Goal: Task Accomplishment & Management: Manage account settings

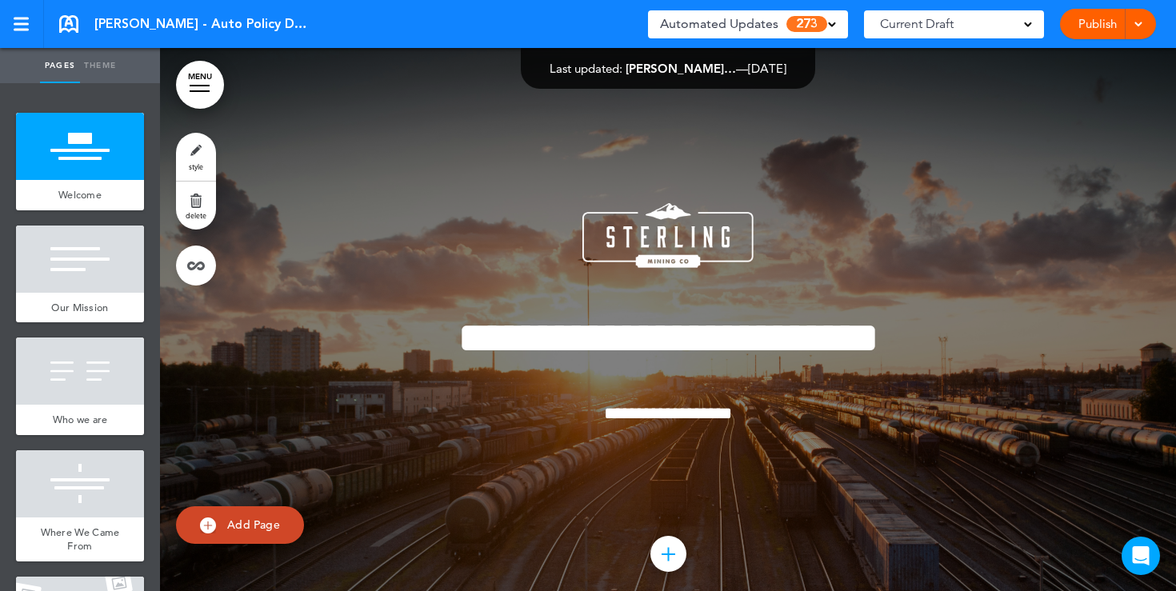
click at [827, 34] on div "Automated Updates 273" at bounding box center [748, 24] width 176 height 22
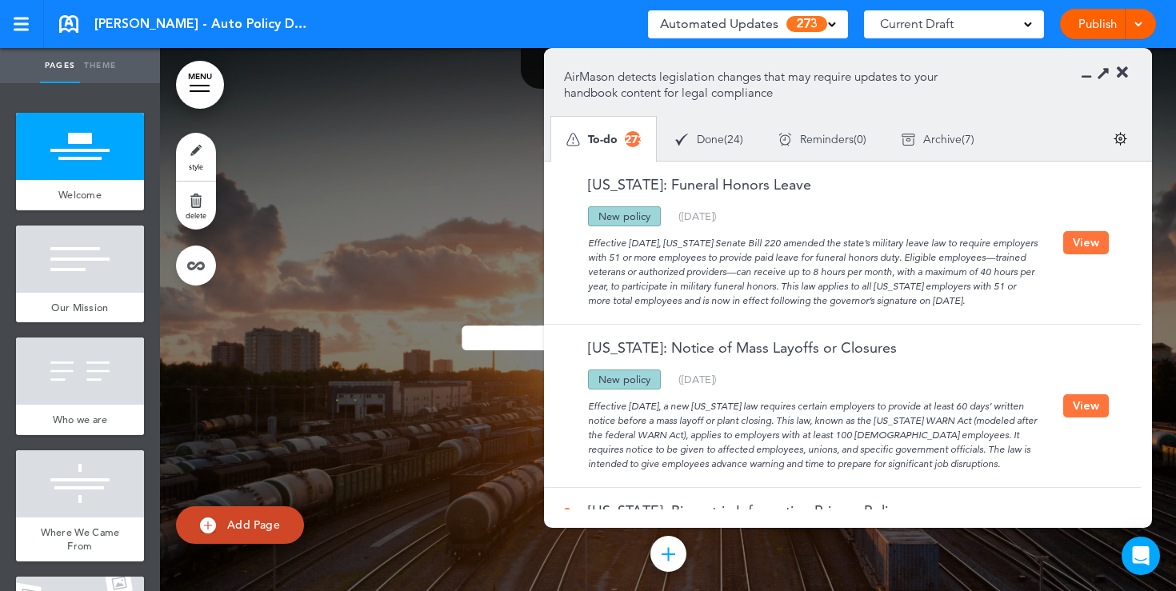
click at [464, 178] on div "**********" at bounding box center [668, 335] width 800 height 385
click at [1123, 75] on icon at bounding box center [1122, 73] width 11 height 16
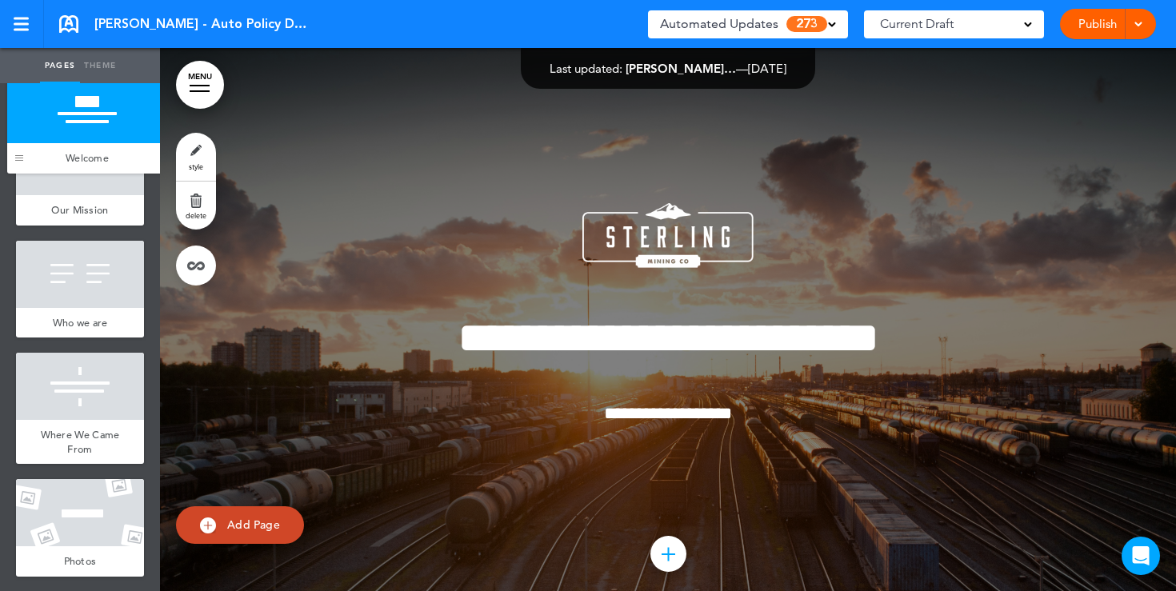
drag, startPoint x: 26, startPoint y: 194, endPoint x: 17, endPoint y: 156, distance: 38.6
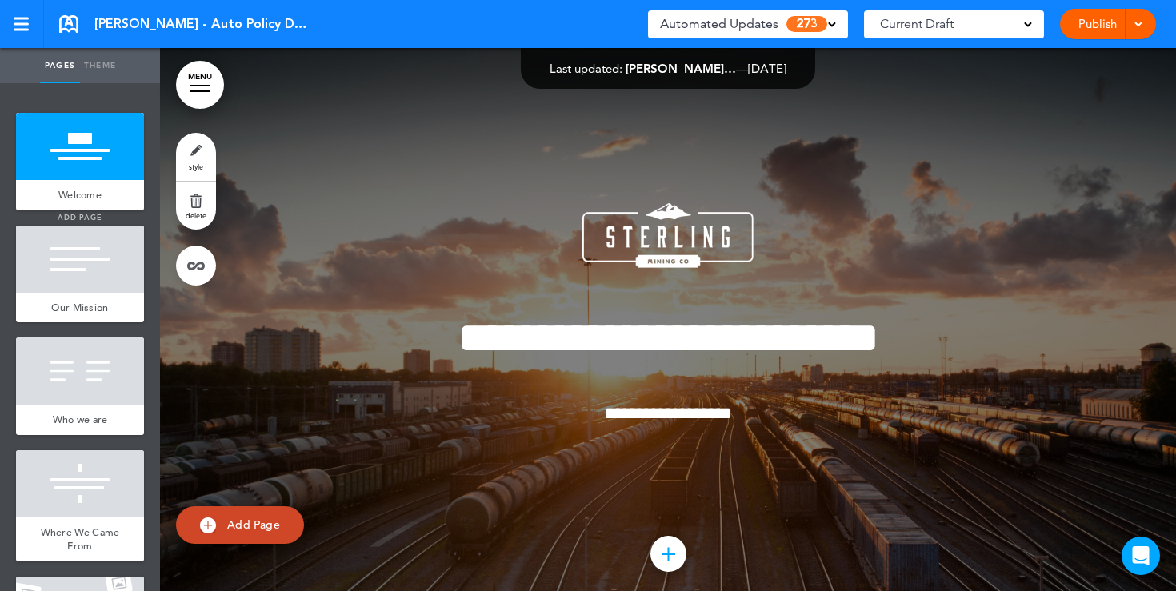
click at [66, 213] on span "add page" at bounding box center [80, 217] width 60 height 10
type input "********"
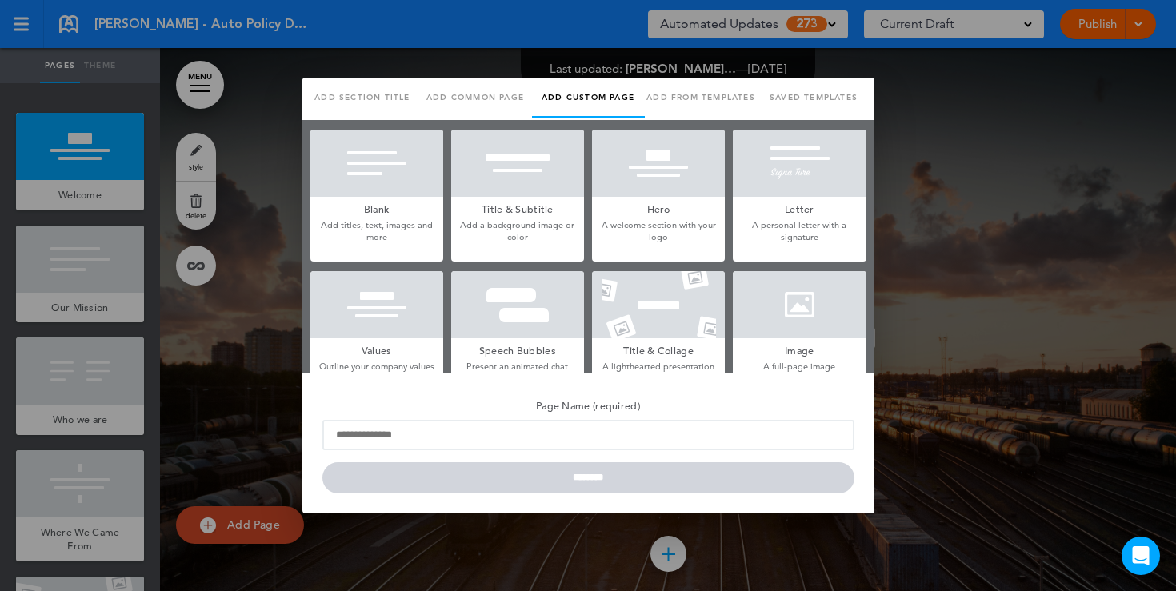
click at [263, 186] on div at bounding box center [588, 295] width 1176 height 591
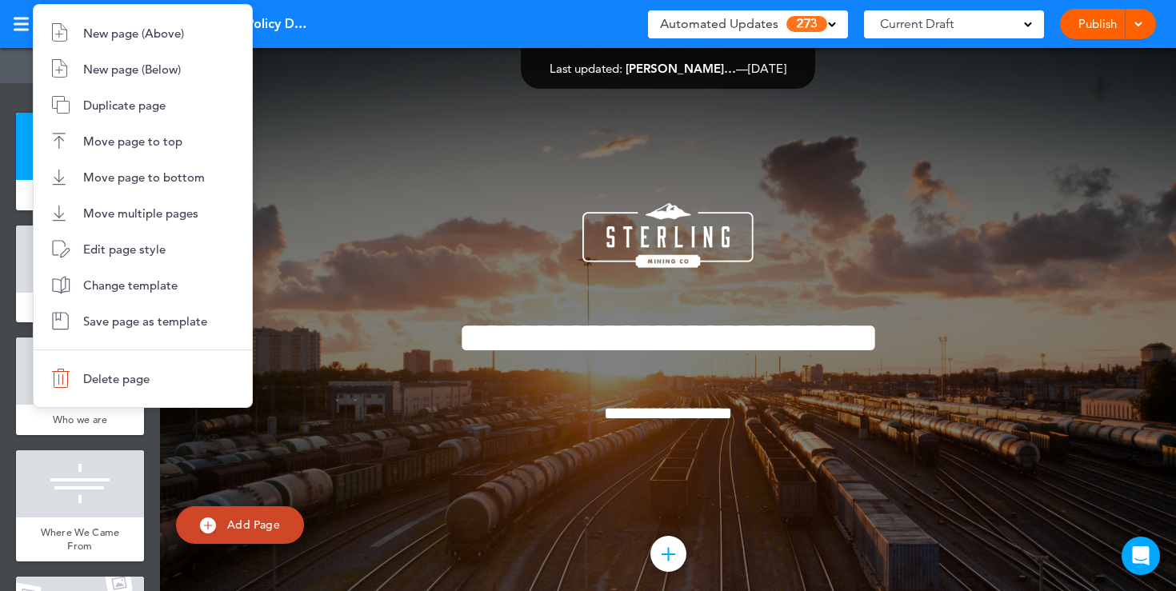
click at [385, 162] on div at bounding box center [588, 295] width 1176 height 591
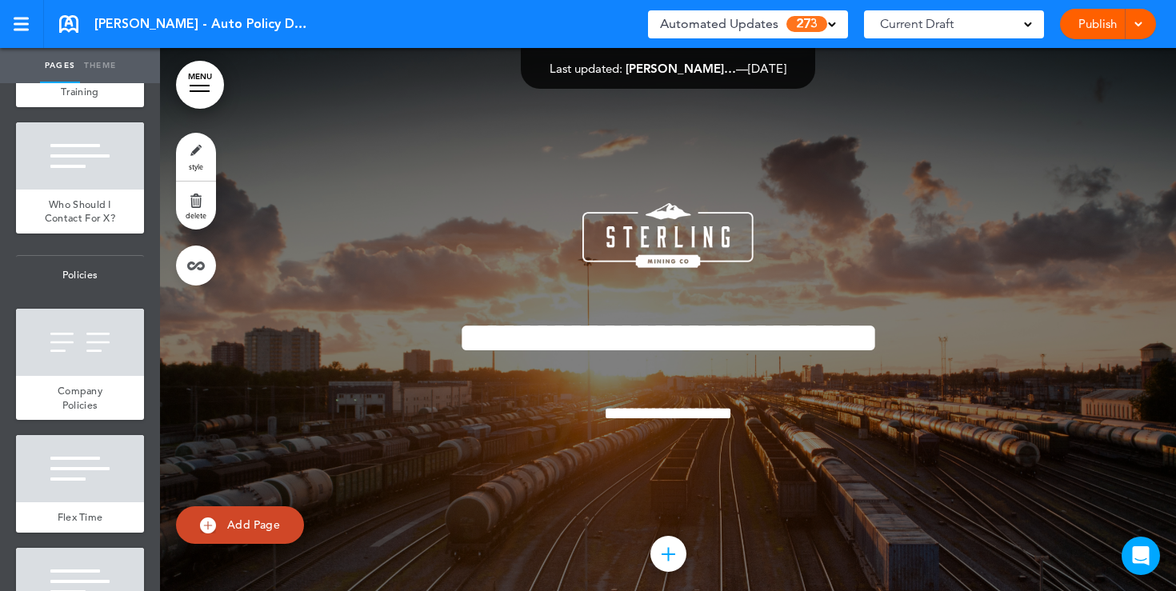
scroll to position [1250, 0]
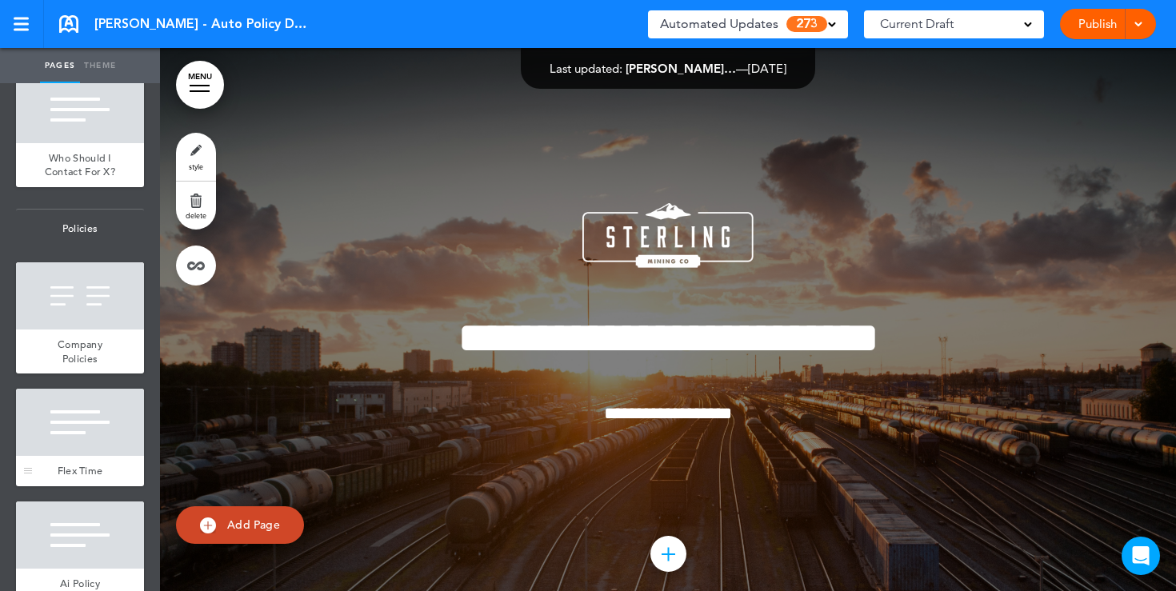
click at [66, 418] on div at bounding box center [80, 422] width 128 height 67
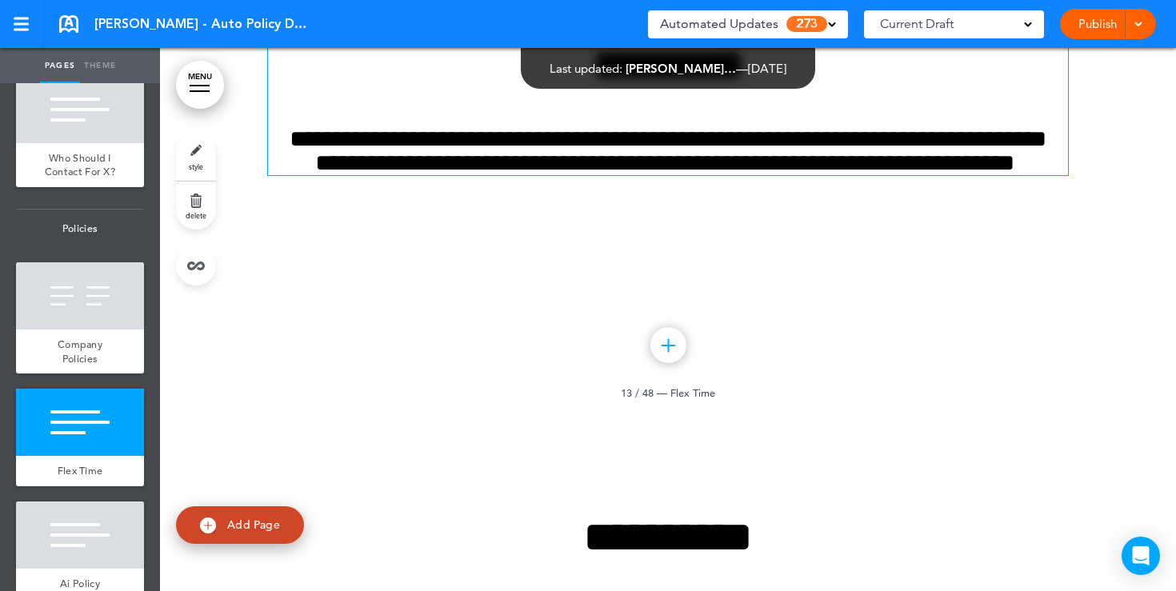
scroll to position [11268, 0]
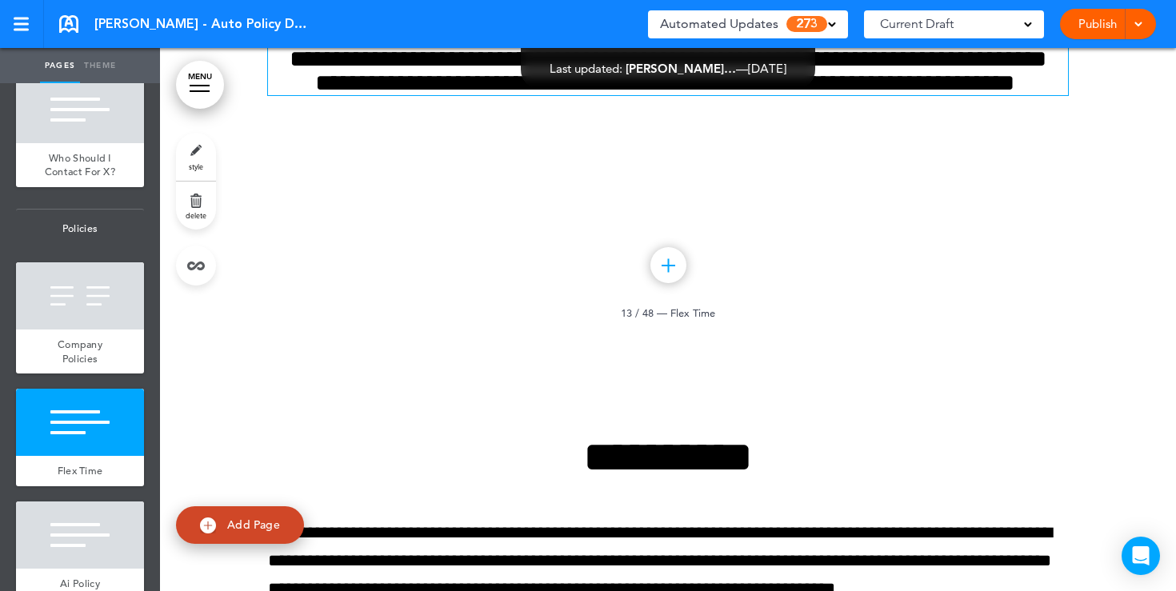
click at [723, 95] on h6 "**********" at bounding box center [668, 71] width 800 height 48
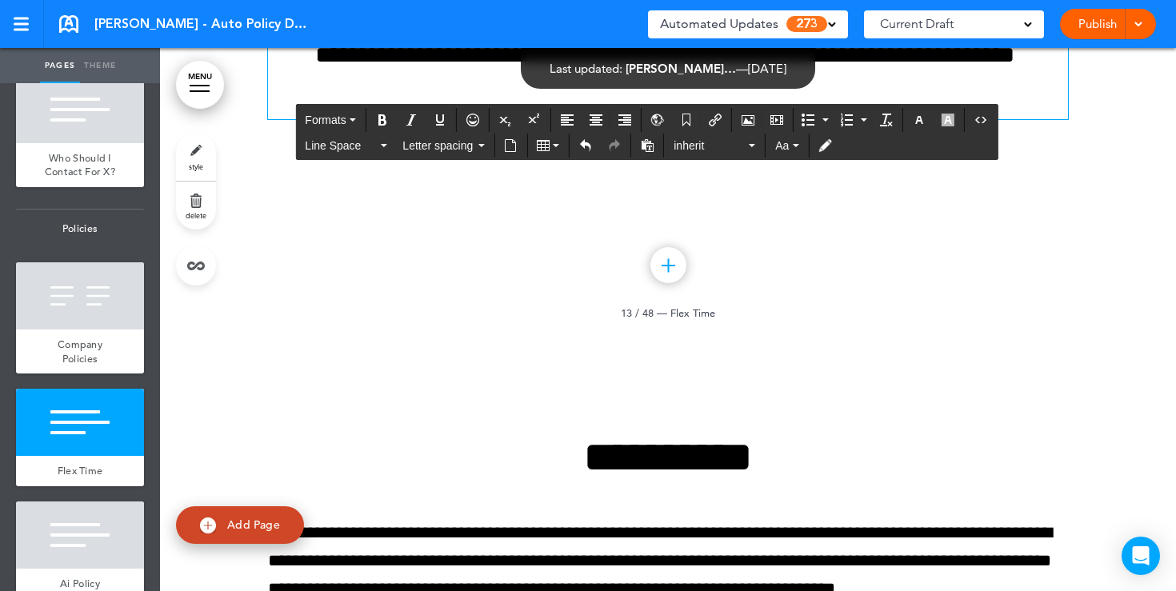
scroll to position [11240, 0]
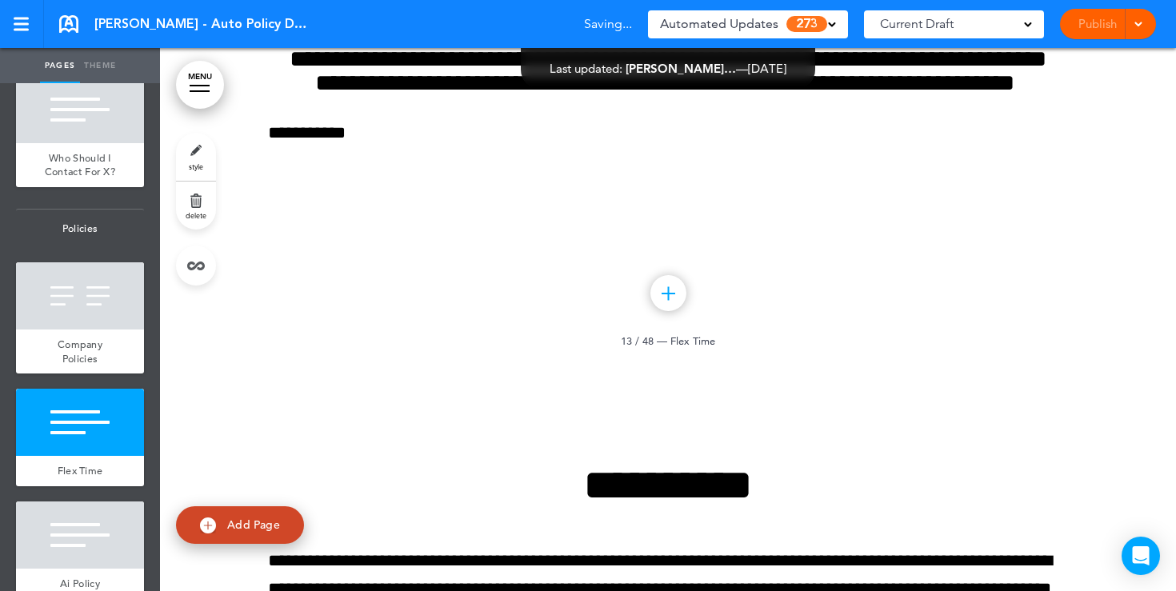
click at [197, 157] on link "style" at bounding box center [196, 157] width 40 height 48
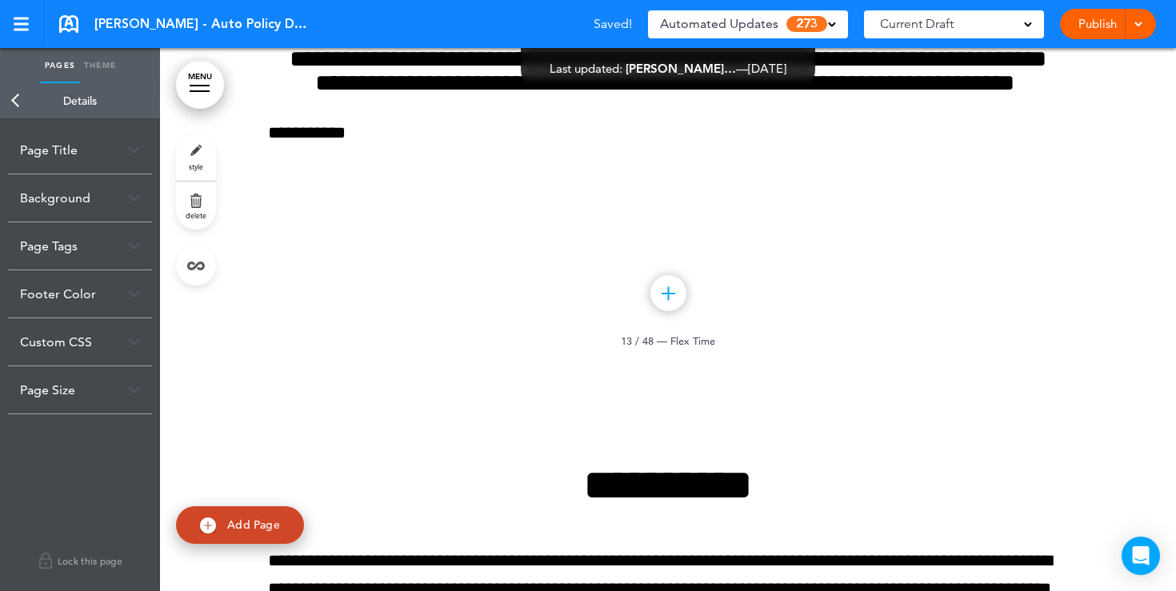
click at [140, 205] on div "Background" at bounding box center [80, 197] width 144 height 47
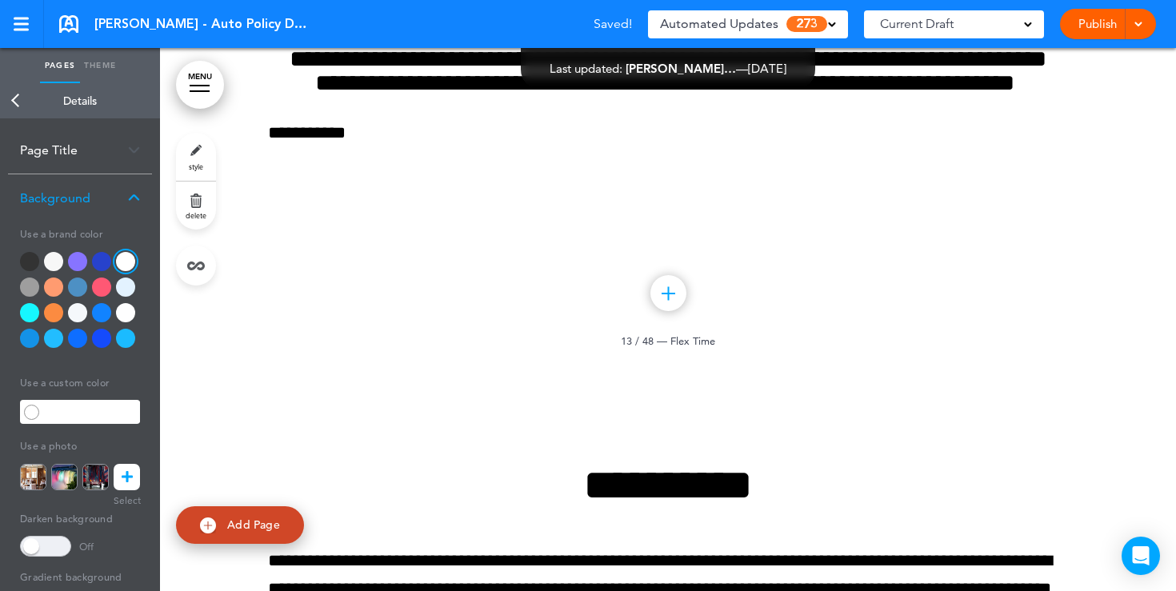
click at [55, 299] on div at bounding box center [80, 303] width 120 height 102
click at [55, 287] on div at bounding box center [53, 287] width 19 height 19
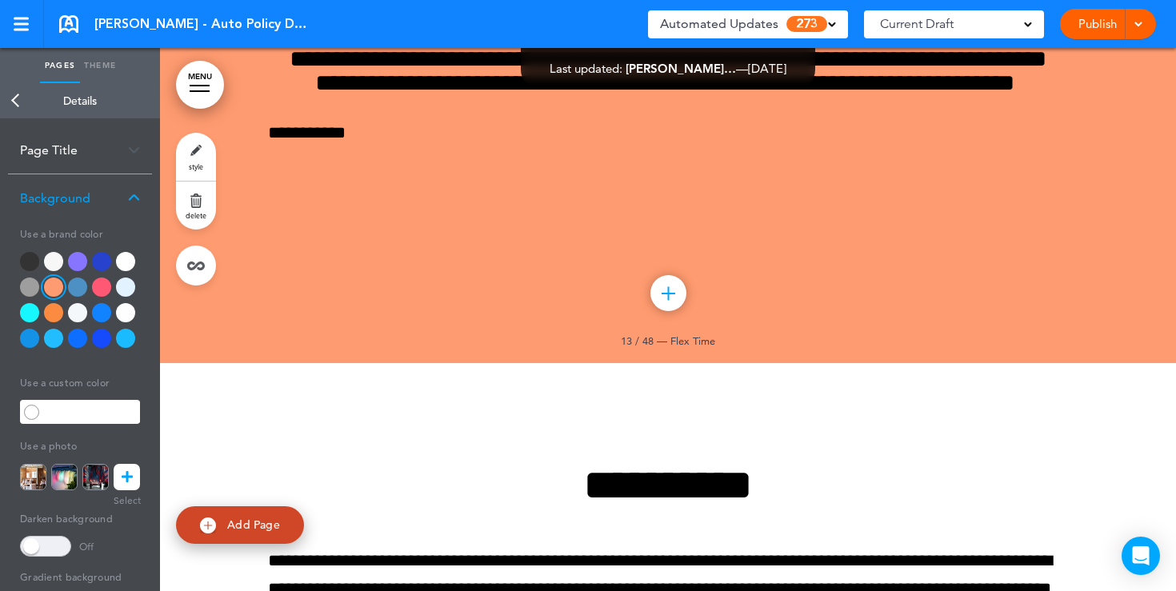
click at [131, 471] on icon at bounding box center [127, 477] width 11 height 26
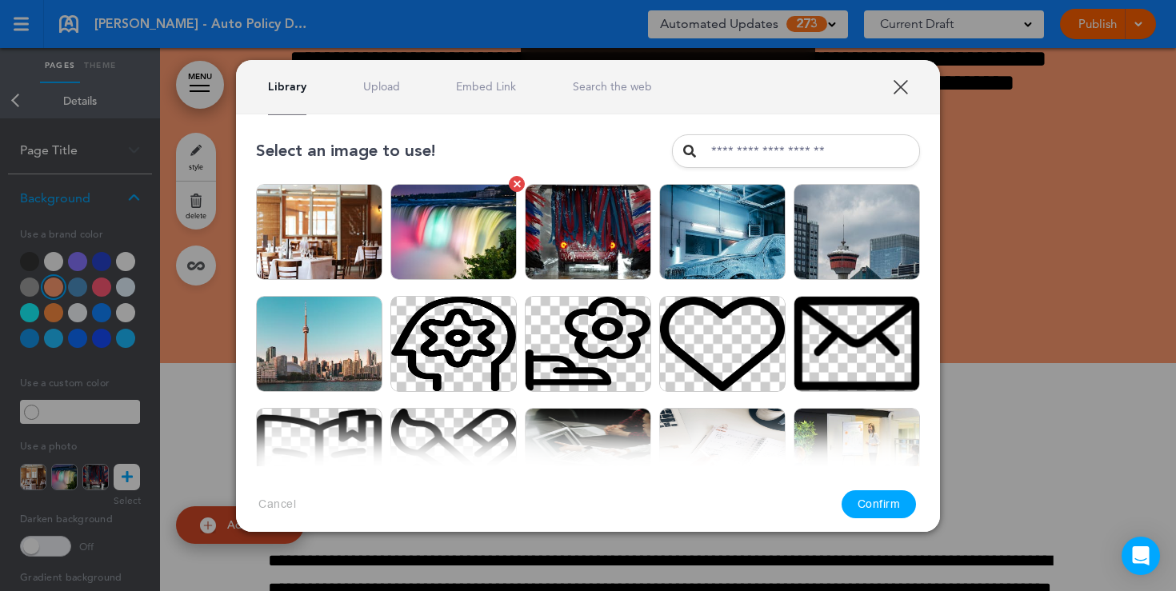
click at [477, 246] on img at bounding box center [453, 232] width 126 height 96
click at [890, 512] on button "Confirm" at bounding box center [879, 504] width 75 height 28
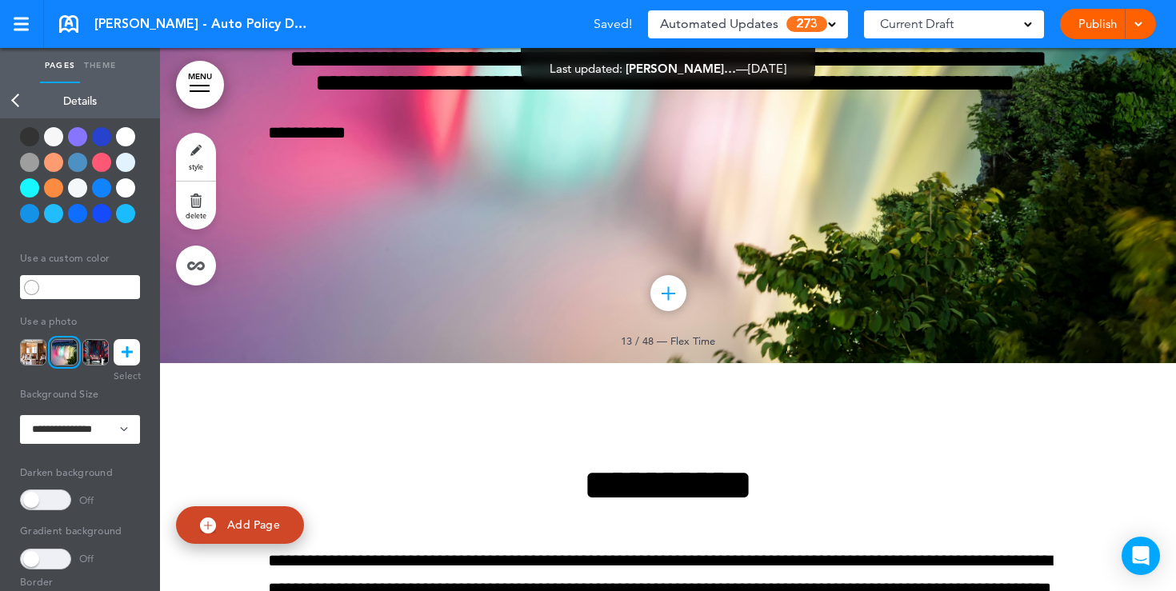
scroll to position [136, 0]
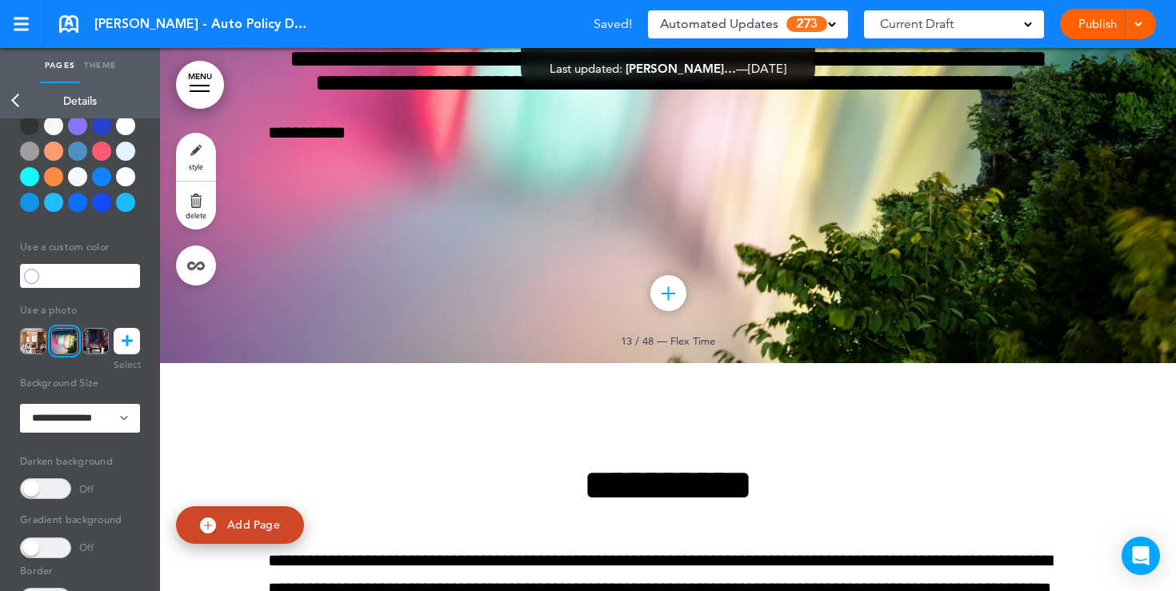
click at [52, 489] on span at bounding box center [45, 488] width 51 height 21
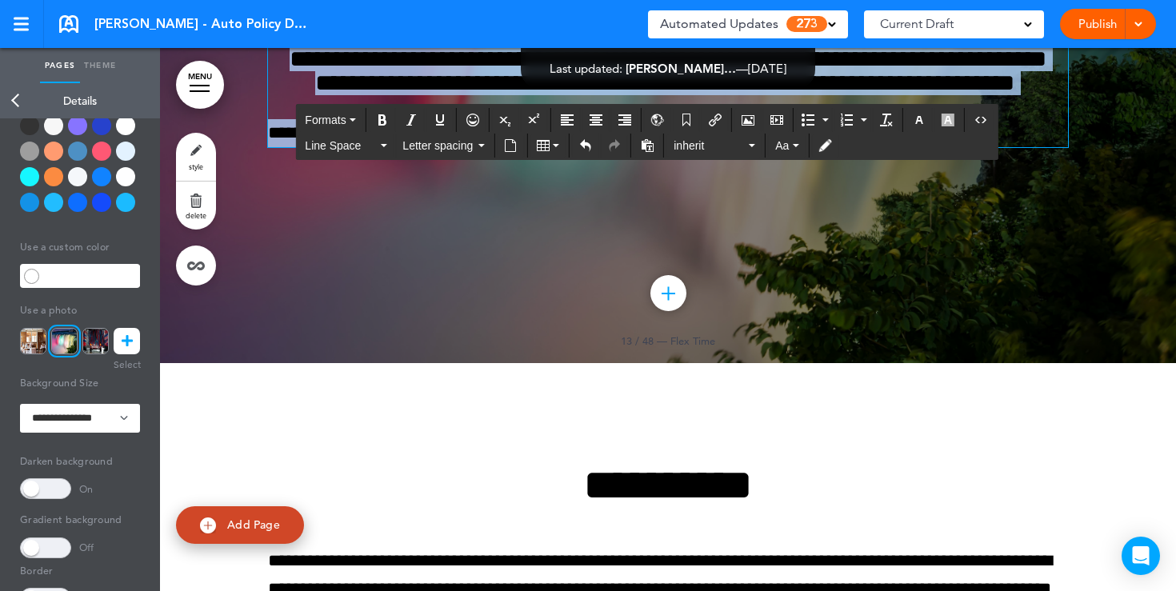
drag, startPoint x: 480, startPoint y: 434, endPoint x: 509, endPoint y: 269, distance: 168.1
click at [509, 147] on div "**********" at bounding box center [668, 55] width 800 height 184
click at [919, 127] on button "button" at bounding box center [920, 120] width 26 height 22
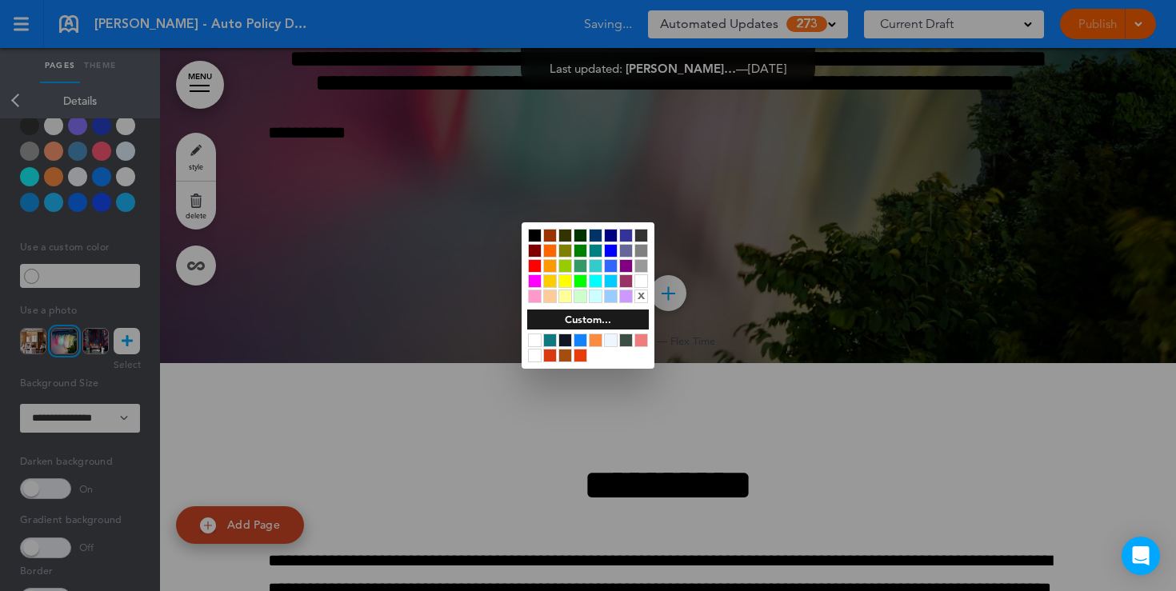
click at [641, 280] on div at bounding box center [641, 281] width 14 height 14
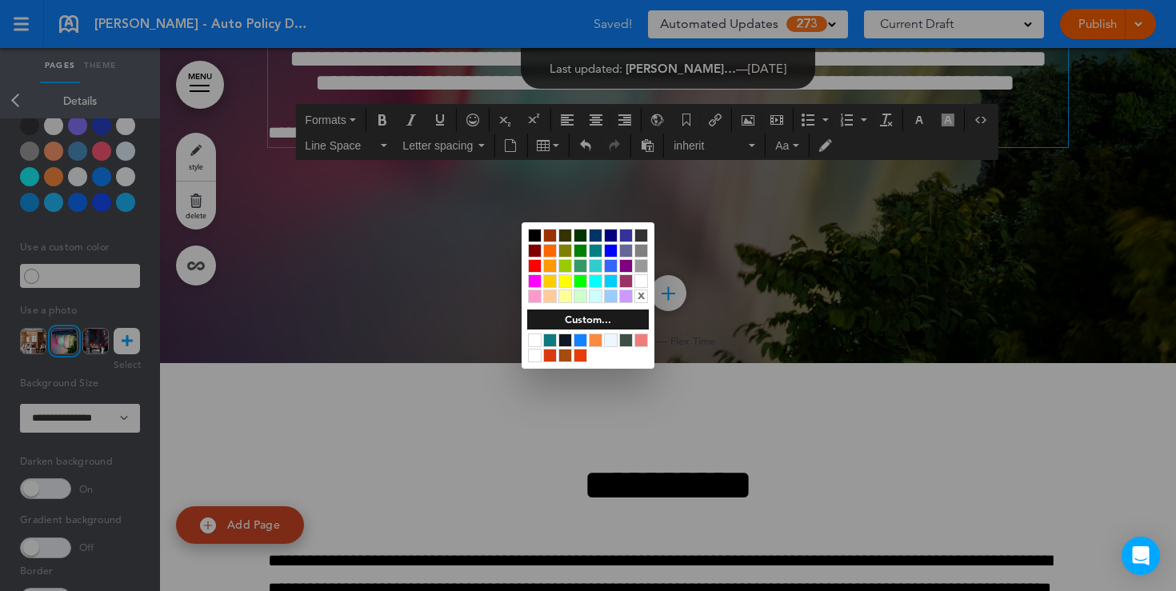
click at [957, 216] on div at bounding box center [588, 295] width 1176 height 591
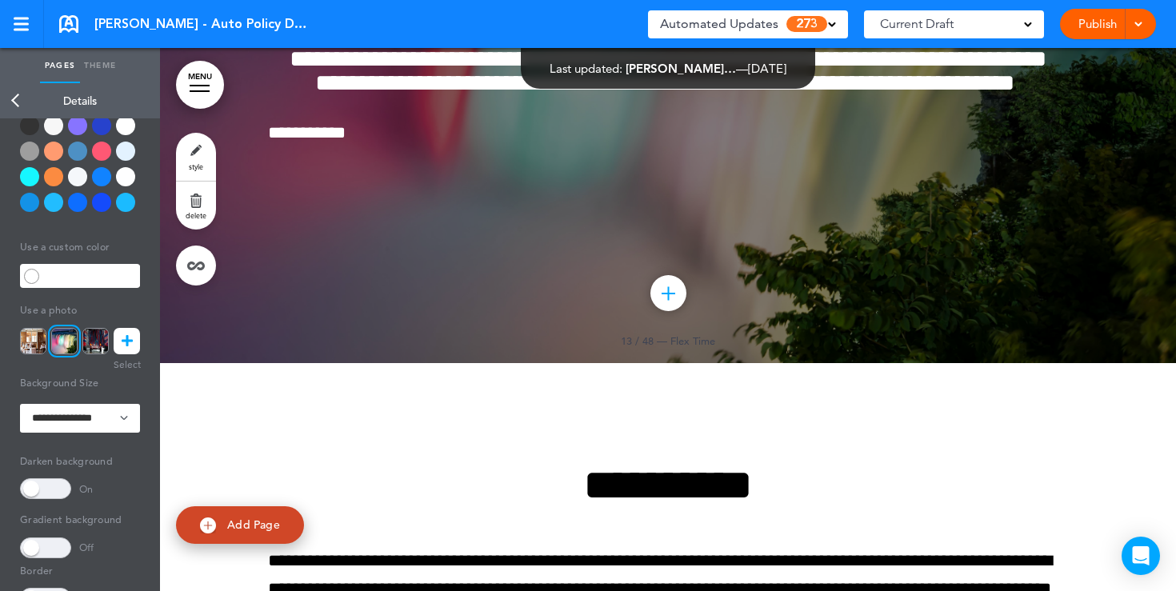
click at [1083, 26] on link "Publish" at bounding box center [1097, 24] width 50 height 30
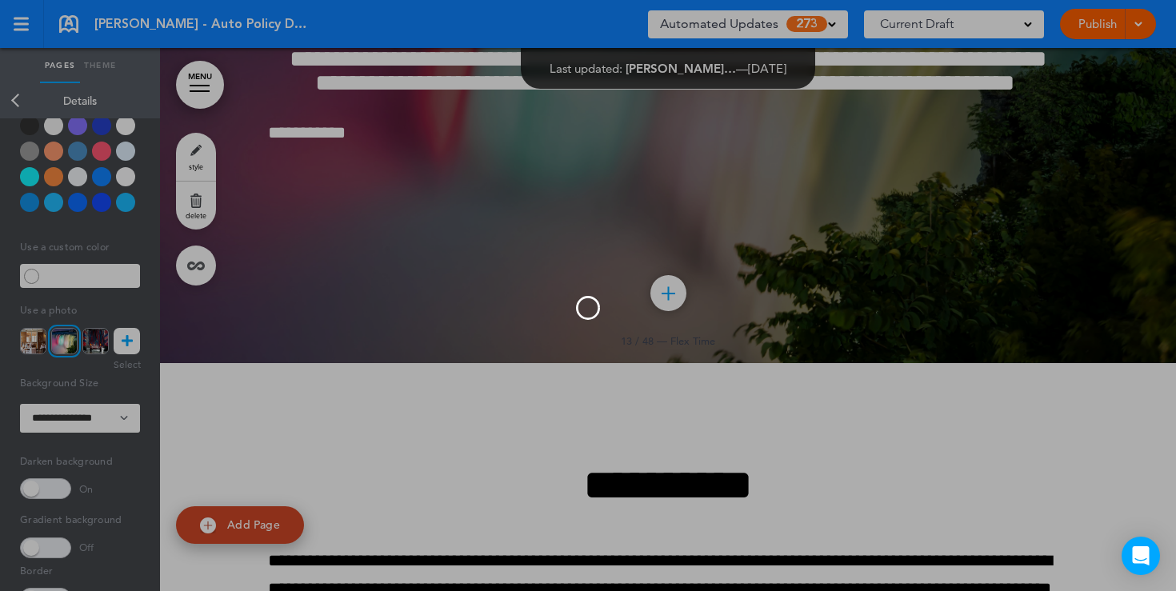
scroll to position [0, 0]
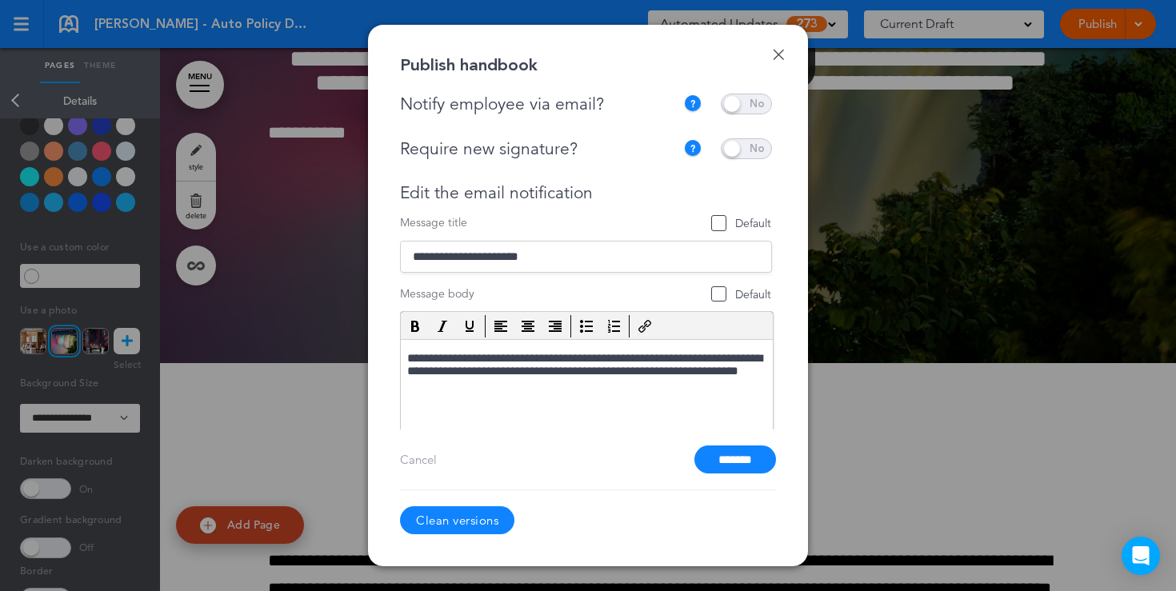
click at [736, 150] on span at bounding box center [746, 148] width 51 height 21
click at [740, 150] on span at bounding box center [746, 148] width 51 height 21
click at [740, 103] on span at bounding box center [746, 104] width 51 height 21
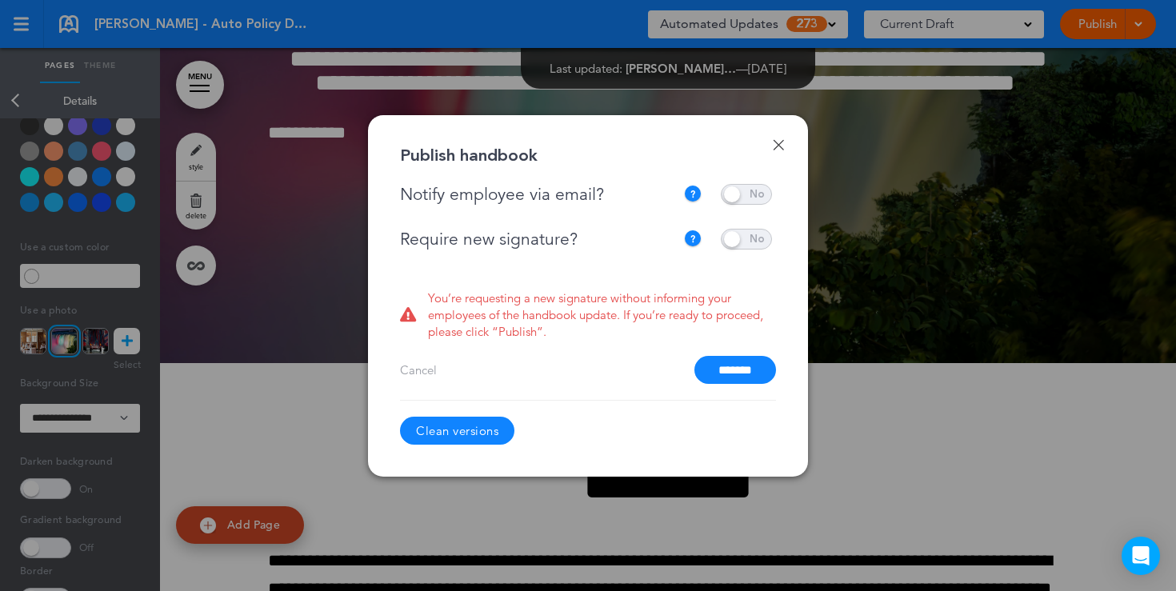
click at [739, 229] on span at bounding box center [746, 239] width 51 height 21
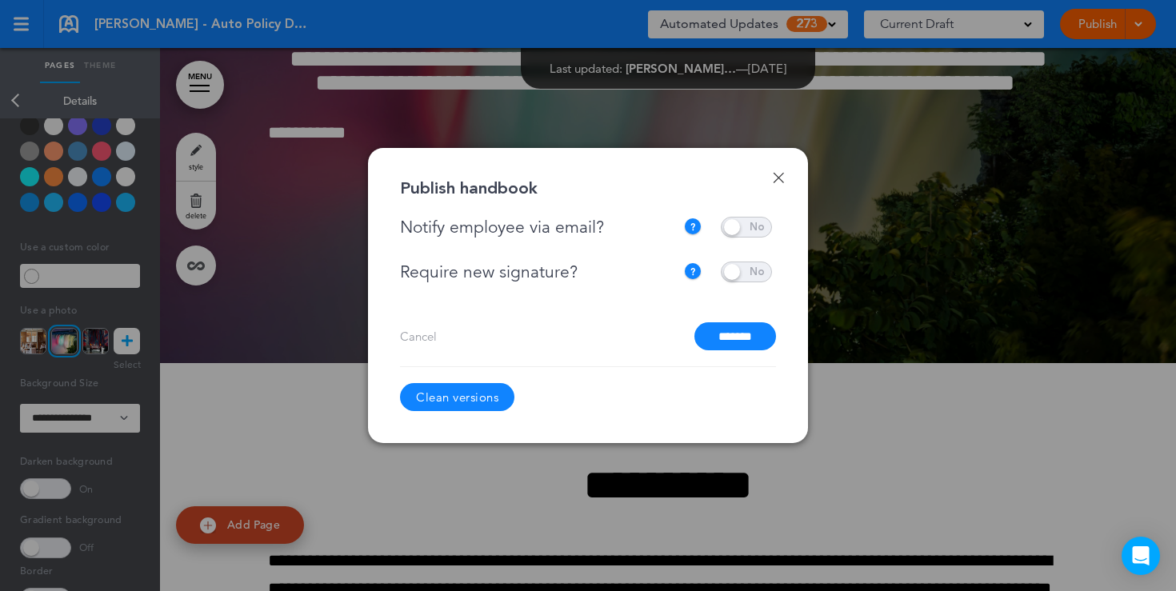
click at [737, 226] on span at bounding box center [746, 227] width 51 height 21
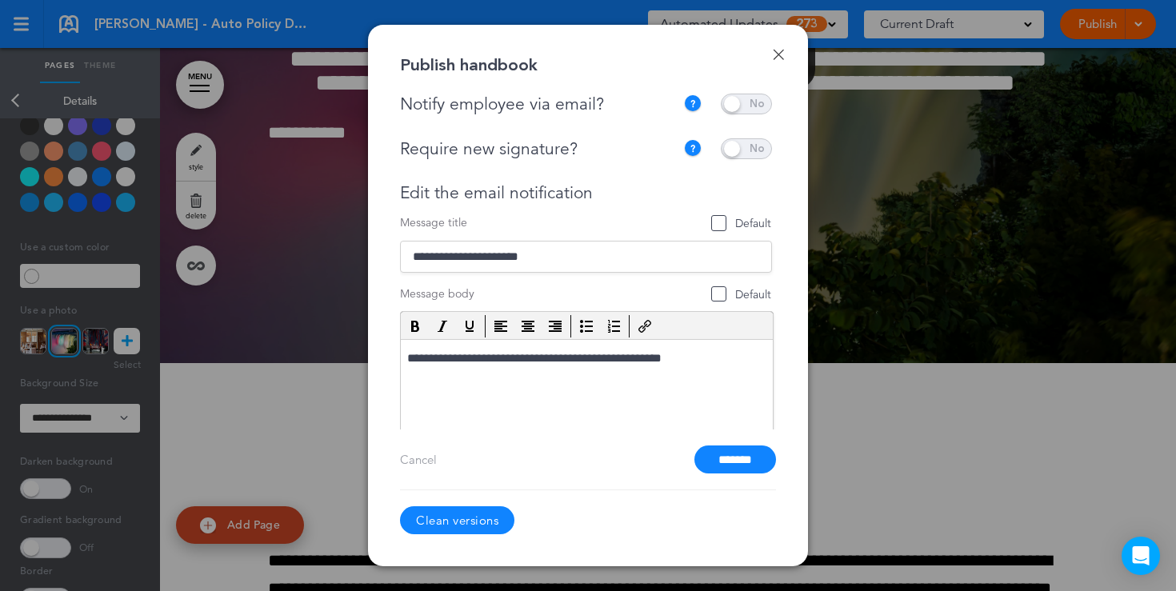
click at [742, 148] on span at bounding box center [746, 148] width 51 height 21
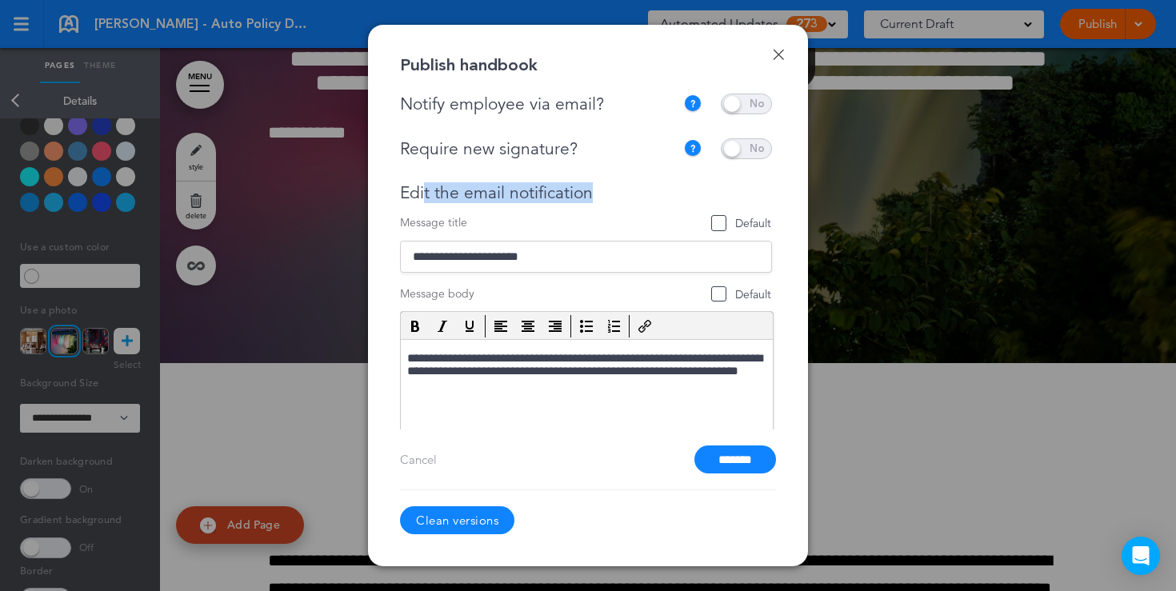
drag, startPoint x: 594, startPoint y: 186, endPoint x: 420, endPoint y: 182, distance: 173.7
click at [420, 183] on div "Edit the email notification" at bounding box center [586, 193] width 372 height 20
click at [579, 177] on div "**********" at bounding box center [586, 311] width 372 height 346
click at [737, 460] on input "*******" at bounding box center [736, 460] width 82 height 28
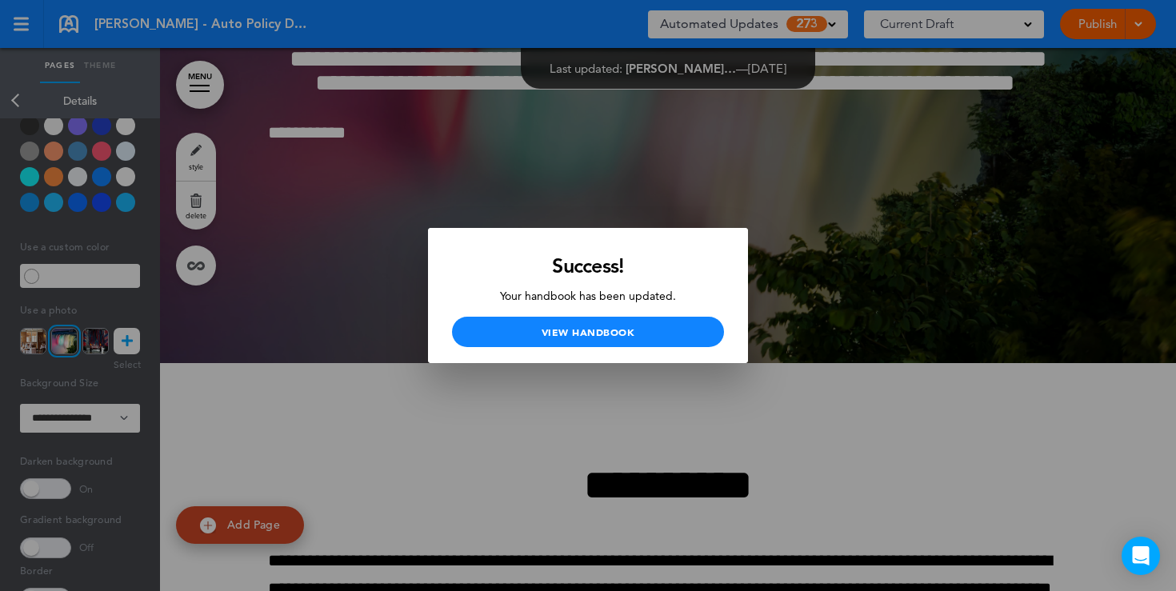
click at [287, 182] on div at bounding box center [588, 295] width 1176 height 591
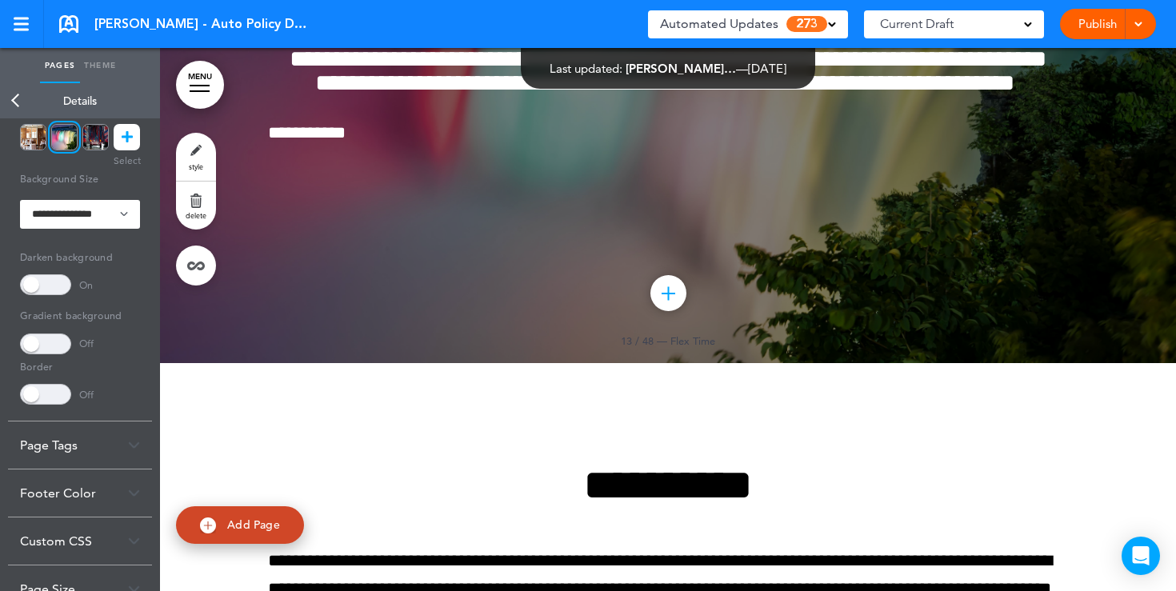
scroll to position [415, 0]
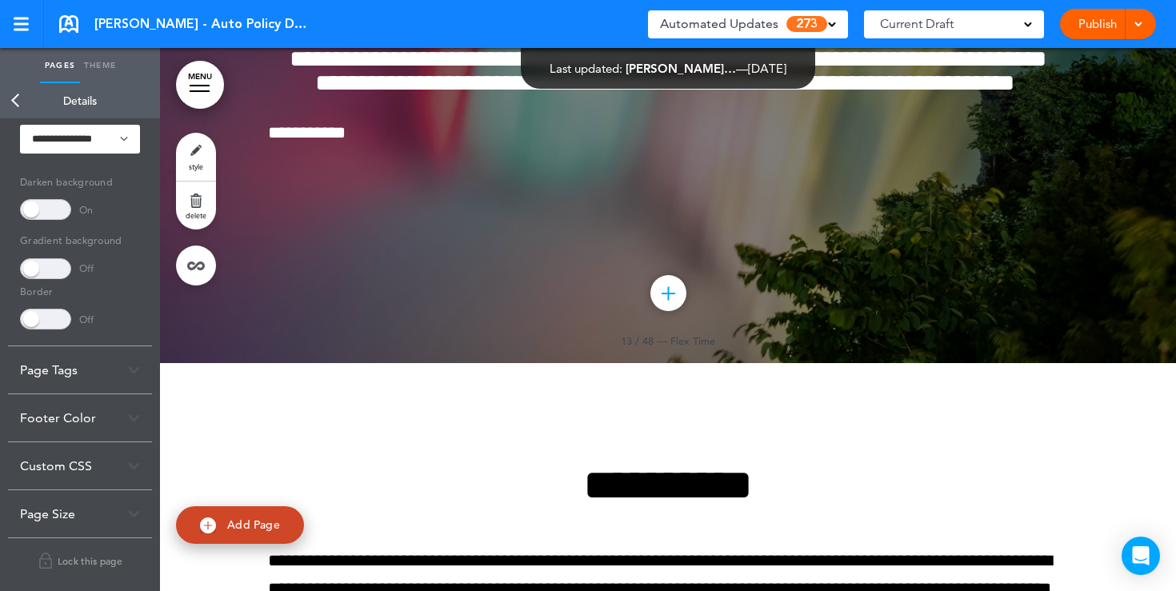
click at [126, 466] on div "Custom CSS" at bounding box center [80, 465] width 144 height 47
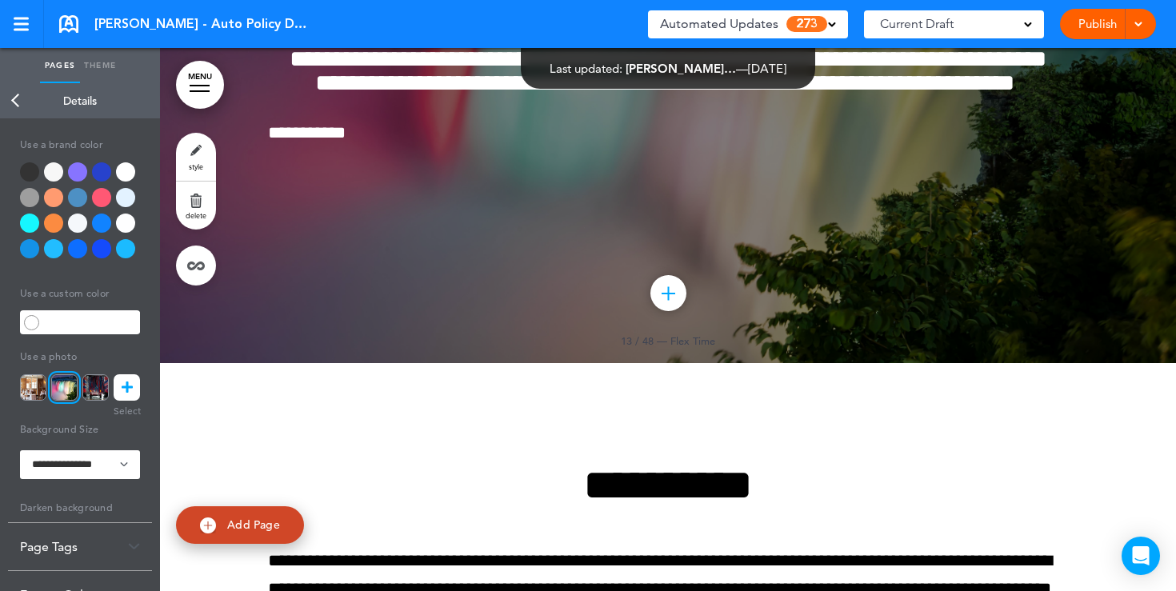
scroll to position [0, 0]
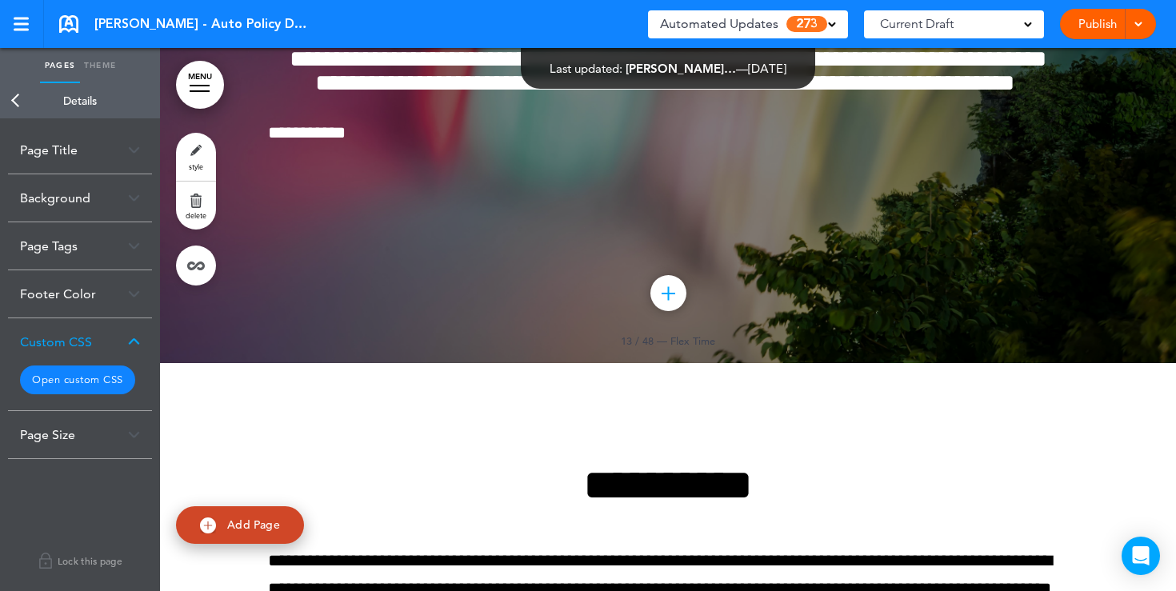
click at [17, 91] on link "Back" at bounding box center [16, 100] width 32 height 35
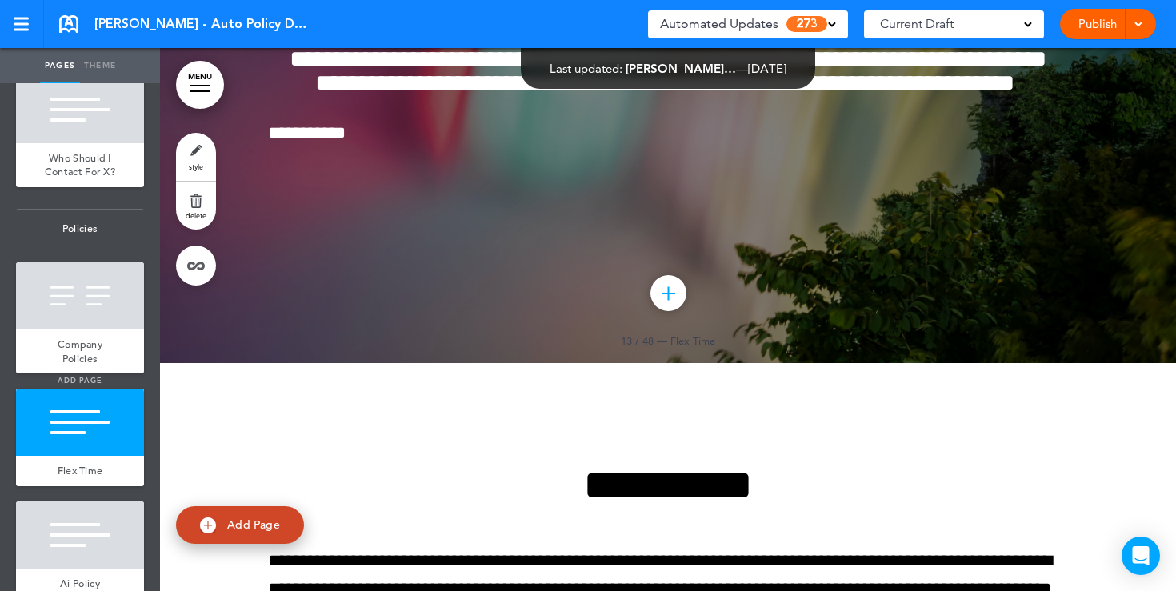
click at [77, 382] on span "add page" at bounding box center [80, 380] width 60 height 10
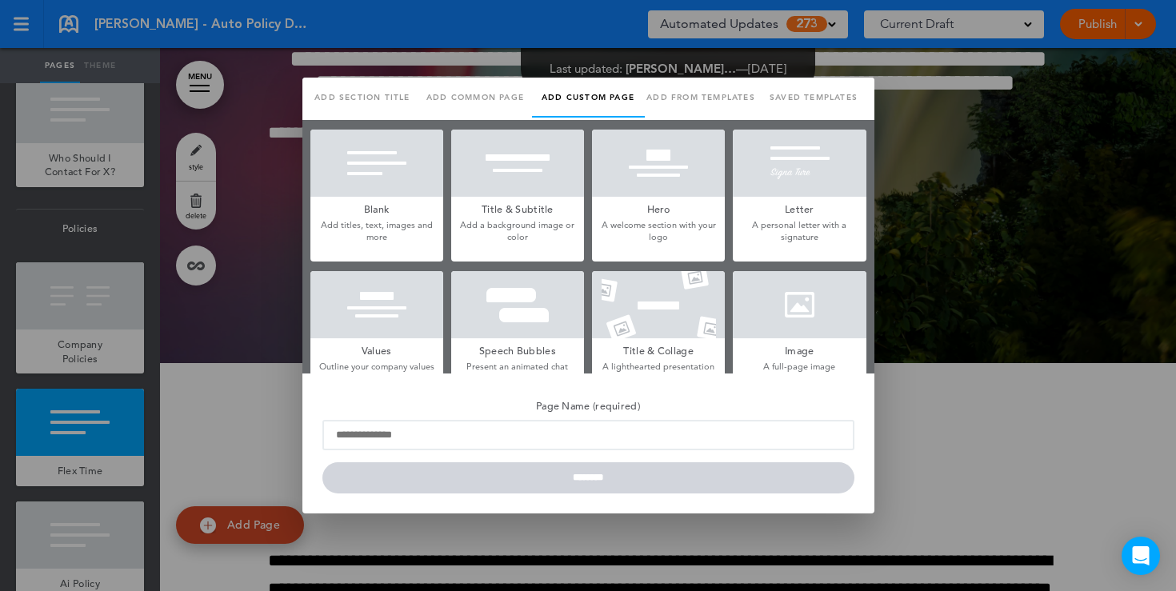
click at [251, 270] on div at bounding box center [588, 295] width 1176 height 591
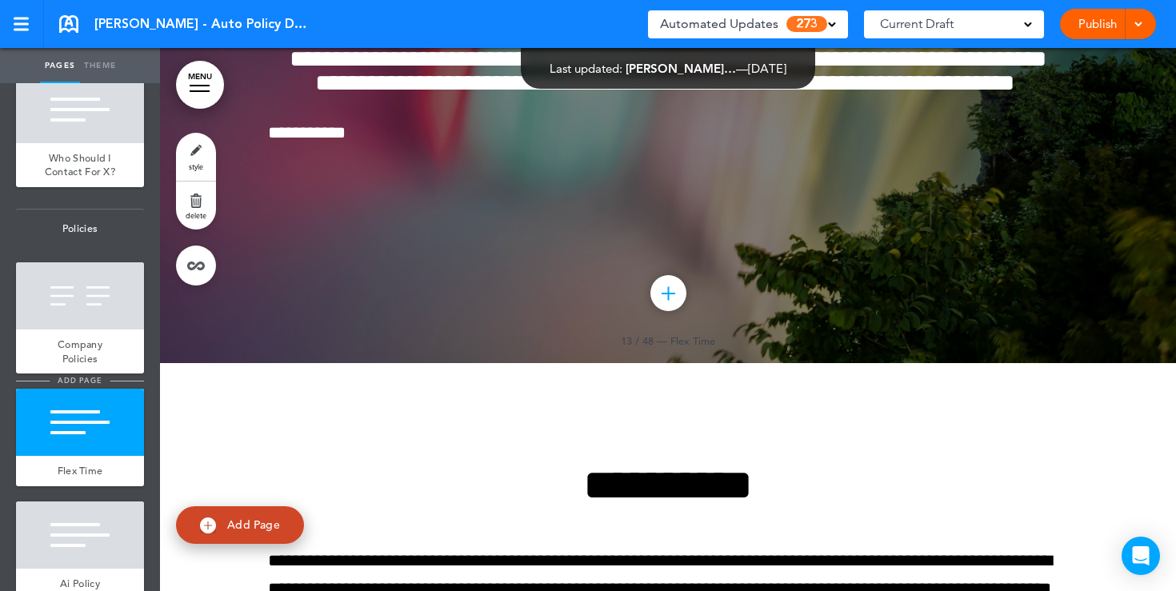
click at [83, 377] on span "add page" at bounding box center [80, 380] width 60 height 10
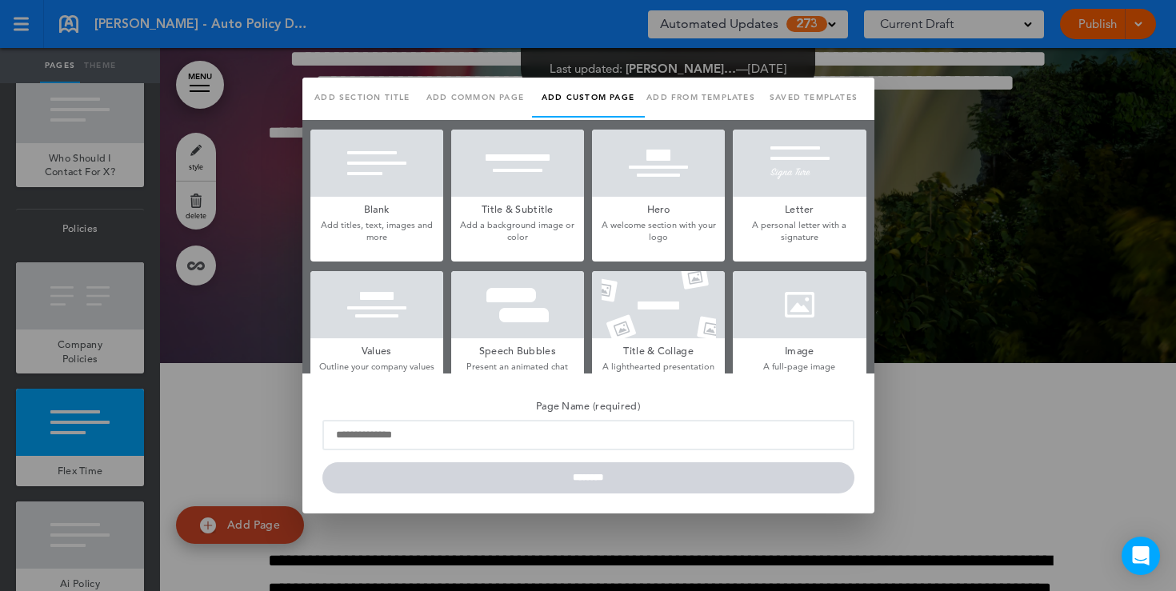
click at [578, 222] on p "Add a background image or color" at bounding box center [517, 231] width 133 height 25
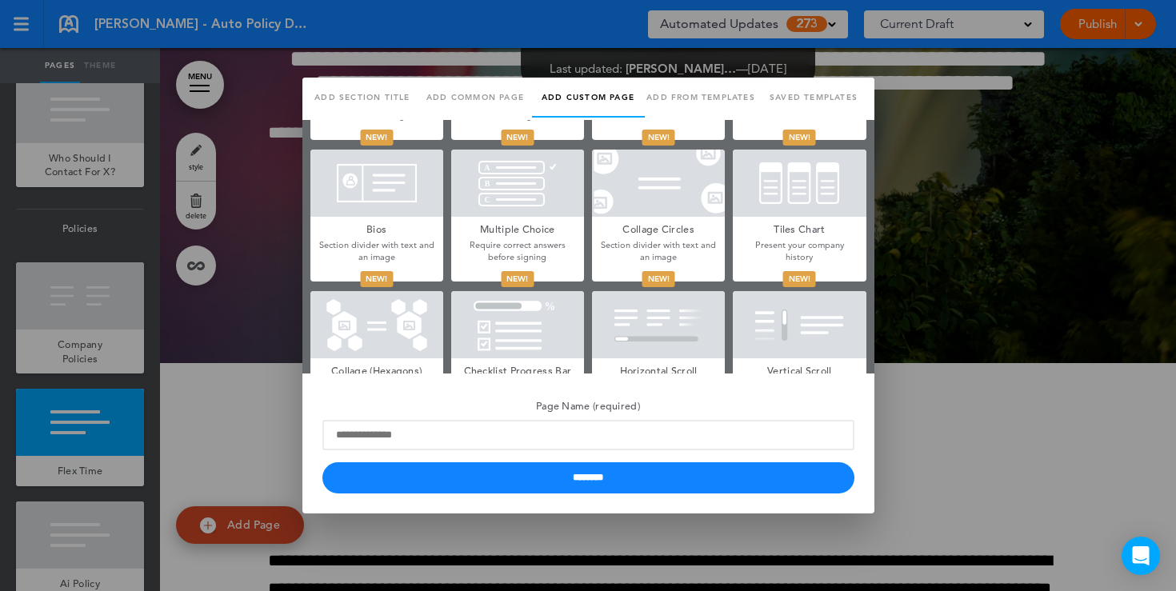
scroll to position [734, 0]
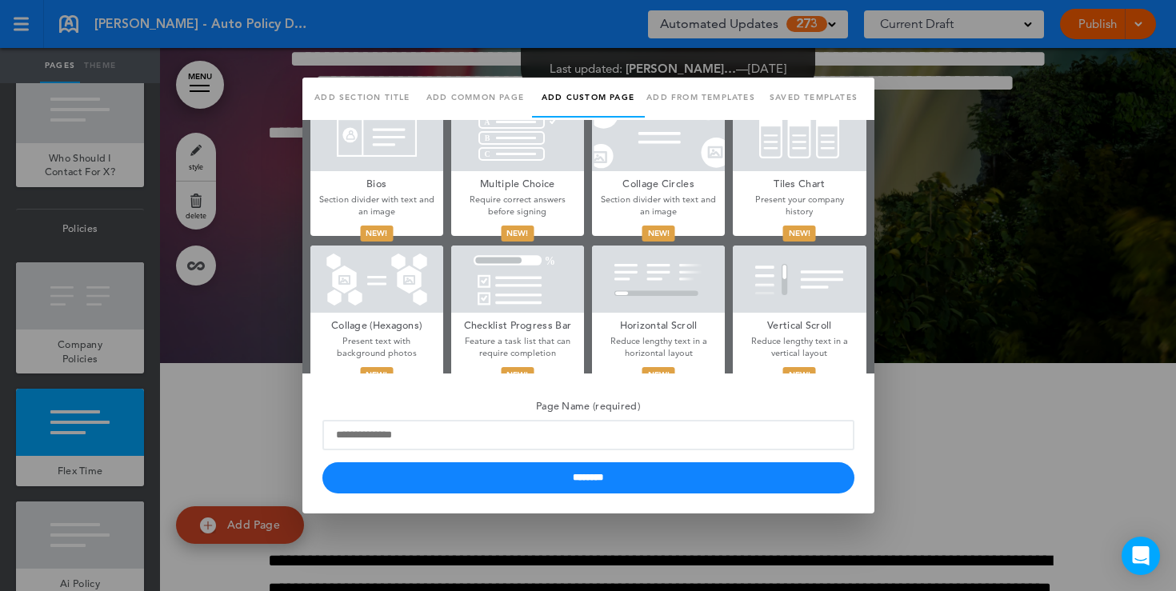
click at [540, 168] on div at bounding box center [517, 137] width 133 height 67
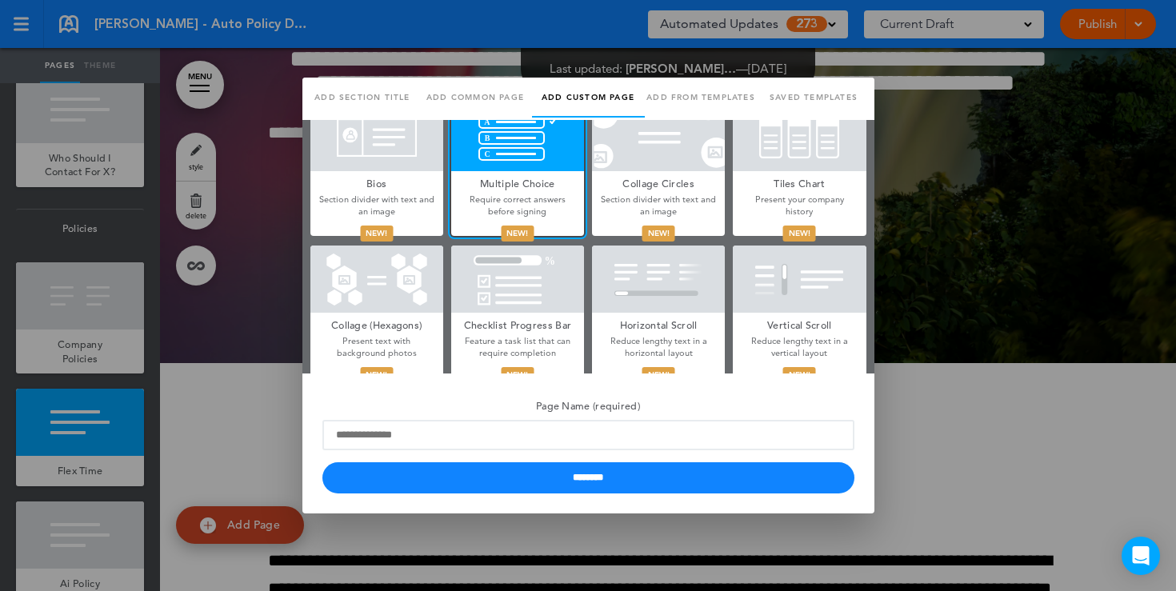
click at [558, 307] on div at bounding box center [517, 279] width 133 height 67
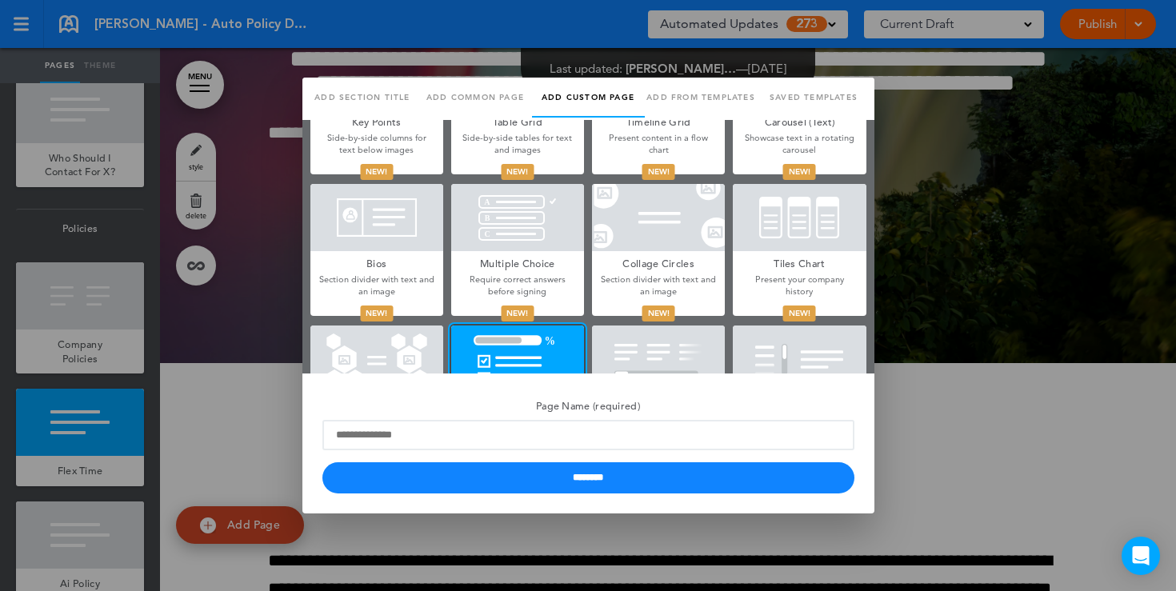
scroll to position [642, 0]
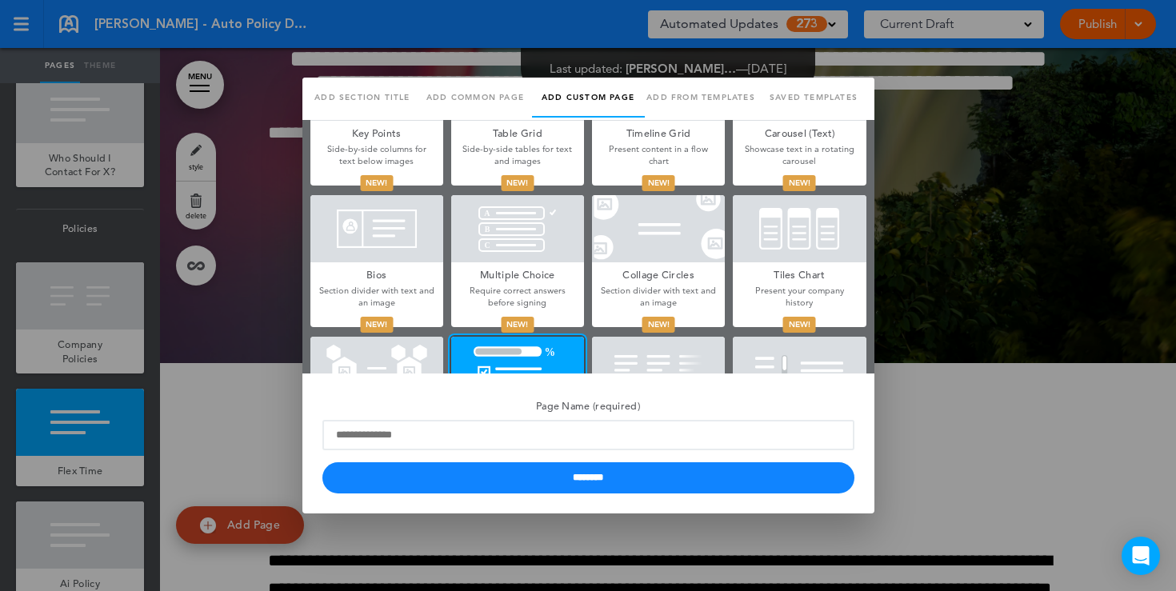
click at [970, 188] on div at bounding box center [588, 295] width 1176 height 591
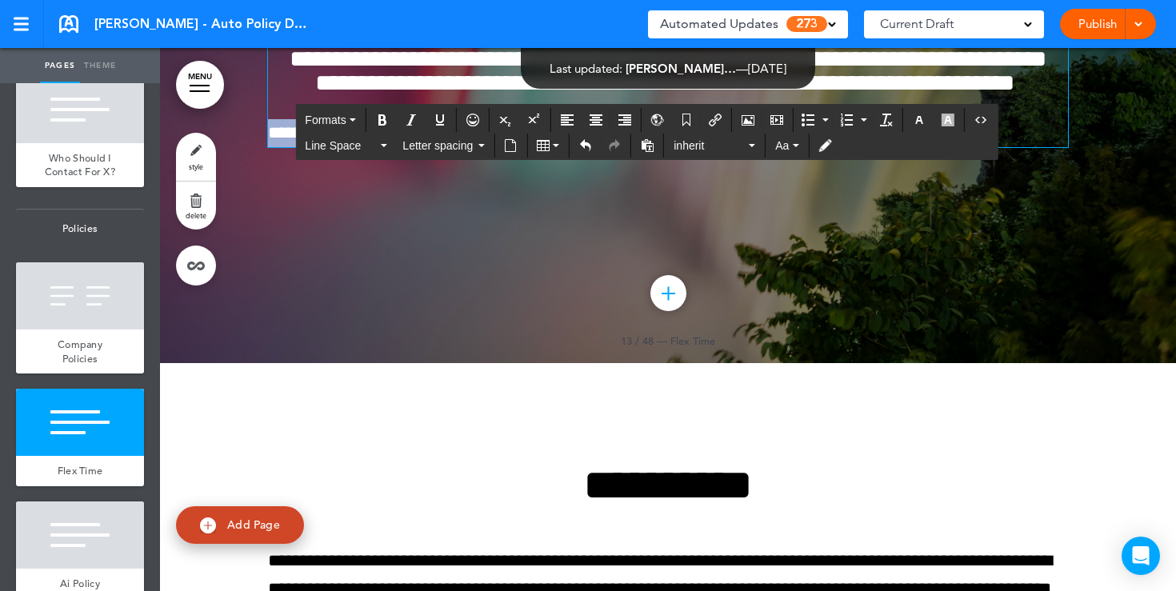
drag, startPoint x: 403, startPoint y: 435, endPoint x: 253, endPoint y: 434, distance: 150.4
click at [253, 363] on div "**********" at bounding box center [668, 75] width 1016 height 576
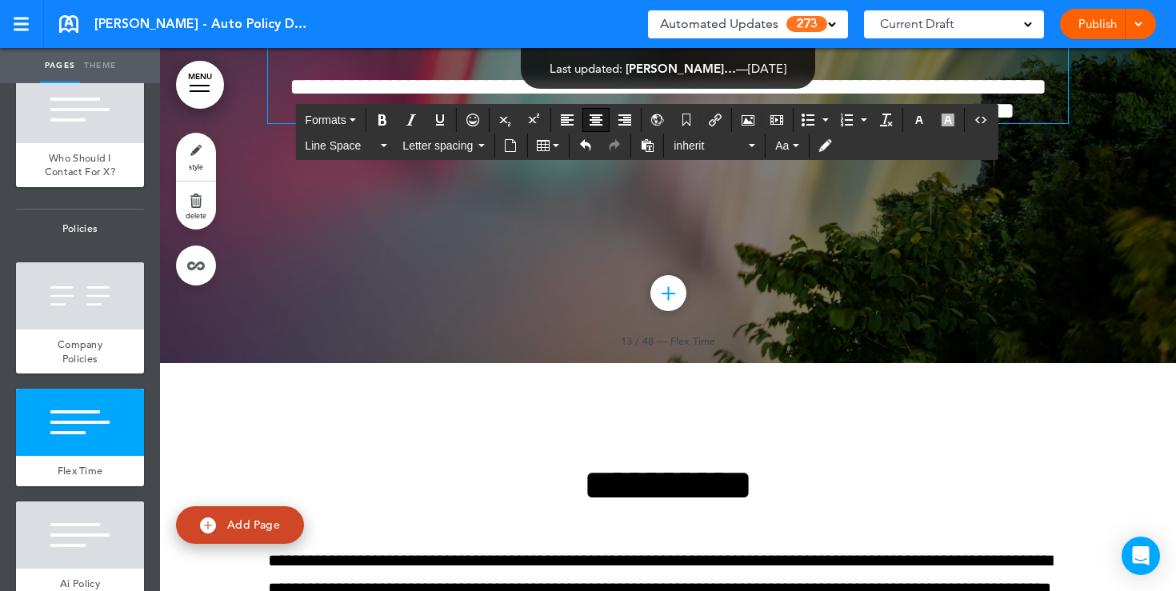
scroll to position [11268, 0]
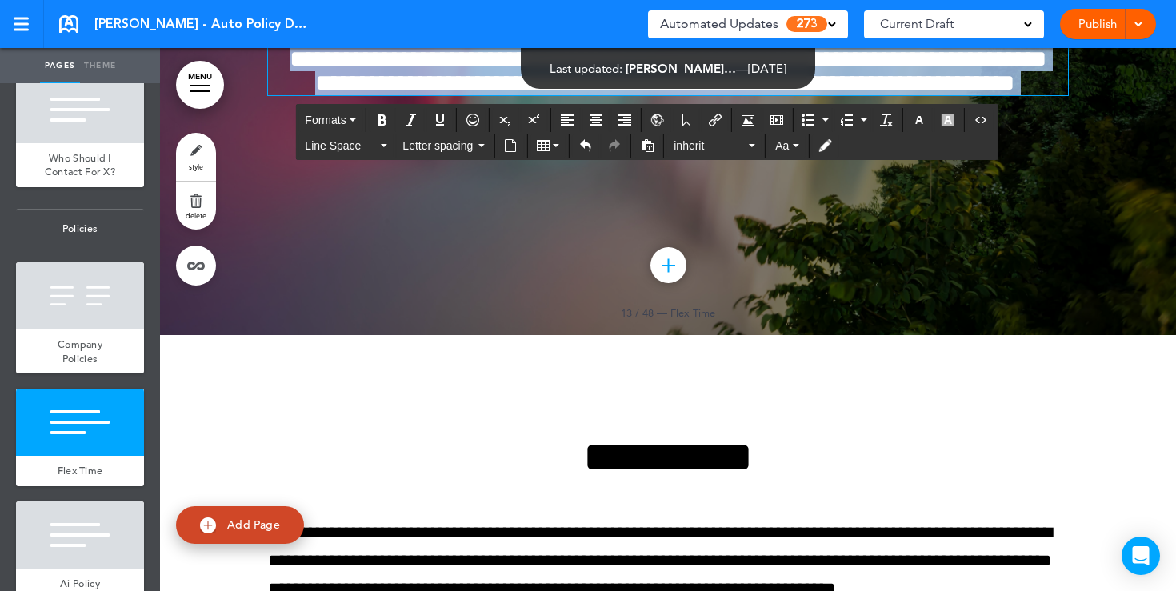
drag, startPoint x: 723, startPoint y: 390, endPoint x: 569, endPoint y: 271, distance: 194.0
click at [569, 95] on div "**********" at bounding box center [668, 29] width 800 height 132
click at [919, 119] on icon "button" at bounding box center [919, 120] width 13 height 13
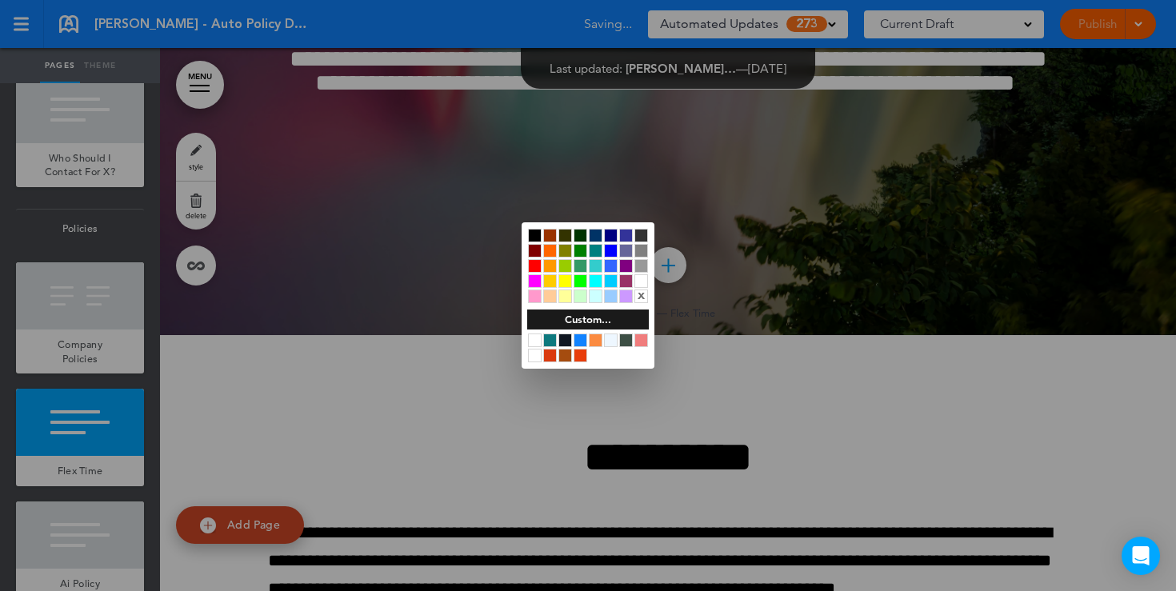
click at [534, 235] on div at bounding box center [535, 236] width 14 height 14
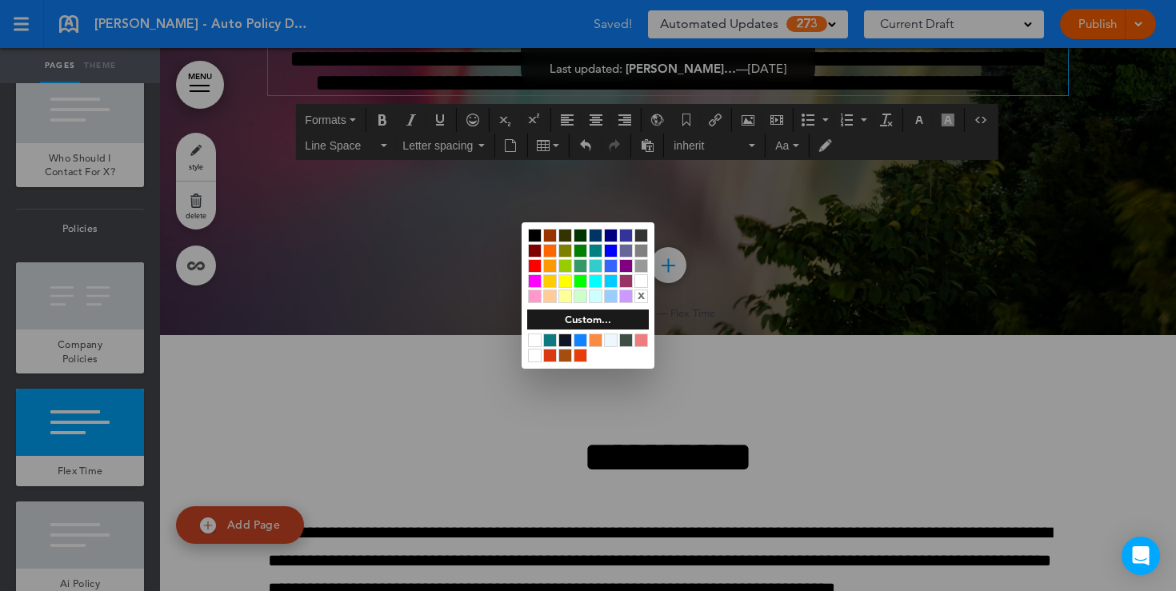
click at [458, 481] on div at bounding box center [588, 295] width 1176 height 591
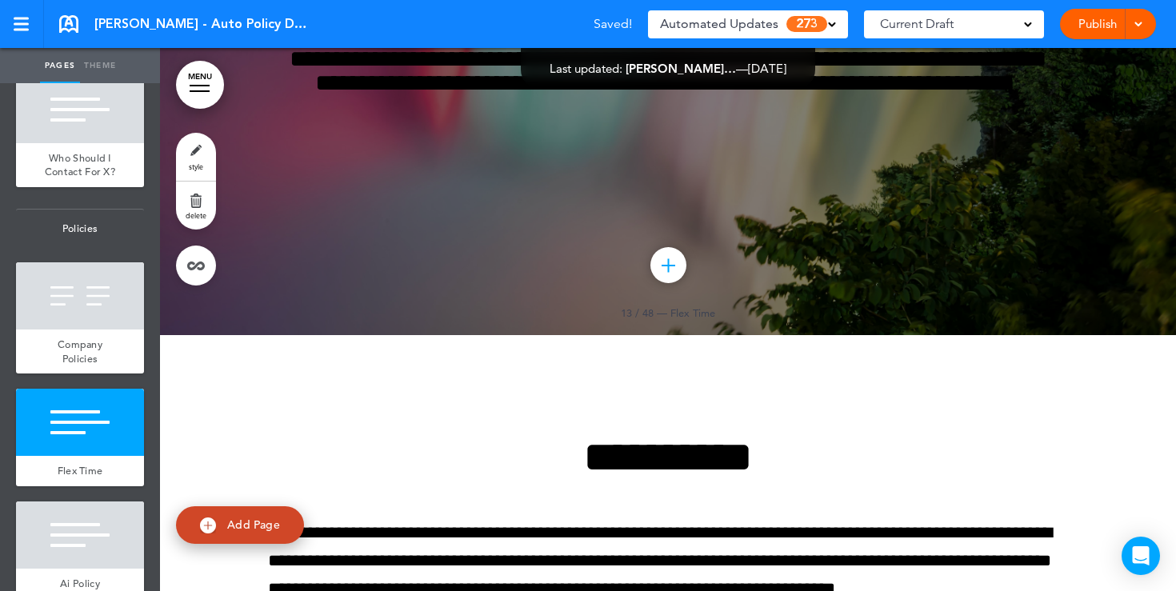
click at [197, 160] on link "style" at bounding box center [196, 157] width 40 height 48
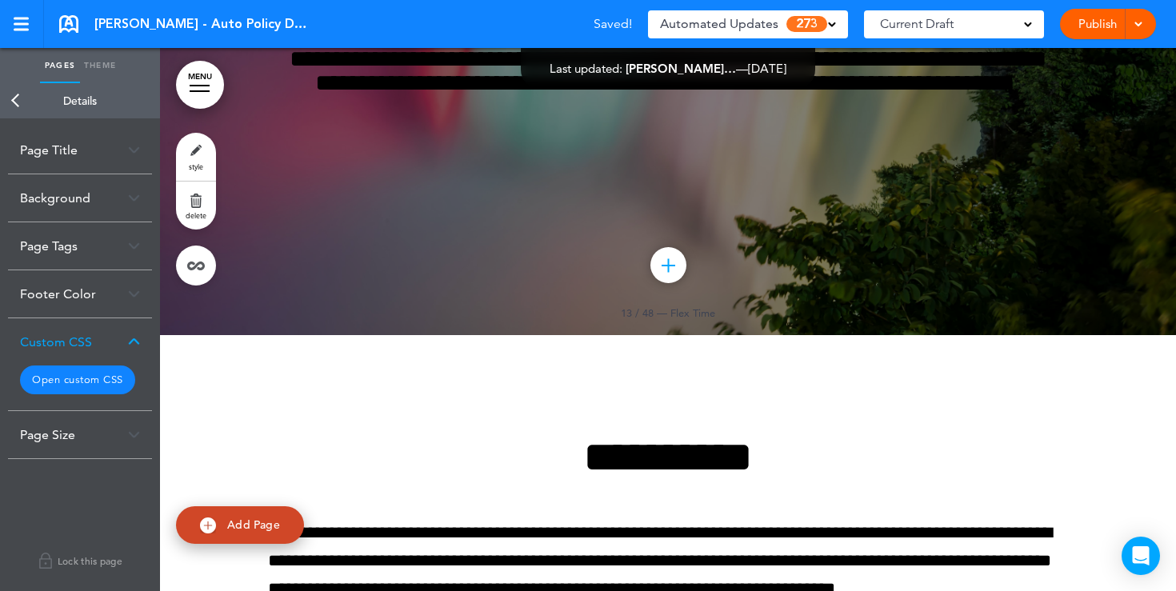
click at [12, 102] on link "Back" at bounding box center [16, 100] width 32 height 35
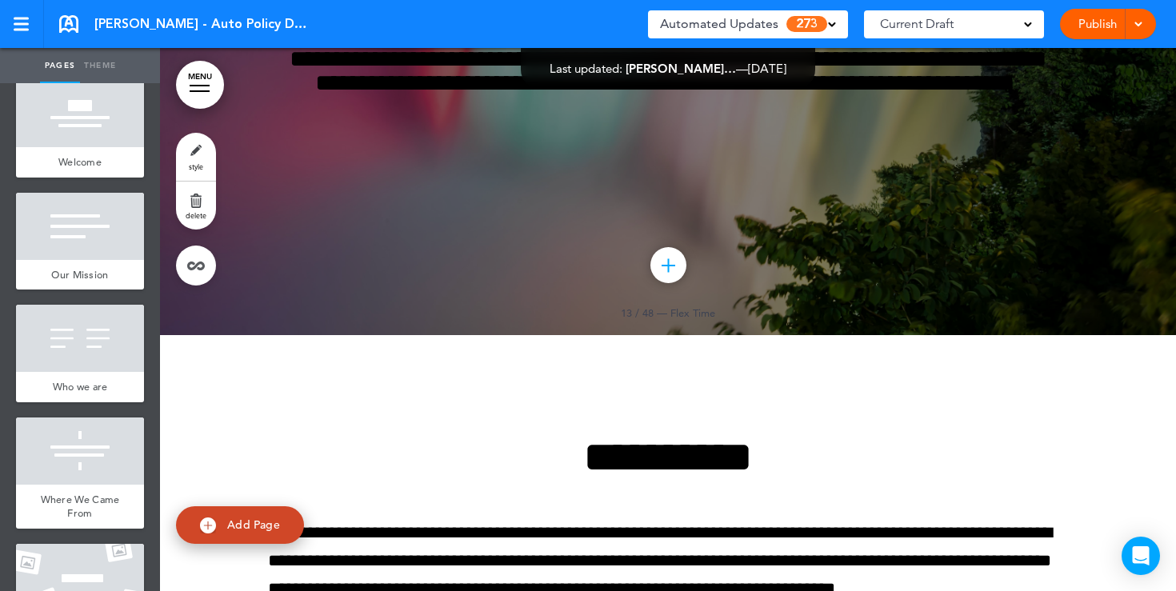
scroll to position [0, 0]
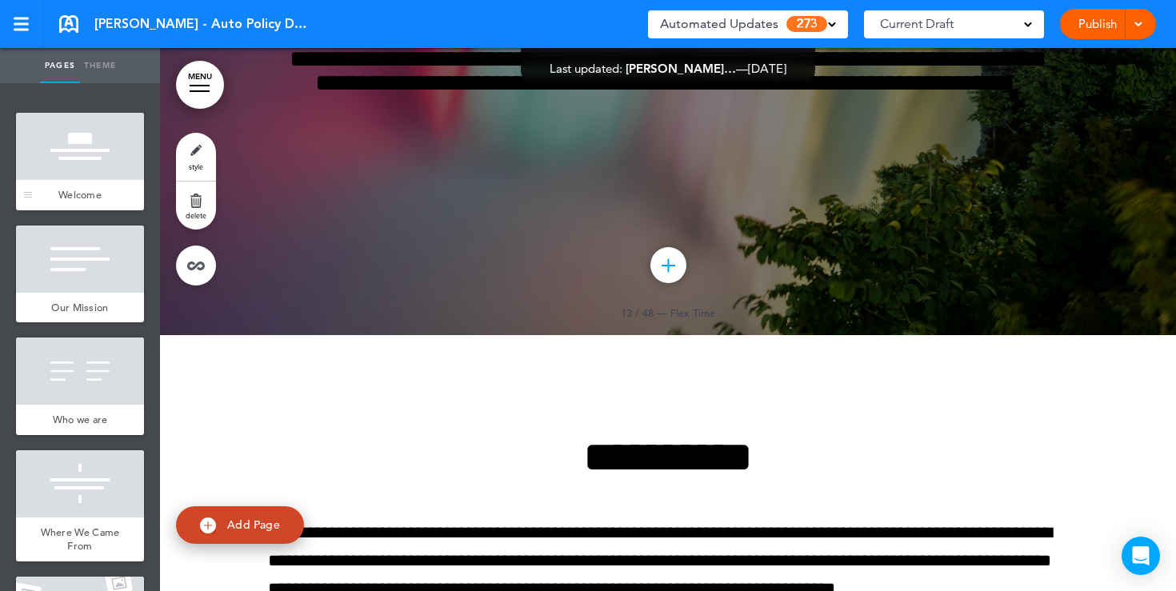
click at [100, 166] on div at bounding box center [80, 146] width 128 height 67
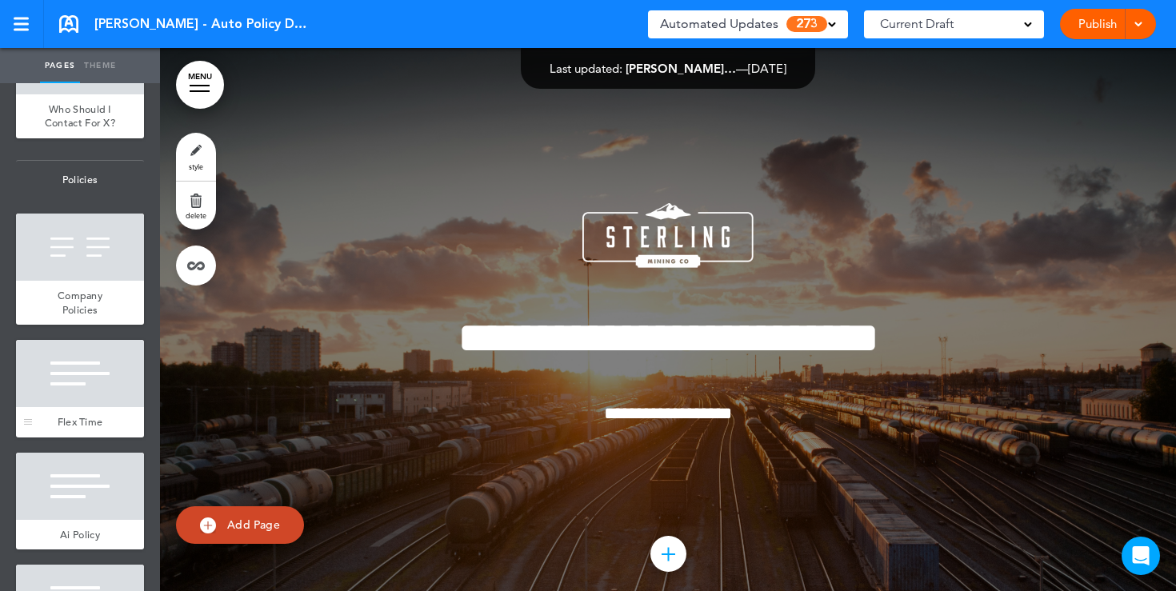
scroll to position [1327, 0]
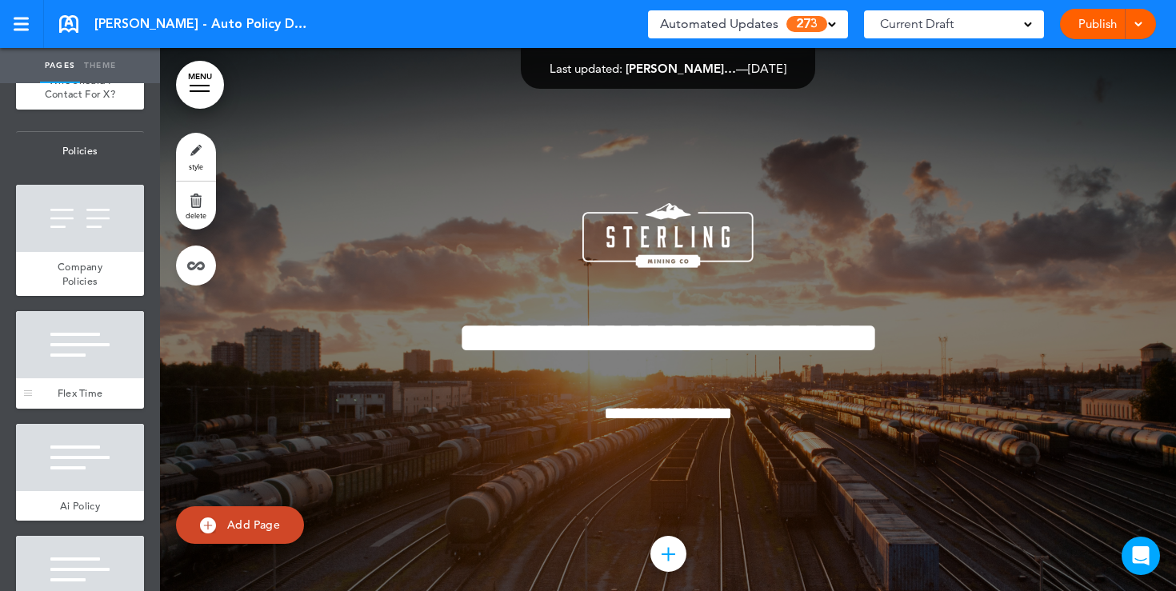
click at [81, 363] on div at bounding box center [80, 344] width 128 height 67
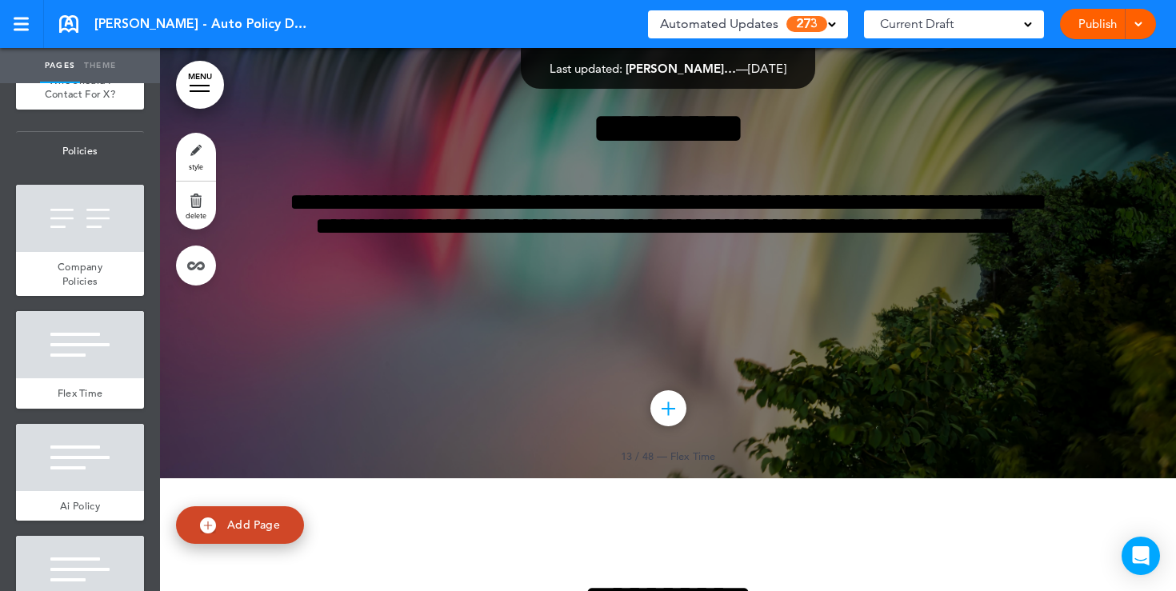
scroll to position [11268, 0]
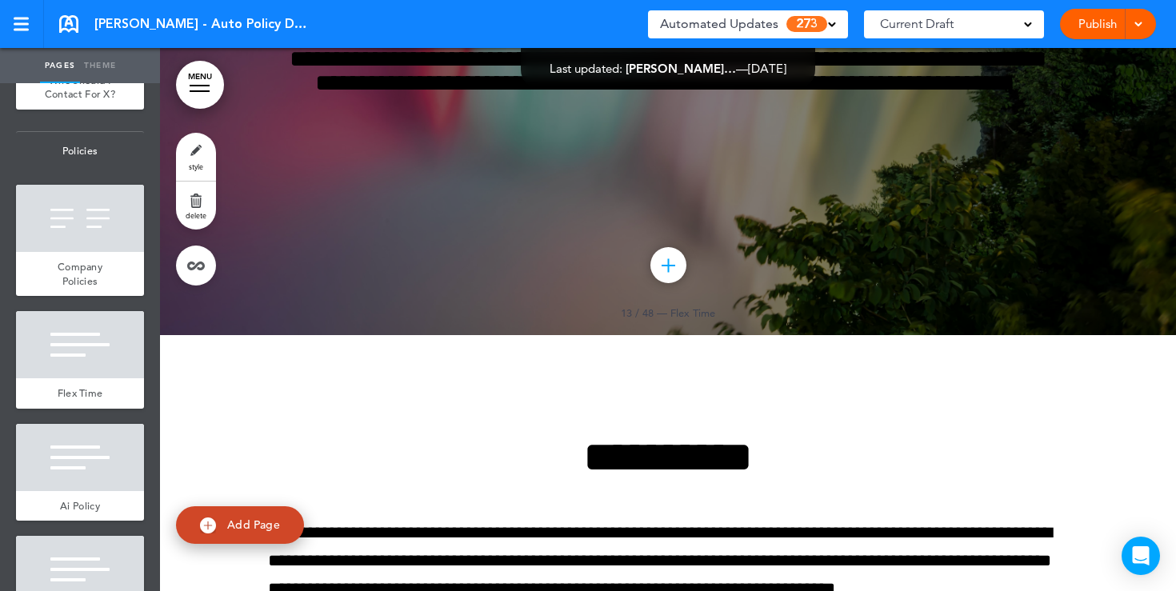
click at [204, 154] on link "style" at bounding box center [196, 157] width 40 height 48
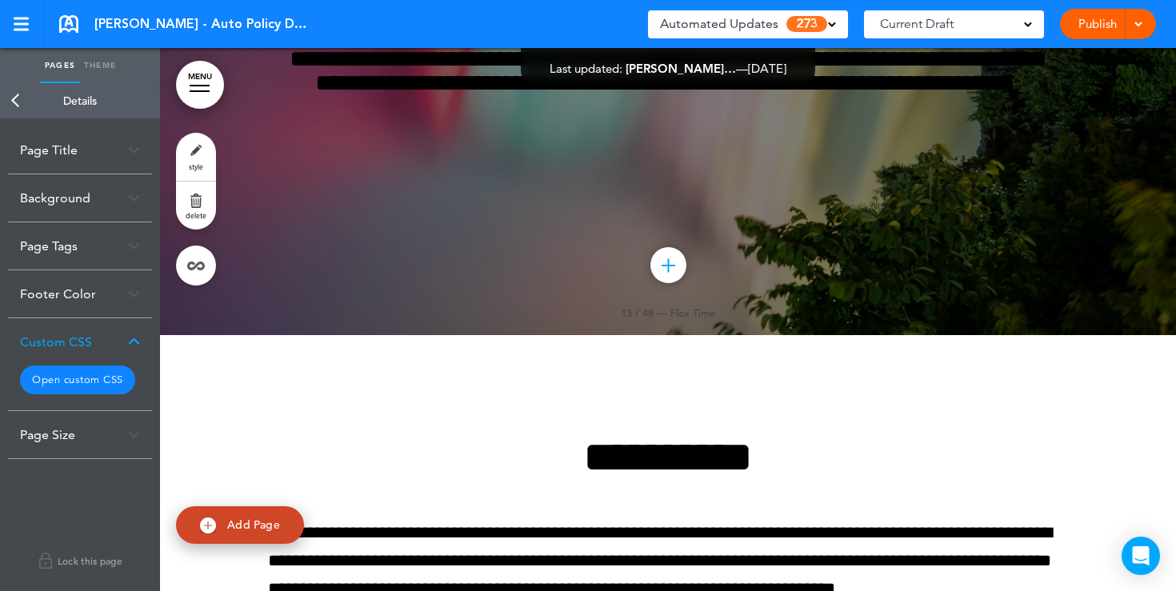
click at [109, 185] on div "Background" at bounding box center [80, 197] width 144 height 47
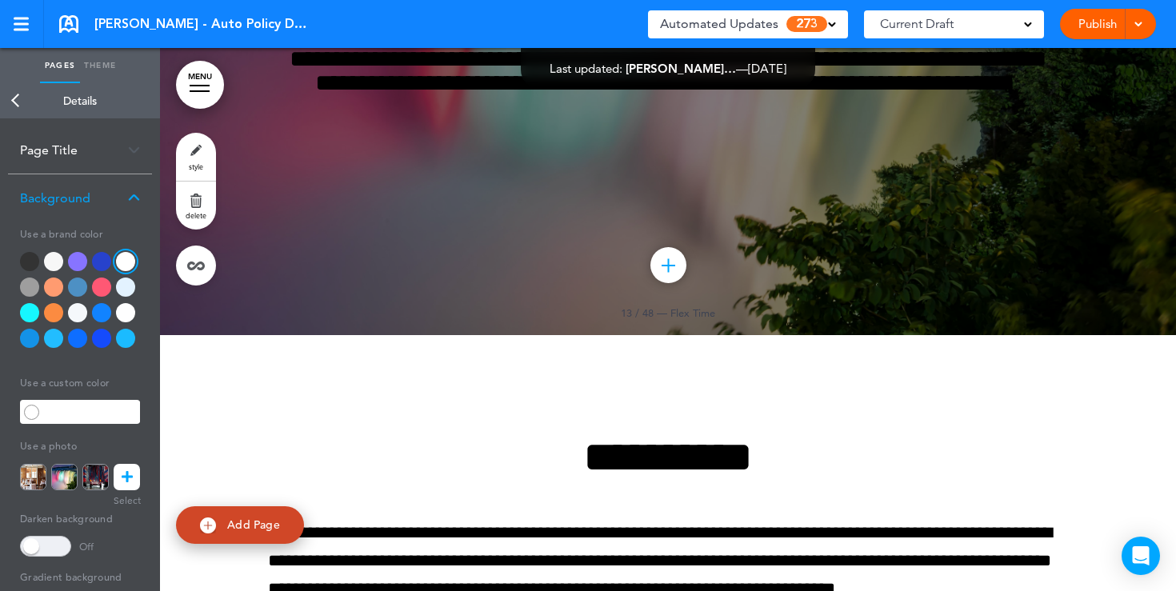
click at [122, 261] on div at bounding box center [125, 261] width 19 height 19
click at [126, 266] on div at bounding box center [125, 261] width 19 height 19
click at [37, 541] on span at bounding box center [45, 546] width 51 height 21
click at [18, 103] on link "Back" at bounding box center [16, 100] width 32 height 35
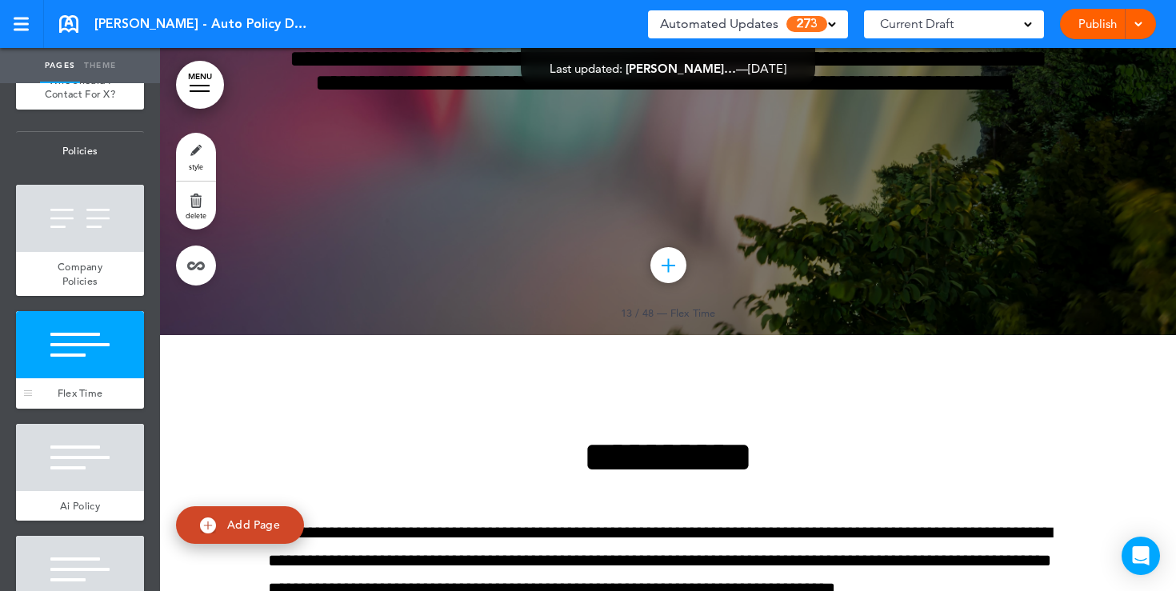
click at [90, 346] on div at bounding box center [80, 344] width 128 height 67
click at [184, 156] on link "style" at bounding box center [196, 157] width 40 height 48
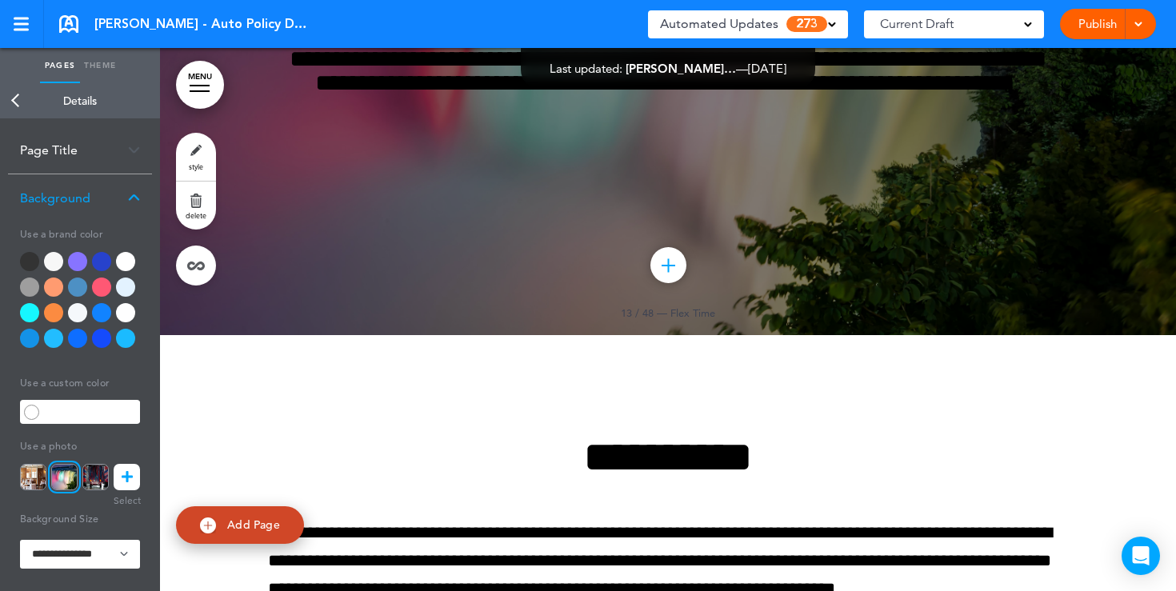
click at [128, 268] on div at bounding box center [125, 261] width 19 height 19
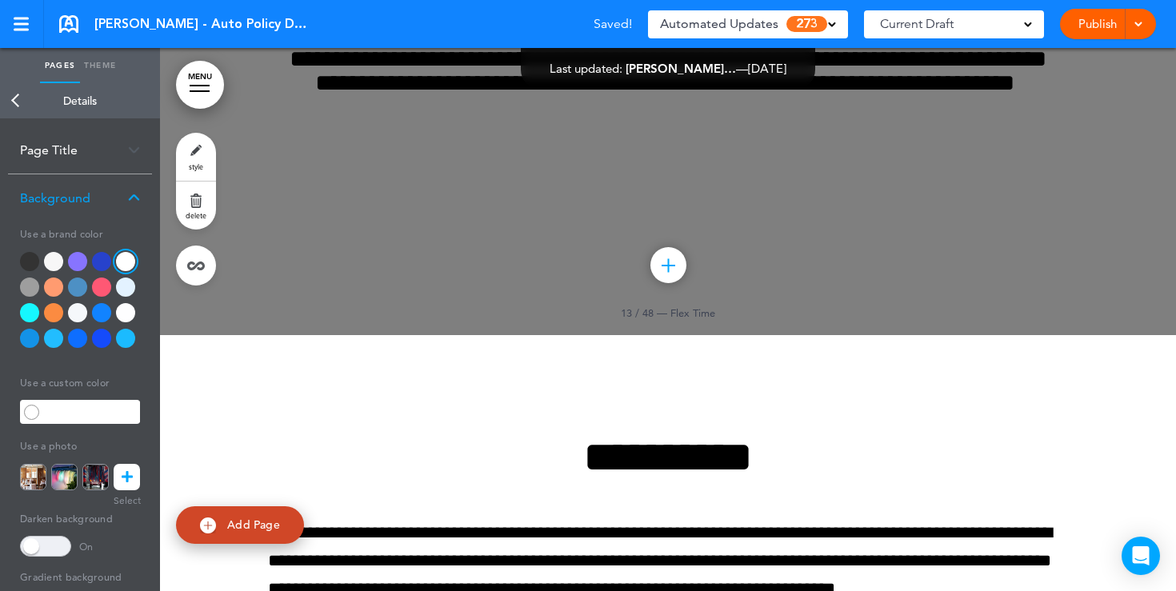
click at [54, 549] on span at bounding box center [45, 546] width 51 height 21
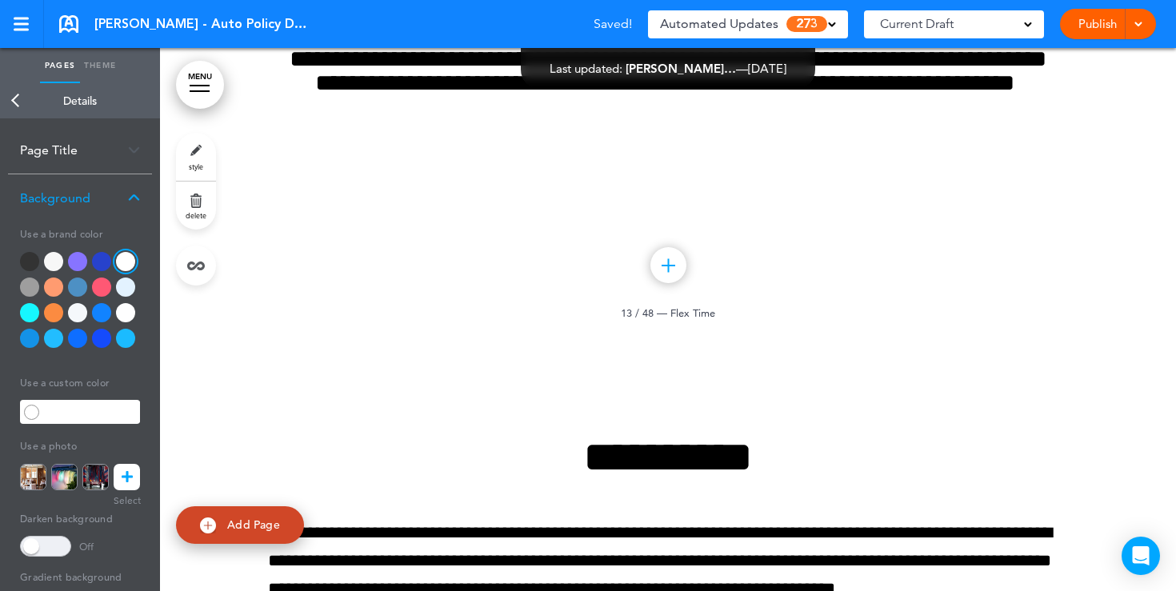
click at [18, 104] on link "Back" at bounding box center [16, 100] width 32 height 35
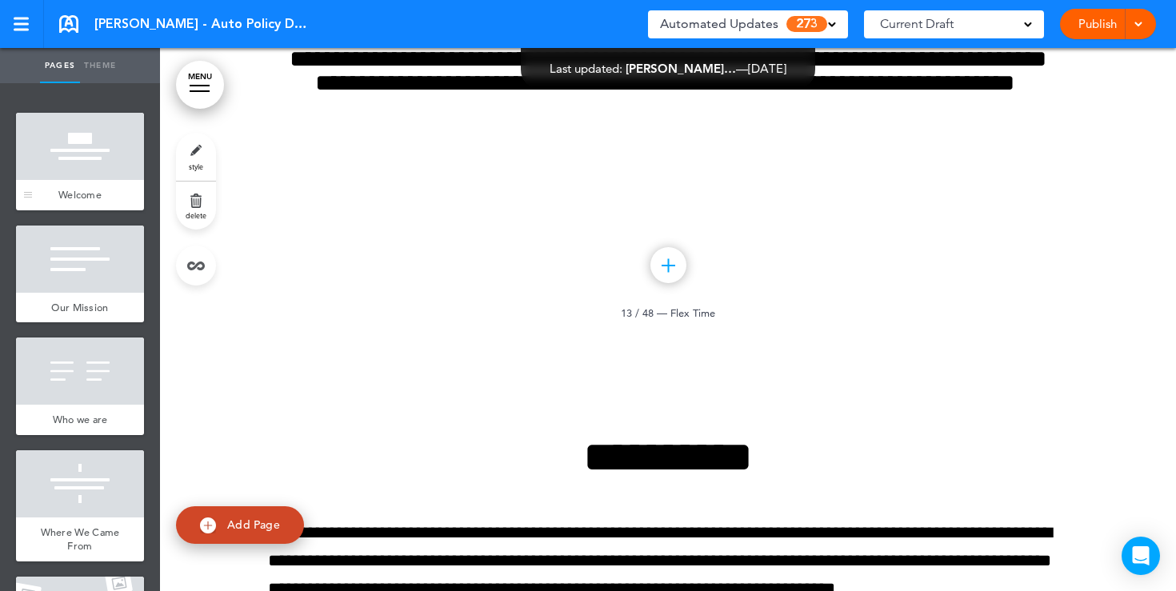
click at [91, 174] on div at bounding box center [80, 146] width 128 height 67
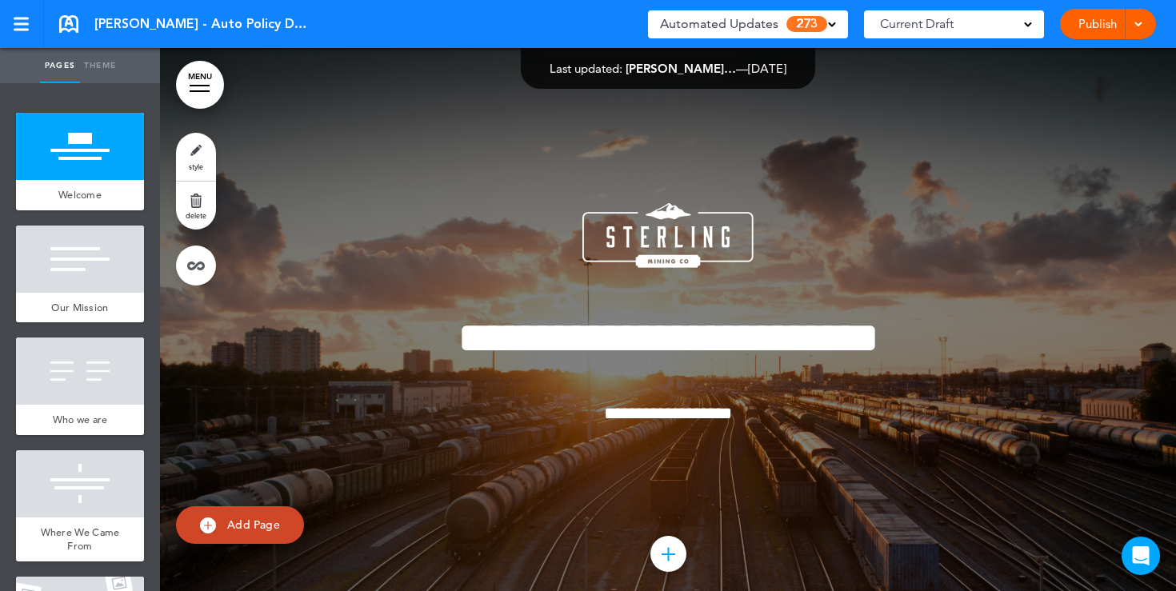
click at [1025, 25] on span at bounding box center [1028, 23] width 8 height 8
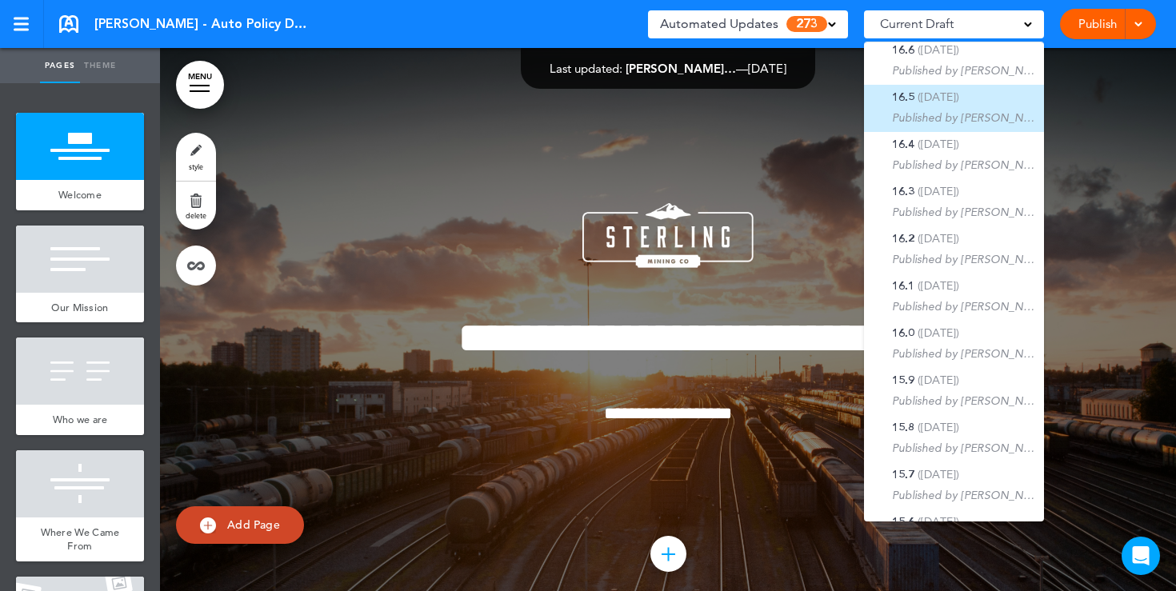
scroll to position [166, 0]
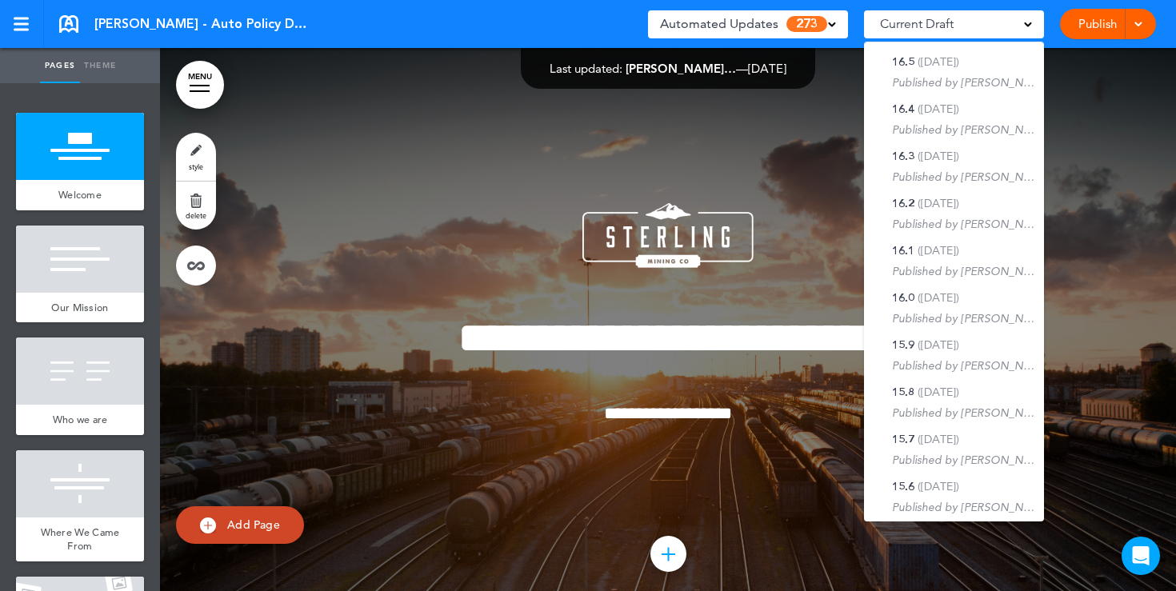
click at [815, 155] on div "**********" at bounding box center [668, 335] width 800 height 385
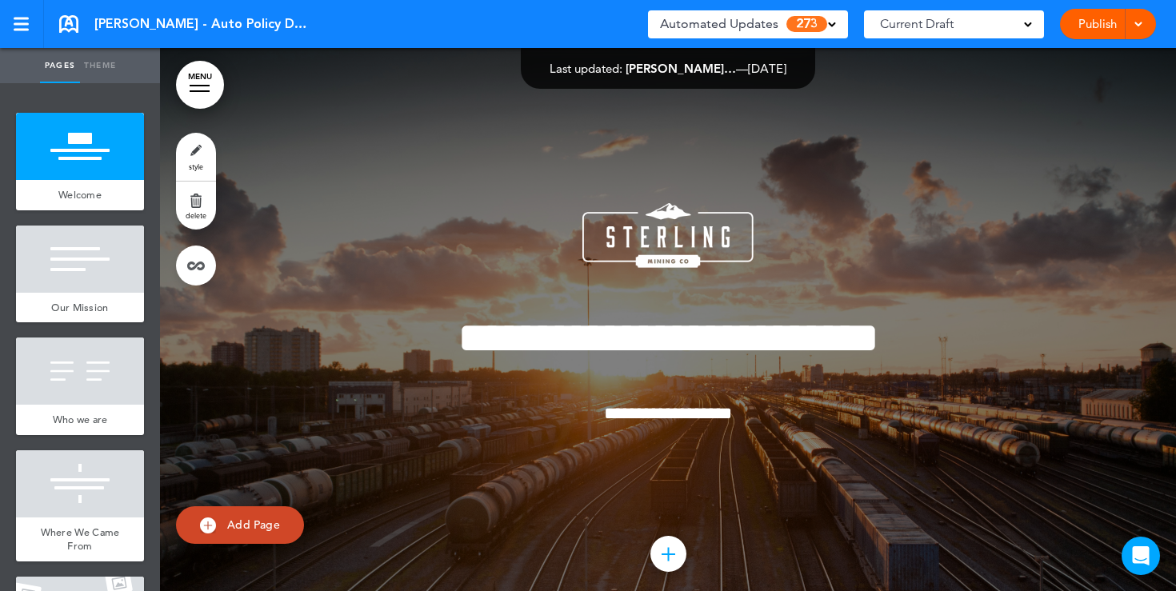
drag, startPoint x: 802, startPoint y: 67, endPoint x: 578, endPoint y: 66, distance: 223.2
click at [580, 67] on div "Last updated: Justin Gianfra… — Aug 13th 2025" at bounding box center [668, 68] width 237 height 12
click at [675, 173] on div "**********" at bounding box center [668, 335] width 800 height 385
click at [832, 28] on div "Automated Updates 273" at bounding box center [748, 24] width 176 height 22
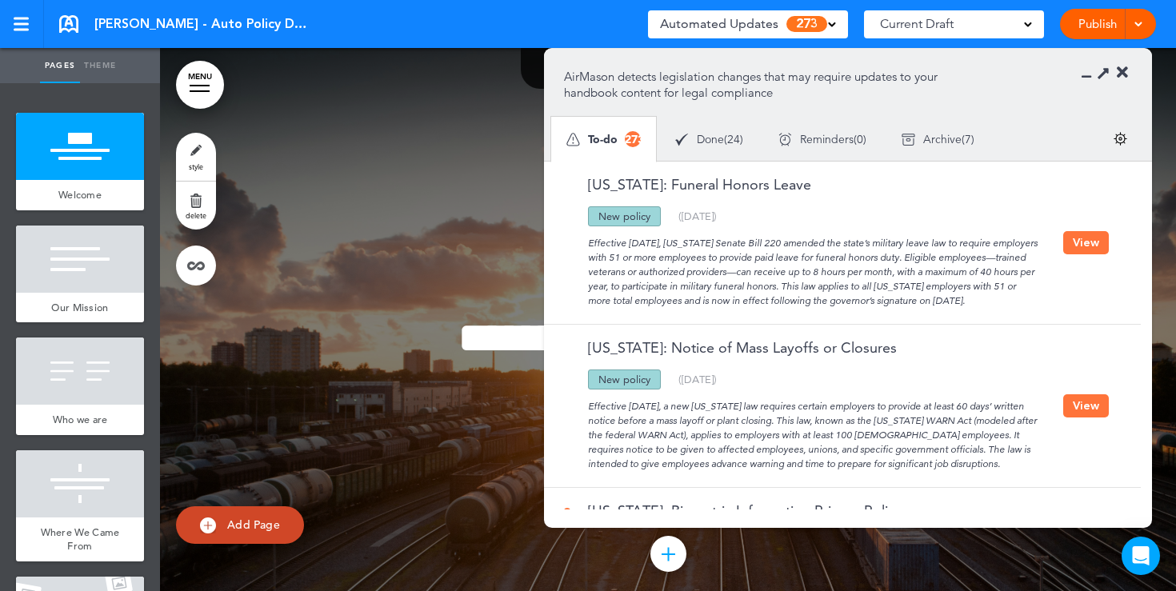
click at [1077, 245] on button "View" at bounding box center [1086, 242] width 46 height 23
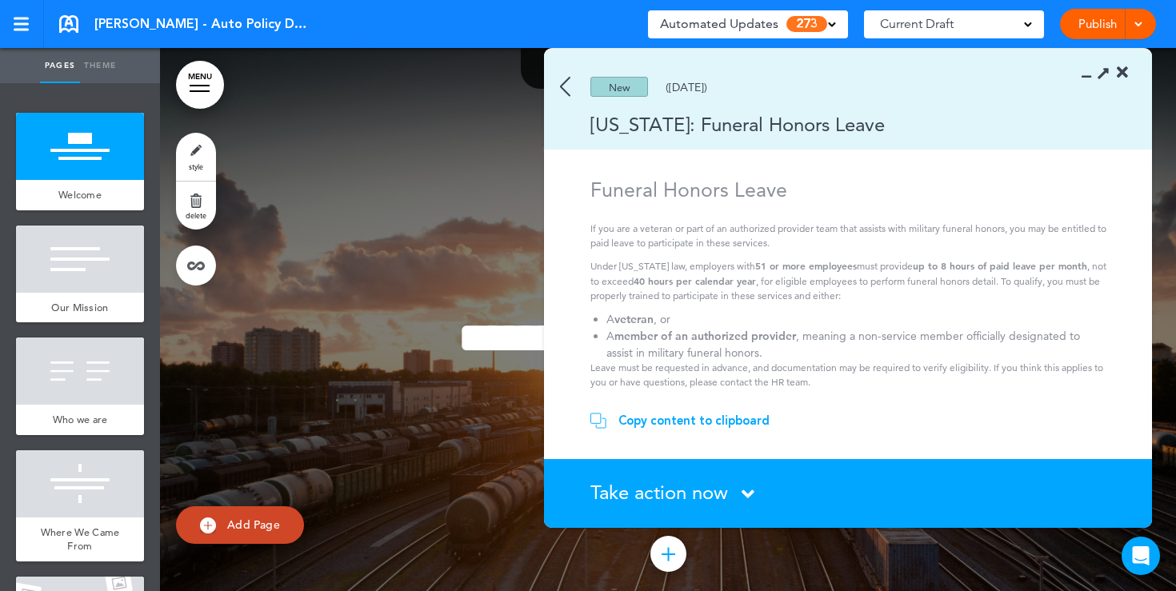
click at [664, 424] on div "Copy content to clipboard" at bounding box center [693, 421] width 151 height 16
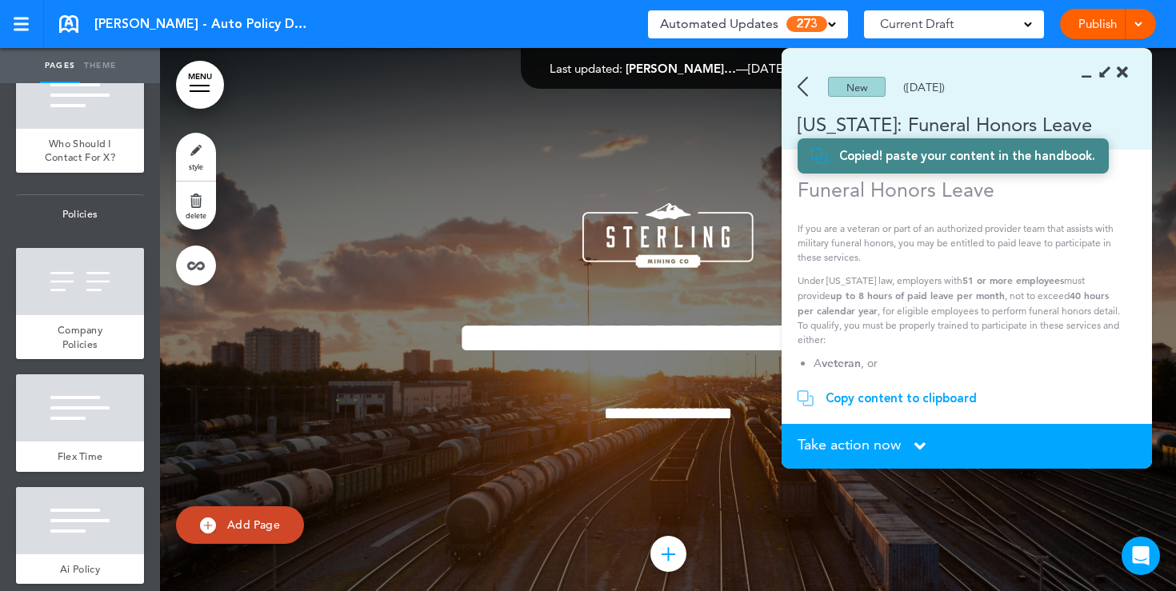
scroll to position [1287, 0]
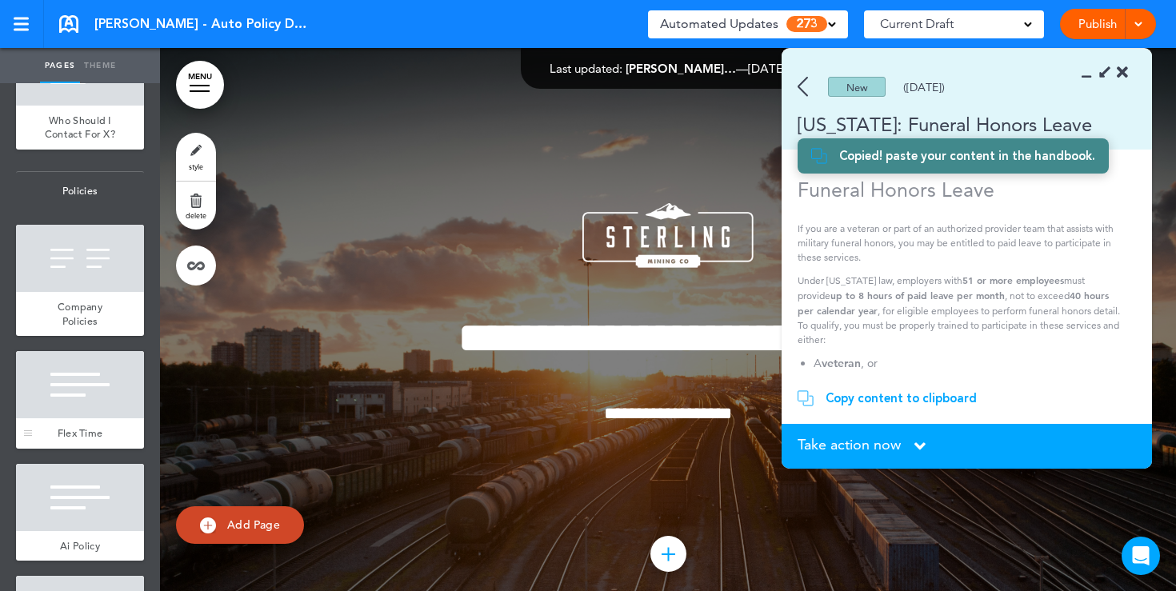
click at [80, 370] on div at bounding box center [80, 384] width 128 height 67
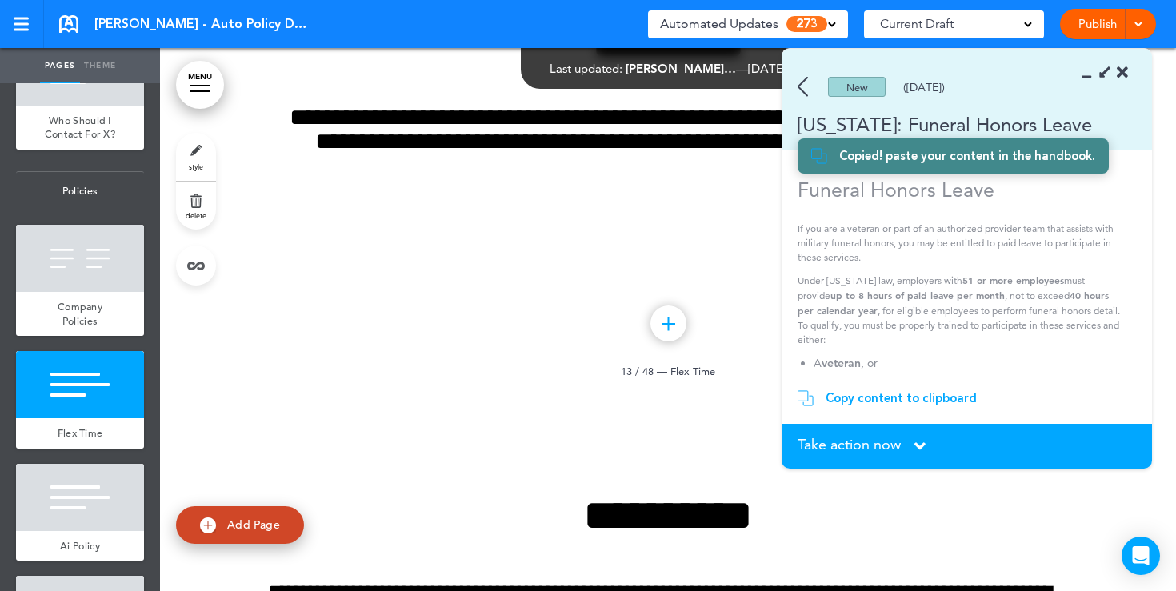
scroll to position [11268, 0]
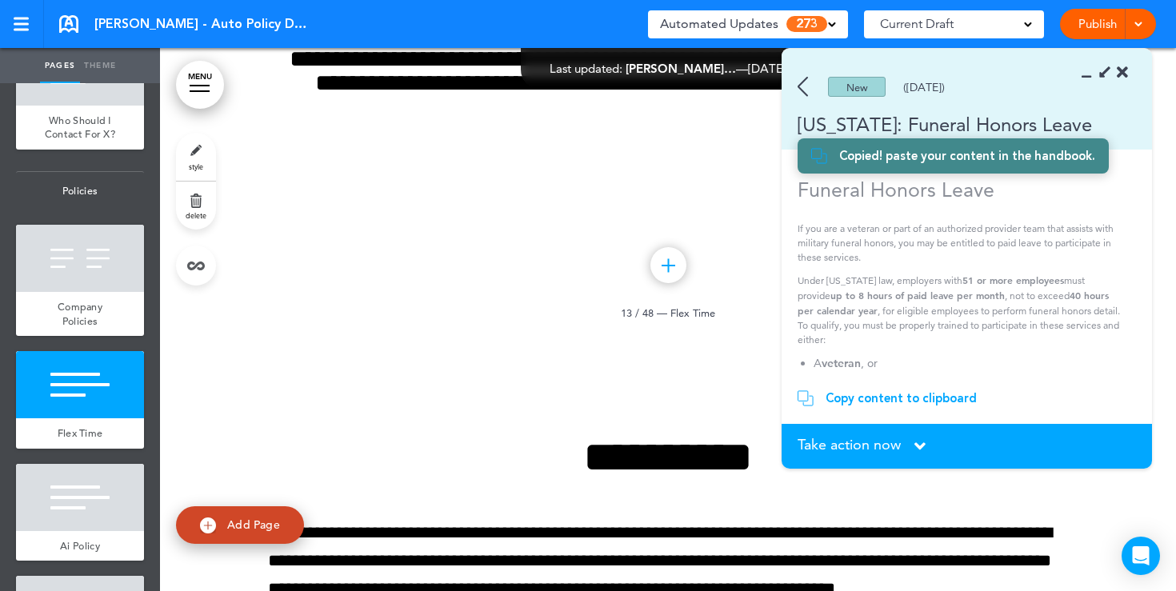
click at [1125, 76] on icon at bounding box center [1122, 73] width 11 height 16
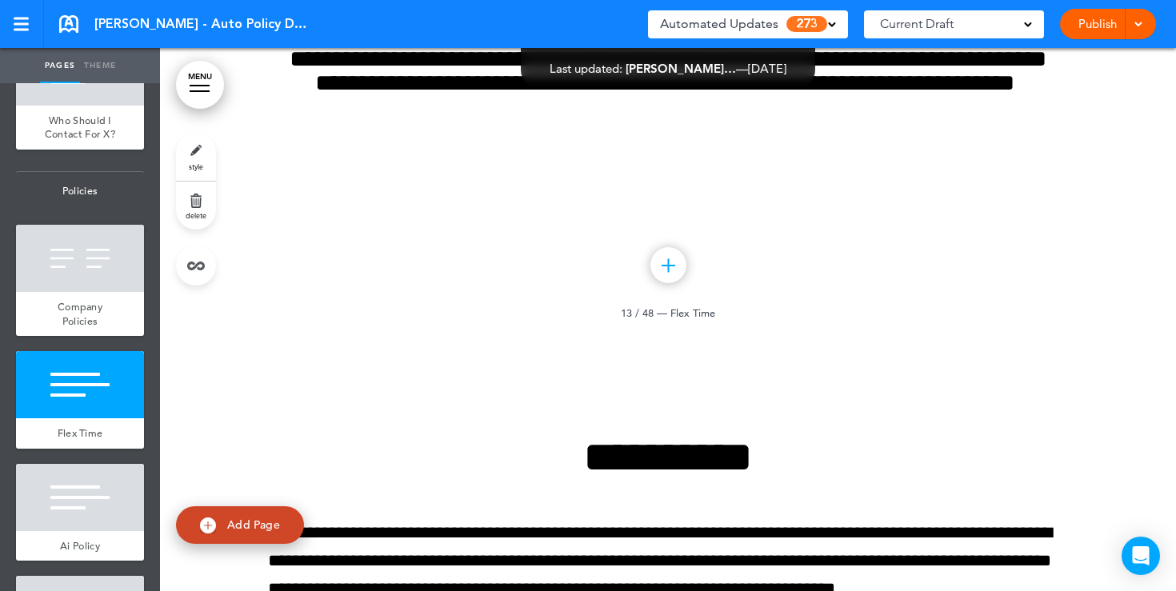
click at [720, 191] on div "**********" at bounding box center [668, 47] width 800 height 288
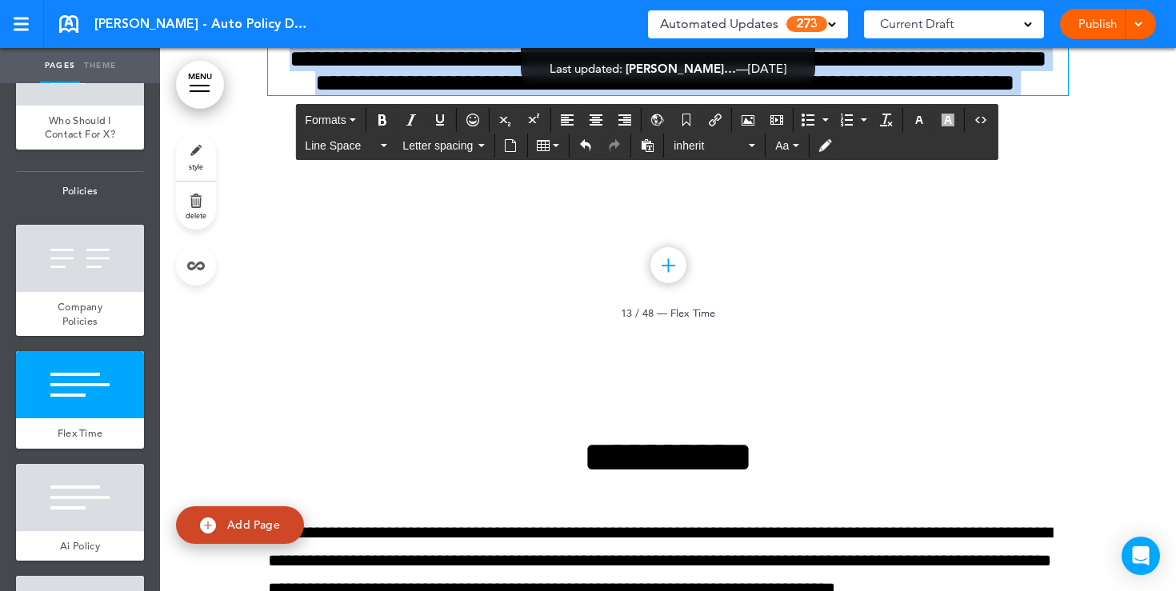
drag, startPoint x: 720, startPoint y: 386, endPoint x: 561, endPoint y: 275, distance: 194.2
click at [561, 95] on div "**********" at bounding box center [668, 29] width 800 height 132
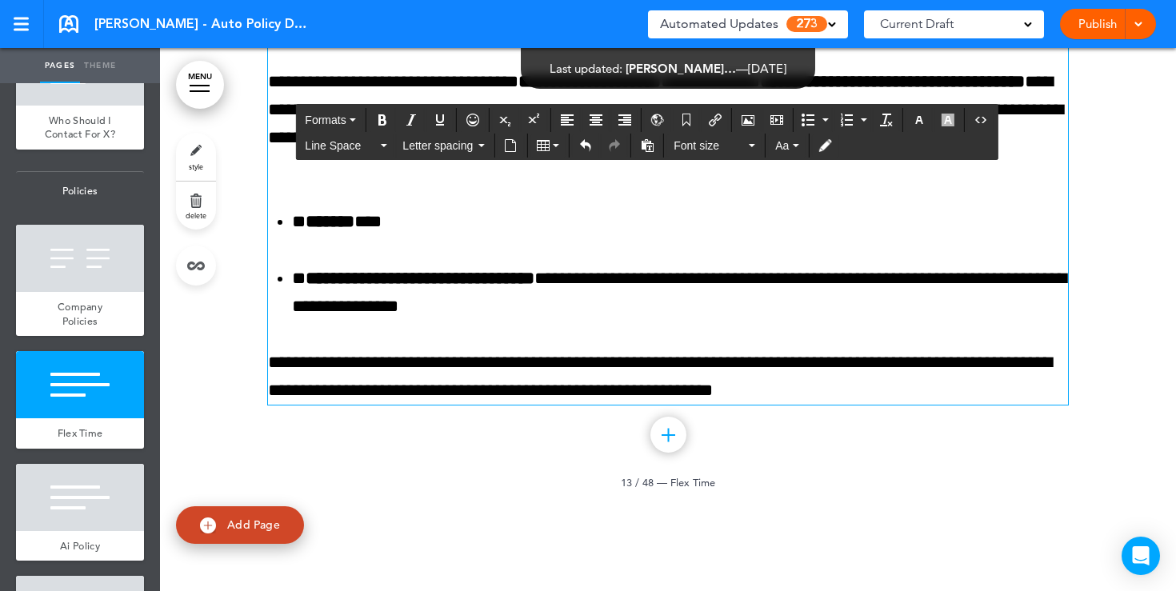
scroll to position [11178, 0]
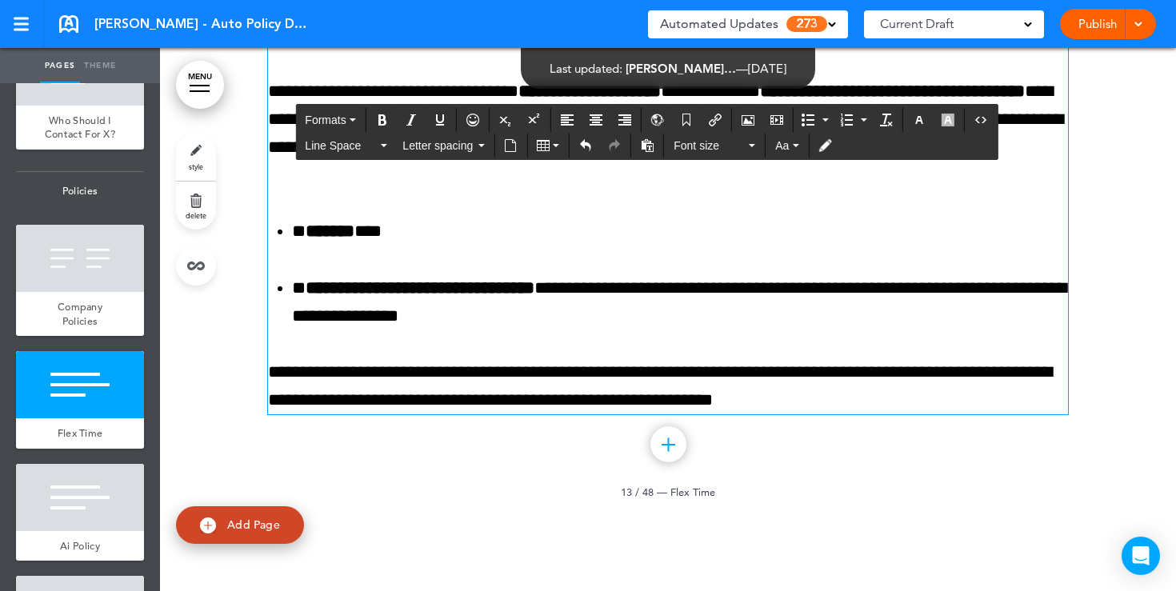
click at [932, 49] on p "**********" at bounding box center [668, 21] width 800 height 56
click at [586, 145] on icon "Undo" at bounding box center [585, 145] width 13 height 13
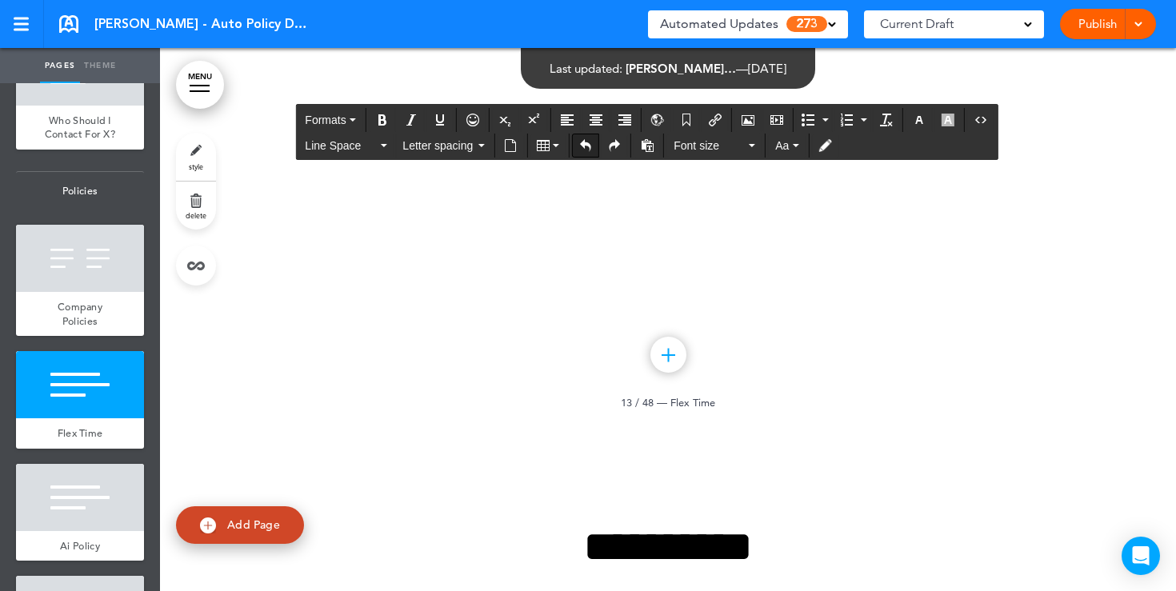
click at [586, 145] on icon "Undo" at bounding box center [585, 145] width 13 height 13
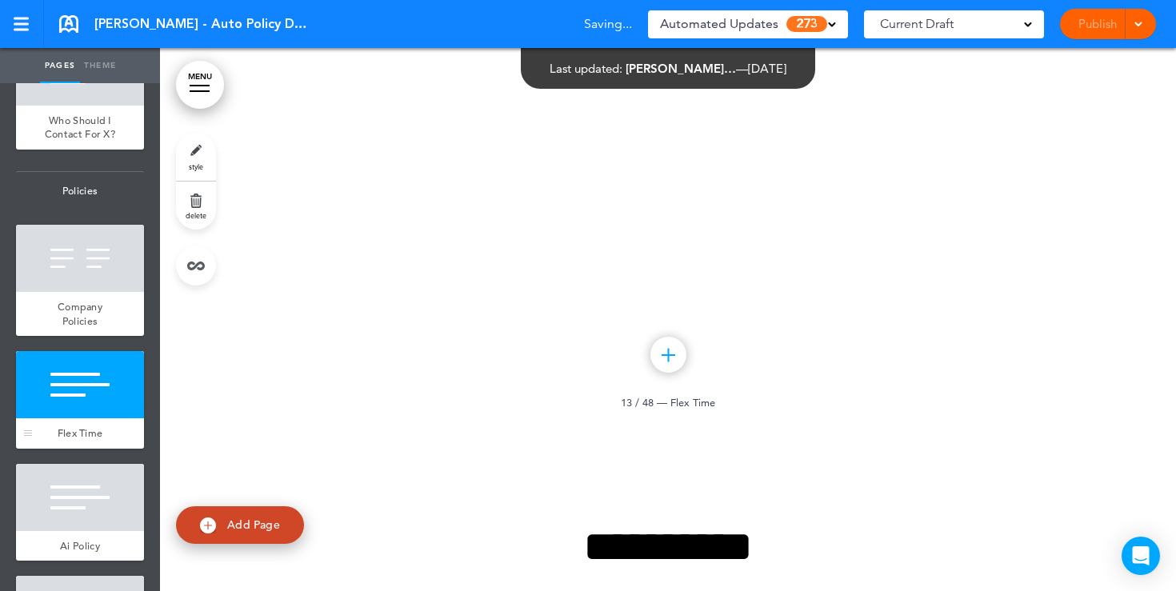
click at [75, 379] on div at bounding box center [80, 384] width 128 height 67
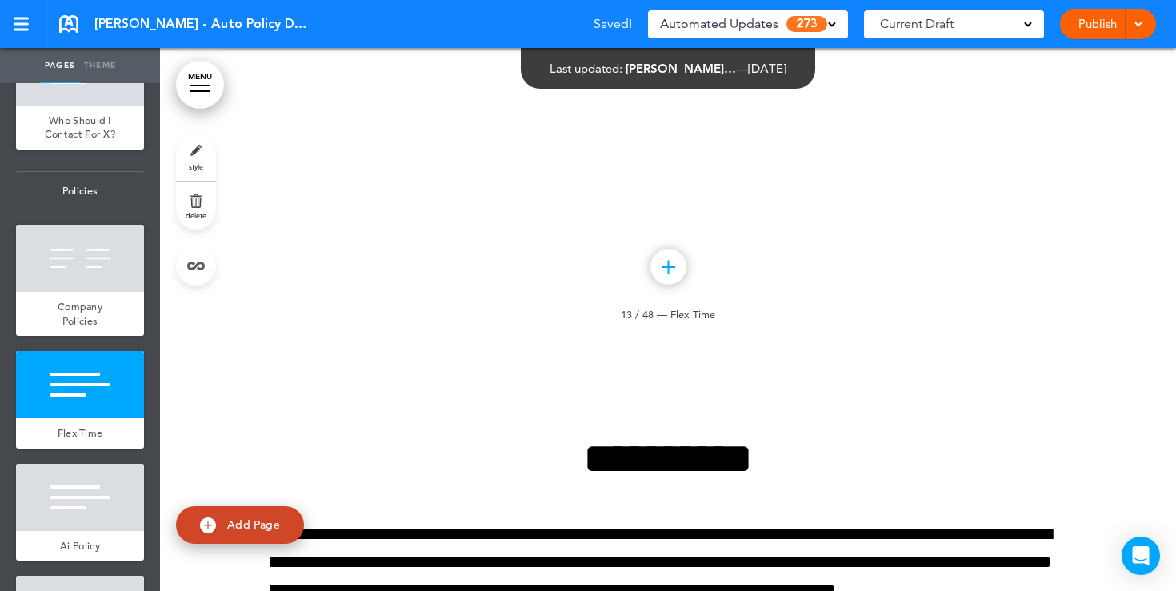
scroll to position [11268, 0]
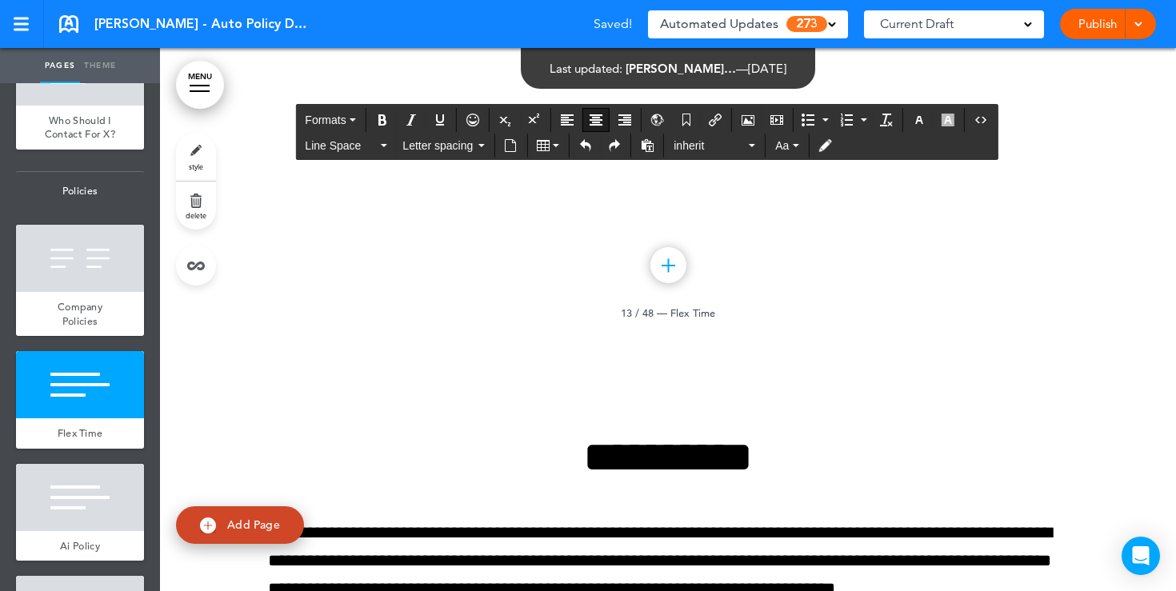
drag, startPoint x: 400, startPoint y: 306, endPoint x: 264, endPoint y: 305, distance: 136.0
click at [602, 124] on icon "Align center" at bounding box center [596, 120] width 13 height 13
click at [203, 163] on span "style" at bounding box center [196, 167] width 14 height 10
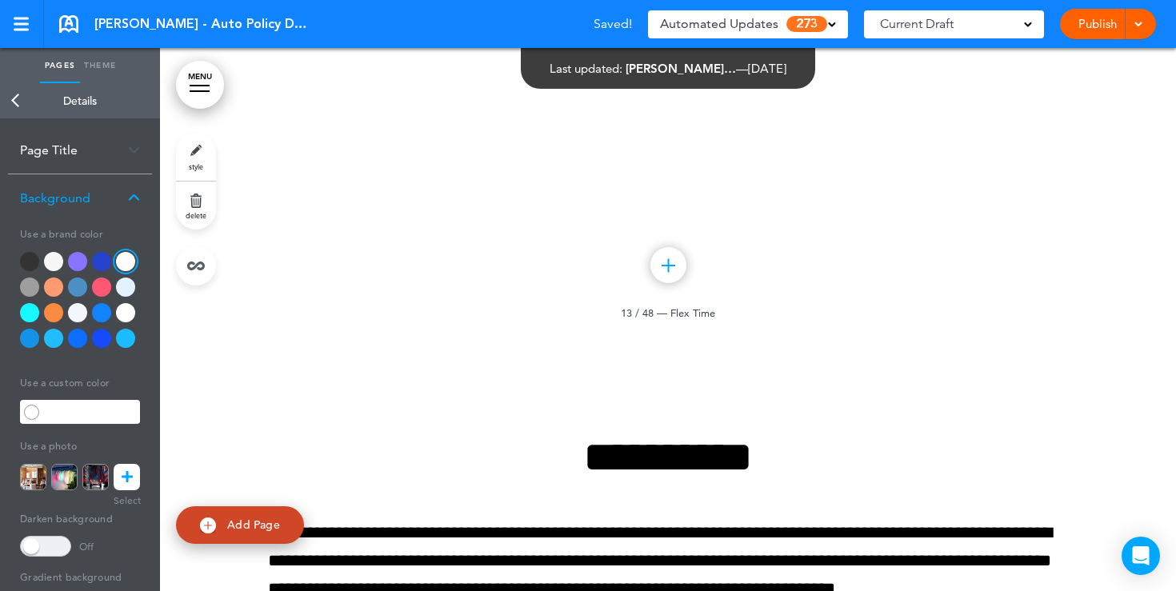
click at [58, 290] on div at bounding box center [53, 287] width 19 height 19
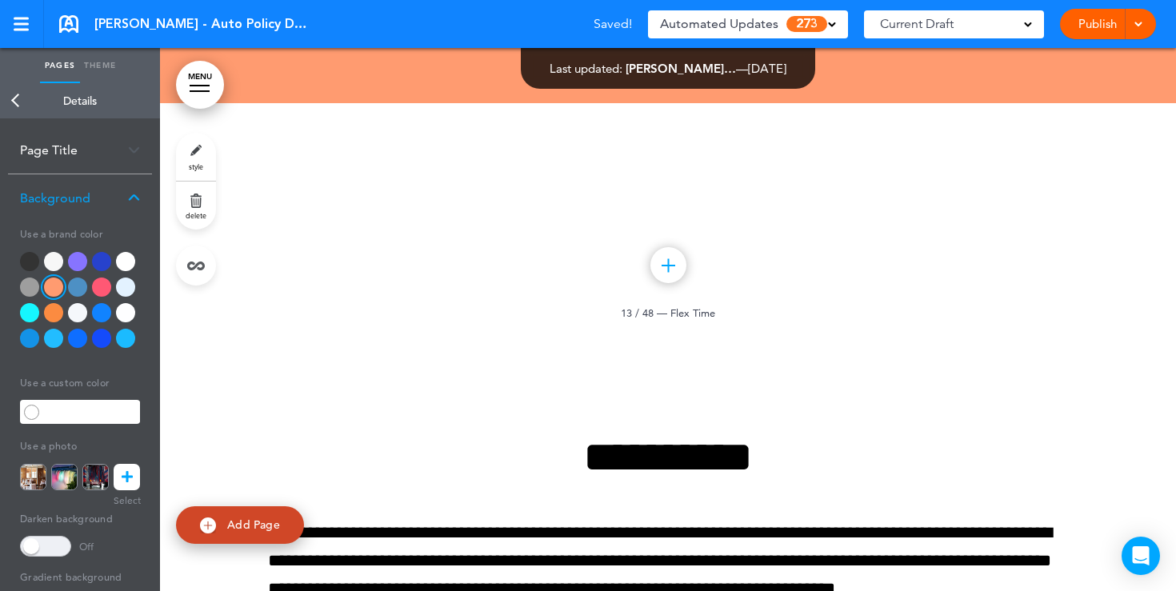
click at [23, 290] on div at bounding box center [29, 287] width 19 height 19
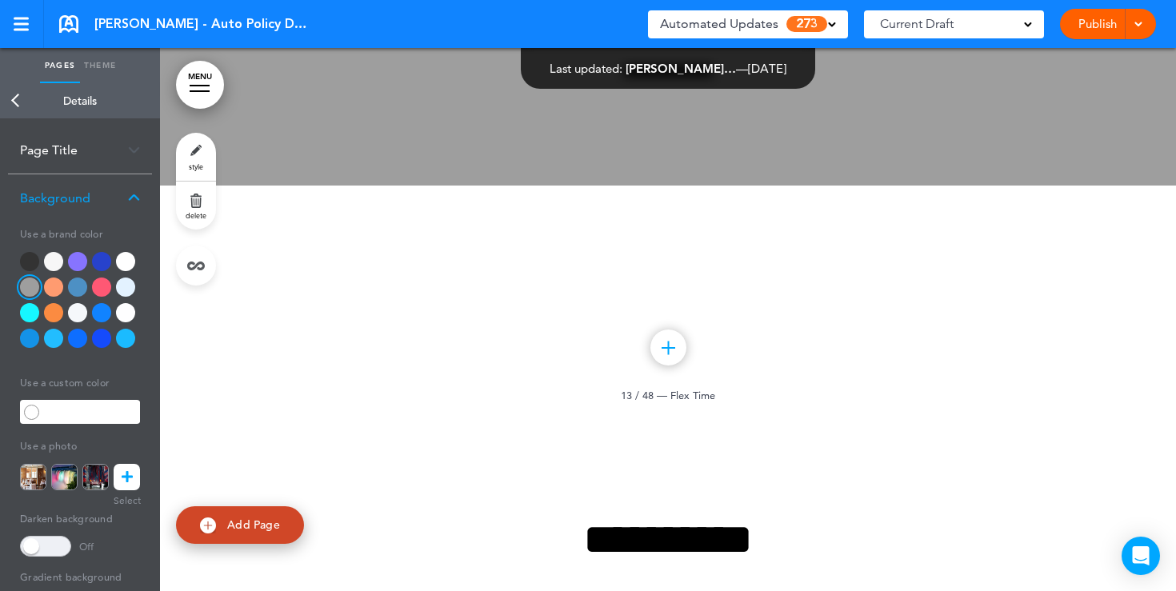
scroll to position [11187, 0]
click at [50, 316] on div at bounding box center [53, 312] width 19 height 19
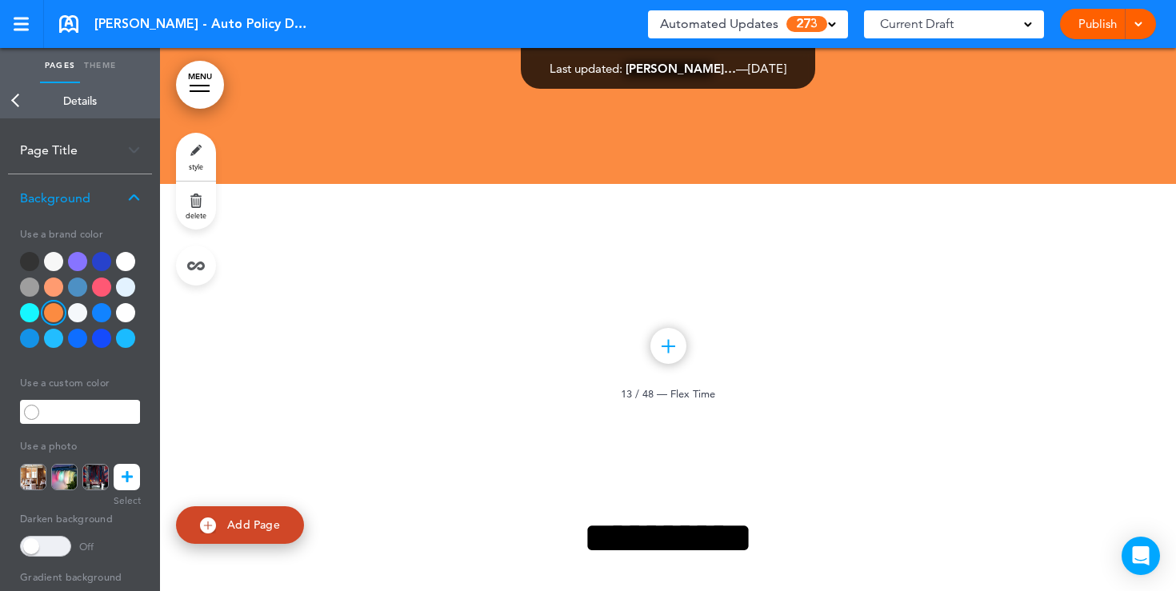
click at [134, 470] on link at bounding box center [127, 477] width 26 height 26
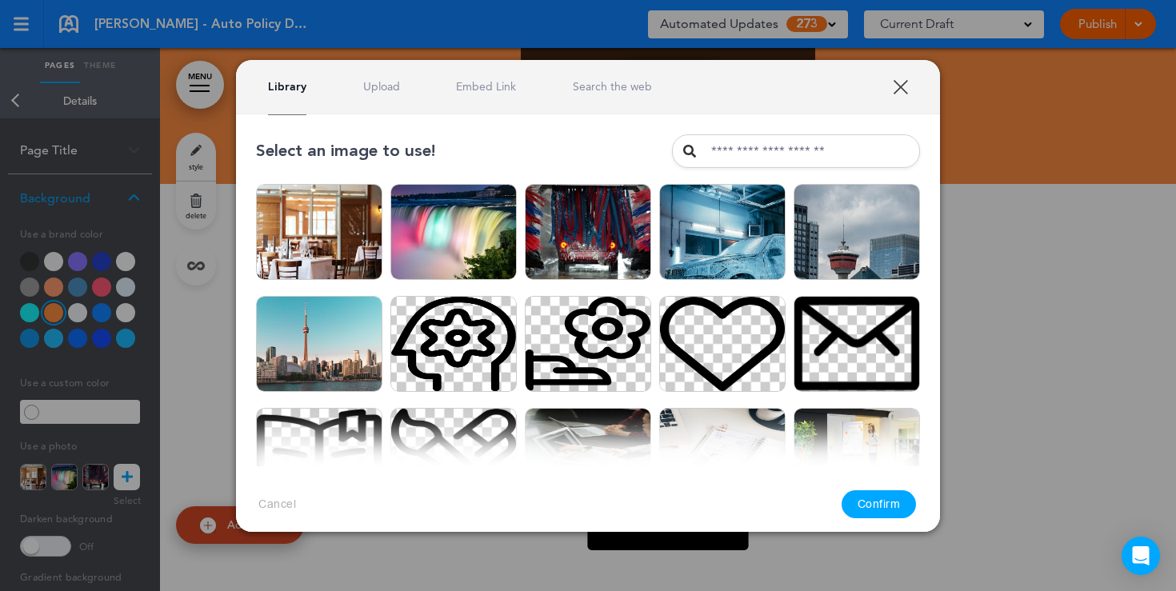
click at [384, 91] on link "Upload" at bounding box center [381, 86] width 37 height 15
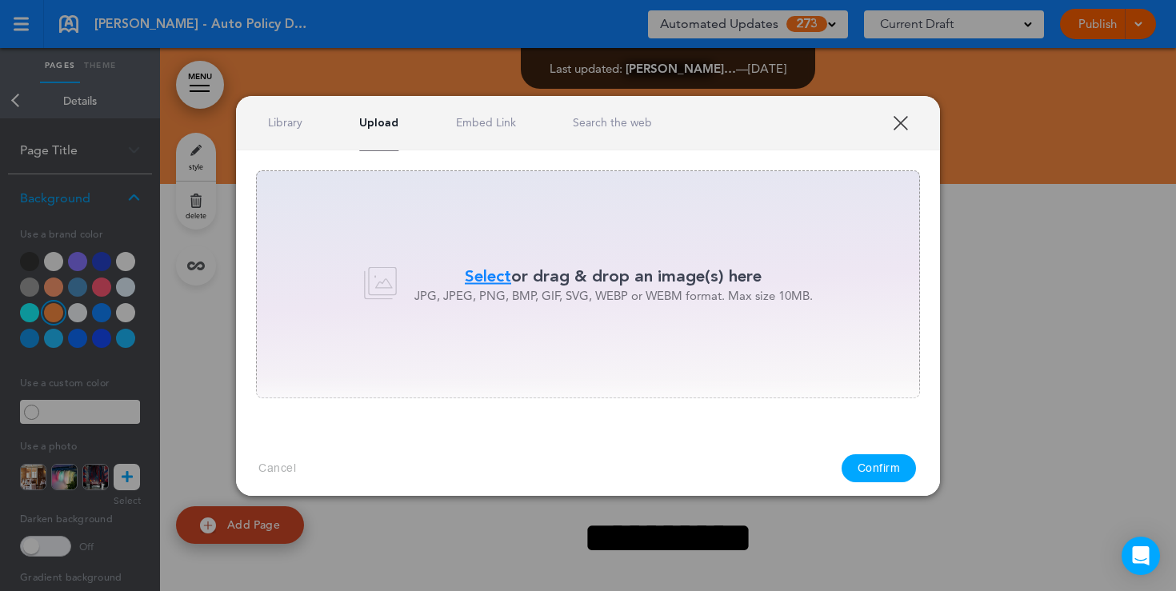
click at [291, 123] on link "Library" at bounding box center [285, 122] width 34 height 15
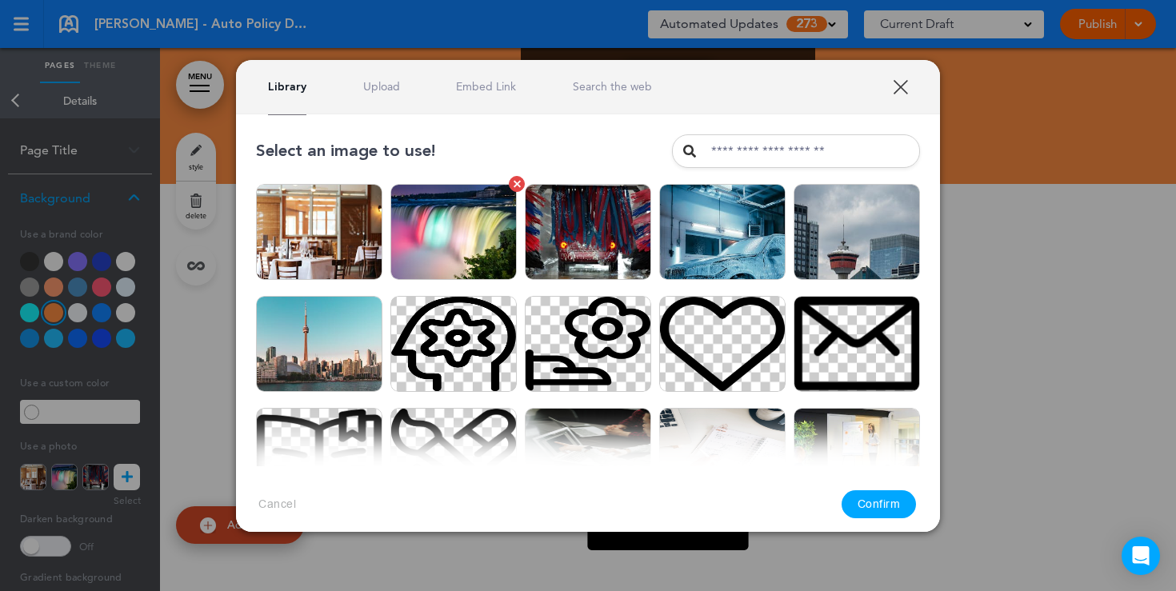
click at [426, 244] on img at bounding box center [453, 232] width 126 height 96
click at [314, 344] on img at bounding box center [319, 344] width 126 height 96
click at [866, 501] on button "Confirm" at bounding box center [879, 504] width 75 height 28
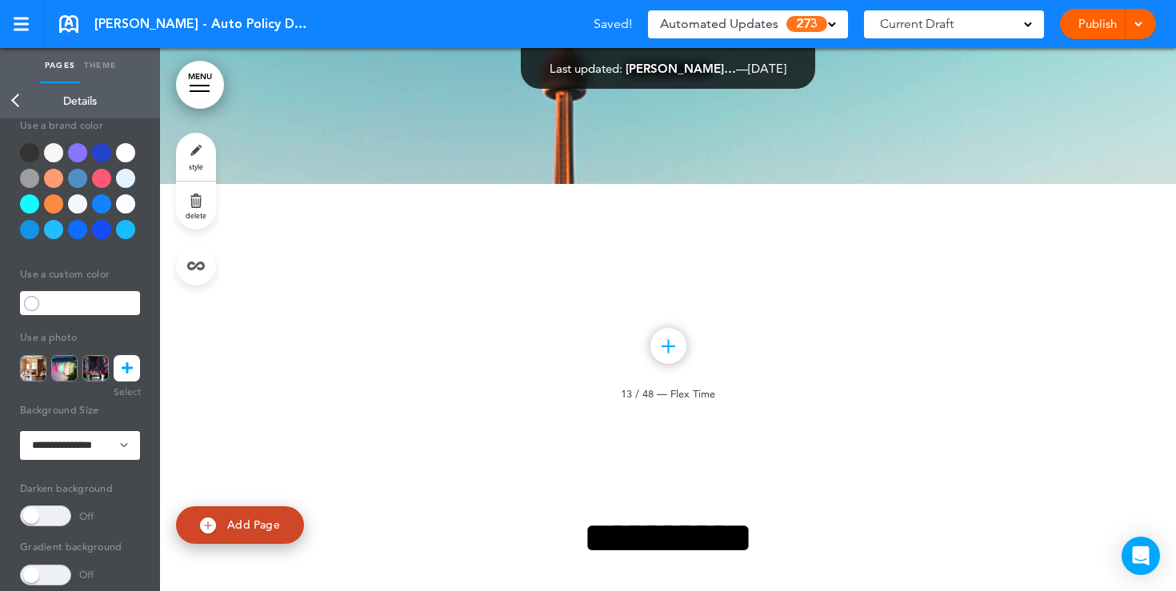
scroll to position [126, 0]
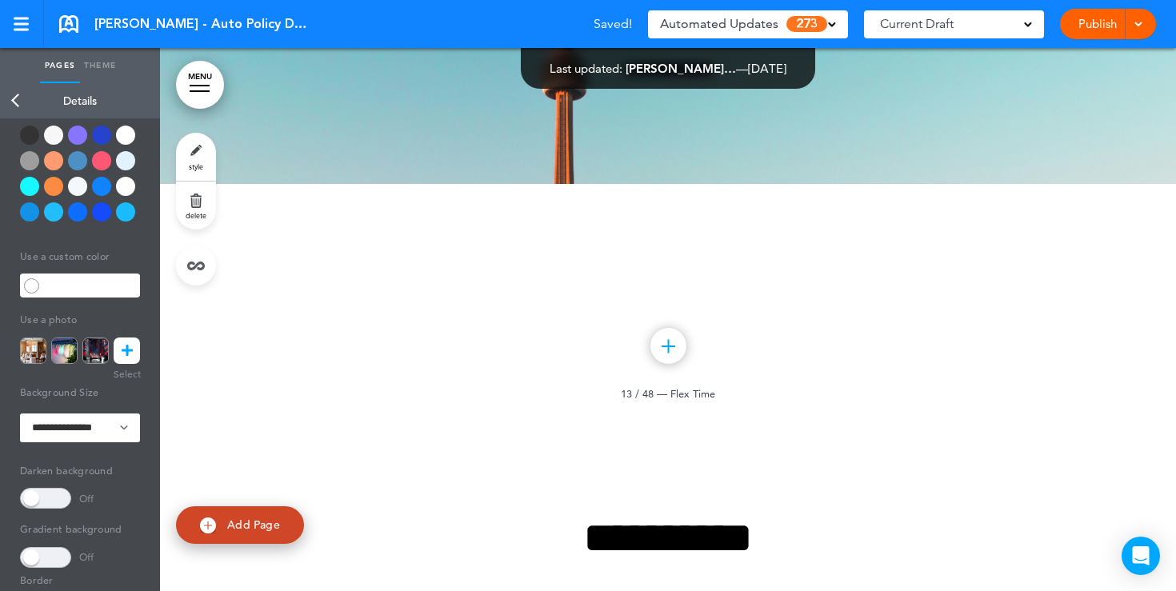
click at [43, 489] on span at bounding box center [45, 498] width 51 height 21
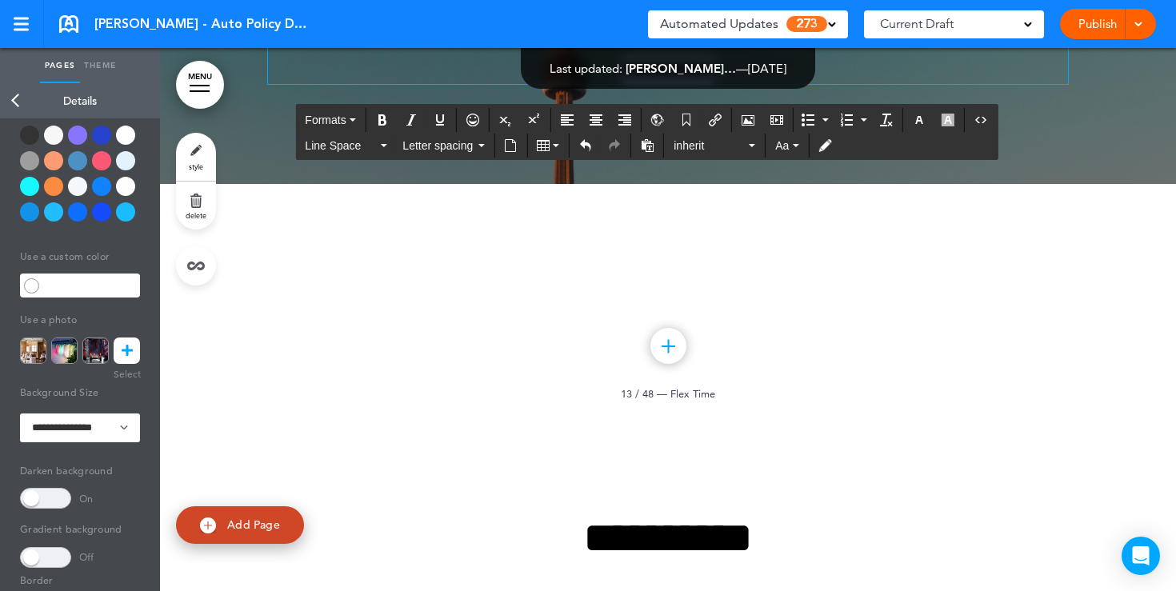
drag, startPoint x: 761, startPoint y: 388, endPoint x: 515, endPoint y: 230, distance: 291.9
click at [920, 125] on icon "button" at bounding box center [919, 120] width 13 height 13
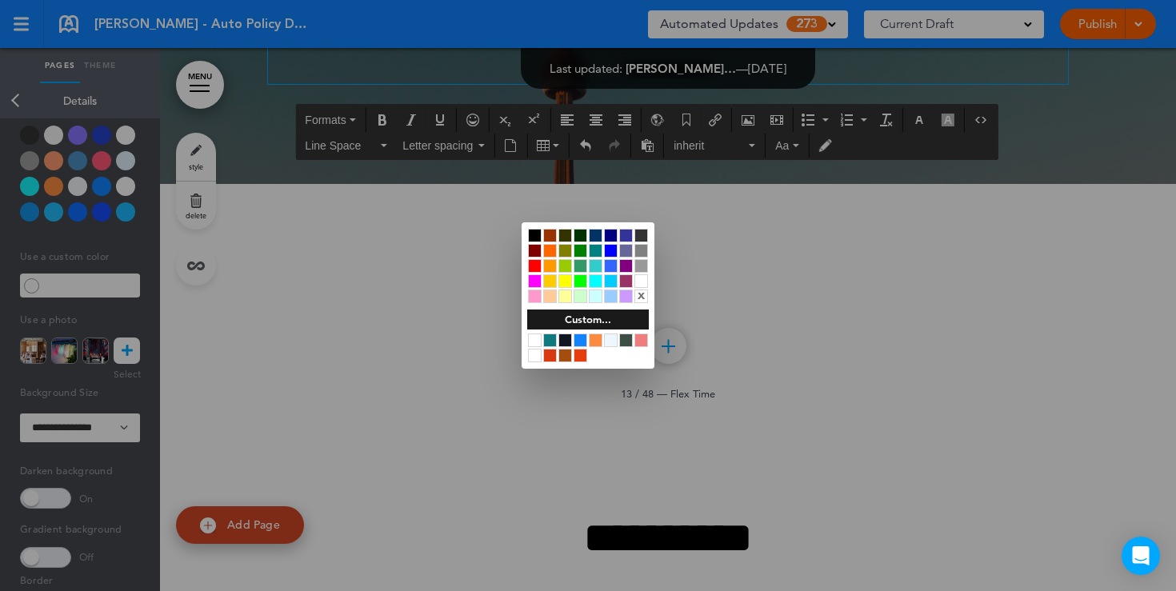
click at [642, 281] on div at bounding box center [641, 281] width 14 height 14
click at [532, 447] on div at bounding box center [588, 295] width 1176 height 591
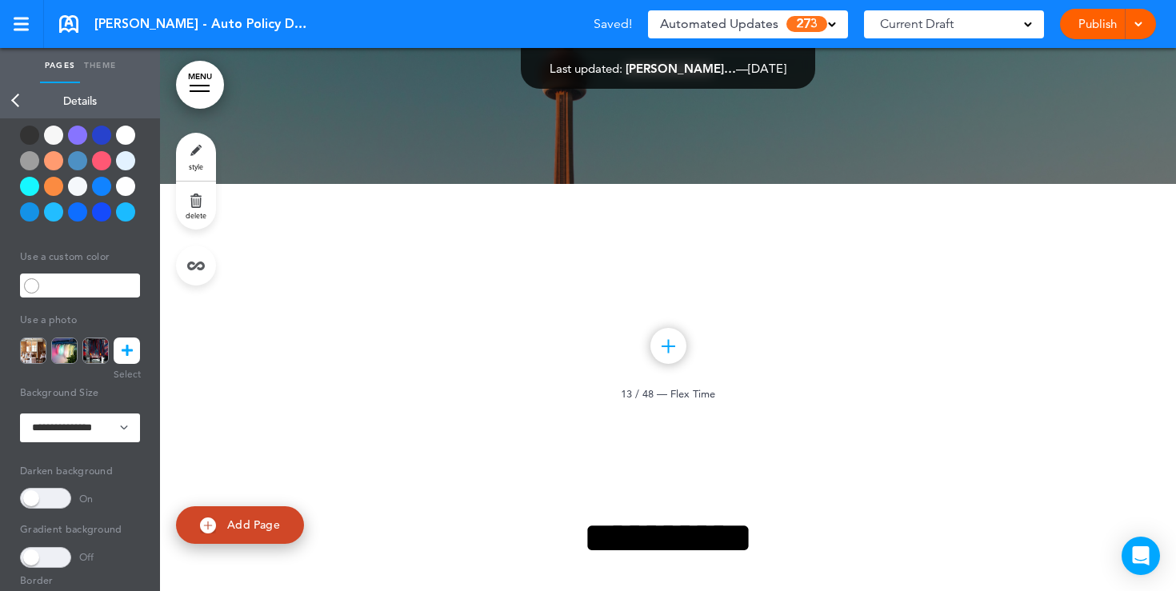
click at [68, 346] on img at bounding box center [64, 351] width 26 height 26
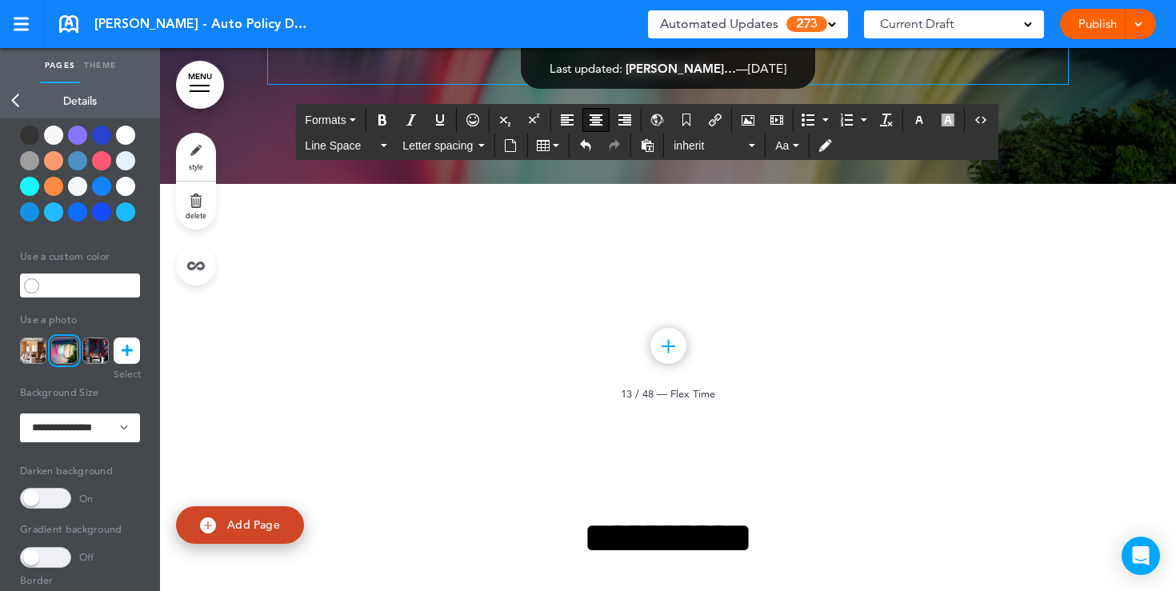
click at [746, 31] on span "**********" at bounding box center [668, 7] width 757 height 47
click at [1095, 27] on div "Publish Publish Preview Draft" at bounding box center [1108, 24] width 96 height 30
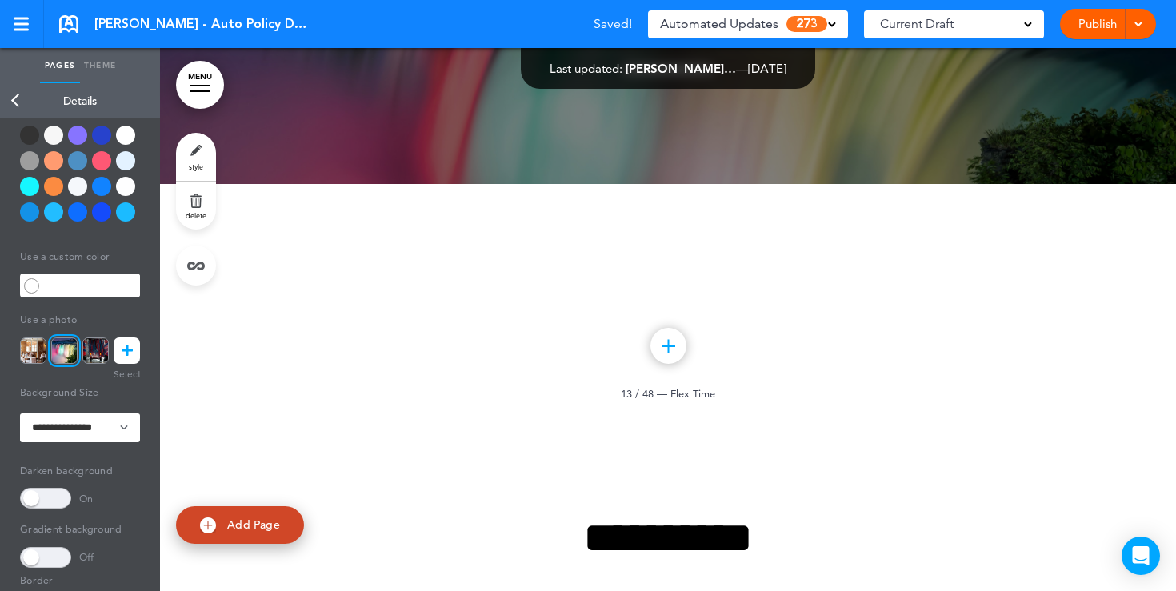
click at [1095, 27] on link "Publish" at bounding box center [1097, 24] width 50 height 30
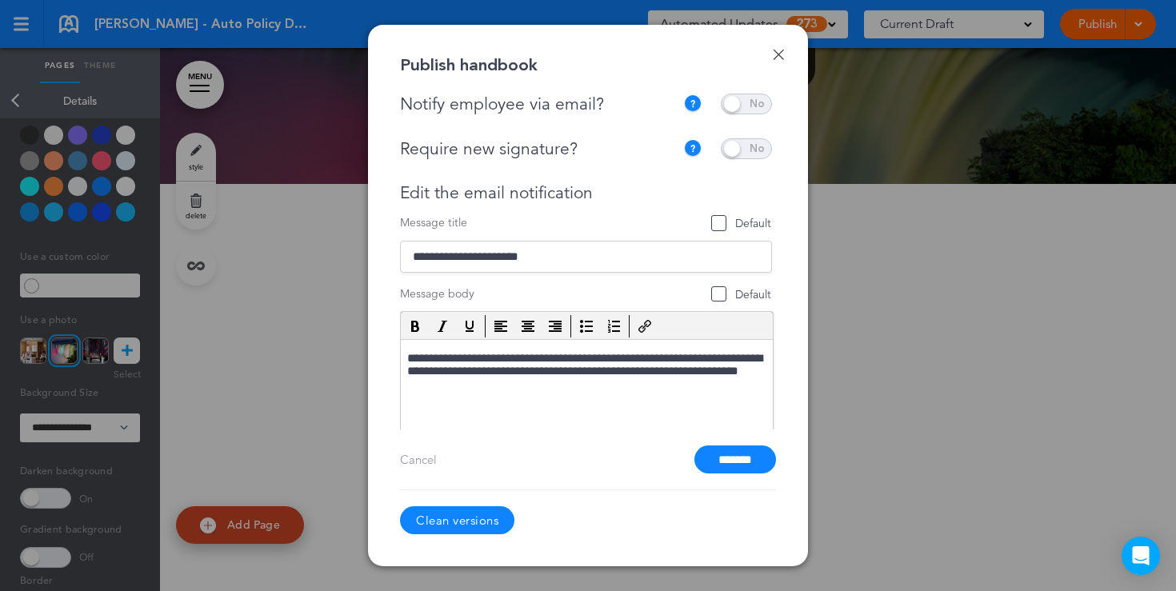
click at [780, 56] on link "Done" at bounding box center [778, 54] width 11 height 11
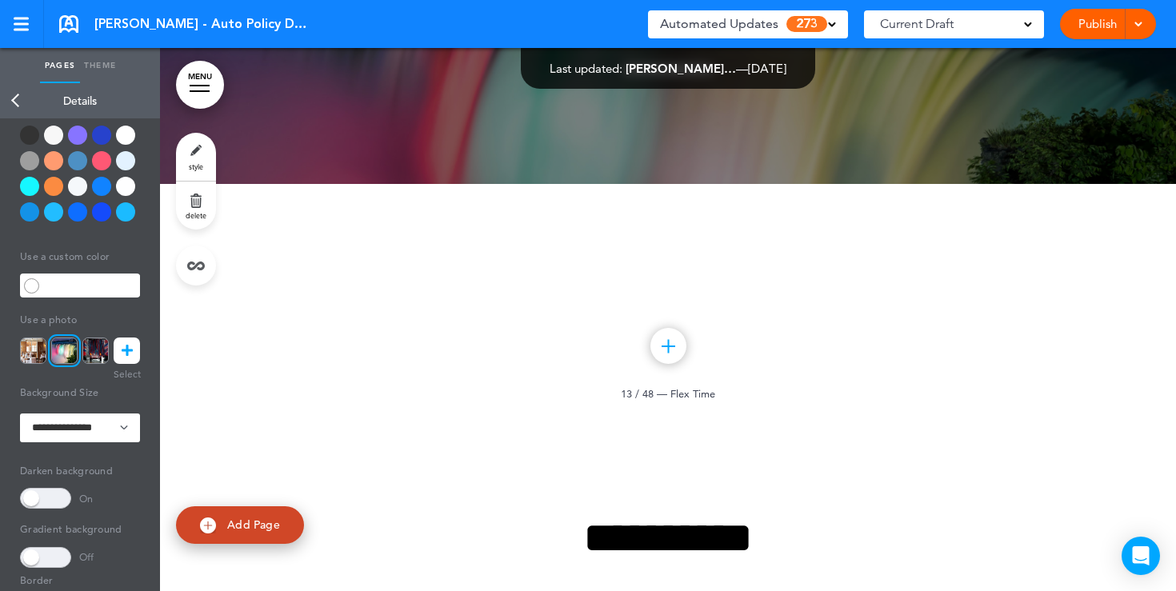
click at [14, 104] on link "Back" at bounding box center [16, 100] width 32 height 35
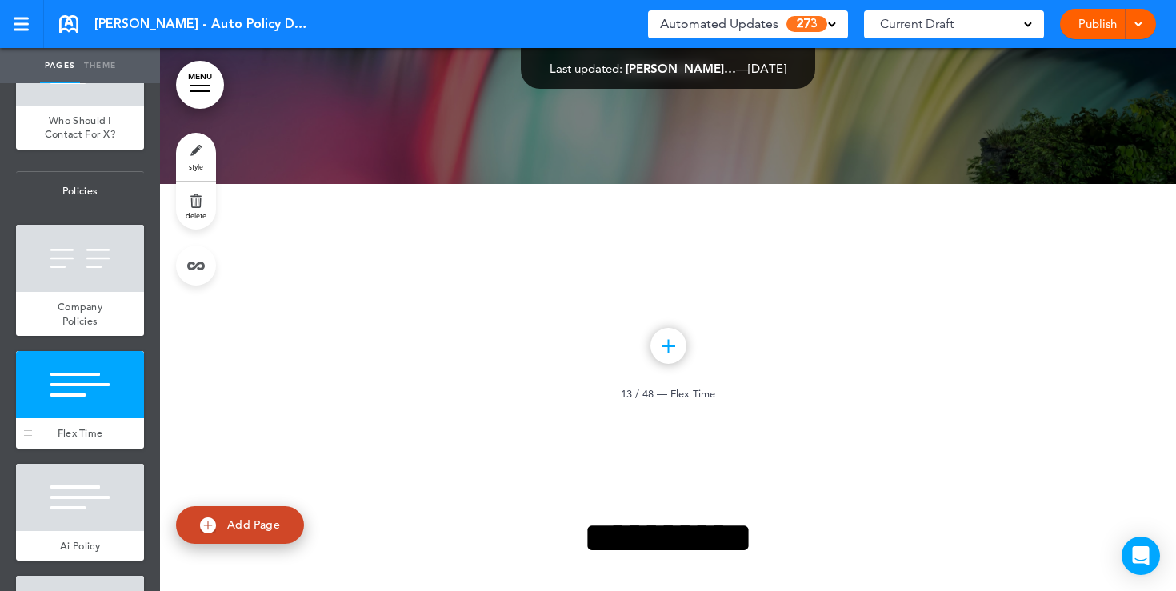
click at [66, 409] on div at bounding box center [80, 384] width 128 height 67
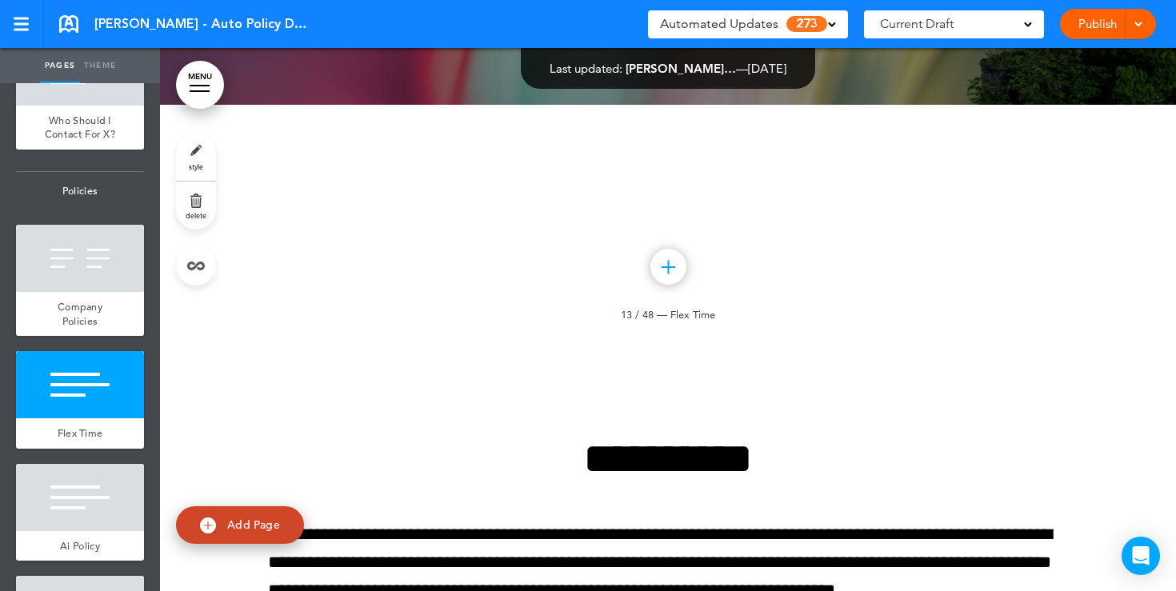
scroll to position [11268, 0]
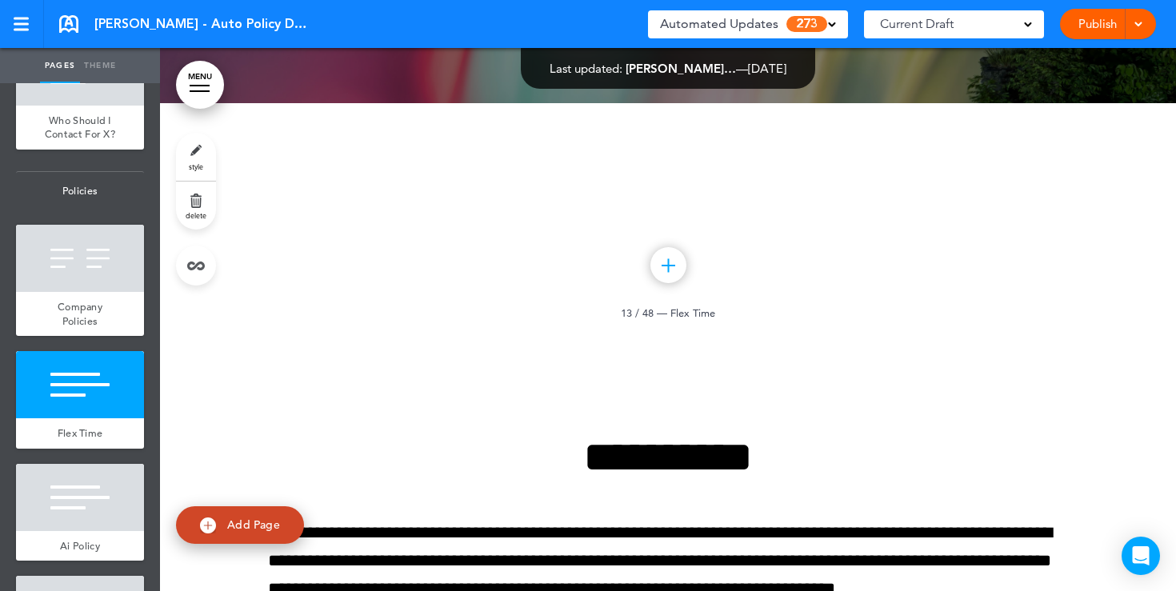
click at [197, 157] on link "style" at bounding box center [196, 157] width 40 height 48
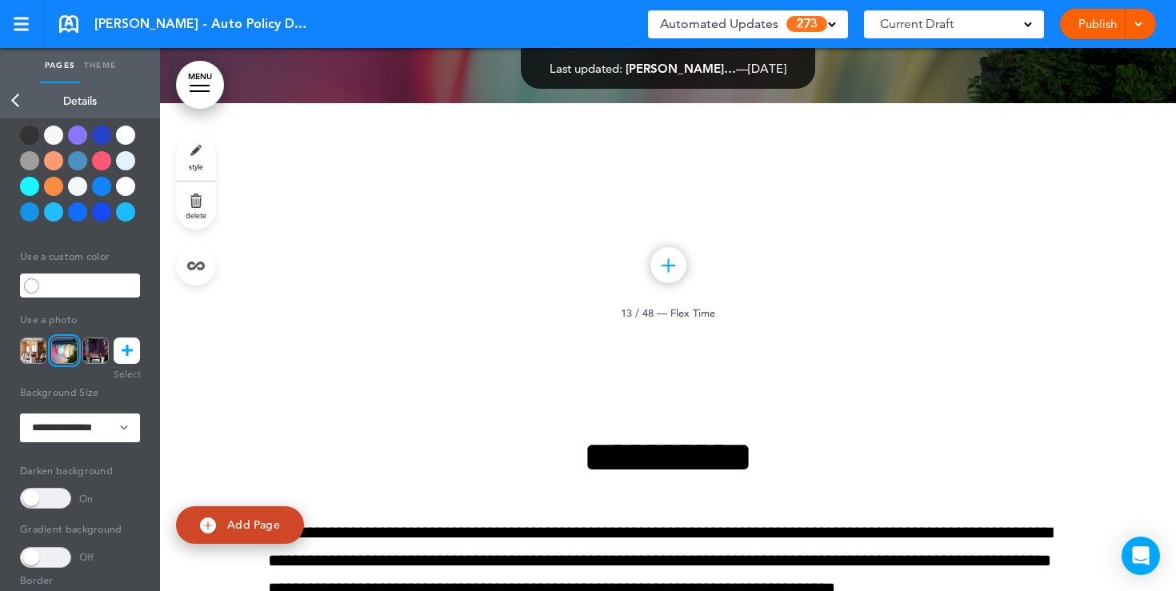
click at [126, 134] on div at bounding box center [125, 135] width 19 height 19
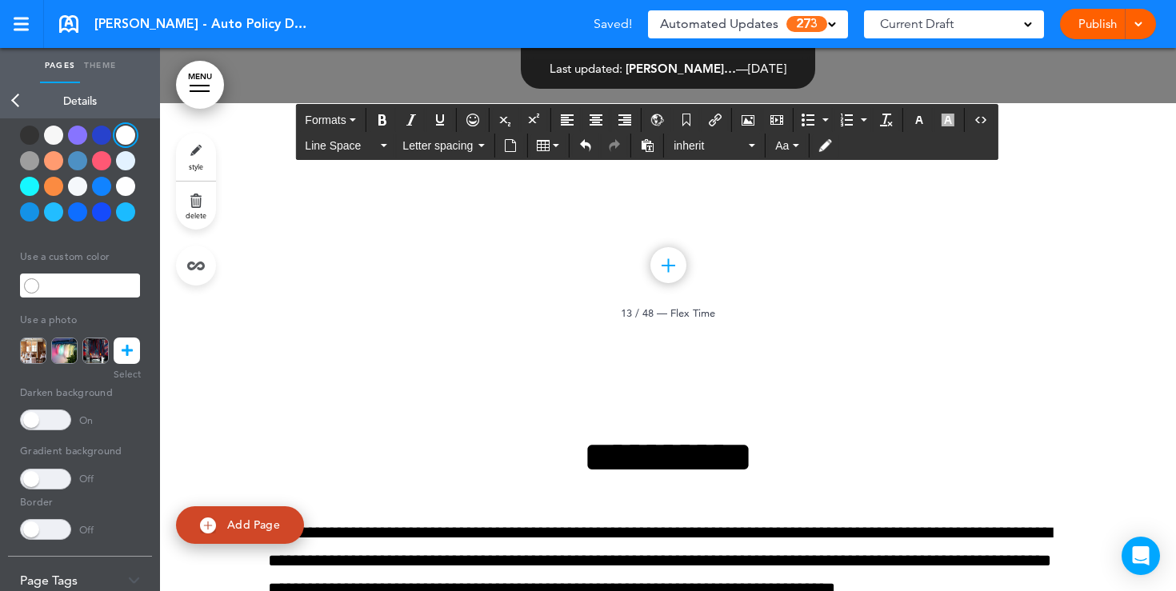
drag, startPoint x: 756, startPoint y: 298, endPoint x: 536, endPoint y: 92, distance: 301.2
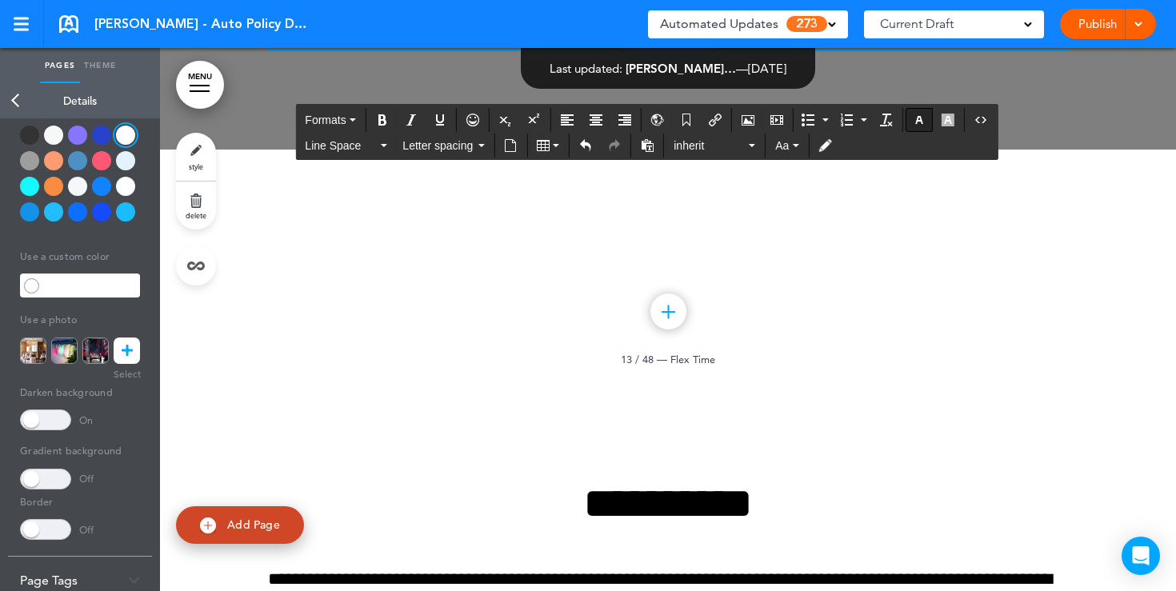
click at [920, 127] on button "button" at bounding box center [920, 120] width 26 height 22
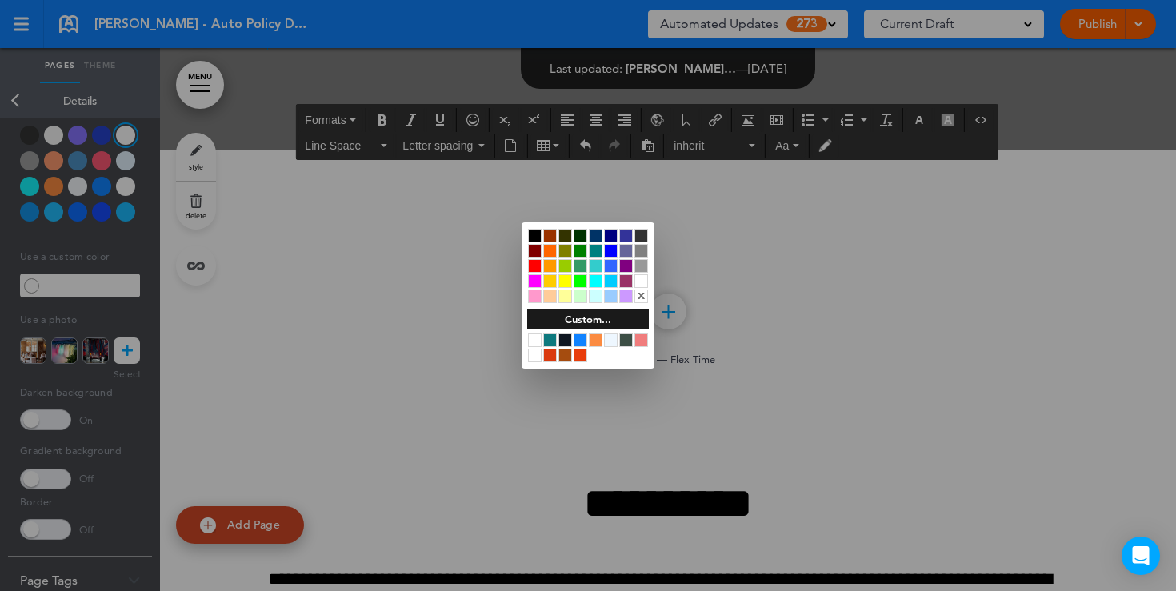
click at [534, 236] on div at bounding box center [535, 236] width 14 height 14
click at [46, 418] on div at bounding box center [588, 295] width 1176 height 591
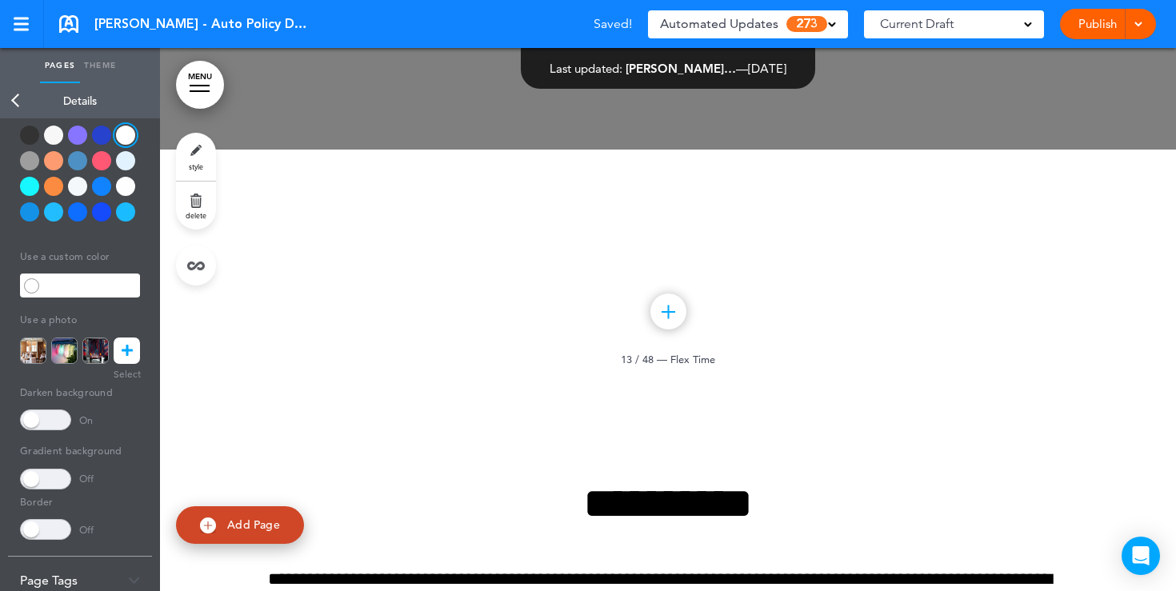
click at [46, 418] on span at bounding box center [45, 420] width 51 height 21
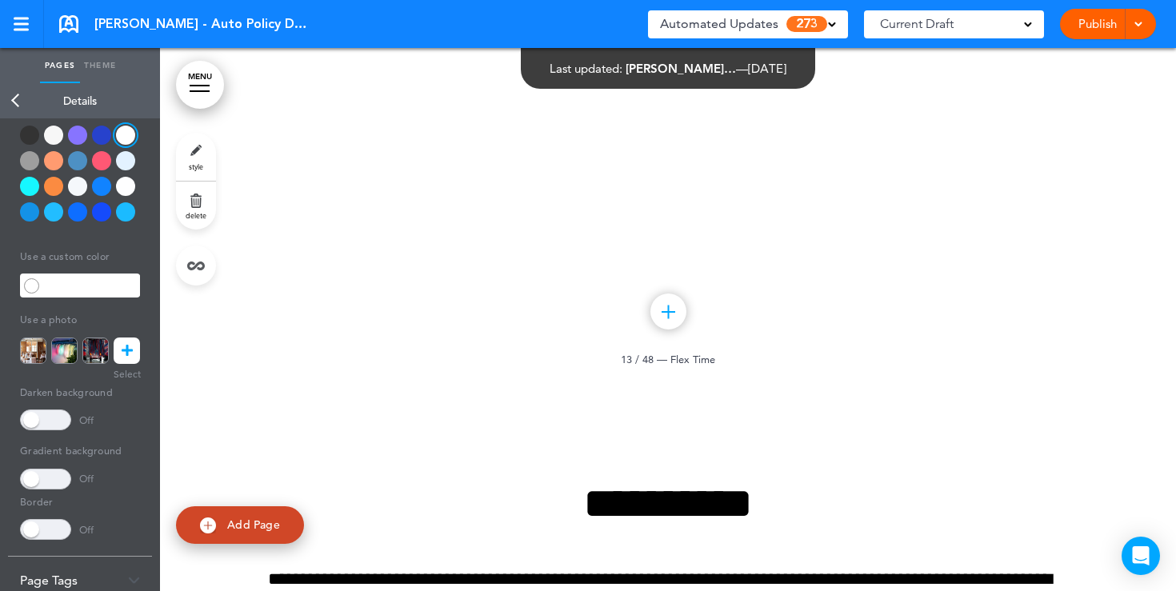
click at [48, 158] on div at bounding box center [53, 160] width 19 height 19
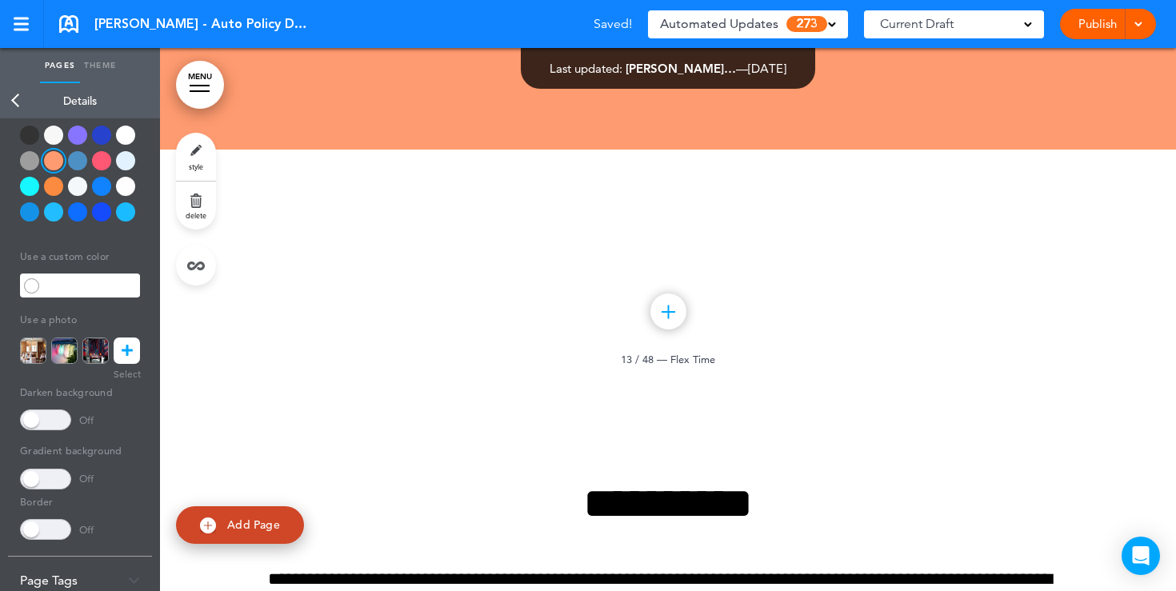
click at [62, 349] on img at bounding box center [64, 351] width 26 height 26
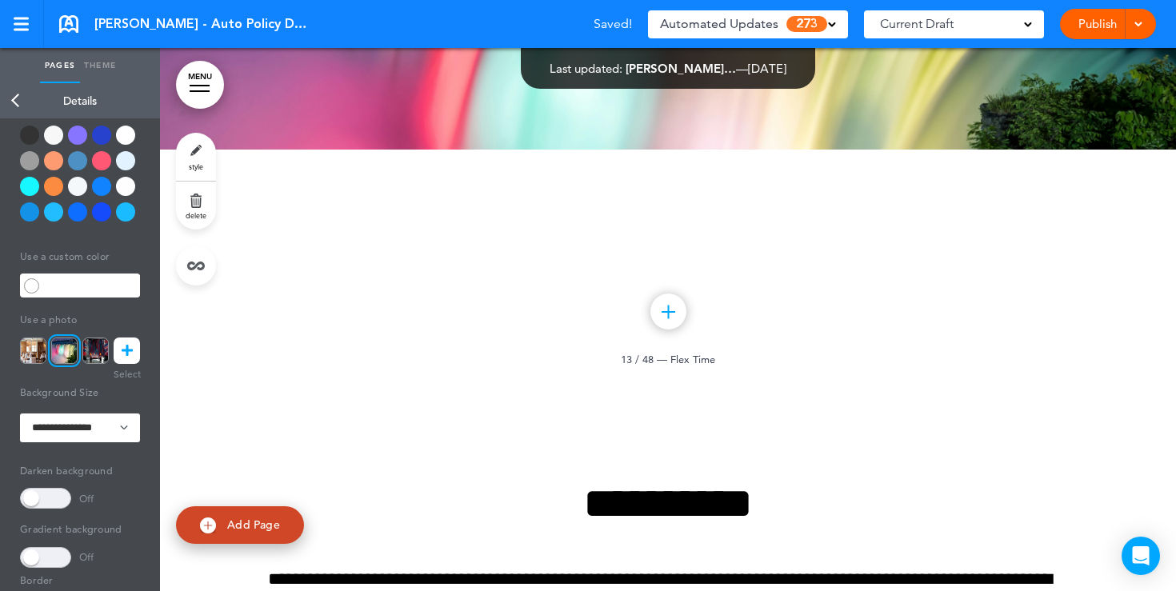
click at [46, 498] on span at bounding box center [45, 498] width 51 height 21
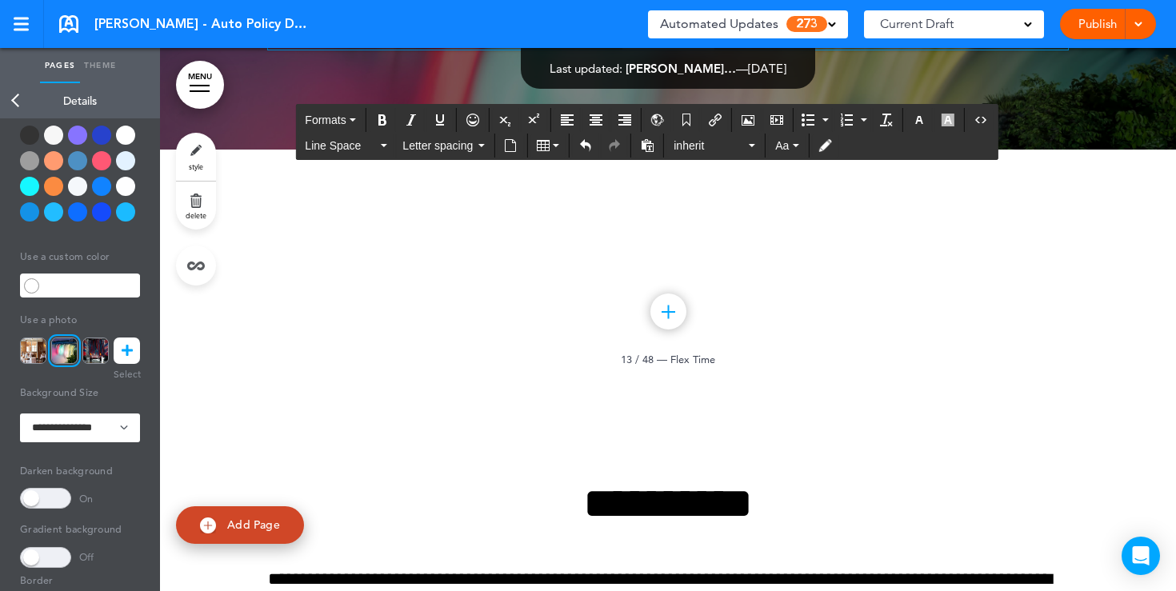
drag, startPoint x: 755, startPoint y: 348, endPoint x: 543, endPoint y: 180, distance: 269.9
click at [927, 127] on button "button" at bounding box center [920, 120] width 26 height 22
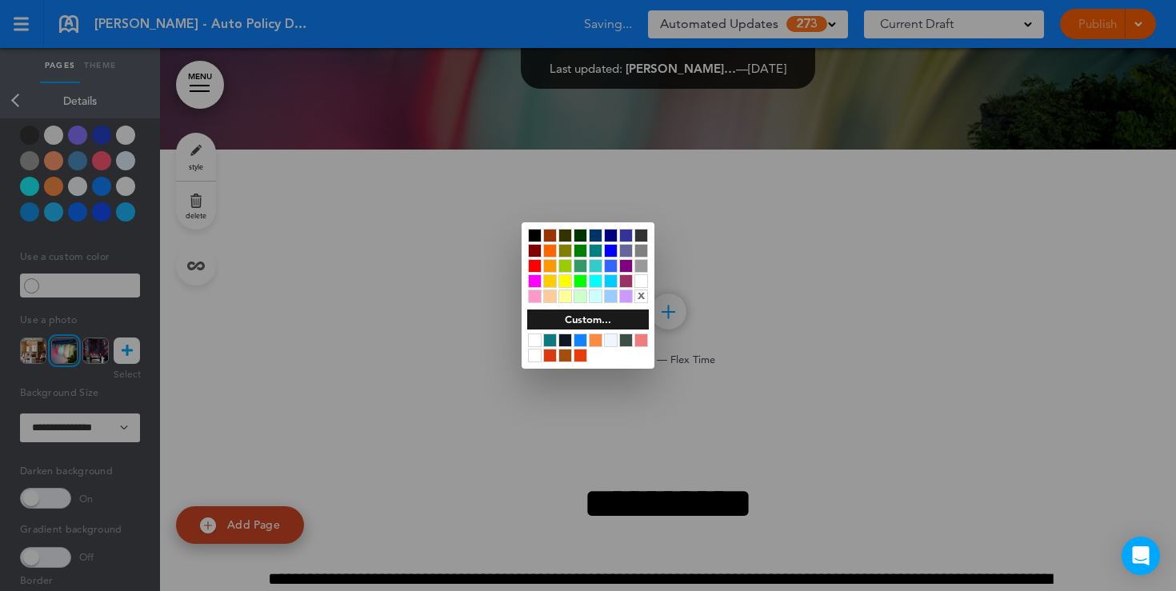
click at [643, 284] on div at bounding box center [641, 281] width 14 height 14
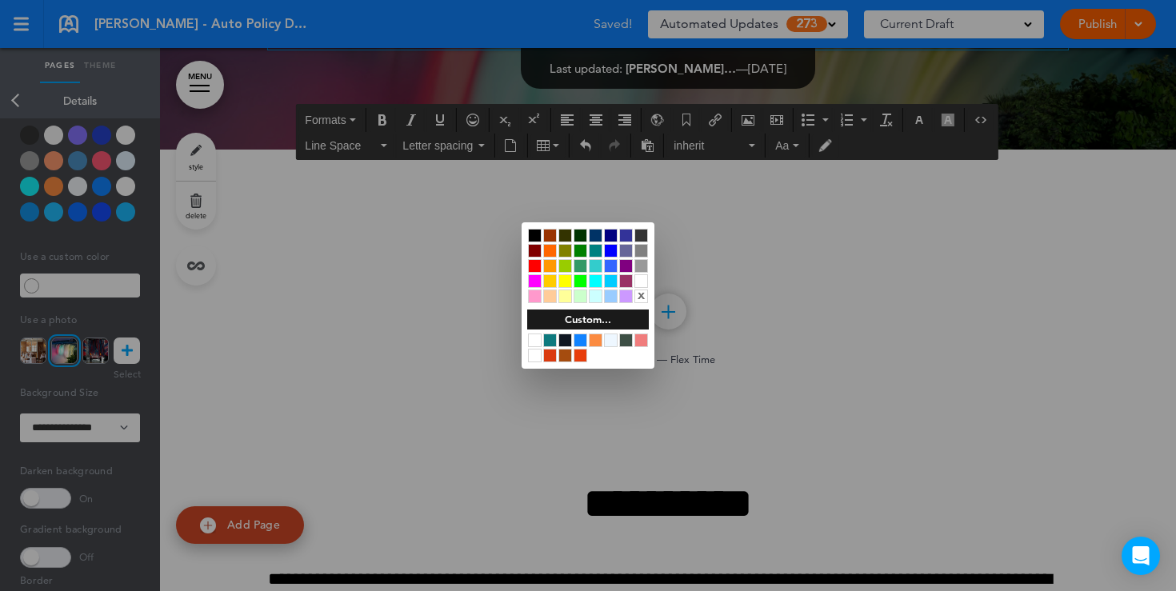
click at [822, 293] on div at bounding box center [588, 295] width 1176 height 591
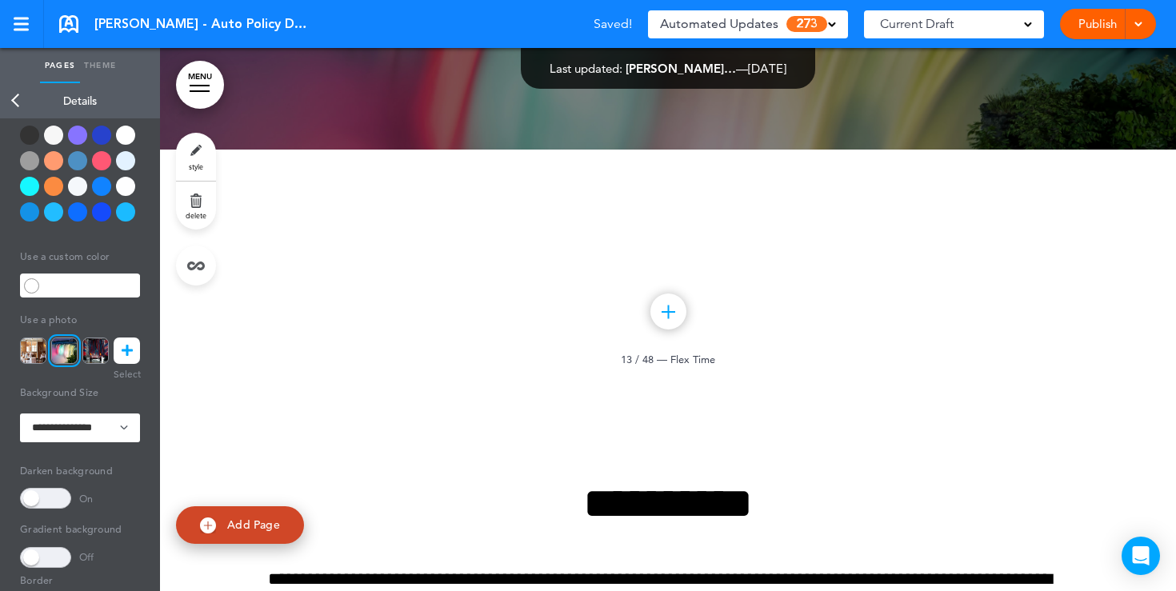
click at [831, 24] on span at bounding box center [832, 23] width 8 height 8
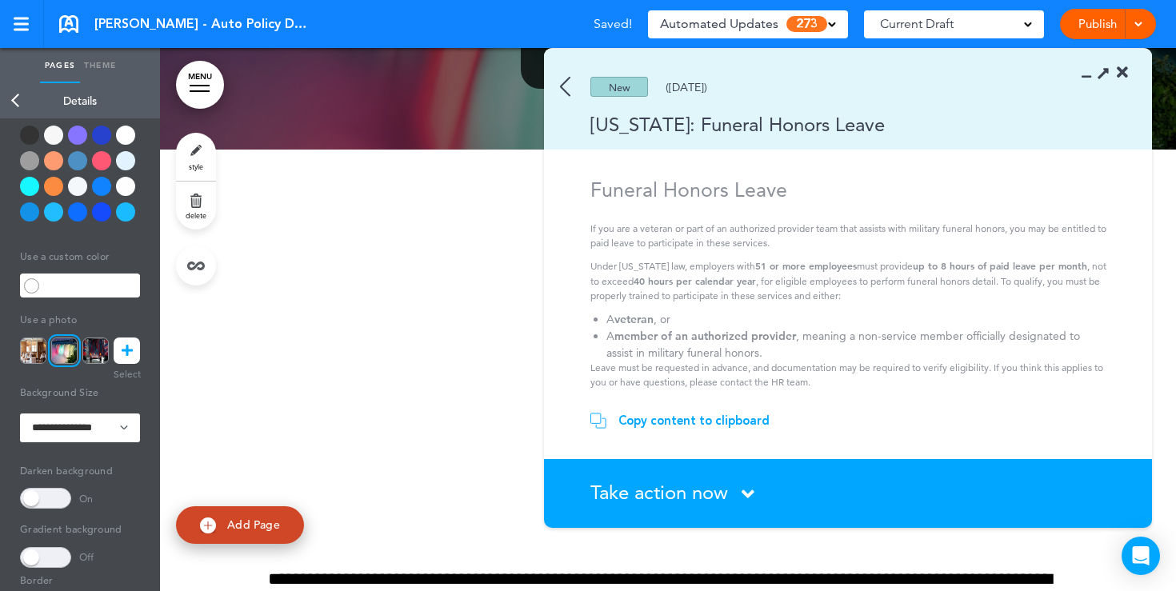
click at [564, 94] on img at bounding box center [565, 87] width 10 height 20
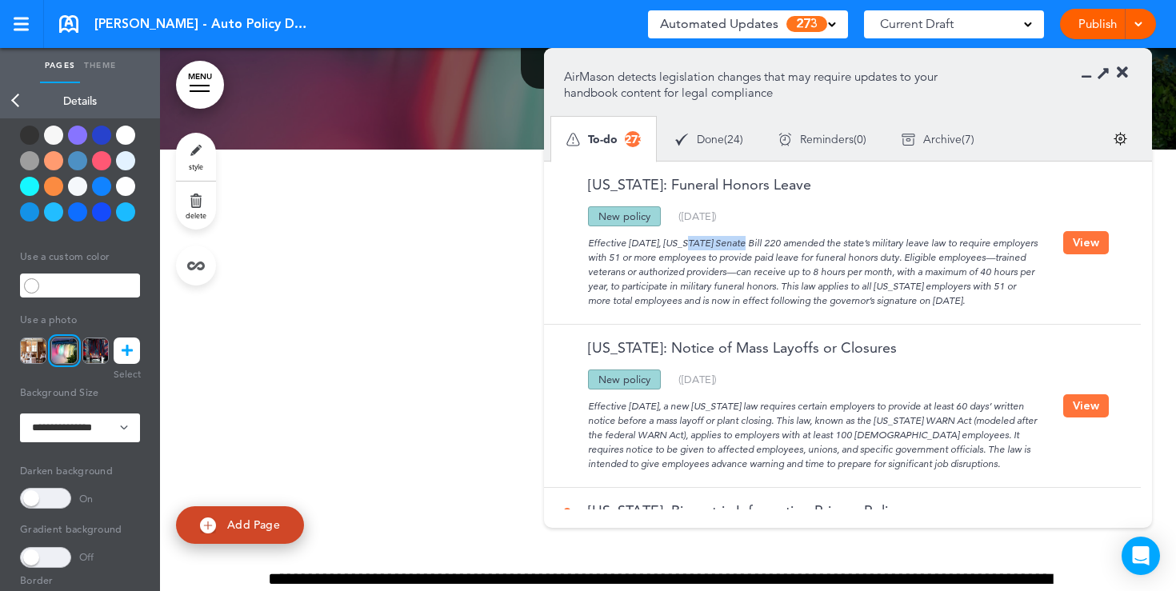
drag, startPoint x: 626, startPoint y: 242, endPoint x: 682, endPoint y: 243, distance: 55.2
click at [682, 243] on div "Effective August 1, 2025, Illinois Senate Bill 220 amended the state’s military…" at bounding box center [813, 267] width 499 height 82
drag, startPoint x: 655, startPoint y: 258, endPoint x: 765, endPoint y: 259, distance: 109.6
click at [755, 259] on div "Effective August 1, 2025, Illinois Senate Bill 220 amended the state’s military…" at bounding box center [813, 267] width 499 height 82
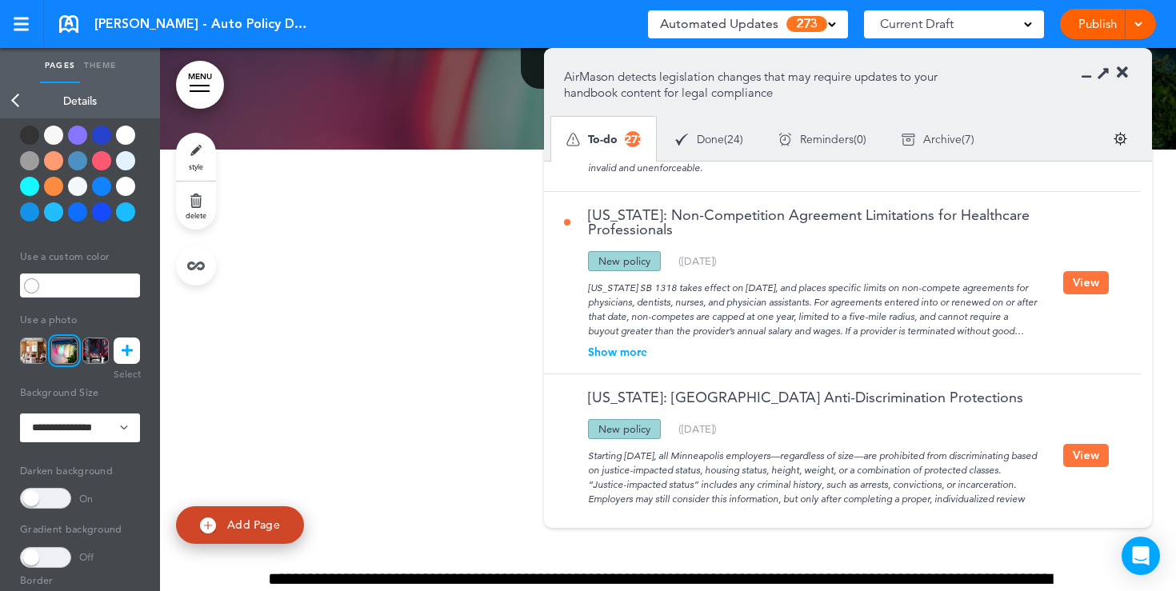
scroll to position [1113, 0]
click at [1123, 74] on icon at bounding box center [1122, 73] width 11 height 16
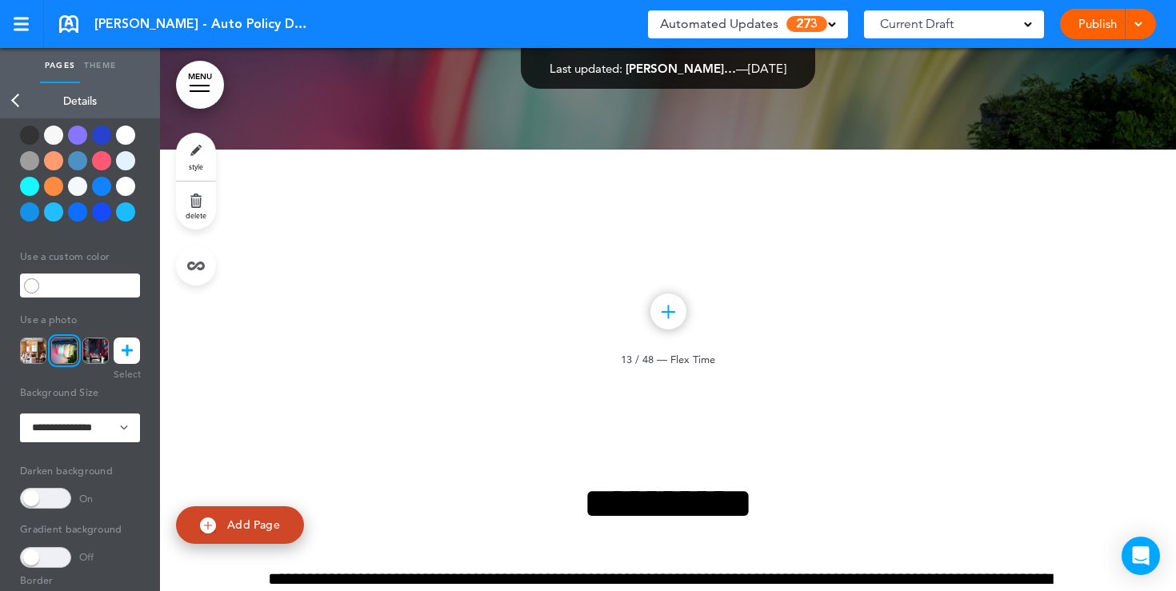
click at [1090, 24] on link "Publish" at bounding box center [1097, 24] width 50 height 30
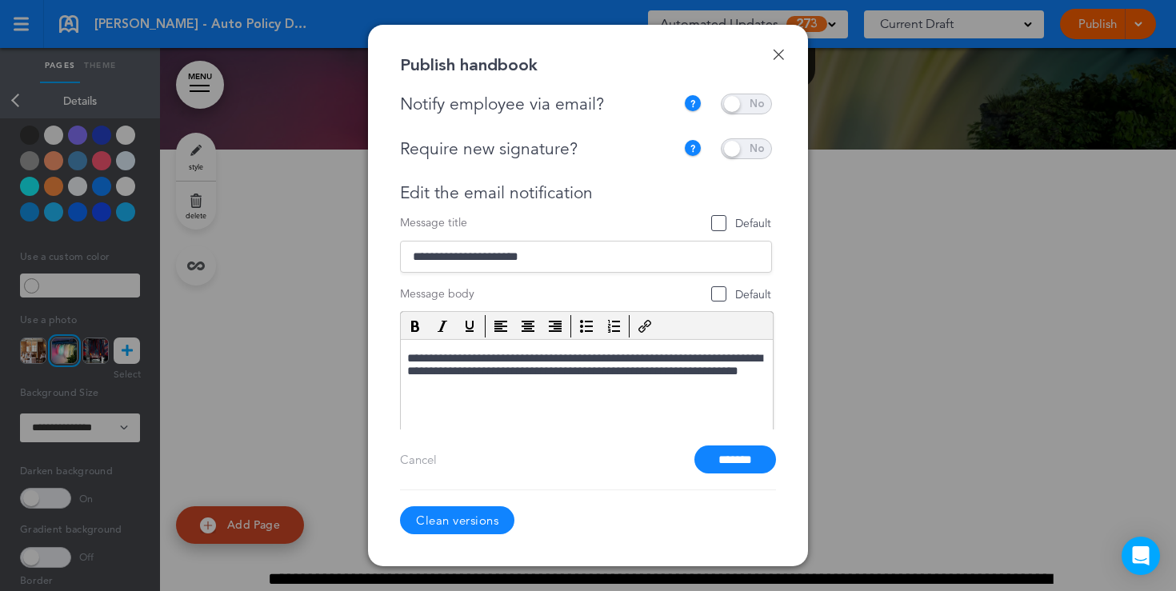
click at [738, 102] on span at bounding box center [746, 104] width 51 height 21
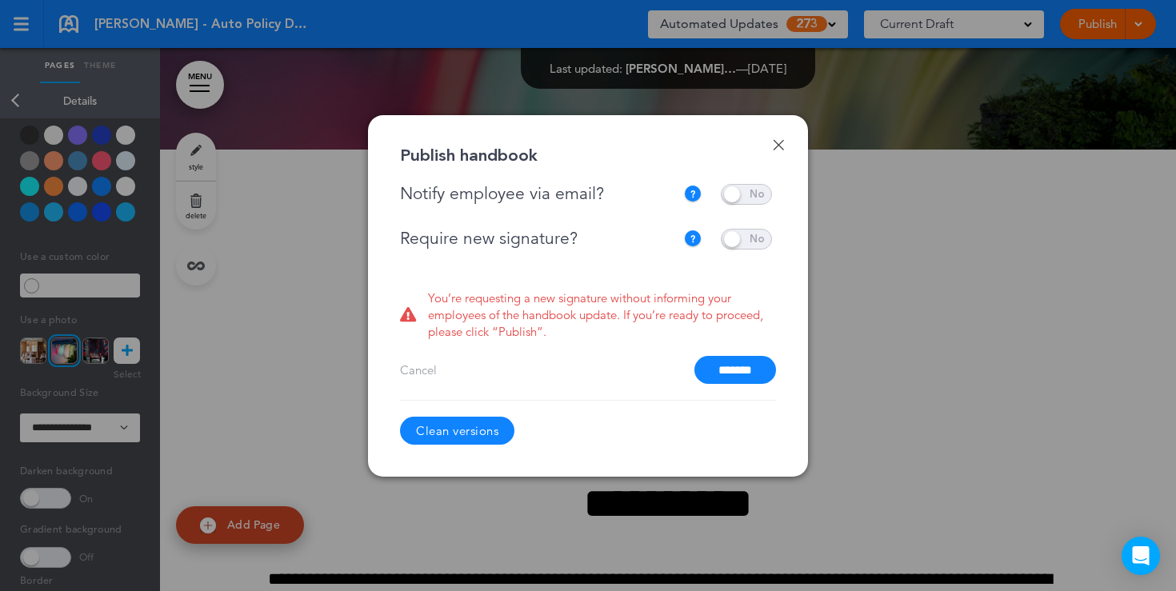
click at [733, 196] on span at bounding box center [746, 194] width 51 height 21
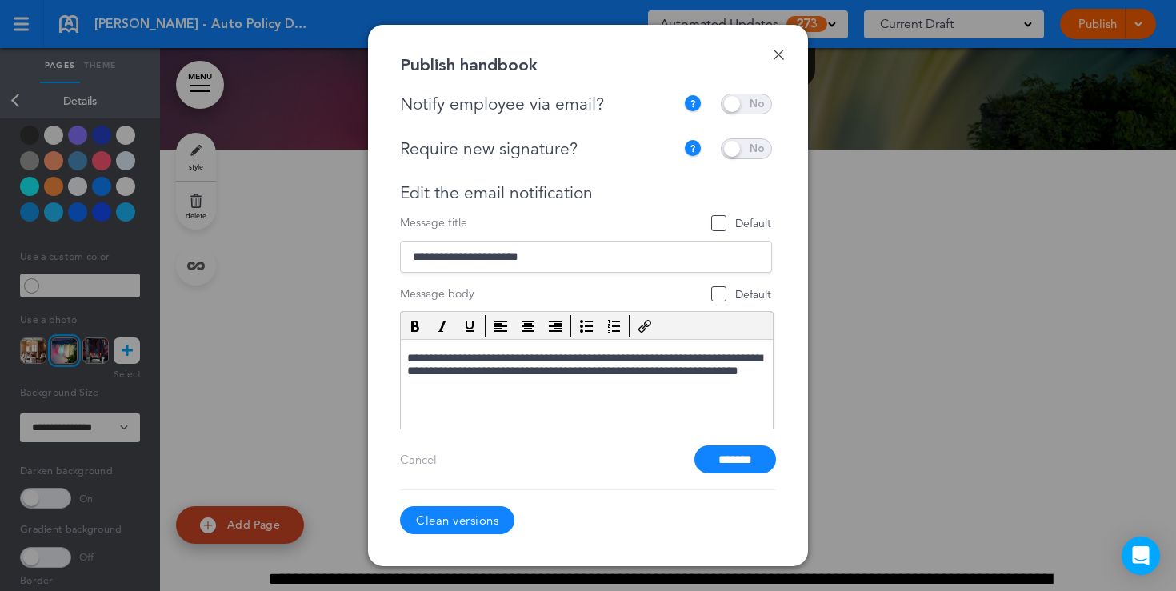
click at [747, 154] on span at bounding box center [746, 148] width 51 height 21
click at [747, 150] on span at bounding box center [746, 148] width 51 height 21
drag, startPoint x: 601, startPoint y: 188, endPoint x: 469, endPoint y: 188, distance: 132.0
click at [470, 188] on div "Edit the email notification" at bounding box center [586, 193] width 372 height 20
click at [739, 462] on input "*******" at bounding box center [736, 460] width 82 height 28
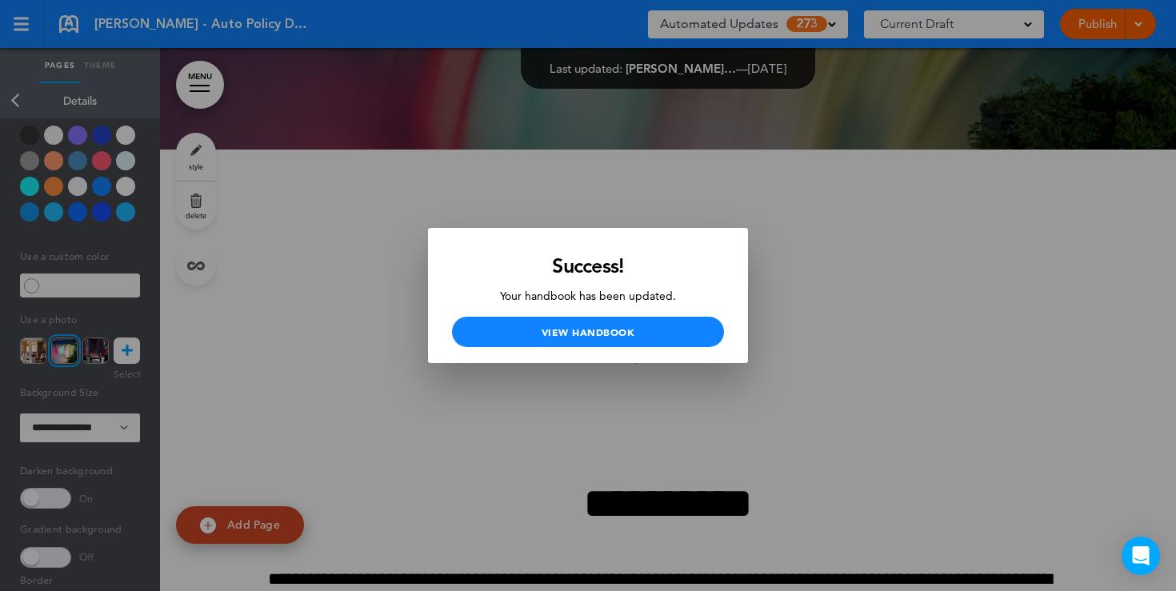
click at [625, 210] on div at bounding box center [588, 295] width 1176 height 591
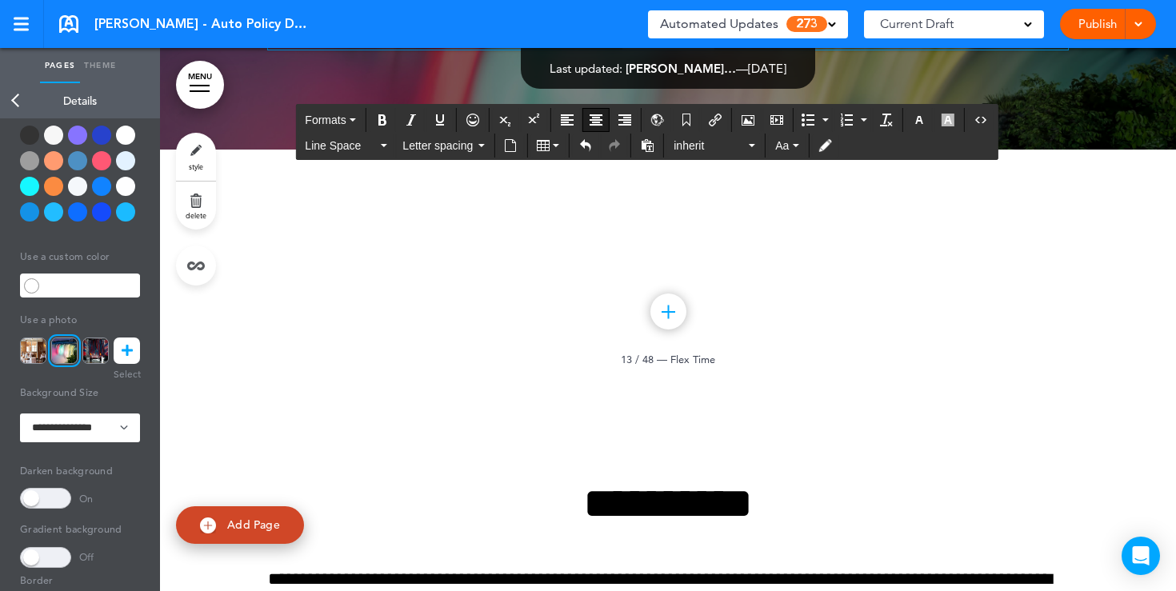
drag, startPoint x: 747, startPoint y: 354, endPoint x: 554, endPoint y: 352, distance: 192.8
click at [554, 50] on p "**********" at bounding box center [668, 36] width 800 height 28
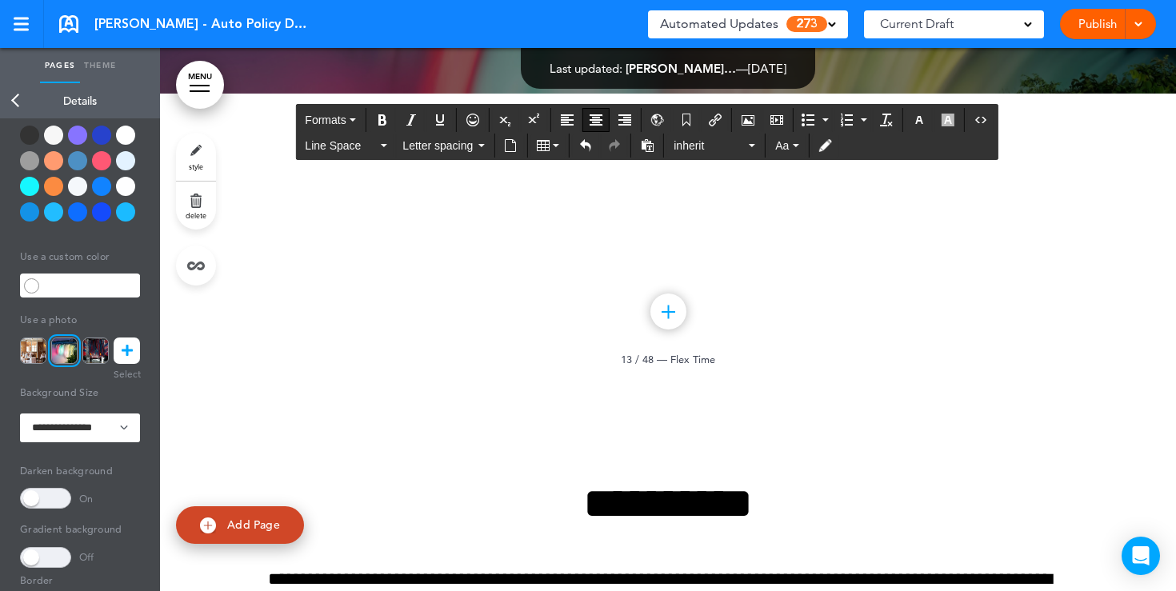
scroll to position [11173, 0]
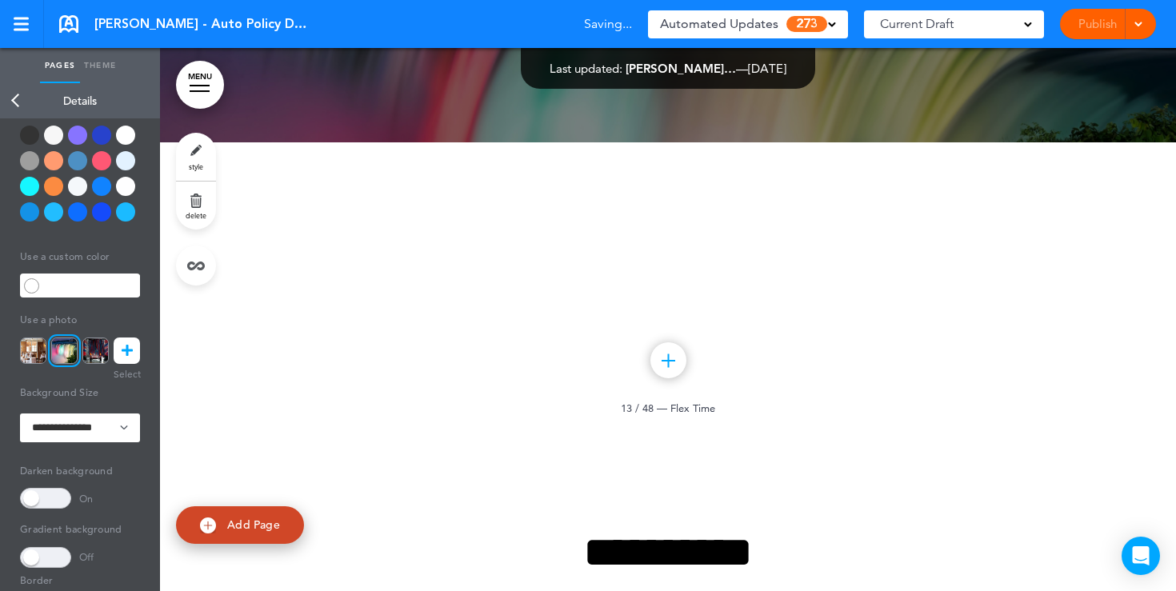
click at [10, 99] on link "Back" at bounding box center [16, 100] width 32 height 35
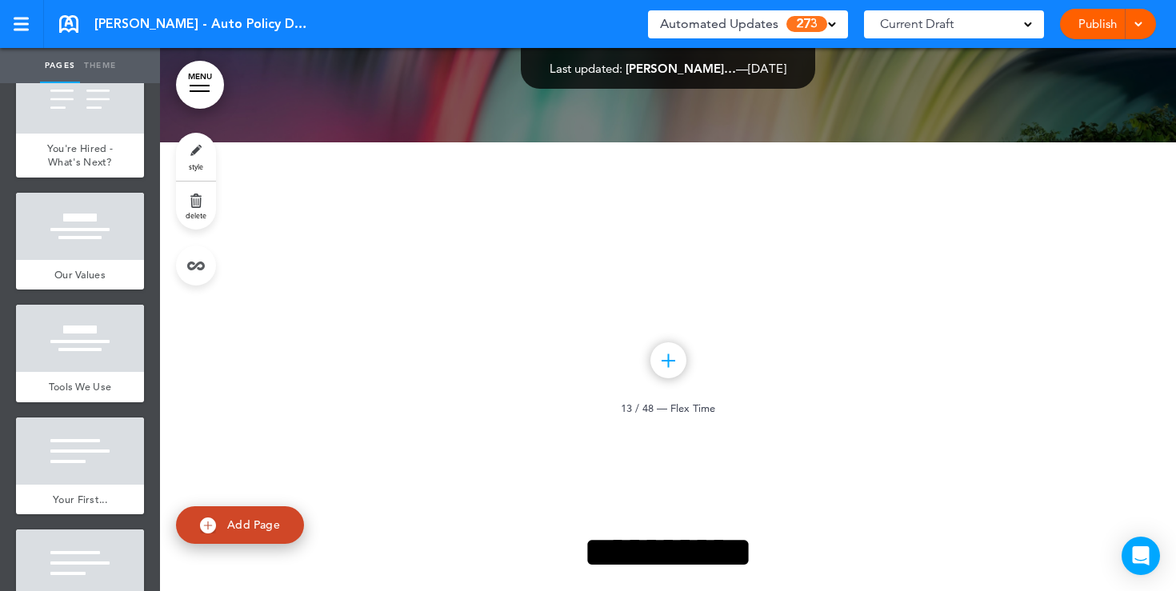
scroll to position [542, 0]
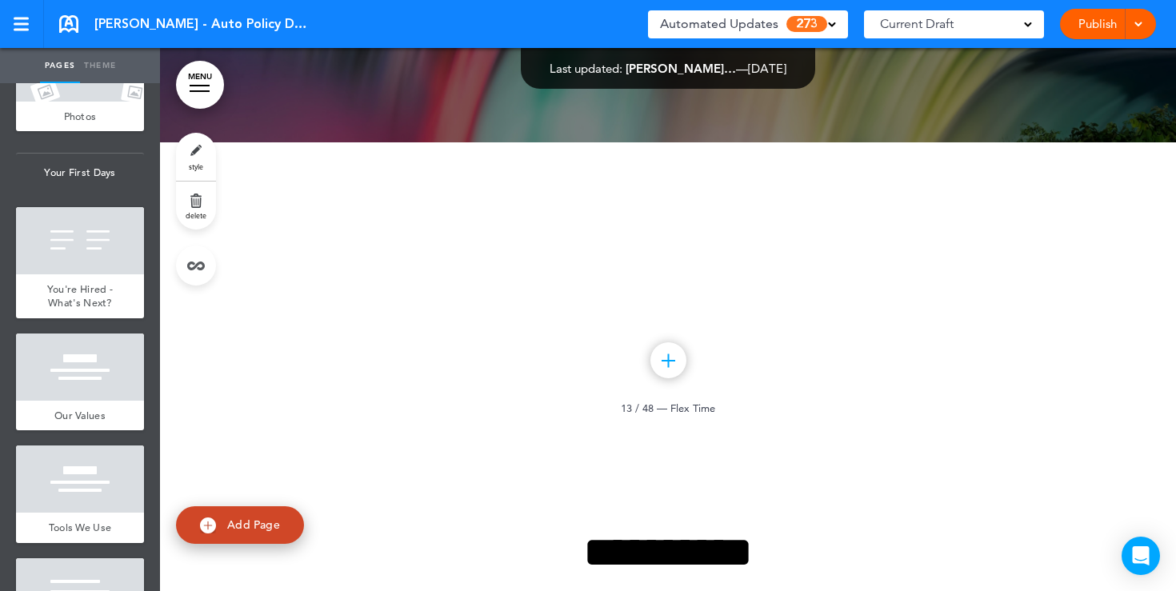
click at [831, 26] on span at bounding box center [832, 23] width 8 height 8
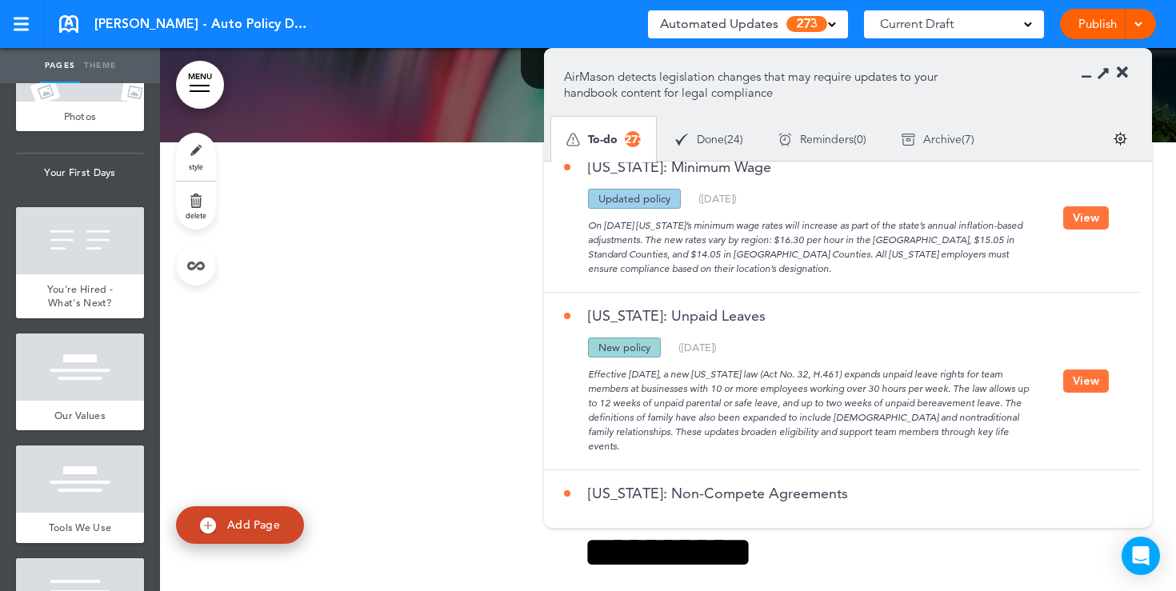
scroll to position [4040, 0]
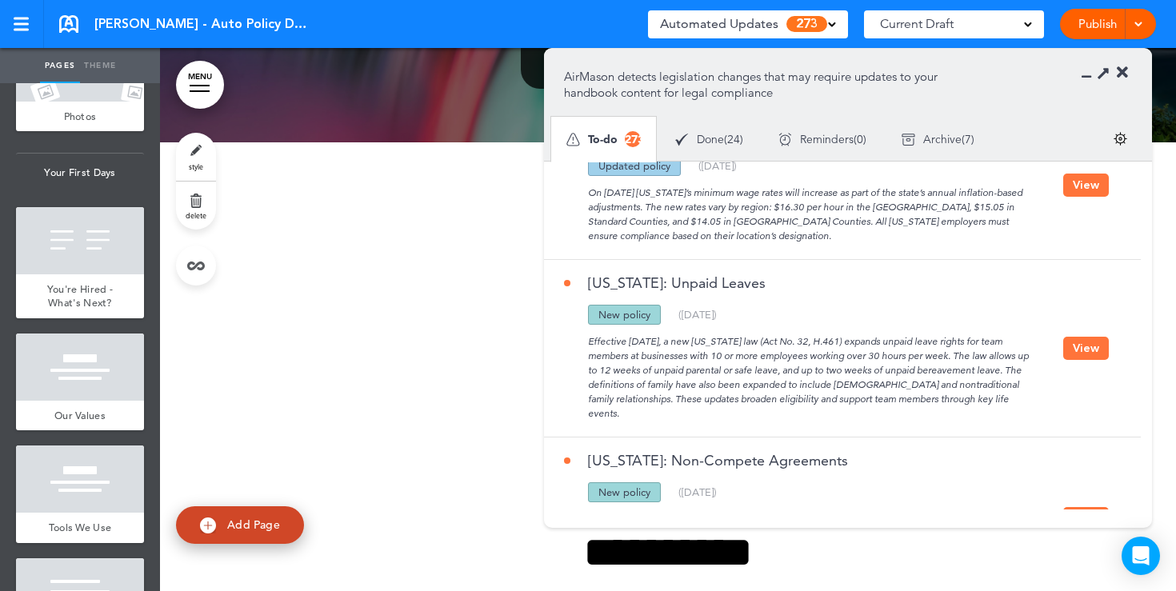
click at [1123, 75] on icon at bounding box center [1122, 73] width 11 height 16
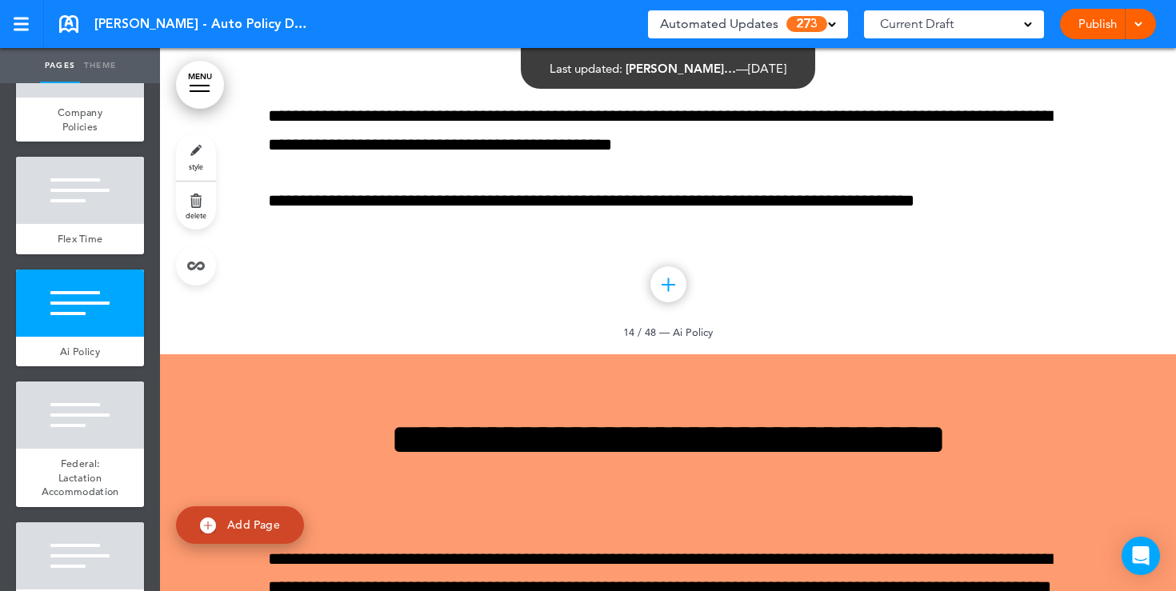
scroll to position [1533, 0]
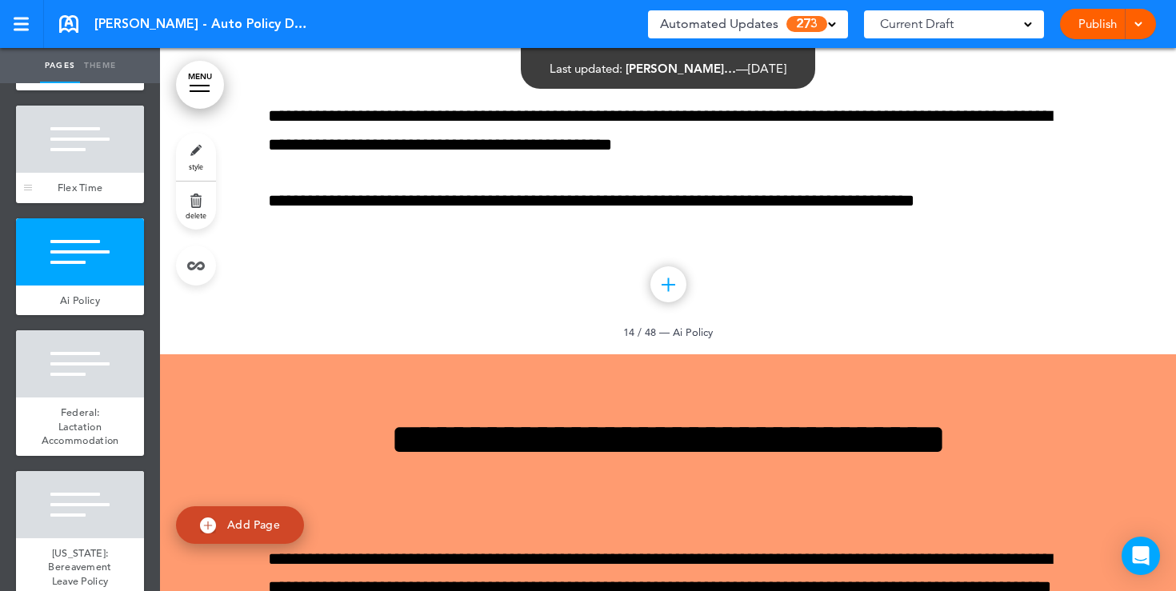
click at [78, 170] on div at bounding box center [80, 139] width 128 height 67
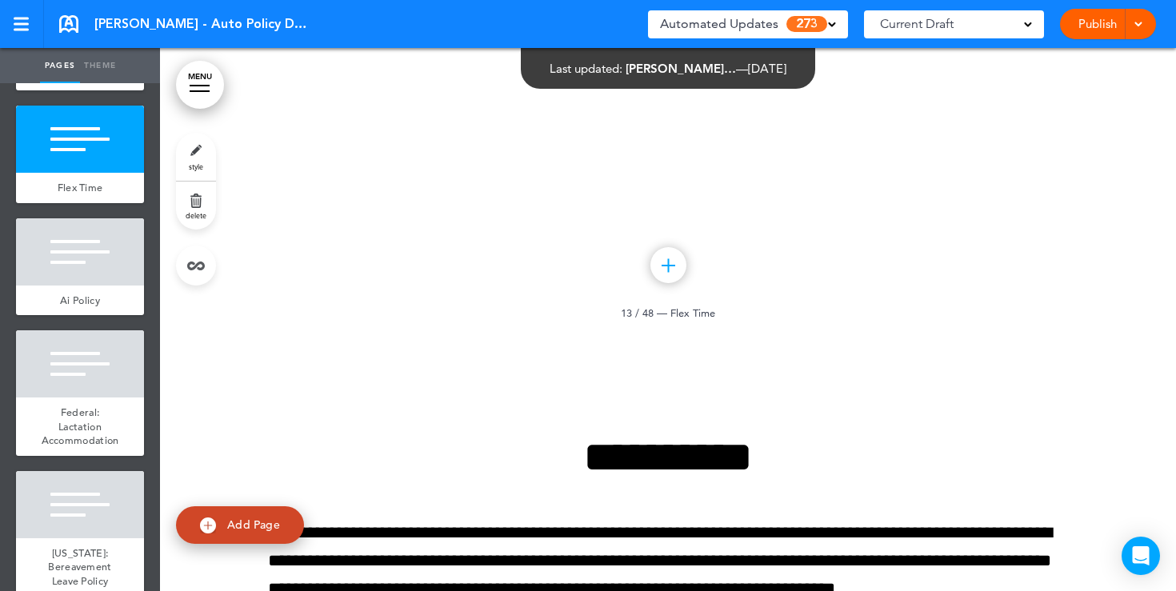
scroll to position [11151, 0]
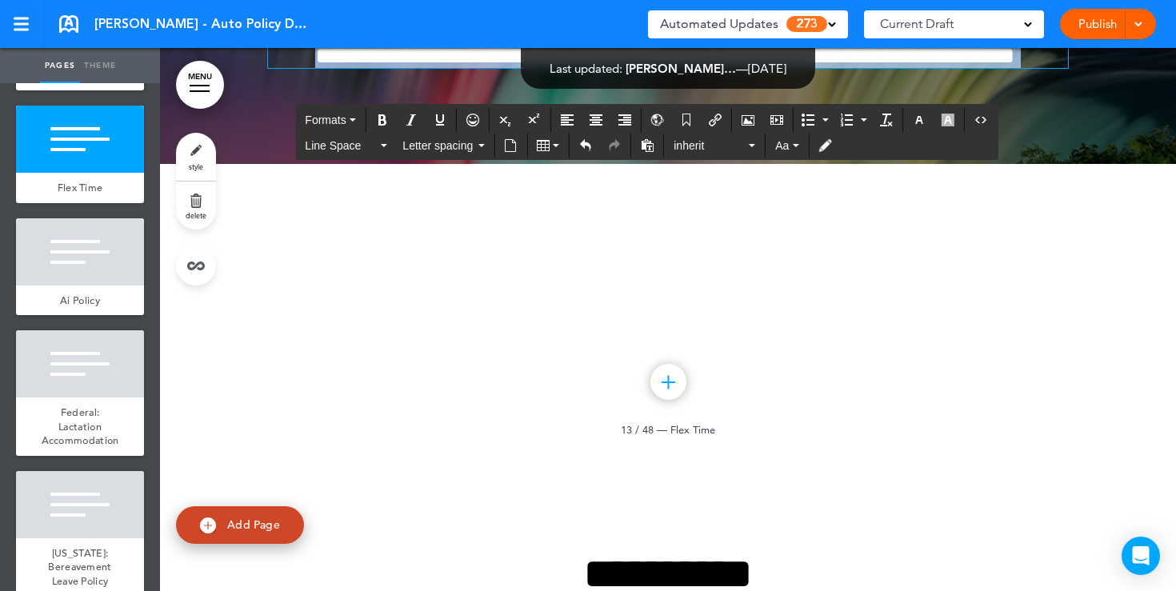
drag, startPoint x: 711, startPoint y: 379, endPoint x: 570, endPoint y: 252, distance: 189.8
click at [570, 68] on div "**********" at bounding box center [668, 2] width 800 height 132
click at [919, 126] on button "button" at bounding box center [920, 120] width 26 height 22
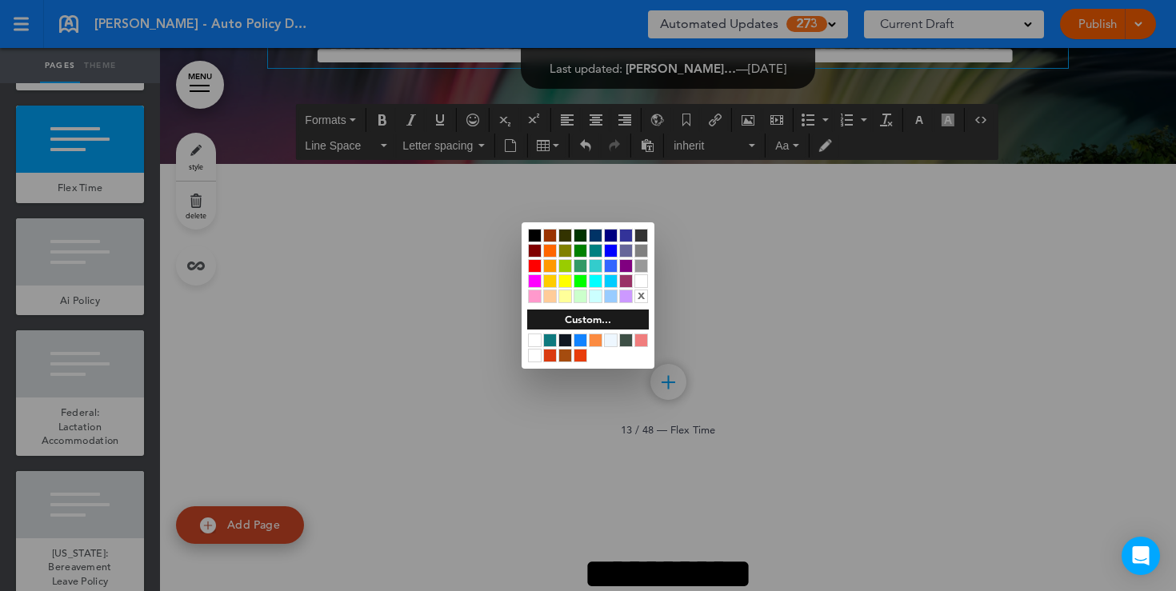
click at [533, 237] on div at bounding box center [535, 236] width 14 height 14
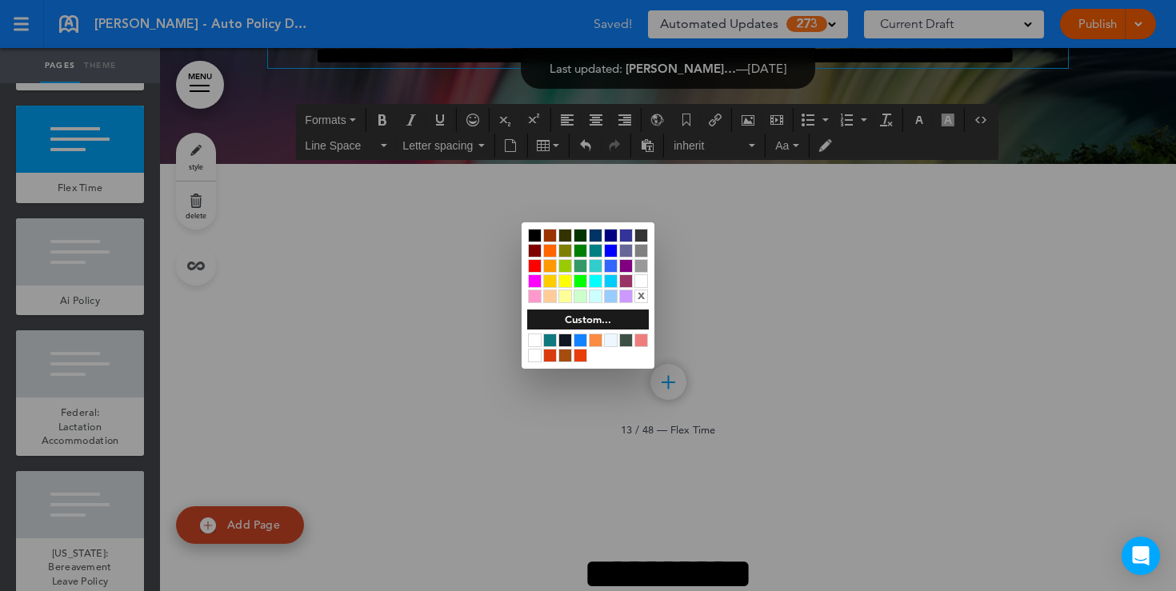
click at [418, 418] on div at bounding box center [588, 295] width 1176 height 591
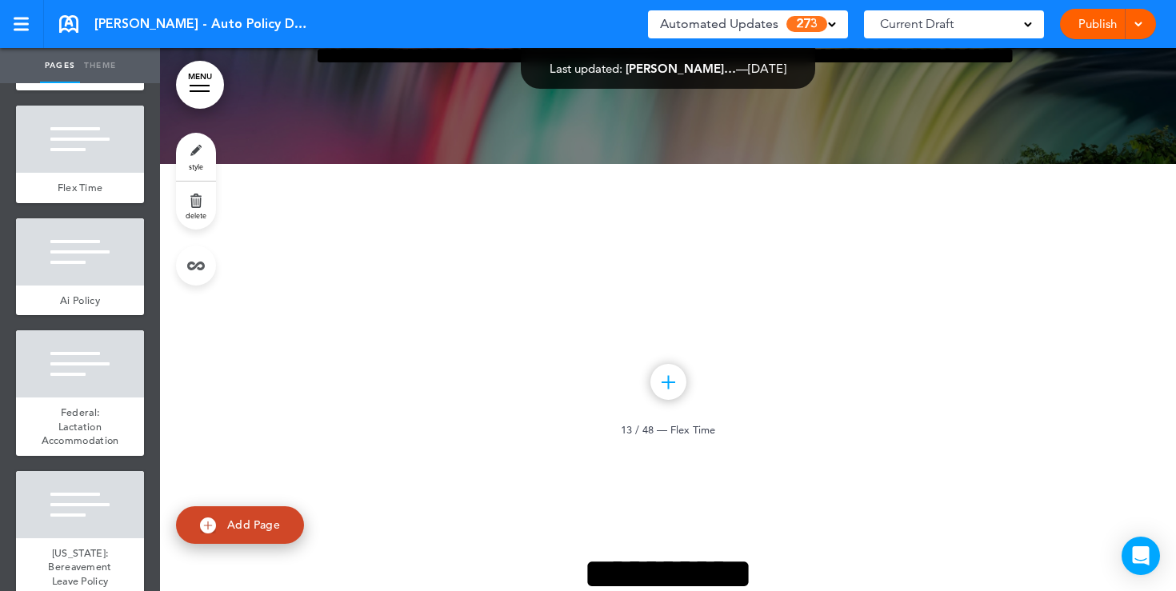
click at [205, 144] on link "style" at bounding box center [196, 157] width 40 height 48
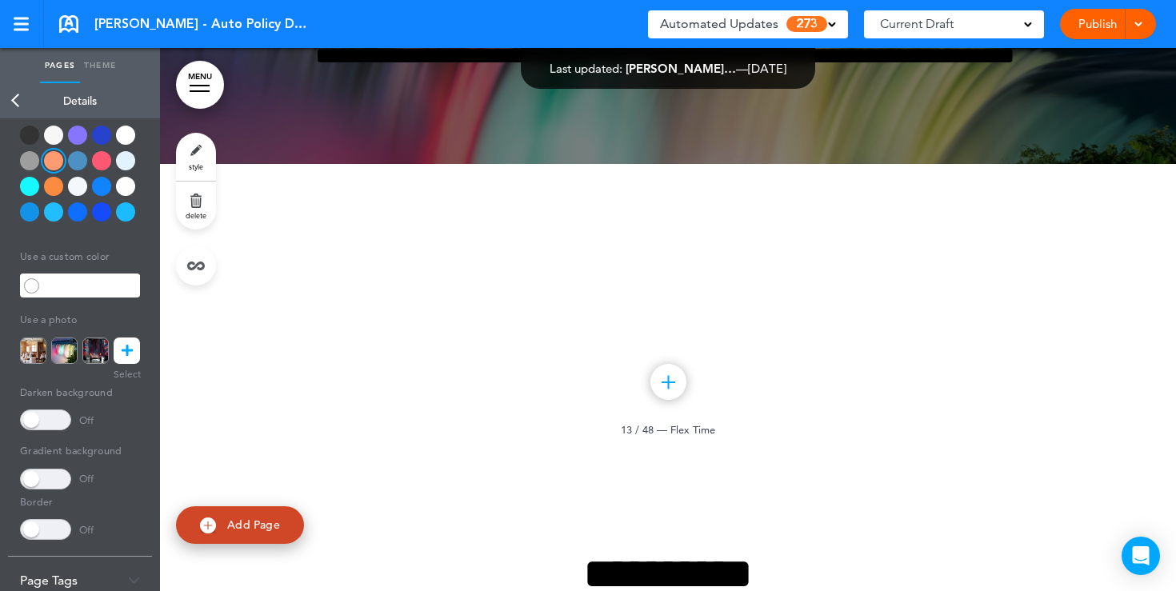
click at [122, 141] on div at bounding box center [125, 135] width 19 height 19
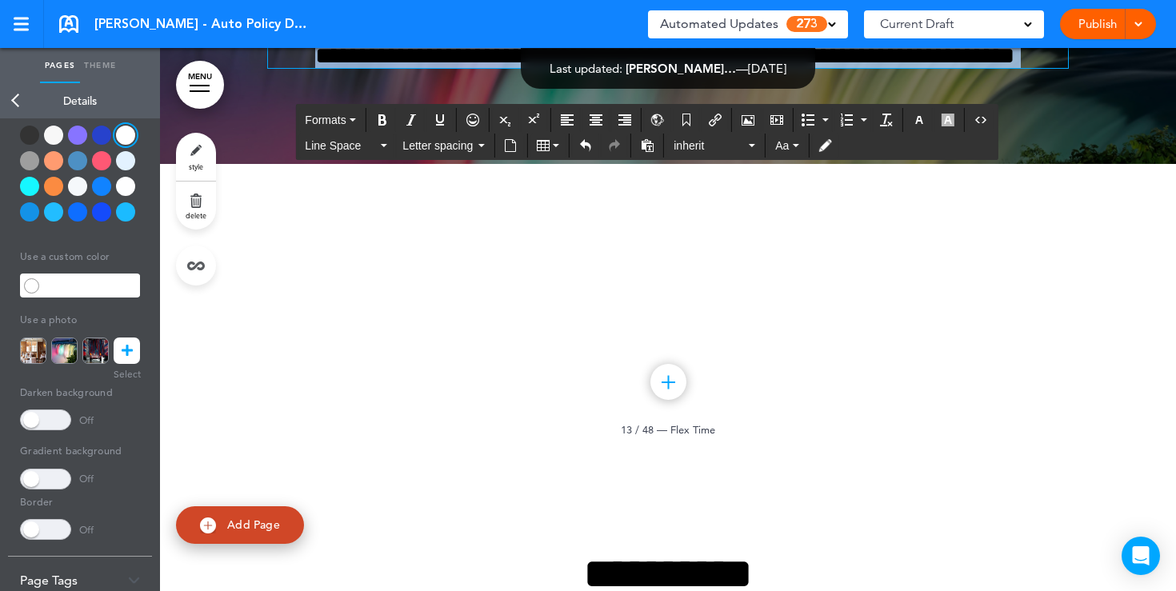
drag, startPoint x: 709, startPoint y: 370, endPoint x: 580, endPoint y: 257, distance: 171.2
click at [580, 68] on div "**********" at bounding box center [668, 2] width 800 height 132
drag, startPoint x: 571, startPoint y: 252, endPoint x: 722, endPoint y: 366, distance: 189.0
click at [722, 68] on div "**********" at bounding box center [668, 2] width 800 height 132
click at [923, 118] on icon "button" at bounding box center [919, 120] width 13 height 13
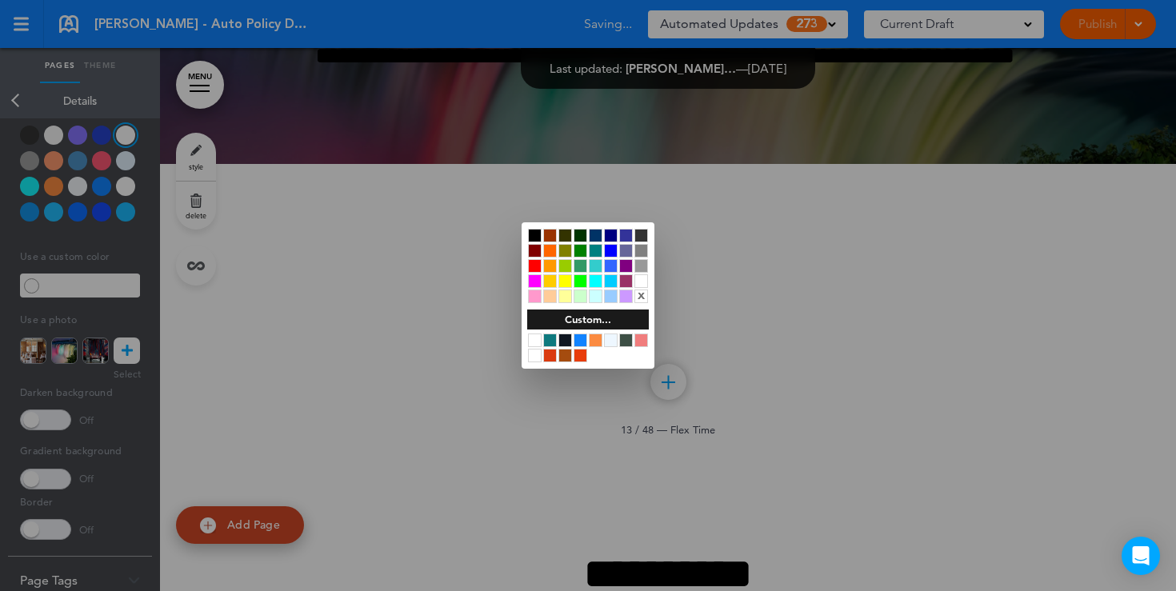
click at [644, 284] on div at bounding box center [641, 281] width 14 height 14
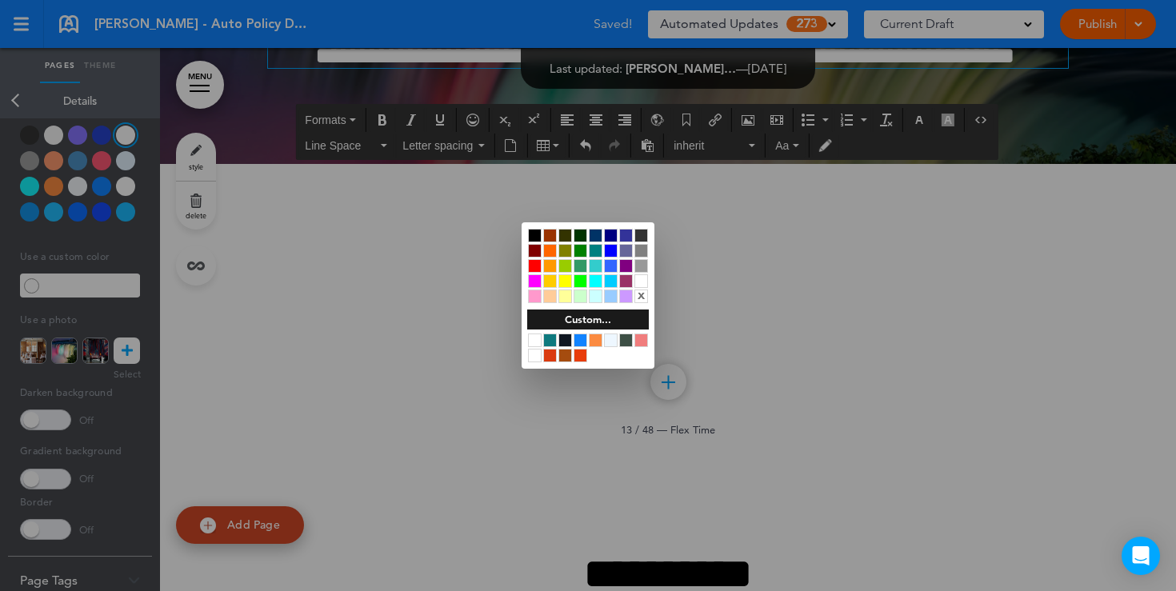
click at [537, 438] on div at bounding box center [588, 295] width 1176 height 591
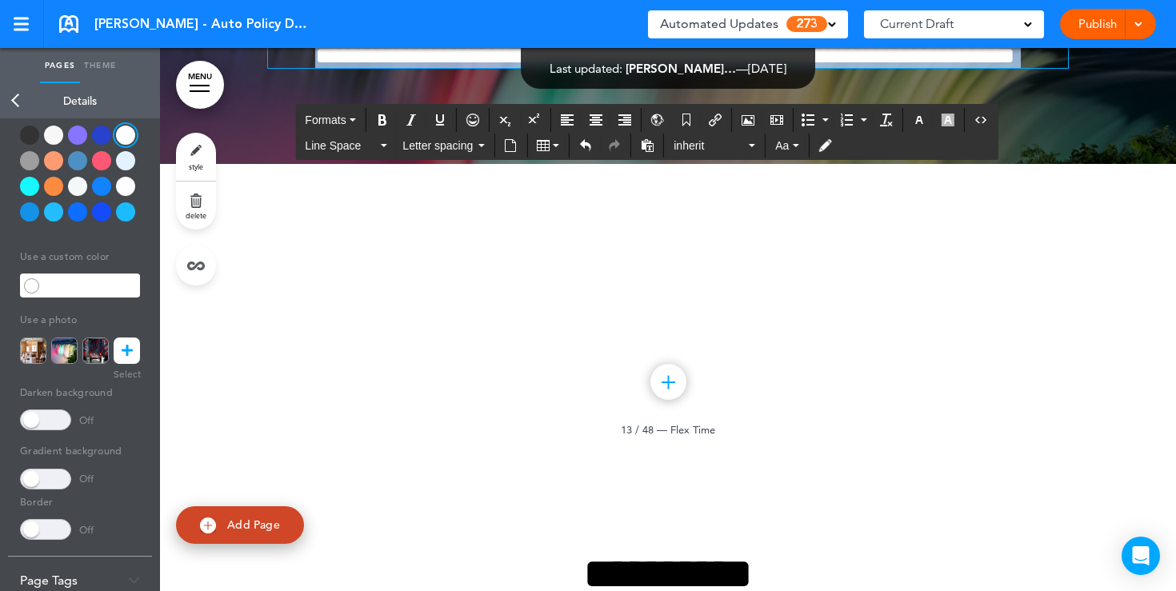
drag, startPoint x: 711, startPoint y: 377, endPoint x: 562, endPoint y: 258, distance: 190.8
click at [562, 68] on div "**********" at bounding box center [668, 2] width 800 height 132
click at [915, 124] on icon "button" at bounding box center [919, 120] width 13 height 13
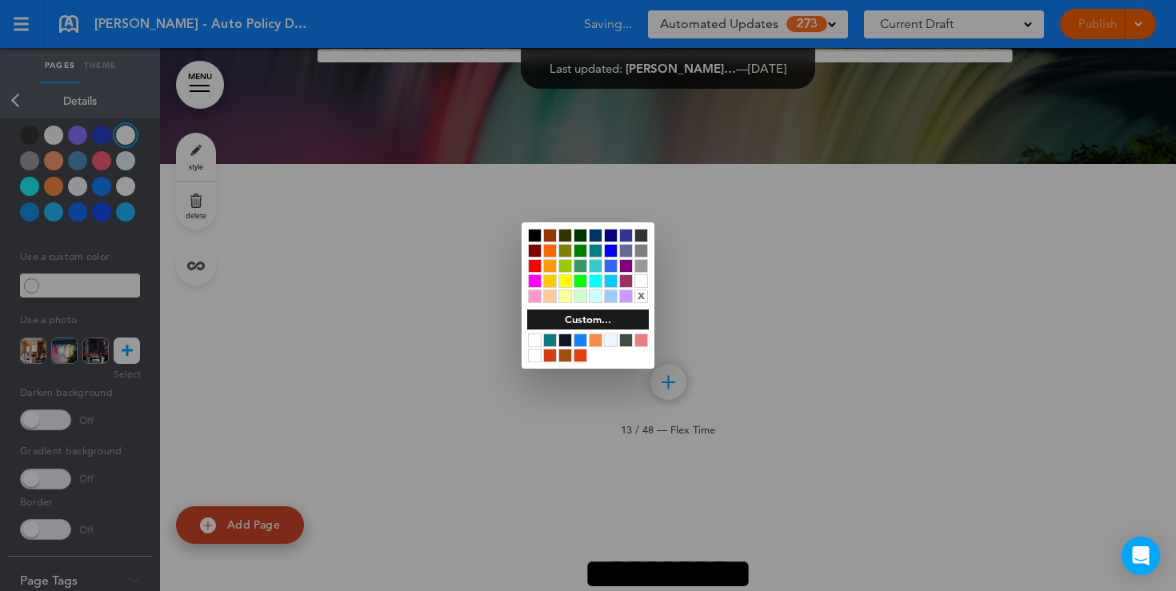
click at [535, 236] on div at bounding box center [535, 236] width 14 height 14
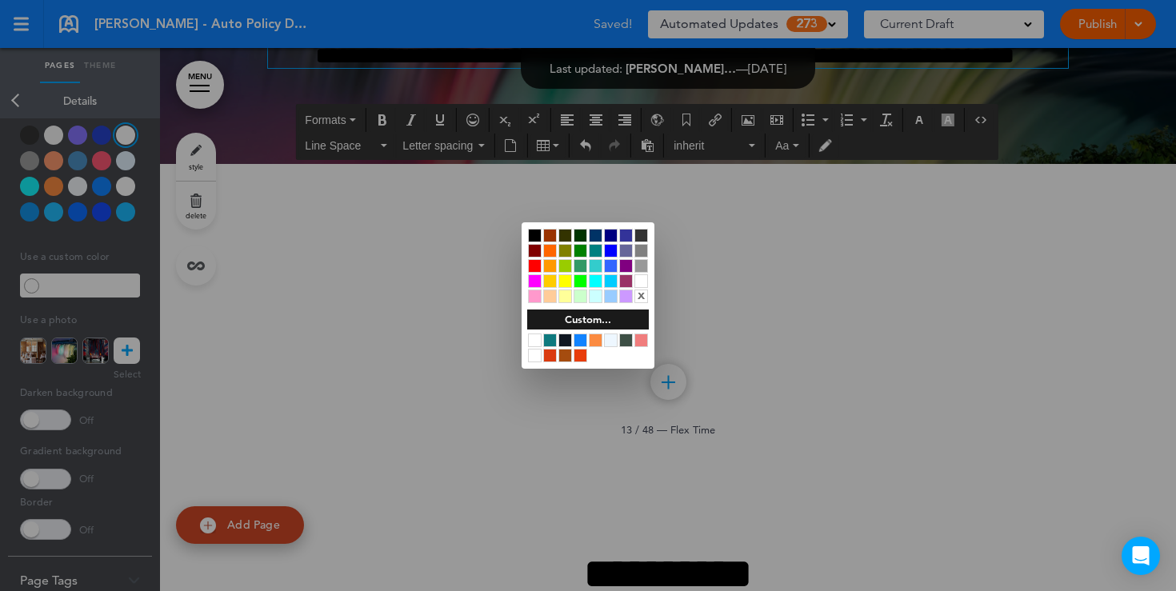
click at [478, 394] on div at bounding box center [588, 295] width 1176 height 591
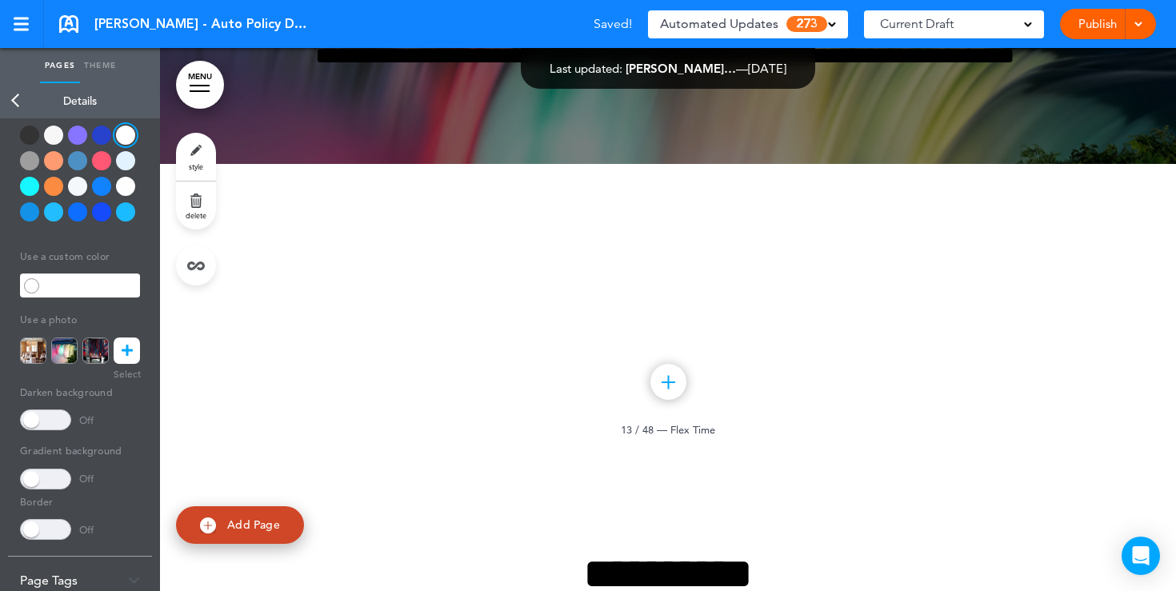
click at [122, 134] on div at bounding box center [125, 135] width 19 height 19
click at [14, 105] on link "Back" at bounding box center [16, 100] width 32 height 35
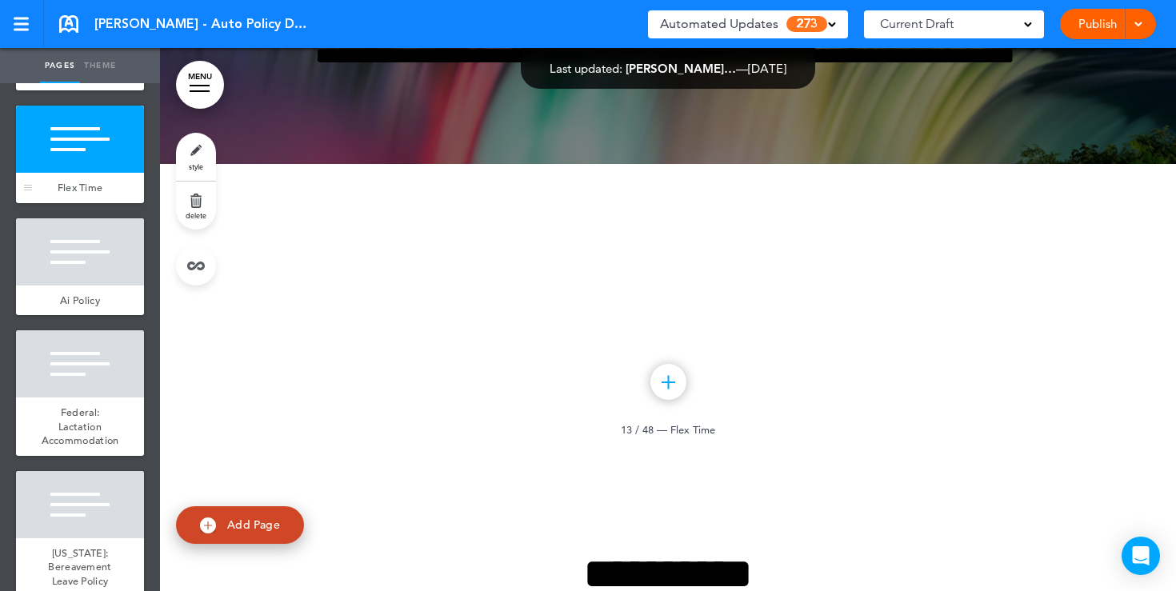
click at [66, 175] on div "Flex Time" at bounding box center [80, 188] width 128 height 30
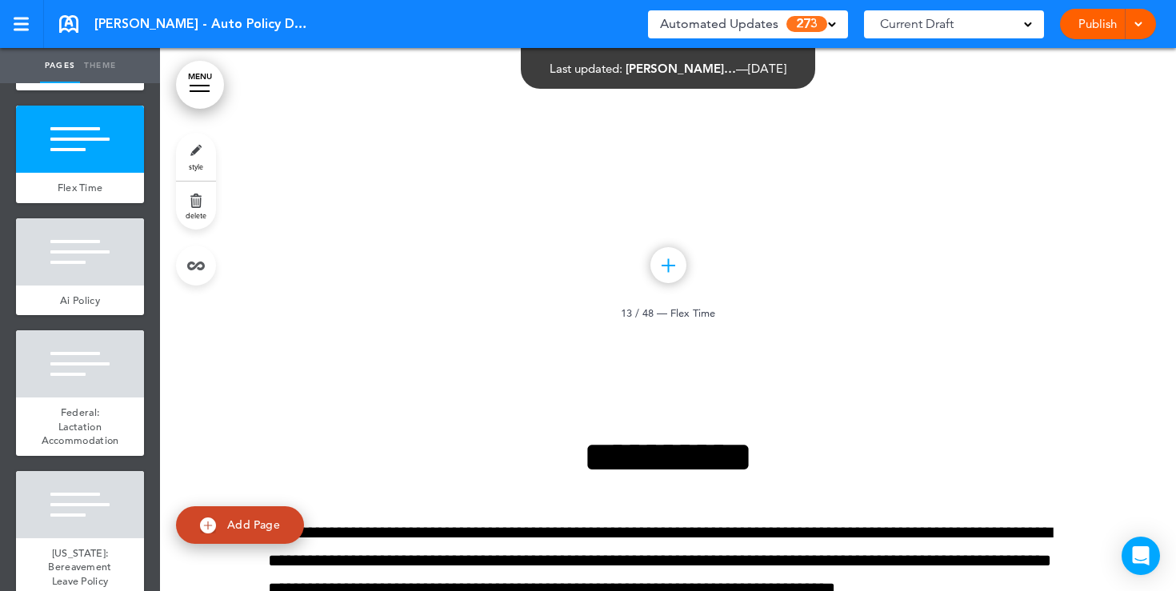
scroll to position [11268, 0]
click at [195, 149] on link "style" at bounding box center [196, 157] width 40 height 48
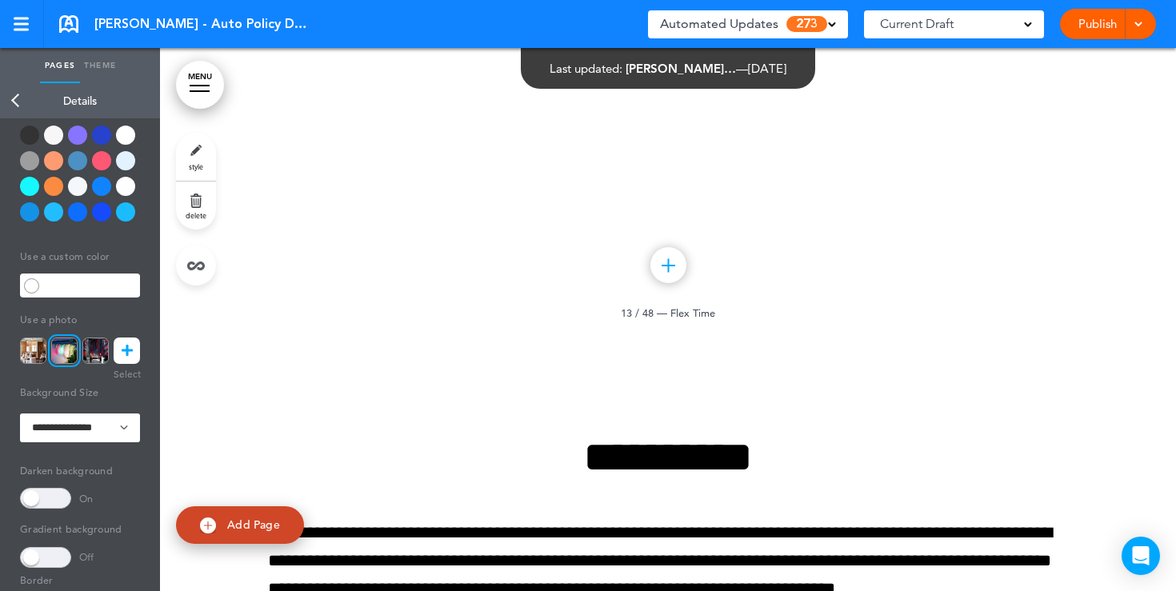
click at [124, 138] on div at bounding box center [125, 135] width 19 height 19
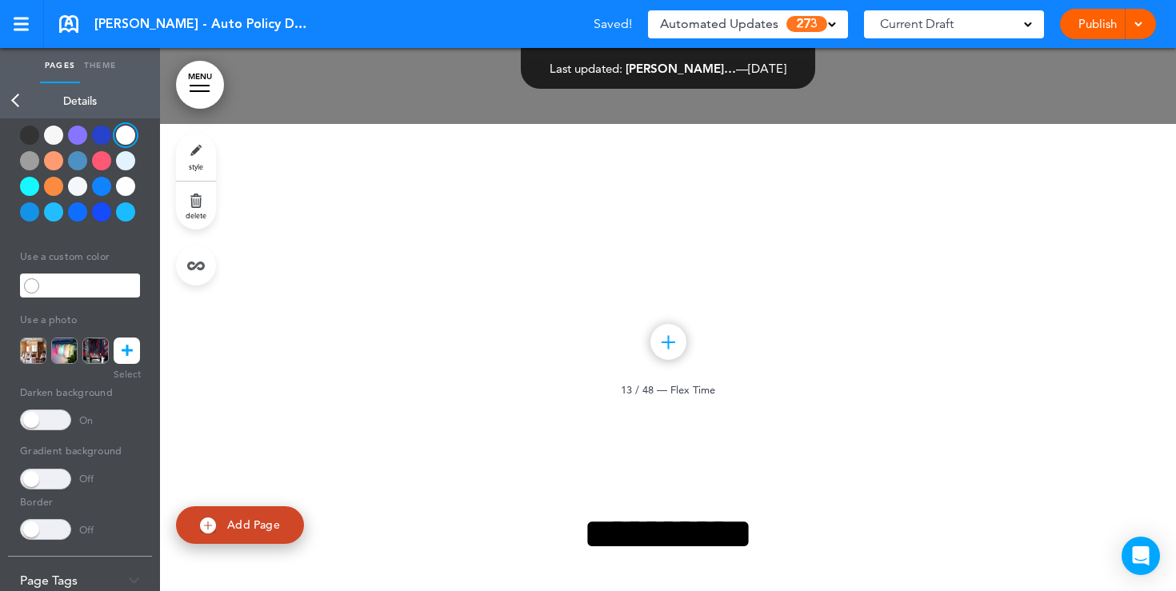
scroll to position [11159, 0]
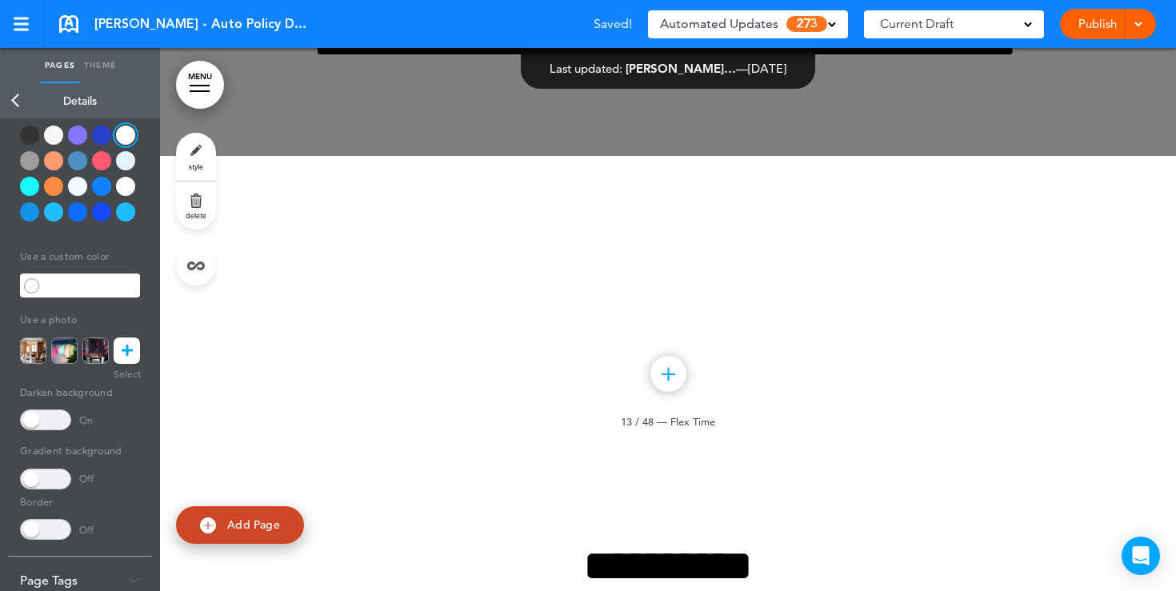
click at [54, 430] on div "Use a brand color Use a custom color Use a photo *** 0" at bounding box center [80, 317] width 120 height 445
click at [43, 422] on span at bounding box center [45, 420] width 51 height 21
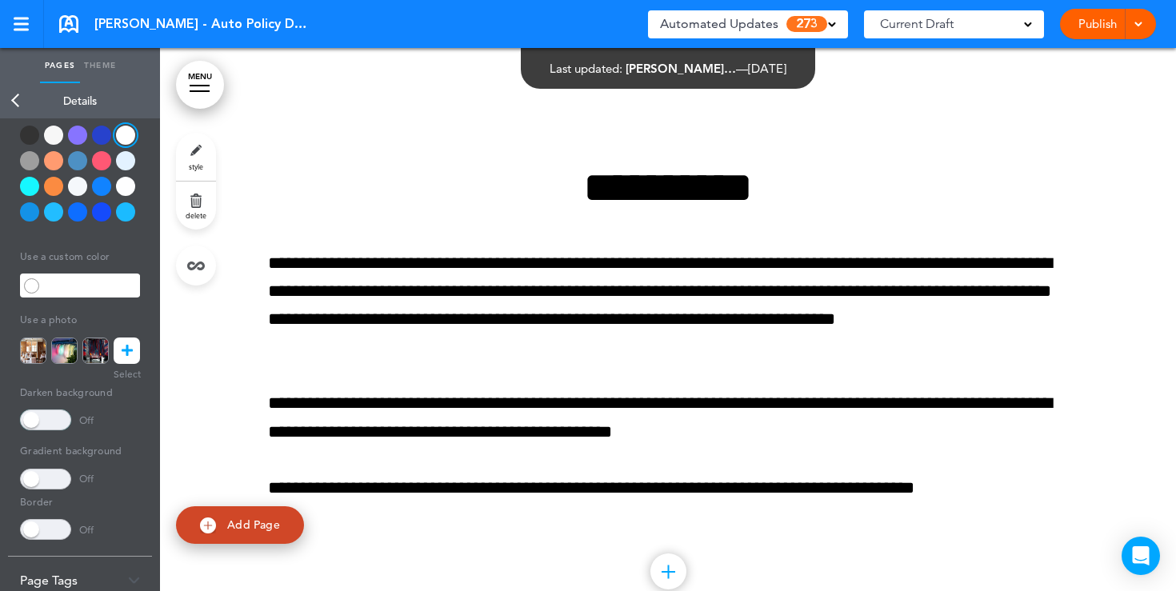
scroll to position [11546, 0]
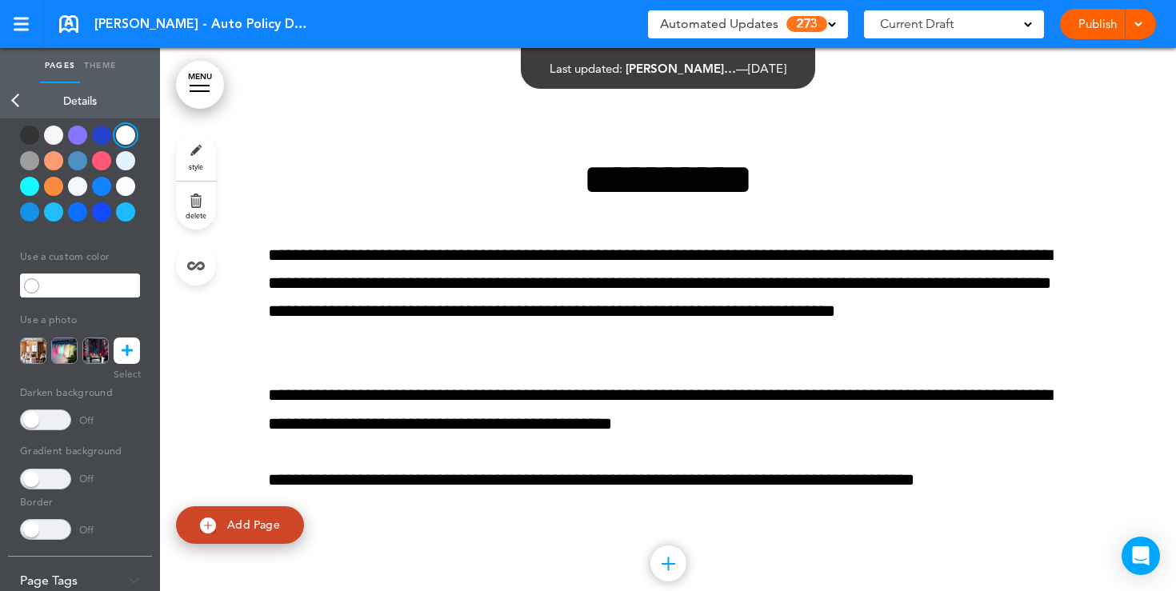
click at [18, 98] on link "Back" at bounding box center [16, 100] width 32 height 35
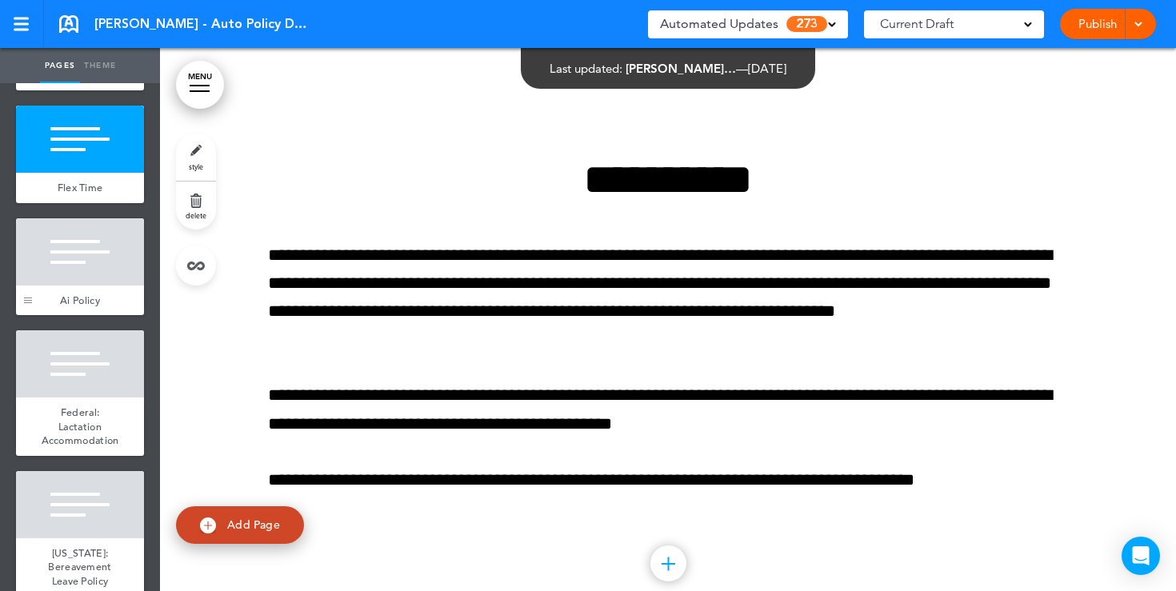
click at [29, 295] on div at bounding box center [28, 267] width 24 height 98
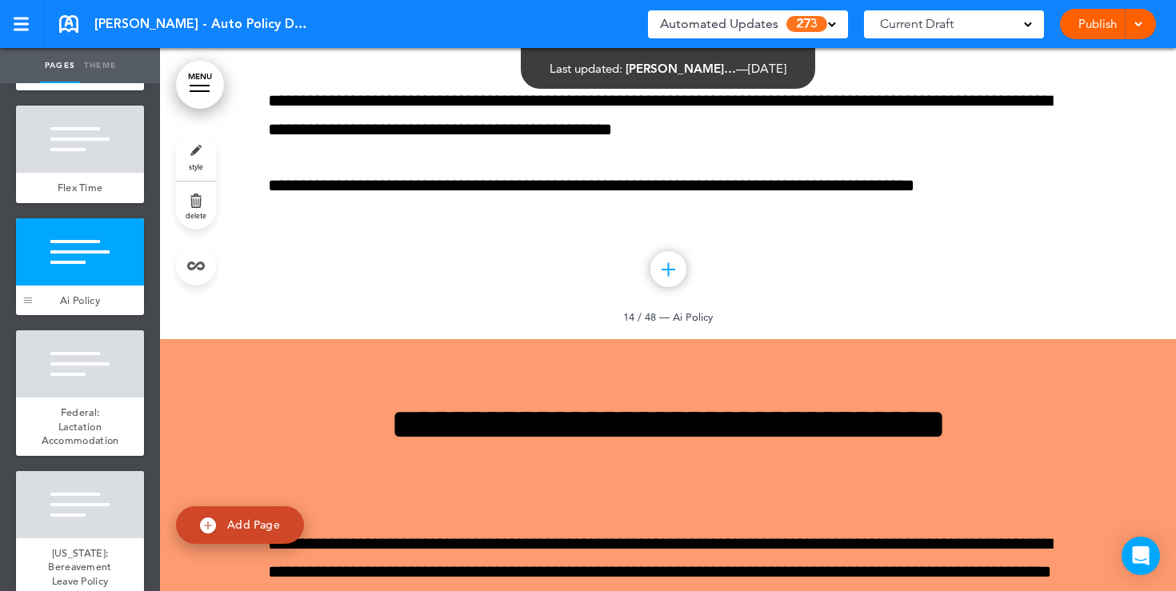
scroll to position [11844, 0]
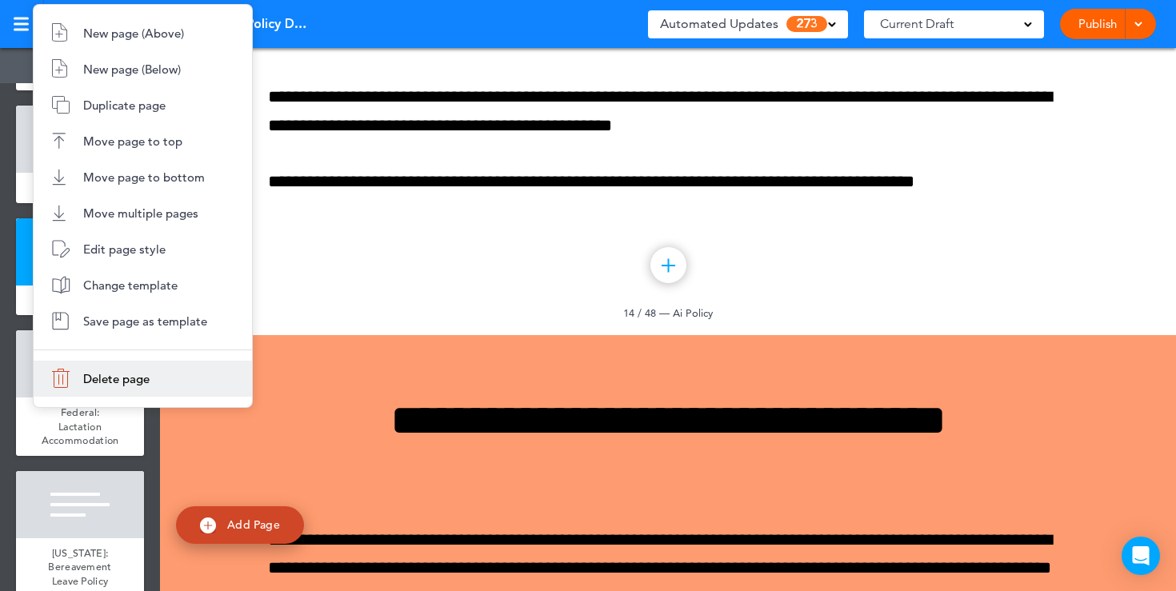
click at [86, 381] on span "Delete page" at bounding box center [116, 378] width 66 height 15
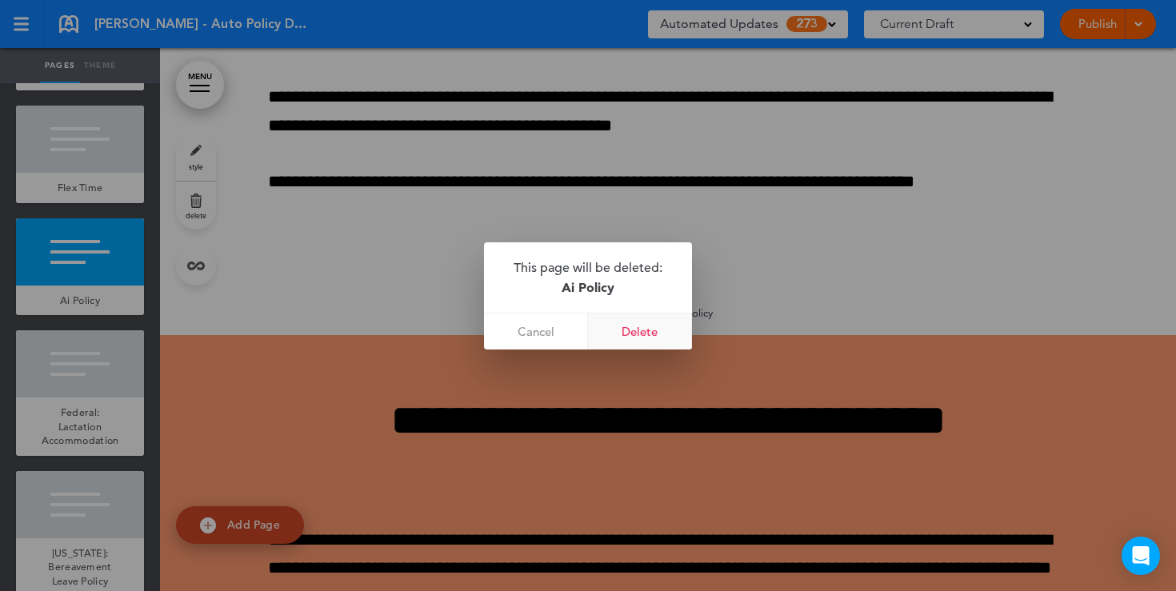
click at [646, 330] on link "Delete" at bounding box center [640, 332] width 104 height 36
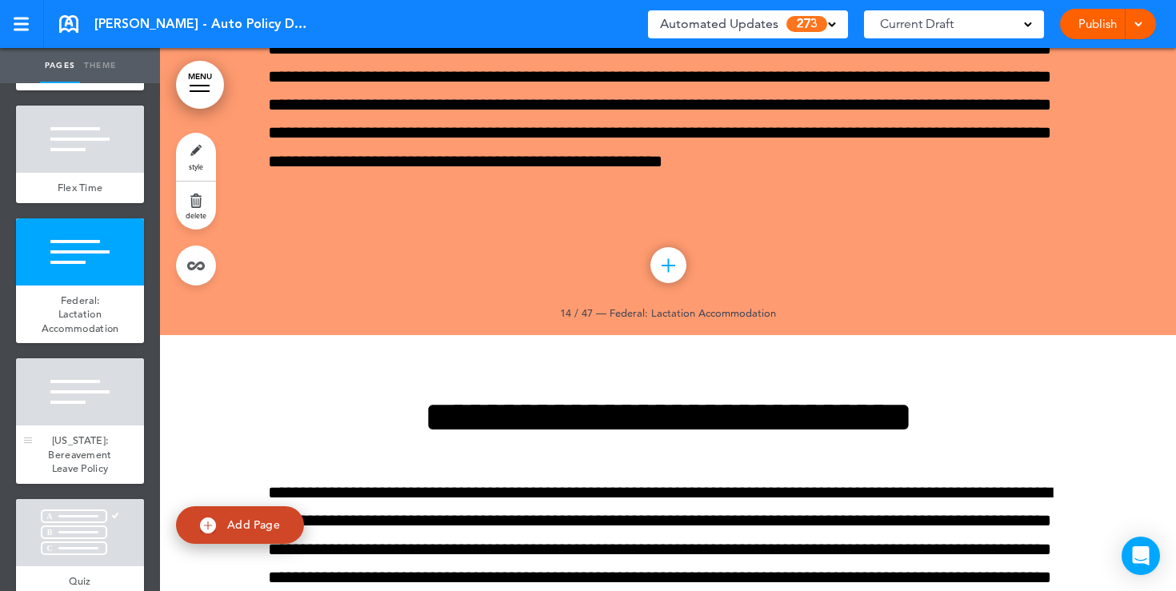
click at [70, 398] on div at bounding box center [80, 391] width 128 height 67
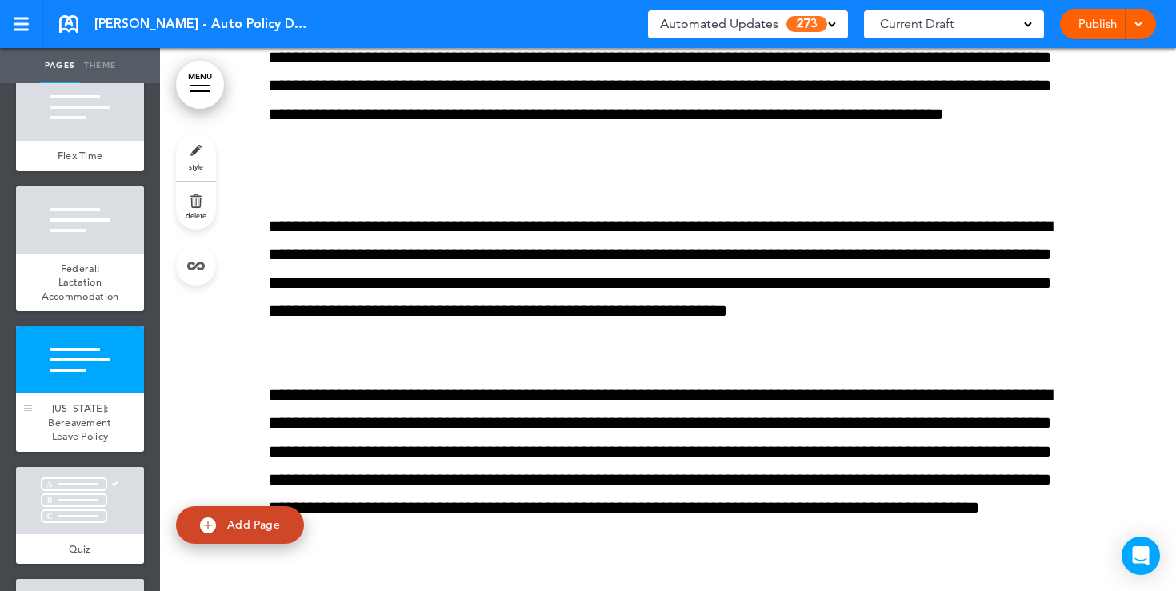
scroll to position [1567, 0]
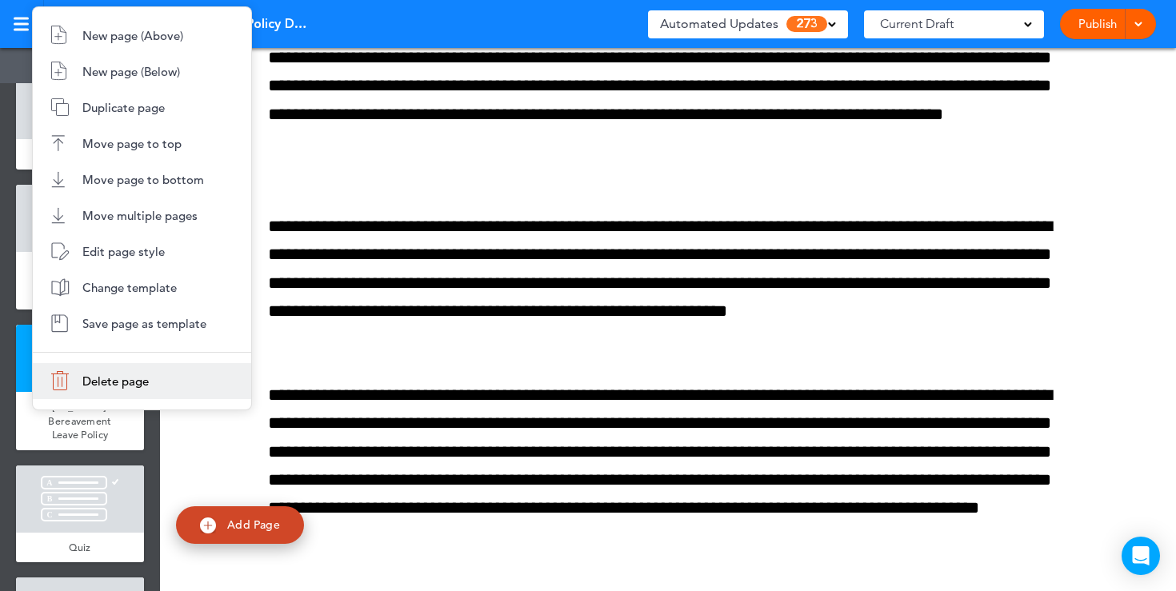
click at [94, 379] on span "Delete page" at bounding box center [115, 381] width 66 height 15
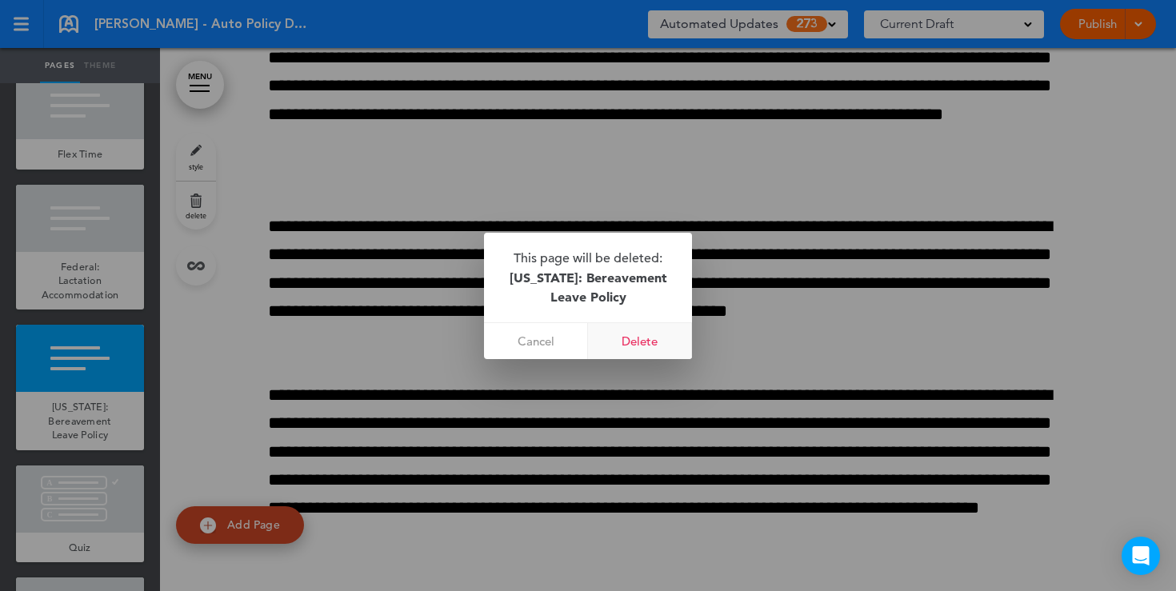
click at [624, 336] on link "Delete" at bounding box center [640, 341] width 104 height 36
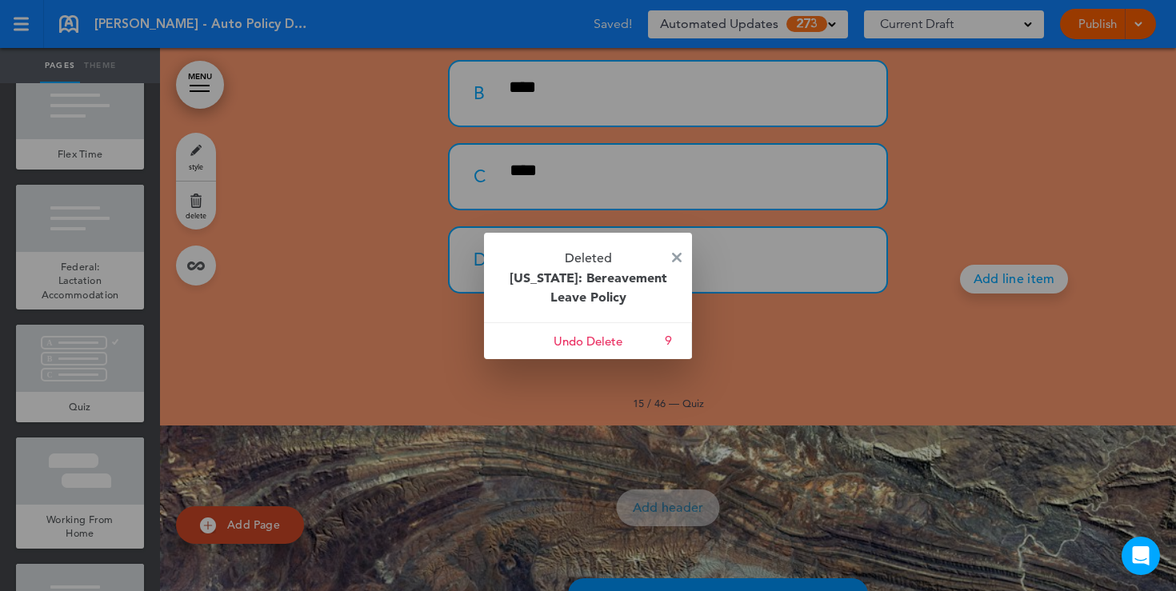
click at [302, 232] on div at bounding box center [588, 295] width 1176 height 591
click at [63, 217] on div at bounding box center [588, 295] width 1176 height 591
click at [75, 149] on div at bounding box center [588, 295] width 1176 height 591
click at [675, 258] on img at bounding box center [677, 258] width 10 height 10
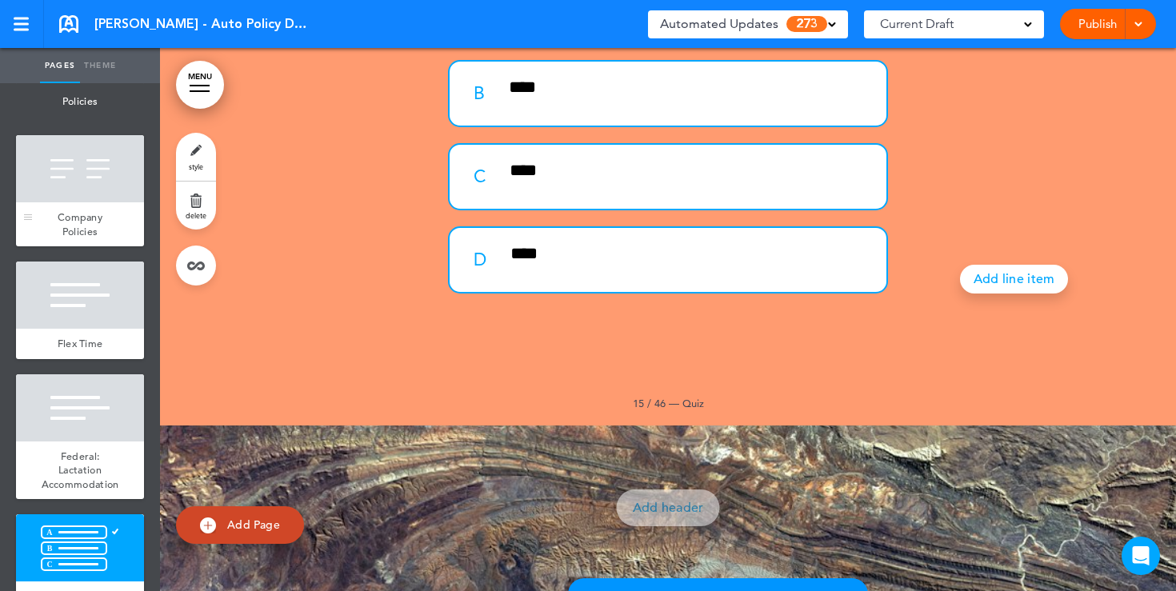
scroll to position [1364, 0]
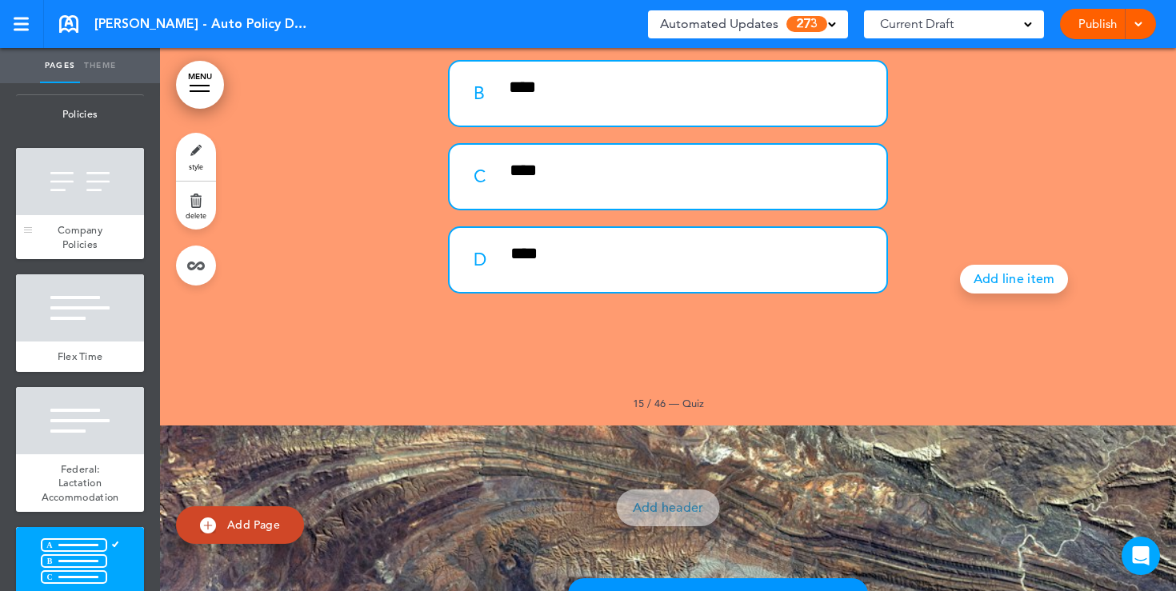
click at [88, 194] on div at bounding box center [80, 181] width 128 height 67
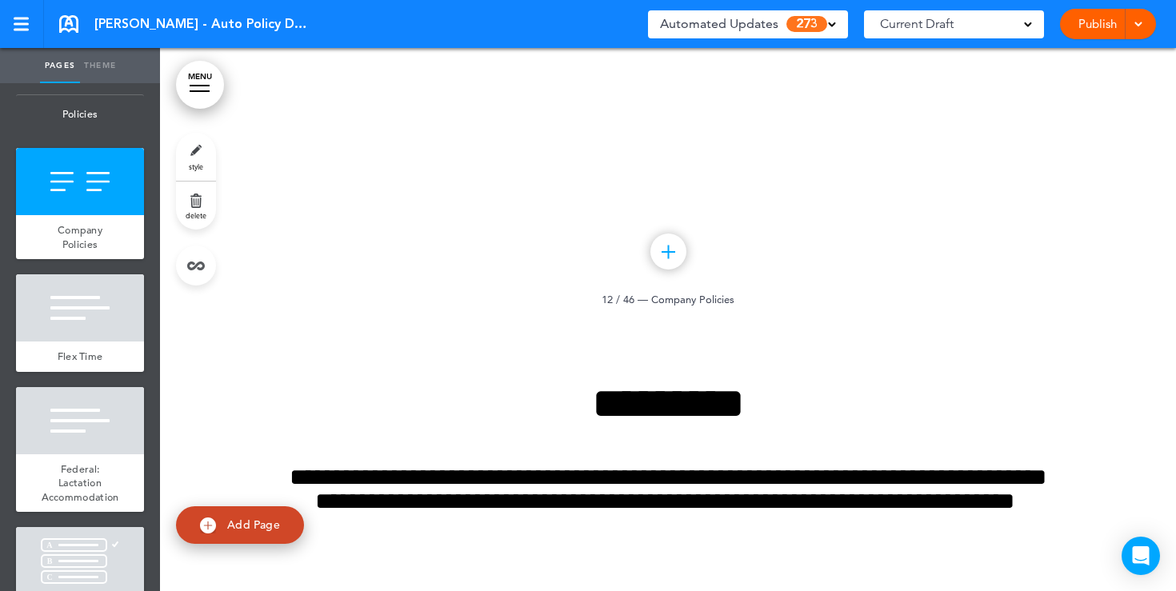
scroll to position [10692, 0]
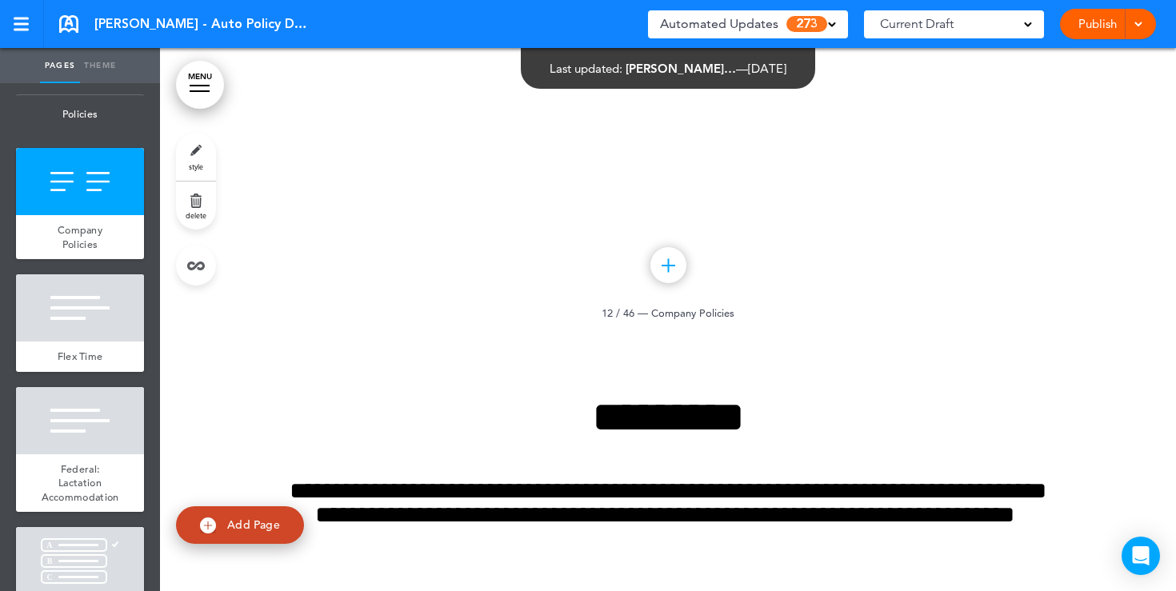
click at [196, 158] on link "style" at bounding box center [196, 157] width 40 height 48
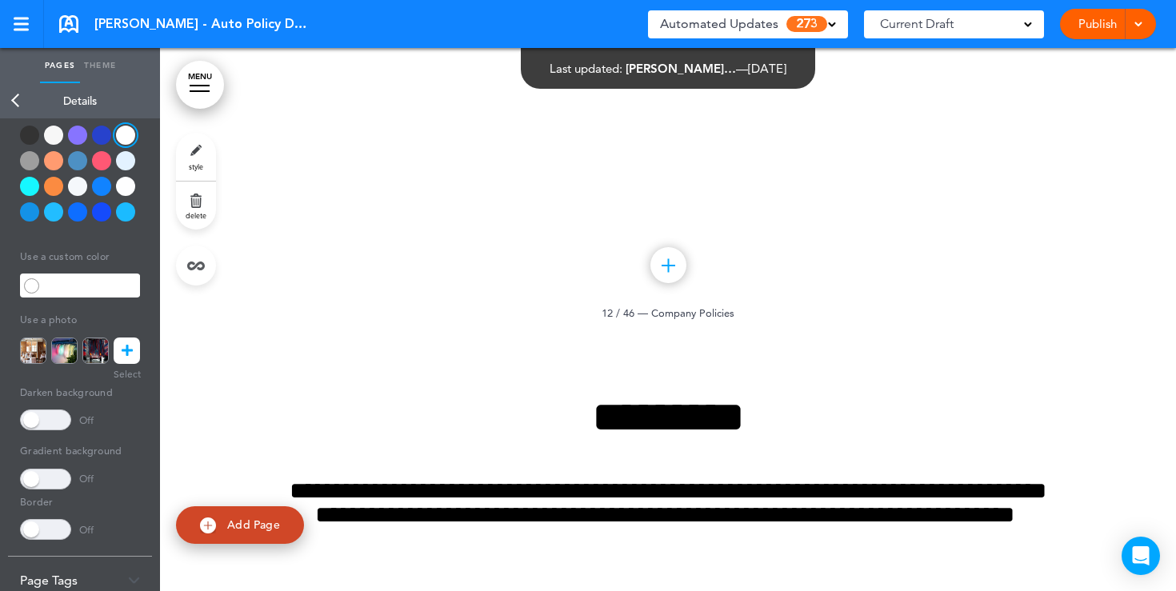
click at [50, 166] on div at bounding box center [53, 160] width 19 height 19
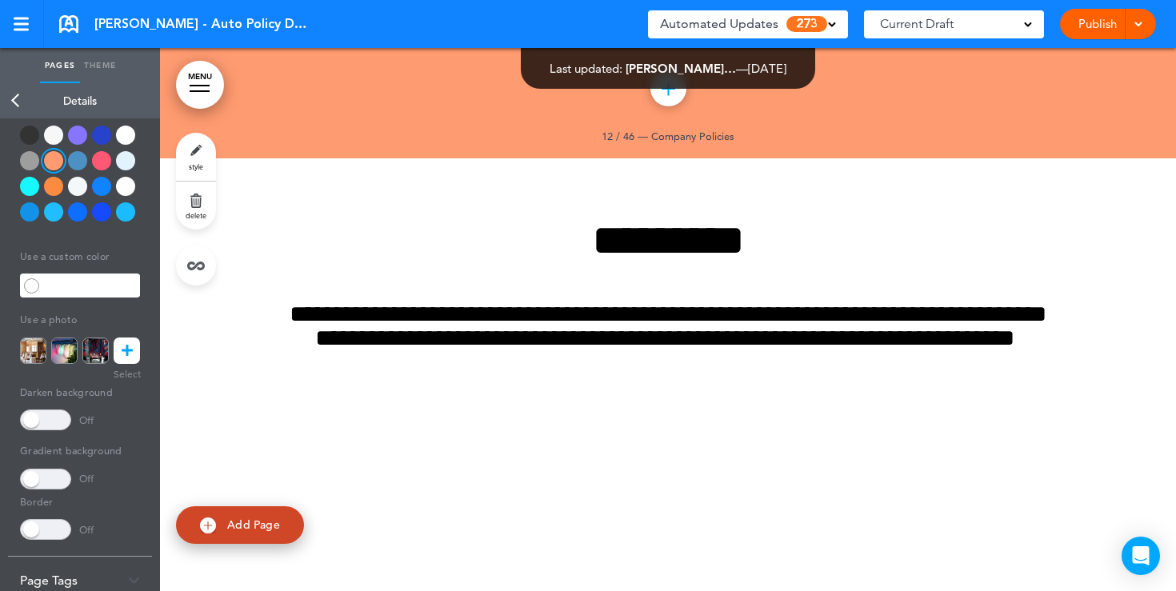
scroll to position [10837, 0]
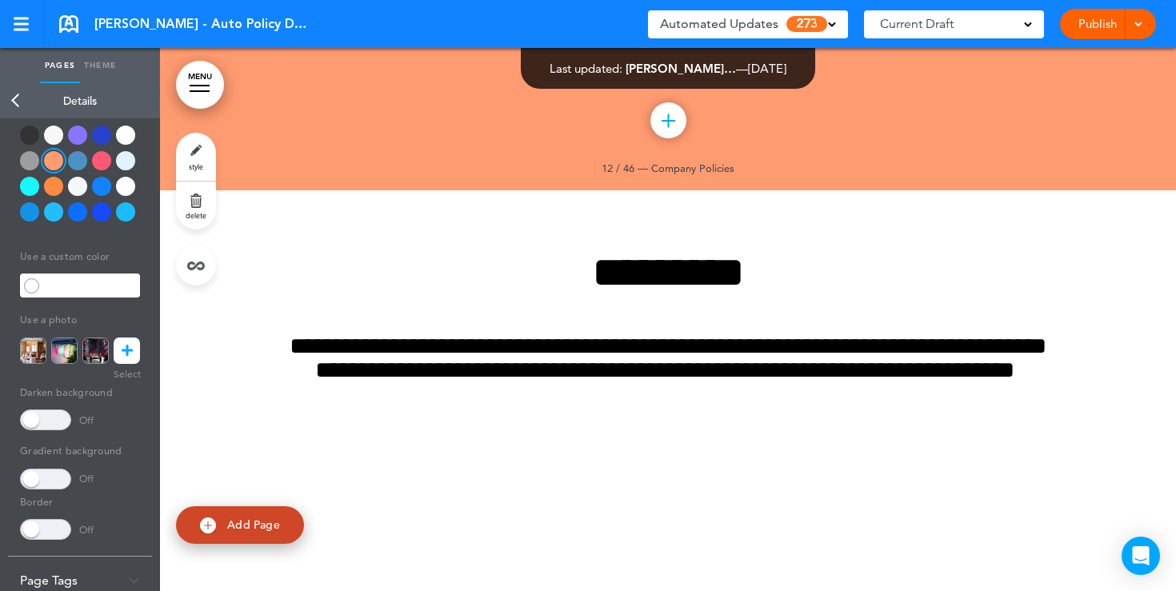
click at [128, 345] on icon at bounding box center [127, 351] width 11 height 26
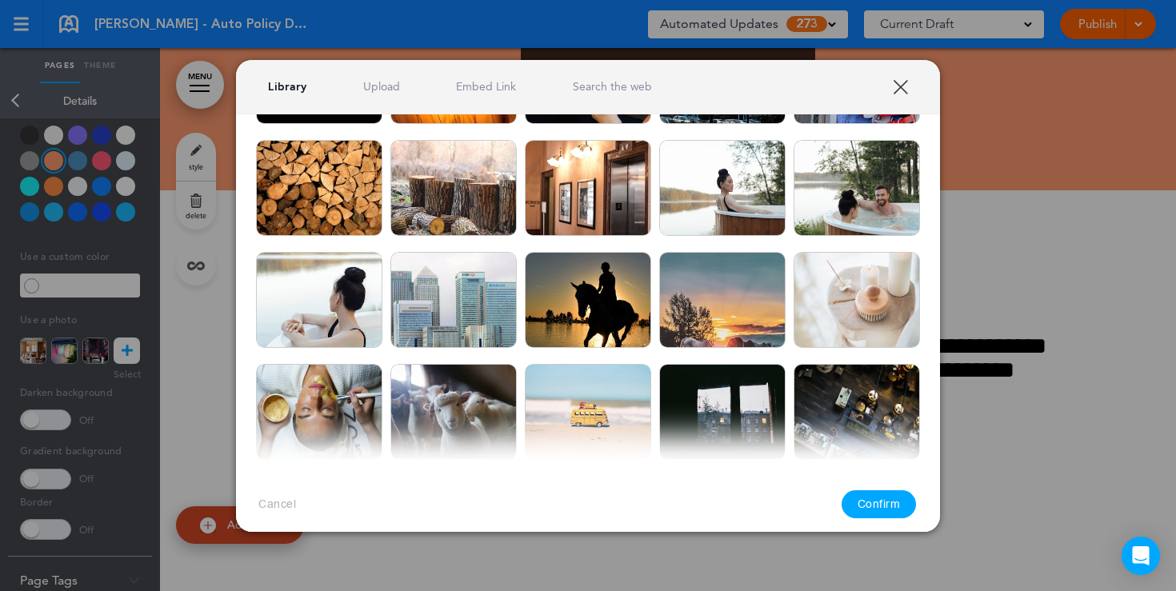
scroll to position [2496, 0]
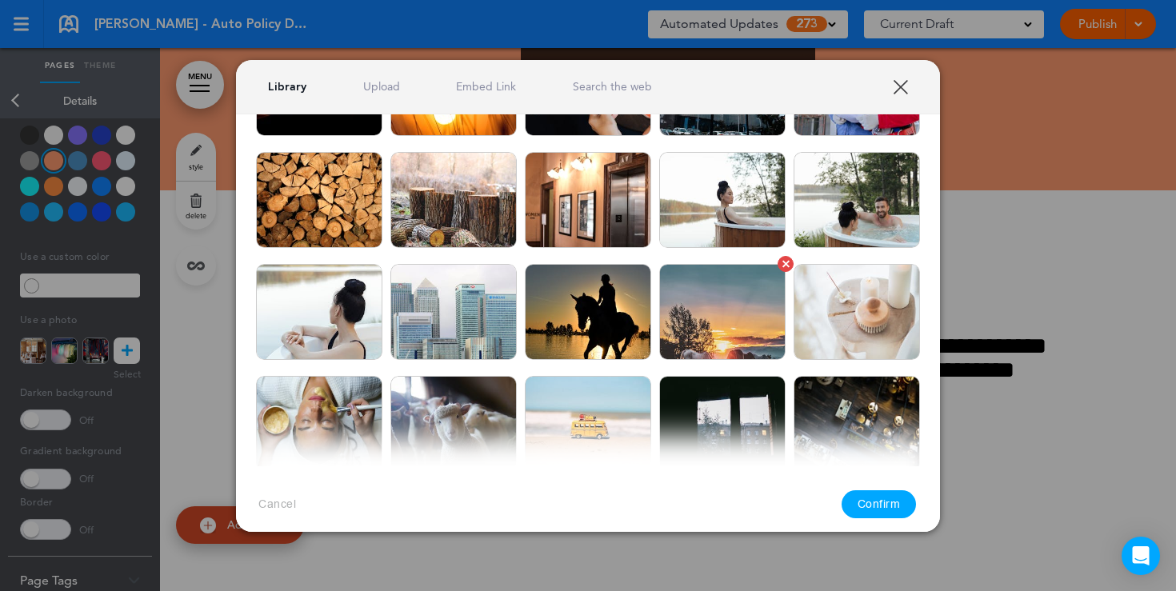
click at [715, 312] on img at bounding box center [722, 312] width 126 height 96
click at [888, 505] on button "Confirm" at bounding box center [879, 504] width 75 height 28
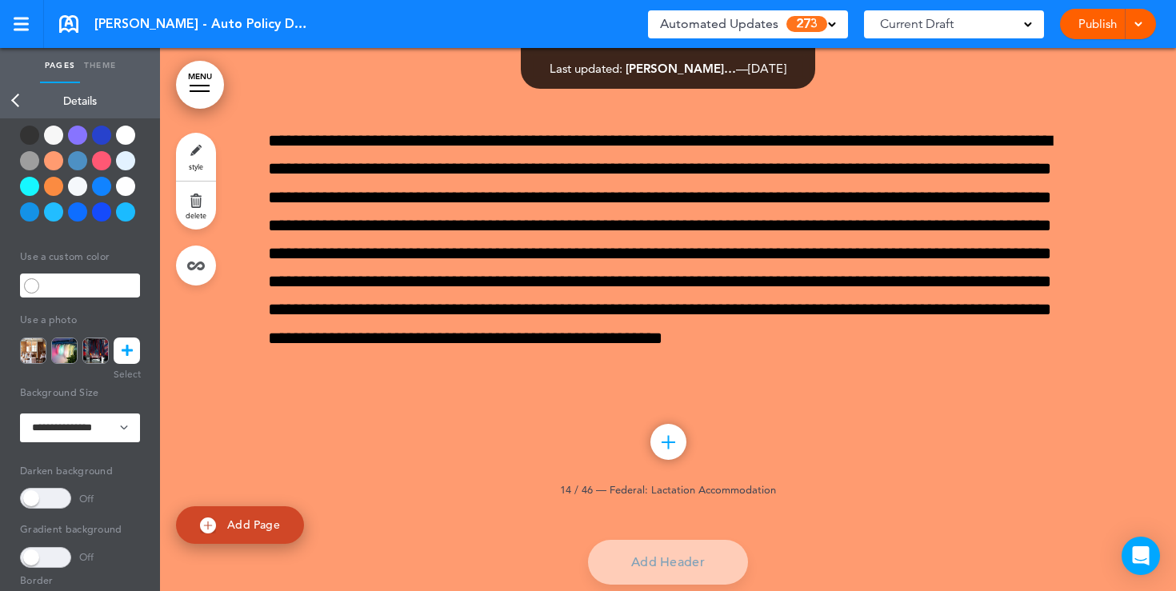
scroll to position [11674, 0]
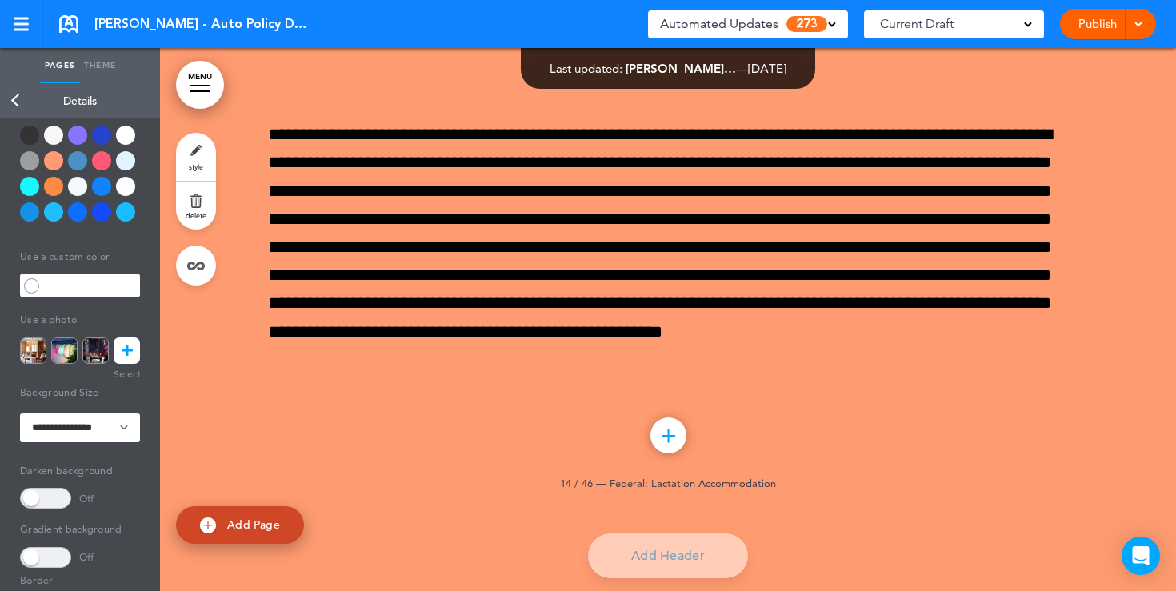
click at [20, 105] on link "Back" at bounding box center [16, 100] width 32 height 35
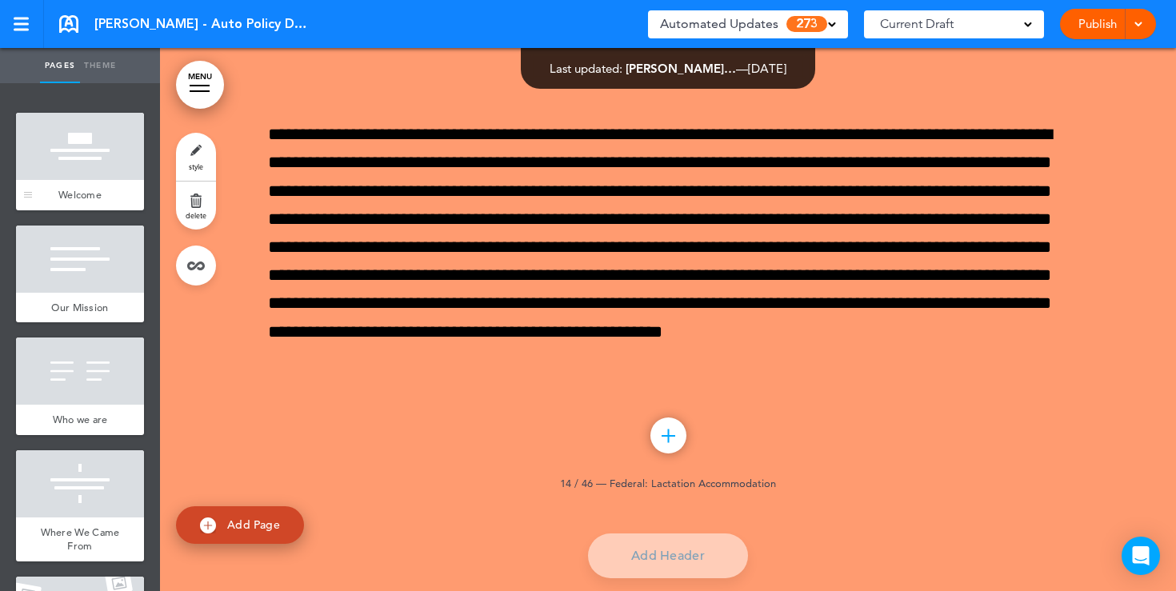
click at [76, 154] on div at bounding box center [80, 146] width 128 height 67
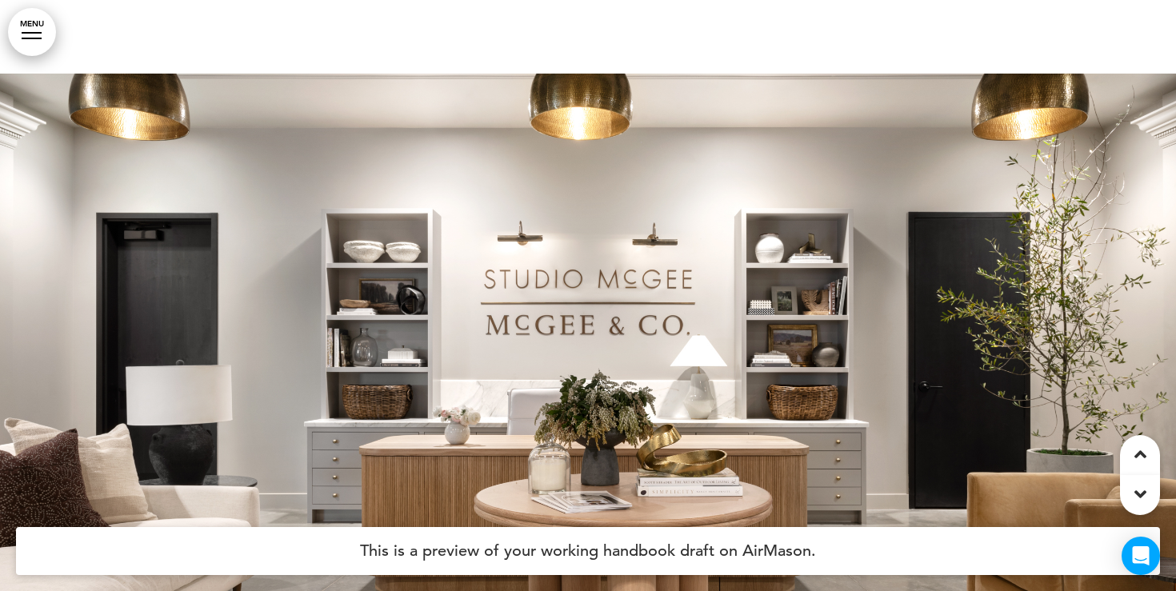
scroll to position [2010, 0]
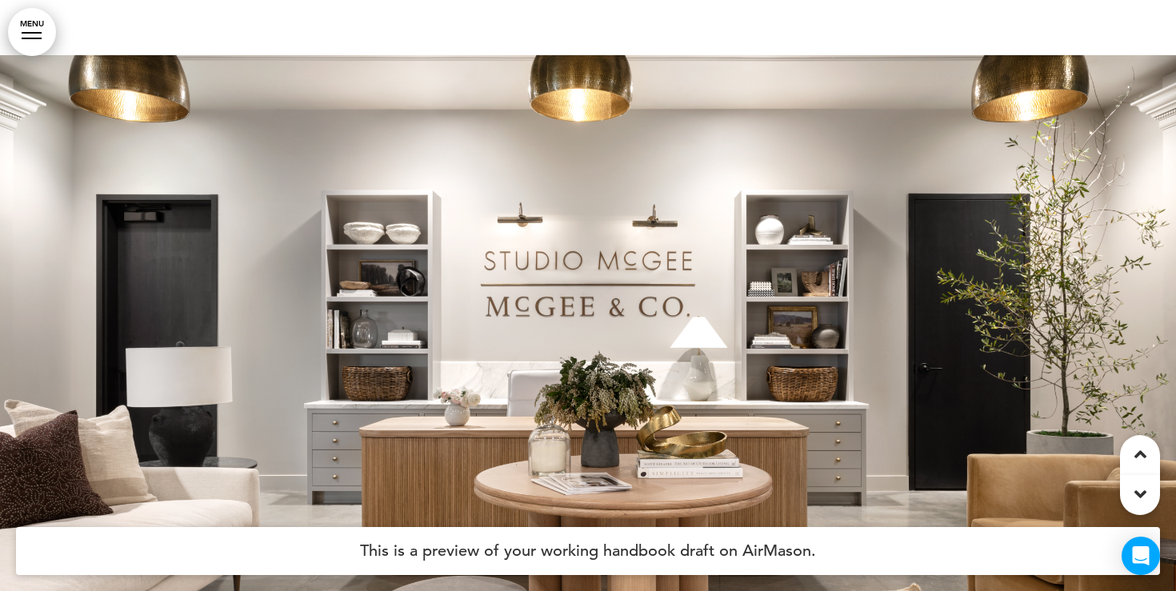
click at [23, 28] on link "MENU" at bounding box center [32, 32] width 48 height 48
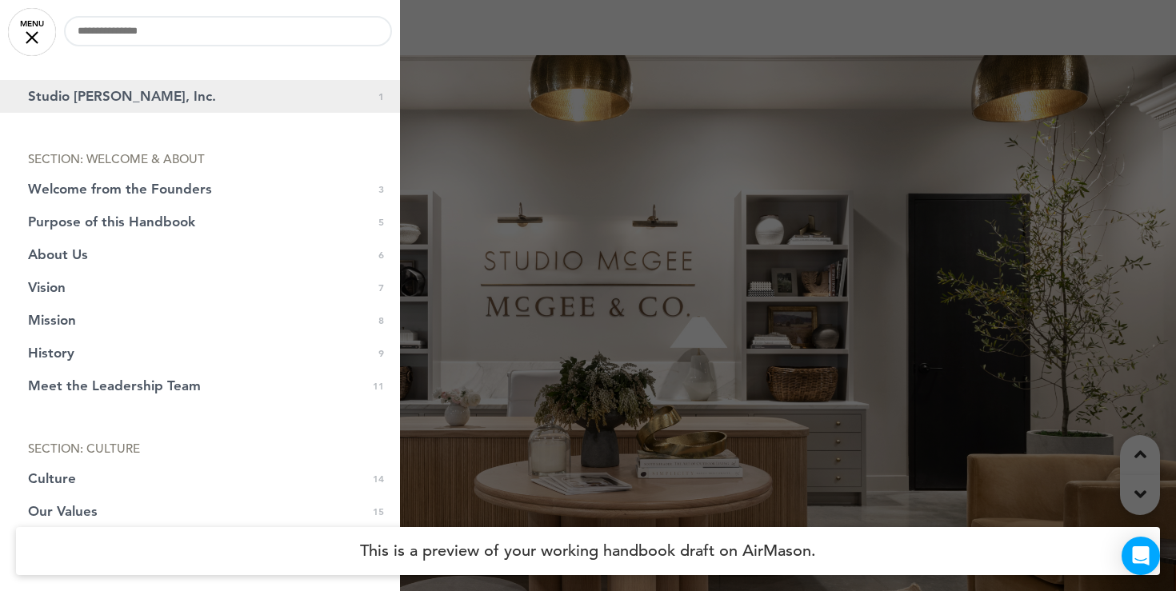
click at [243, 98] on link "Studio McGee, Inc. 0 1" at bounding box center [200, 96] width 400 height 33
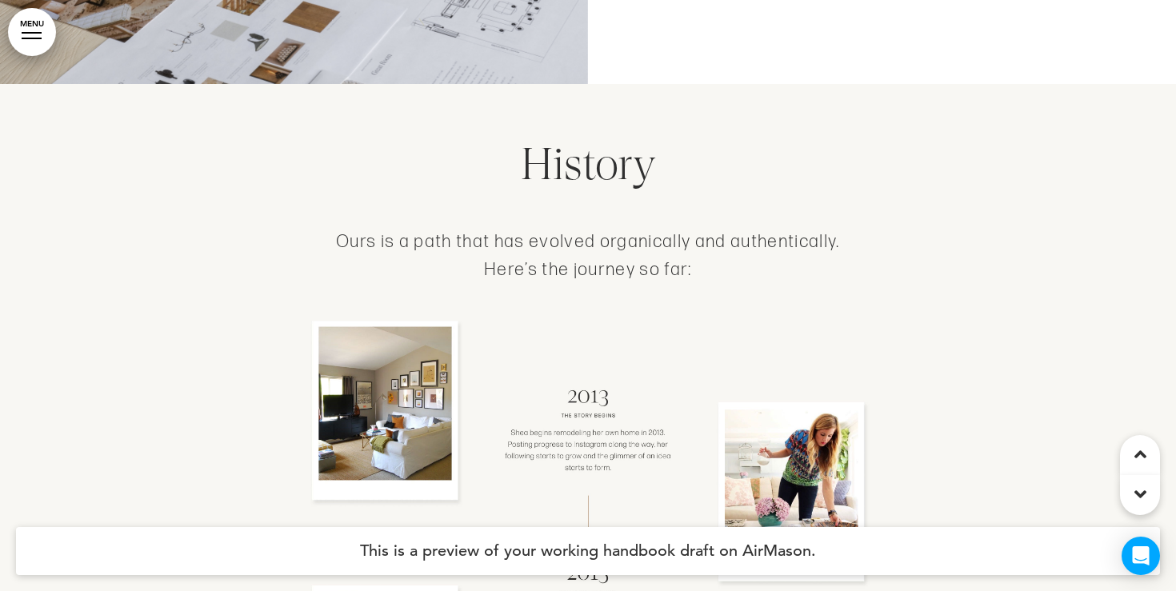
scroll to position [5099, 0]
click at [45, 42] on link "MENU" at bounding box center [32, 32] width 48 height 48
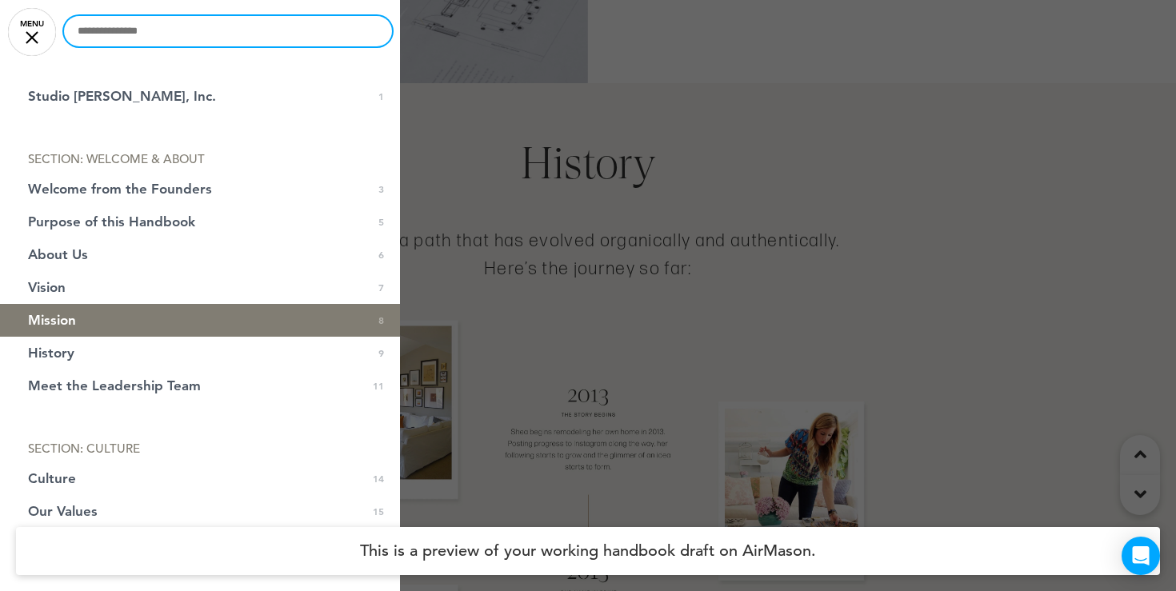
click at [201, 37] on input "text" at bounding box center [228, 31] width 328 height 30
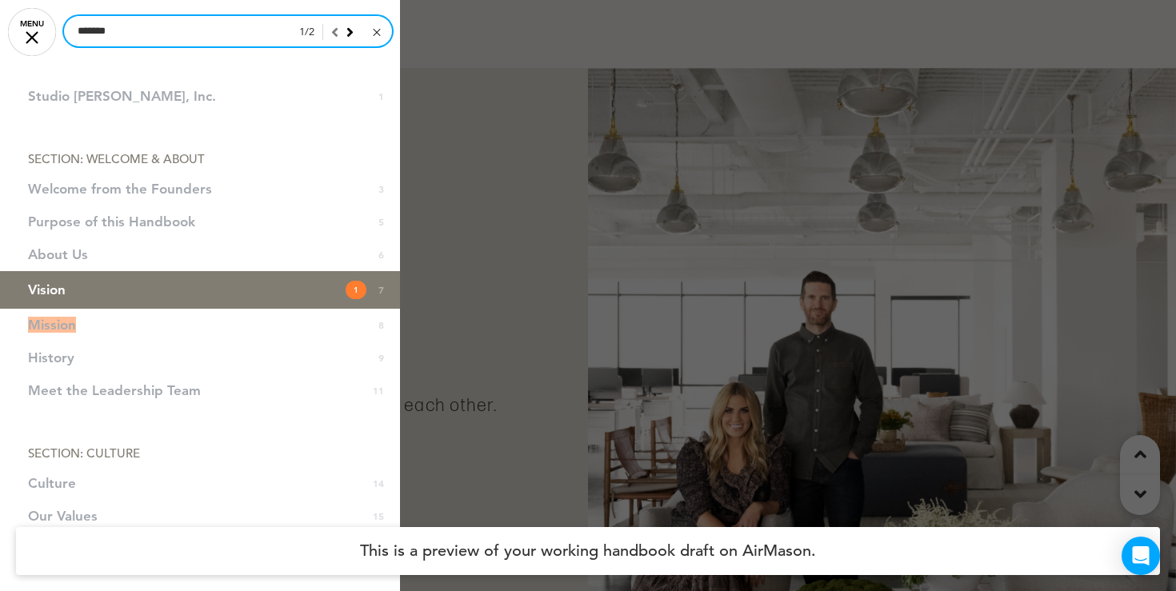
scroll to position [3928, 0]
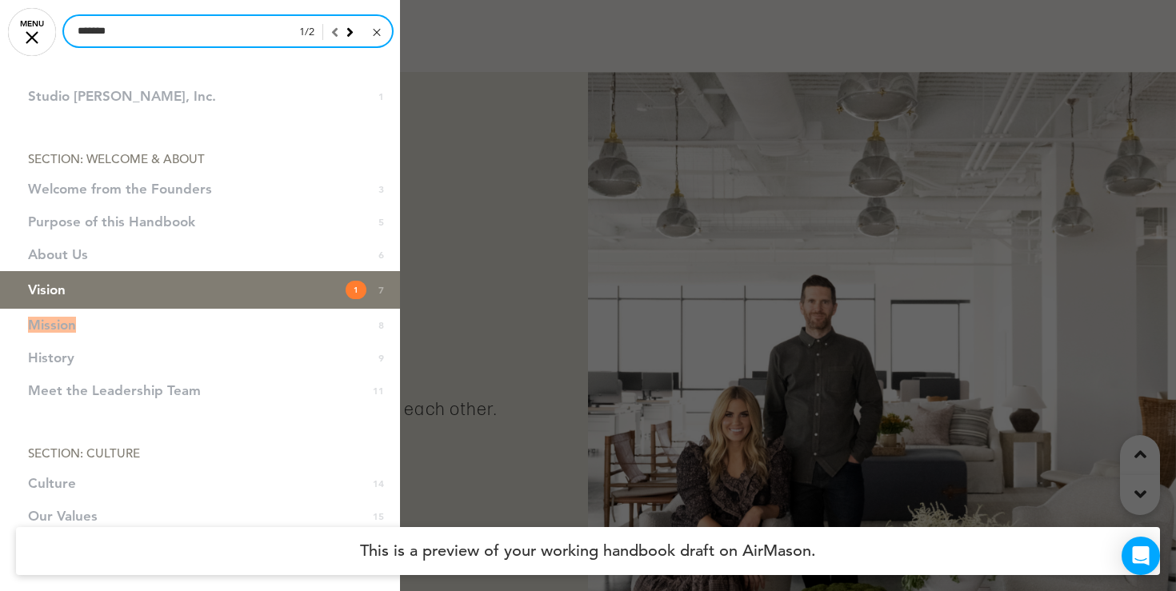
type input "*******"
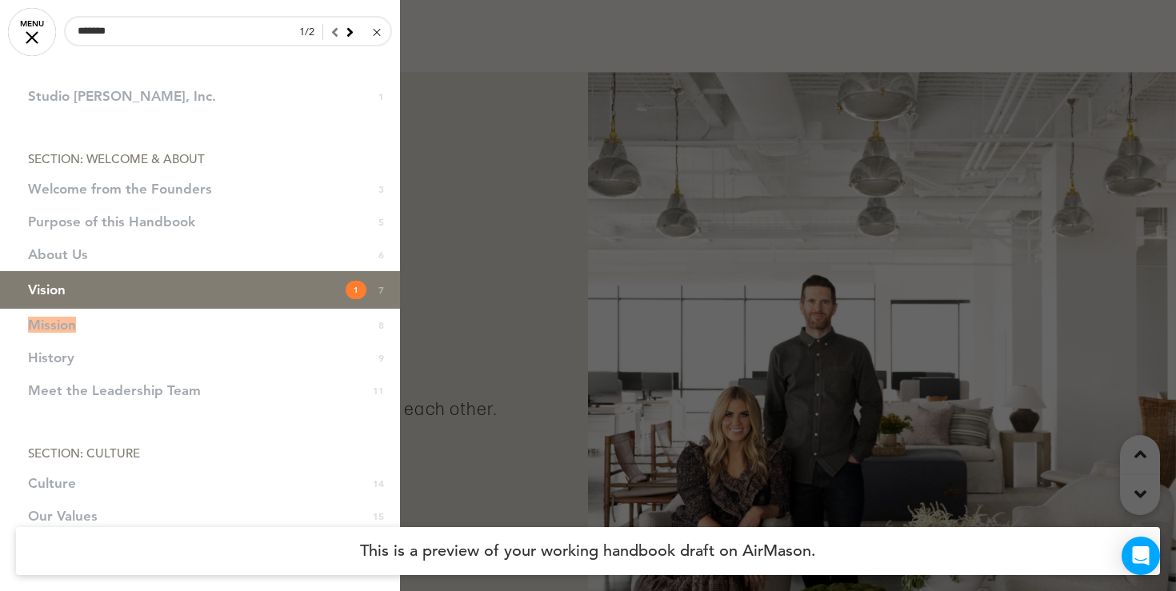
click at [379, 34] on link at bounding box center [376, 32] width 12 height 16
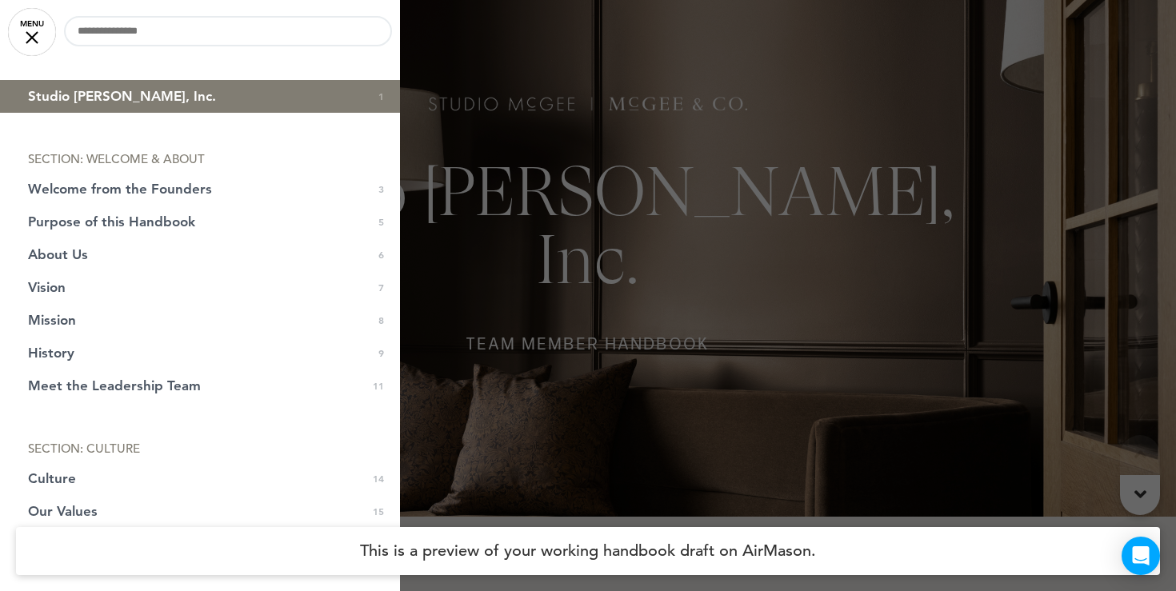
scroll to position [0, 0]
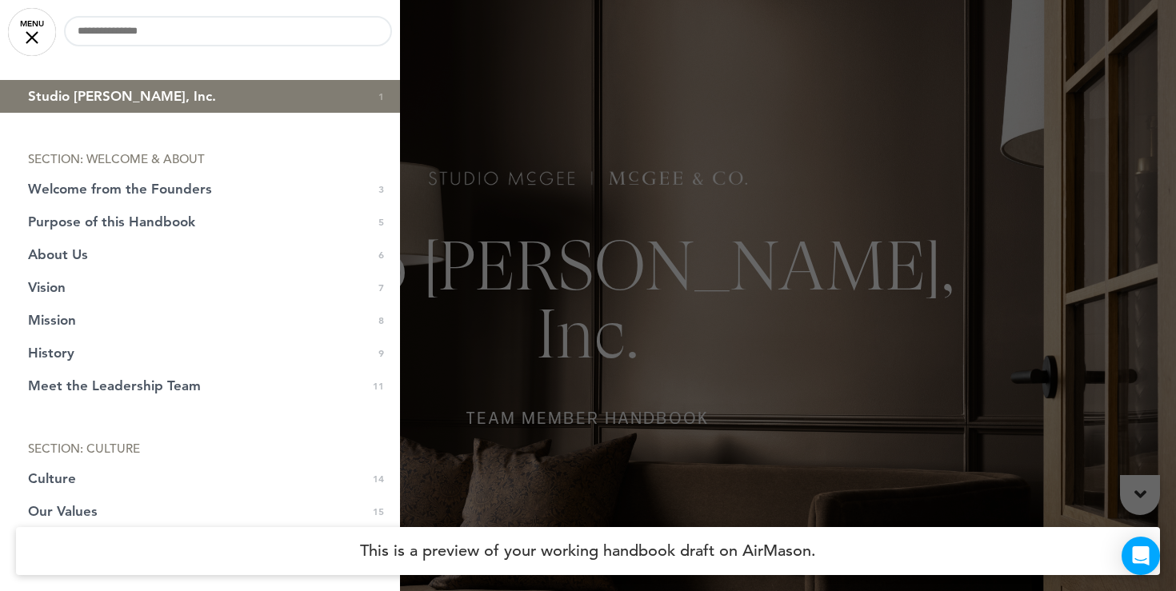
click at [113, 97] on span "Studio McGee, Inc." at bounding box center [122, 97] width 188 height 14
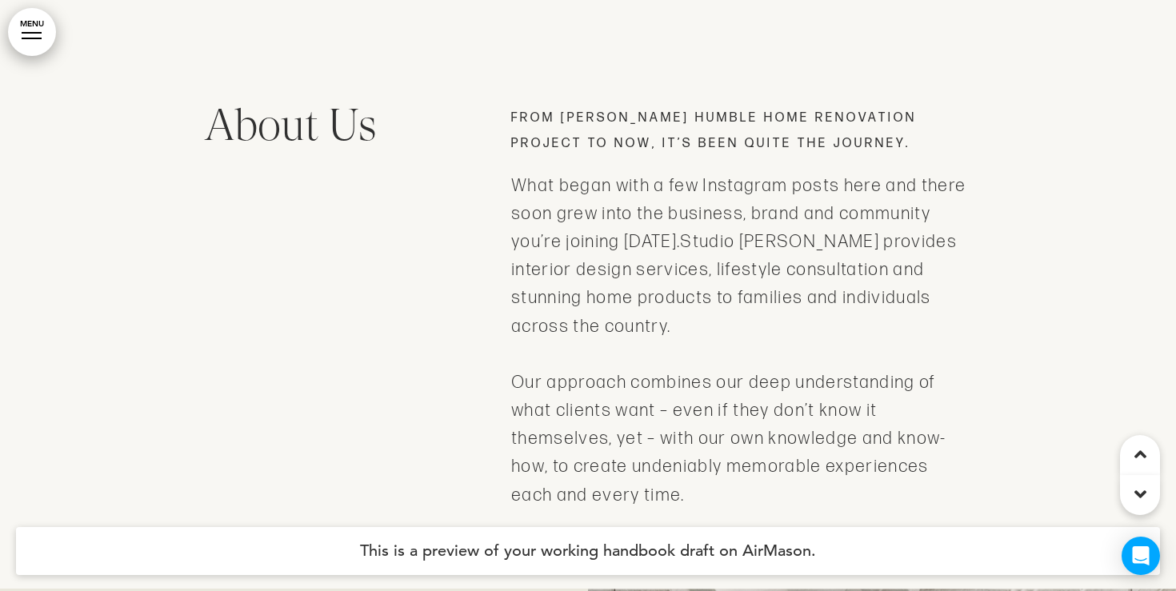
scroll to position [3430, 0]
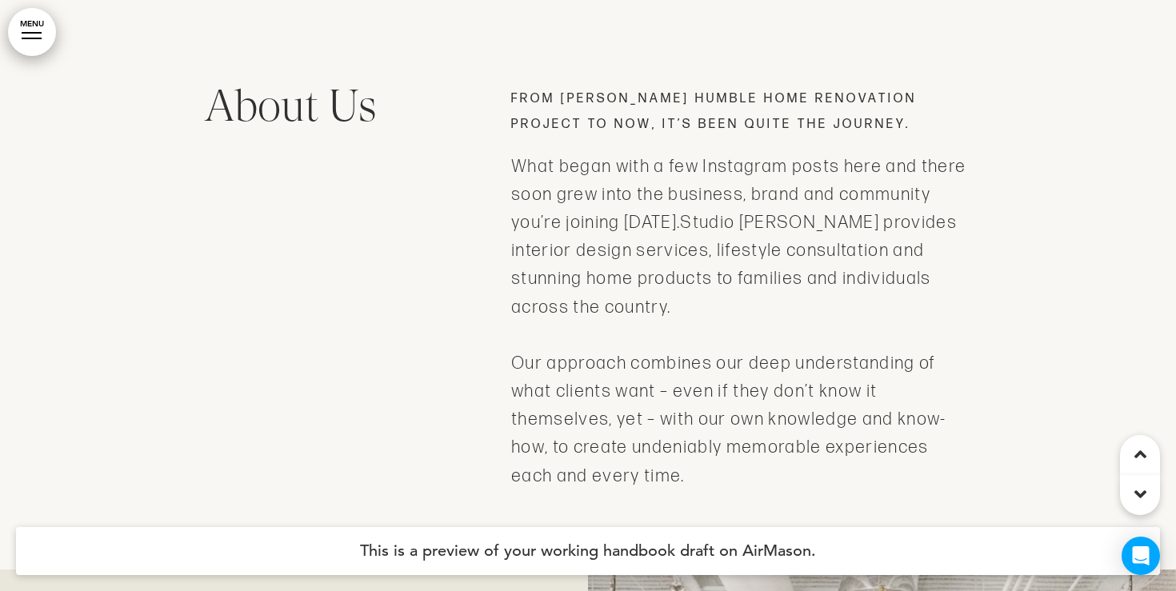
click at [26, 34] on link "MENU" at bounding box center [32, 32] width 48 height 48
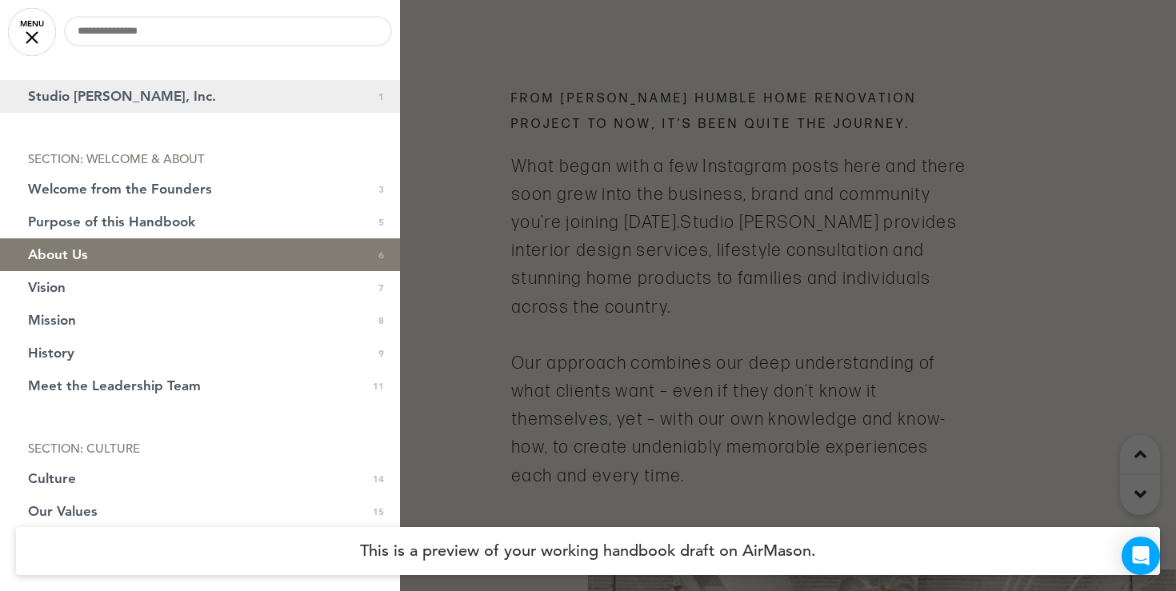
click at [107, 105] on link "Studio McGee, Inc. 1" at bounding box center [200, 96] width 400 height 33
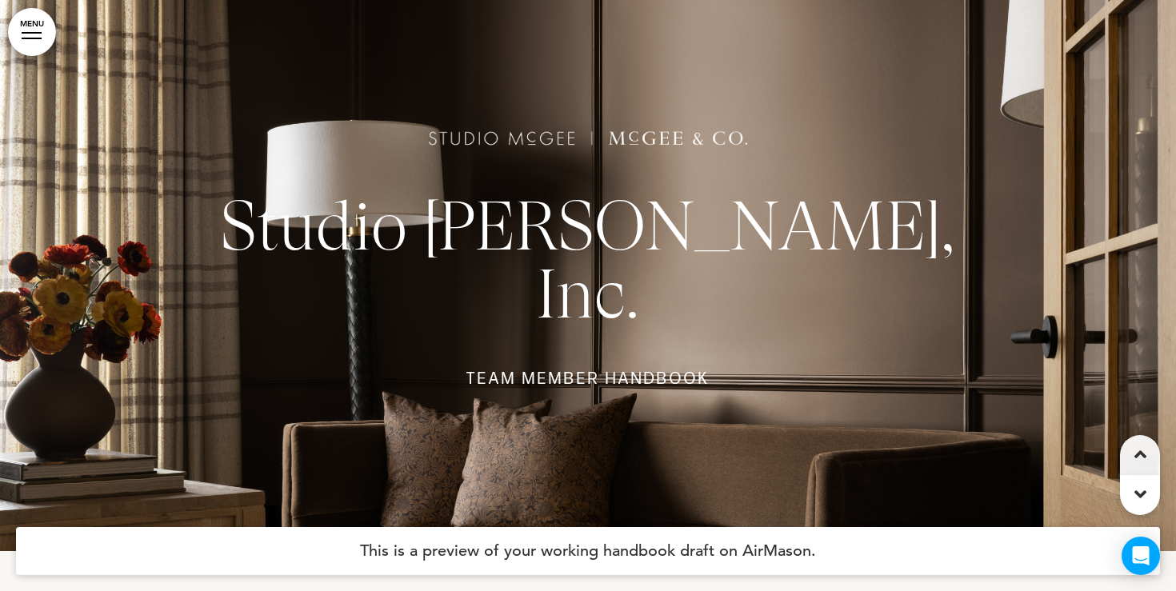
scroll to position [0, 0]
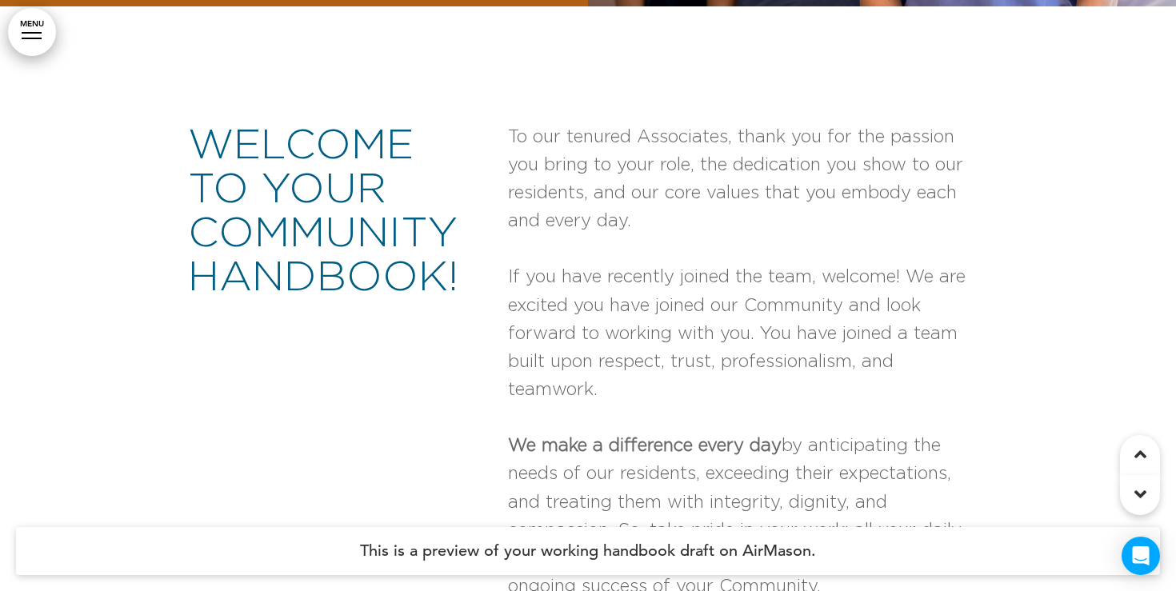
scroll to position [1194, 0]
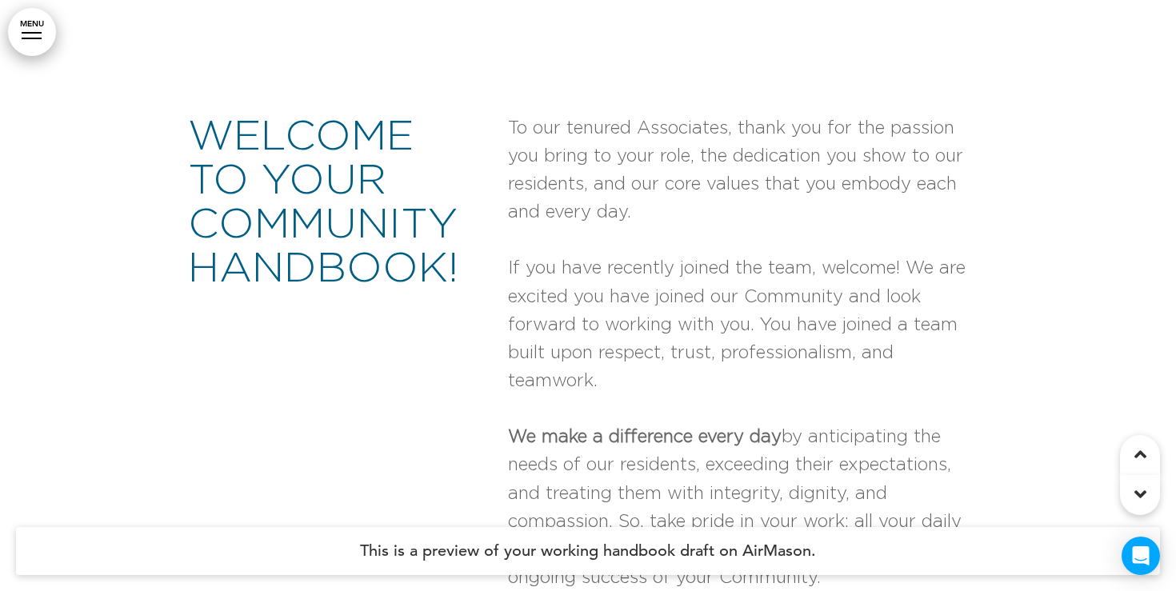
click at [46, 28] on link "MENU" at bounding box center [32, 32] width 48 height 48
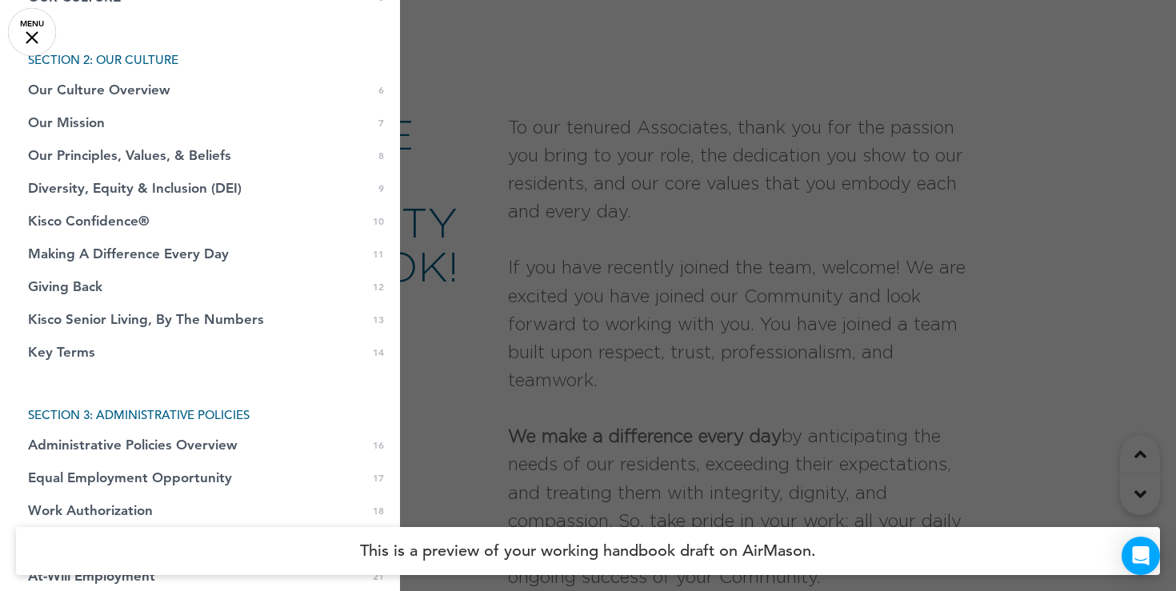
scroll to position [266, 0]
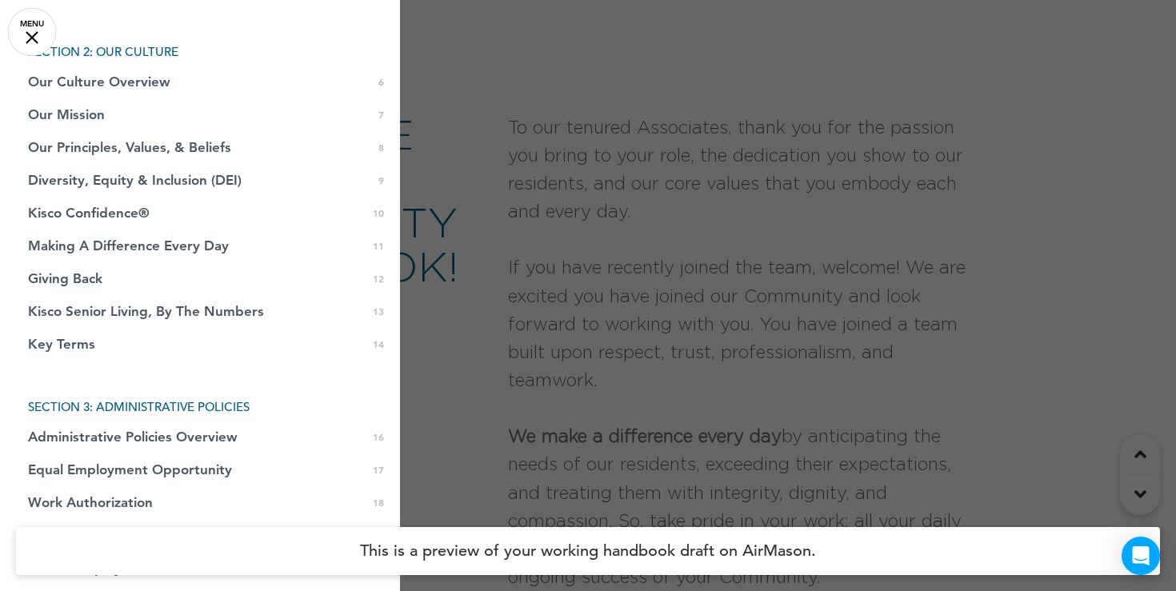
click at [538, 309] on div at bounding box center [588, 295] width 1176 height 591
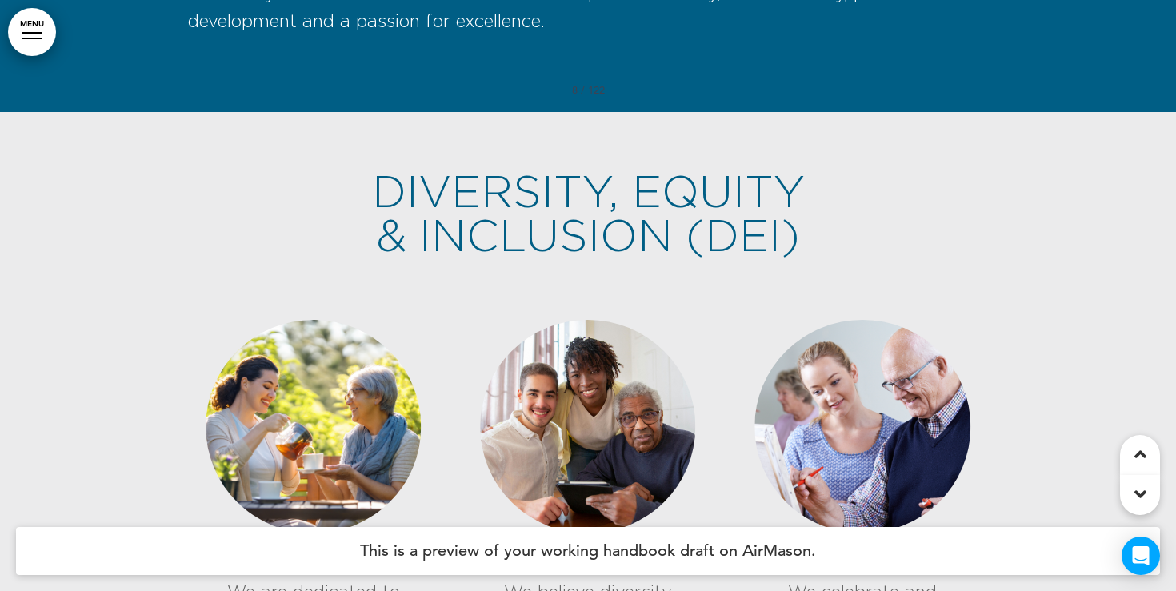
scroll to position [5176, 0]
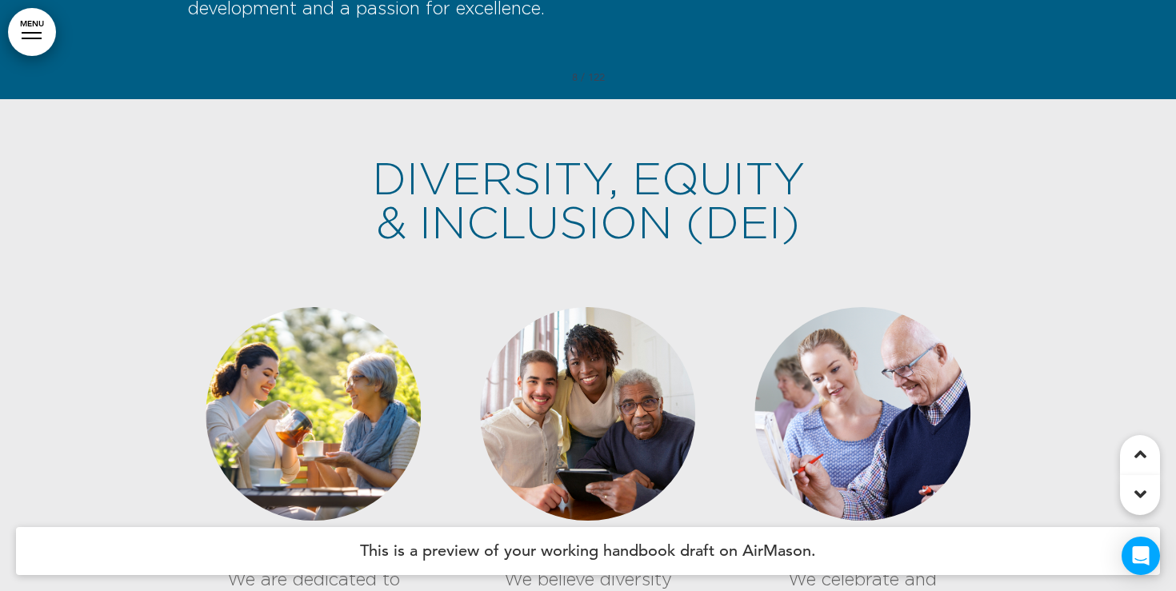
click at [34, 34] on link "MENU" at bounding box center [32, 32] width 48 height 48
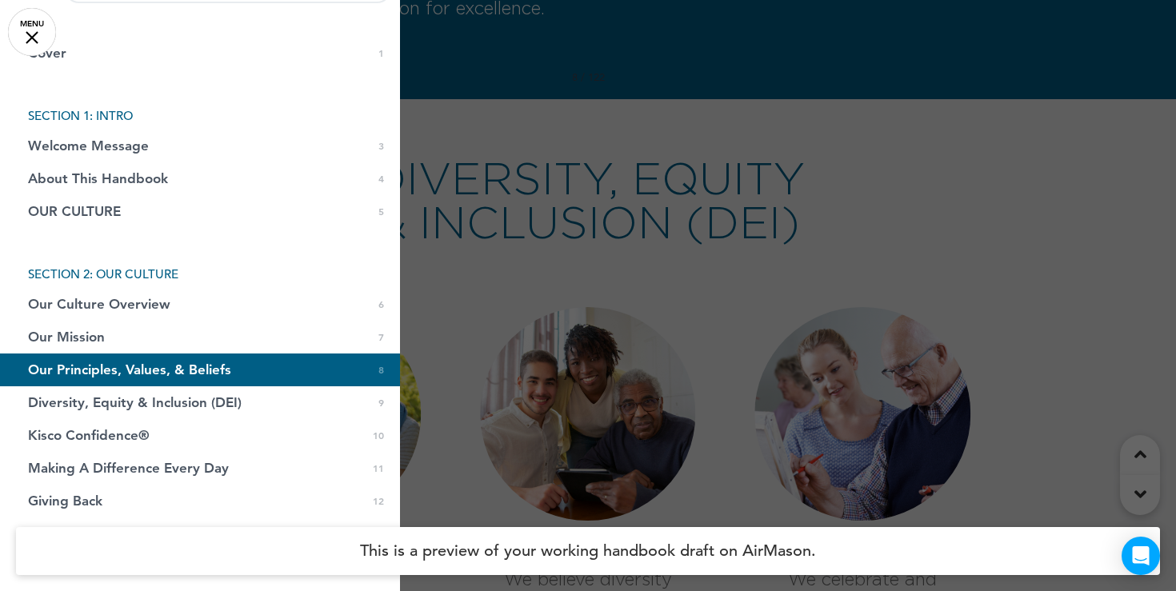
scroll to position [0, 0]
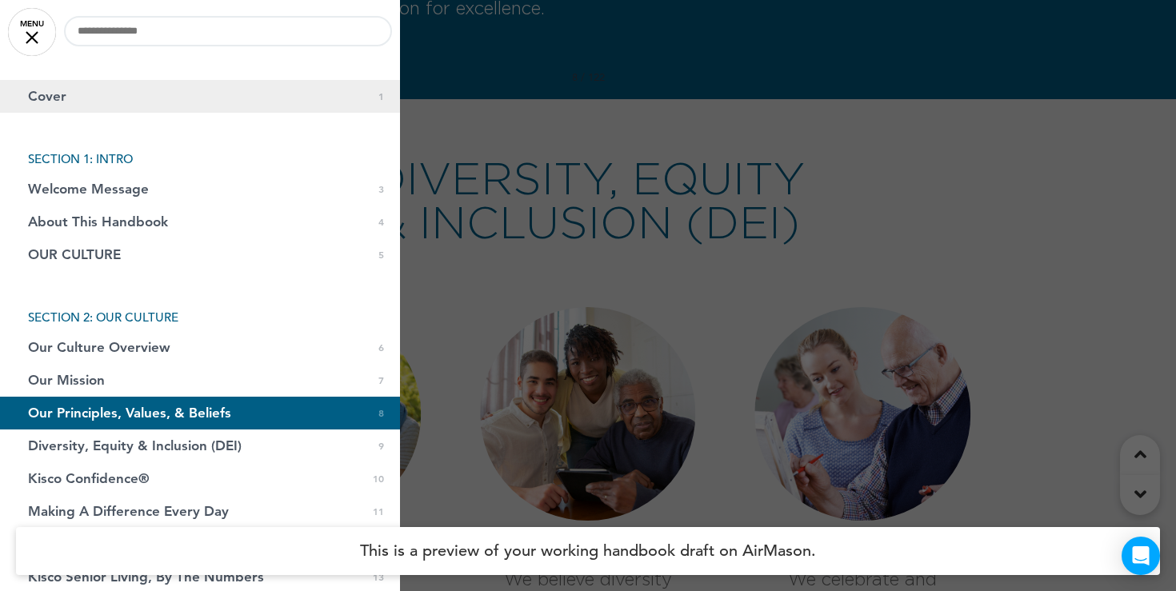
click at [104, 105] on link "Cover 0 1" at bounding box center [200, 96] width 400 height 33
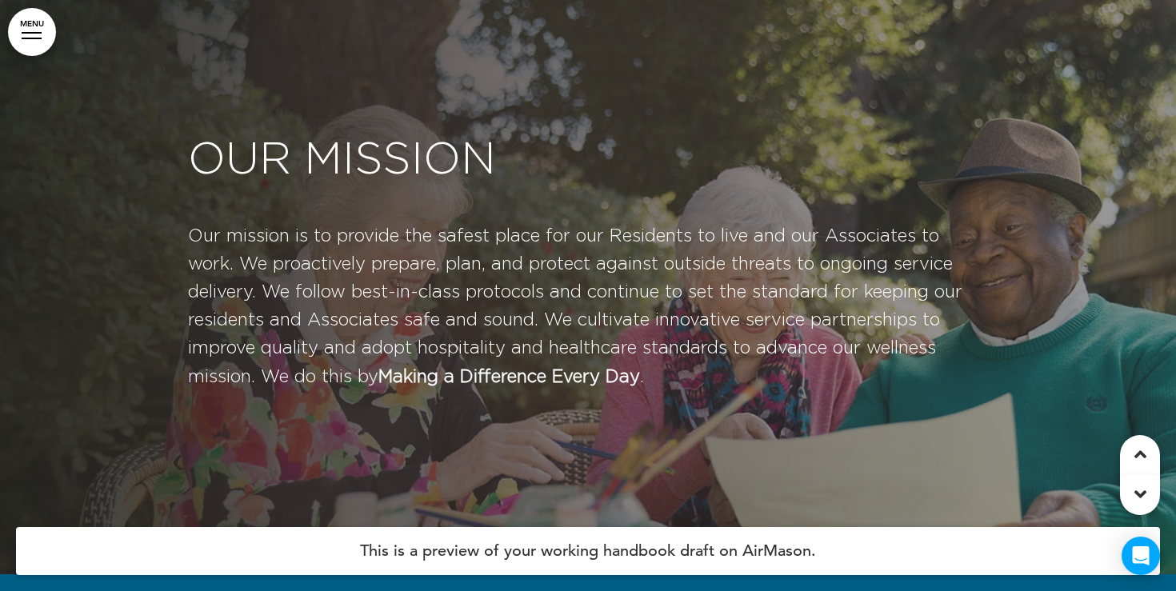
scroll to position [3843, 0]
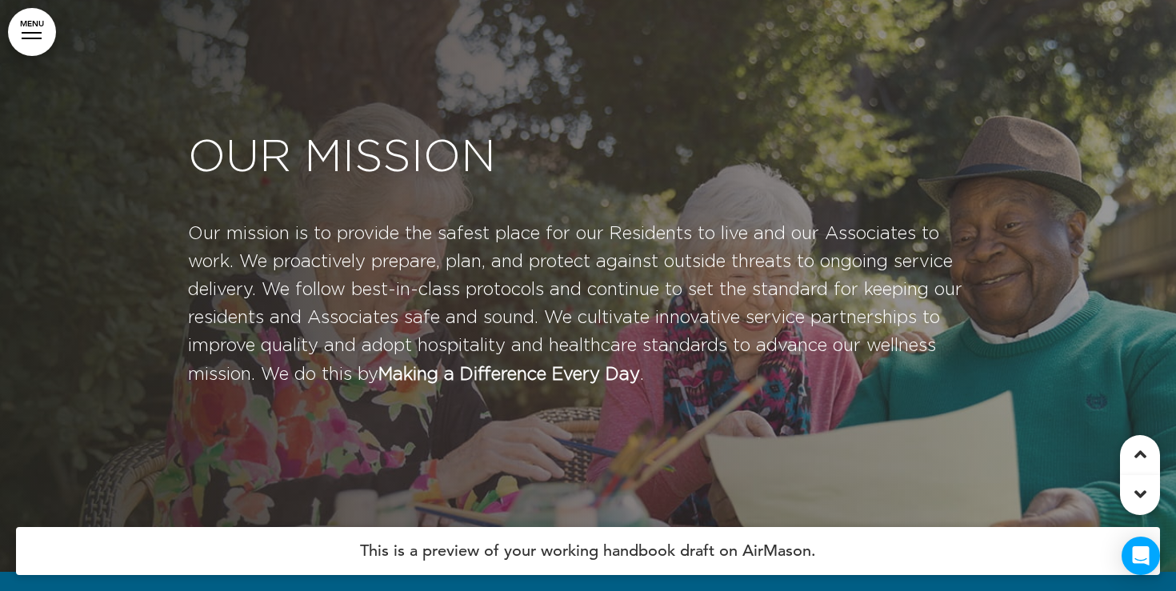
click at [34, 34] on link "MENU" at bounding box center [32, 32] width 48 height 48
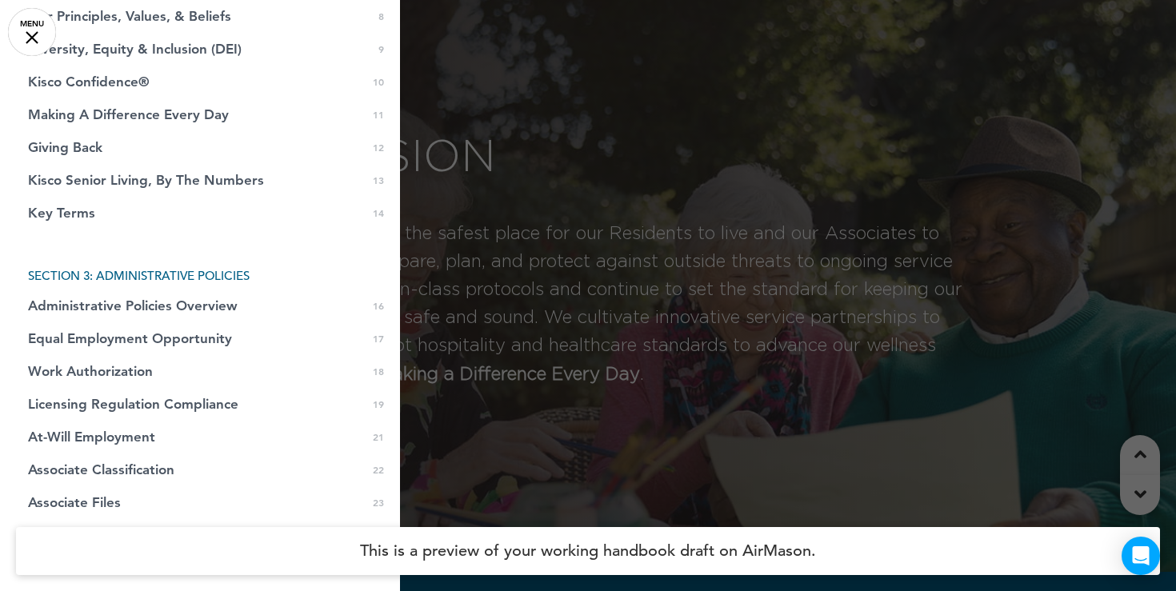
scroll to position [406, 0]
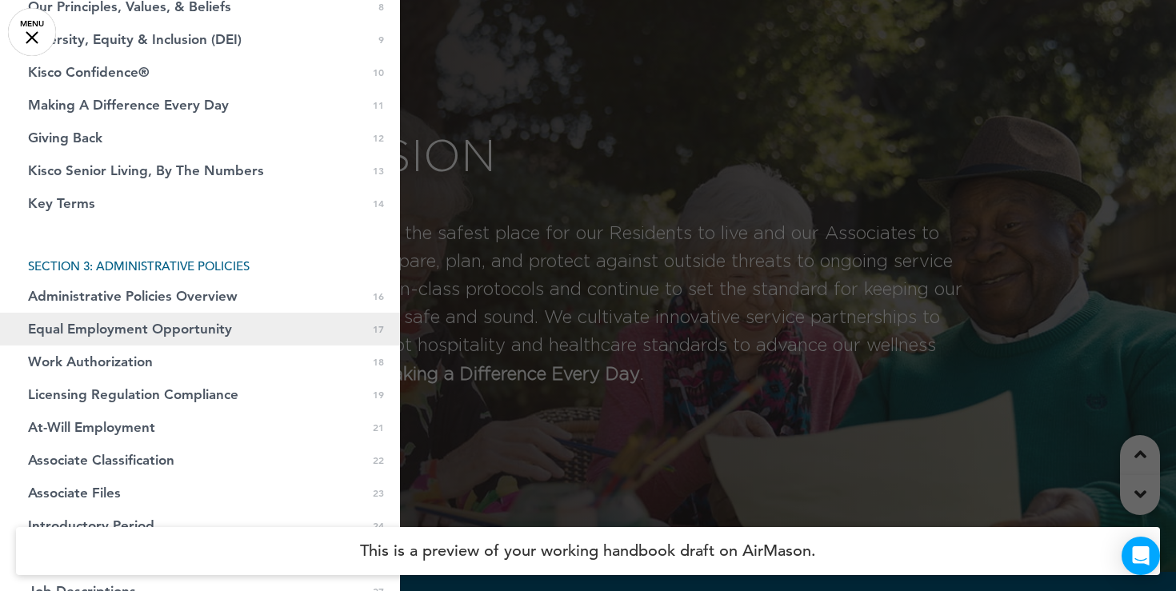
click at [106, 322] on span "Equal Employment Opportunity" at bounding box center [130, 329] width 204 height 14
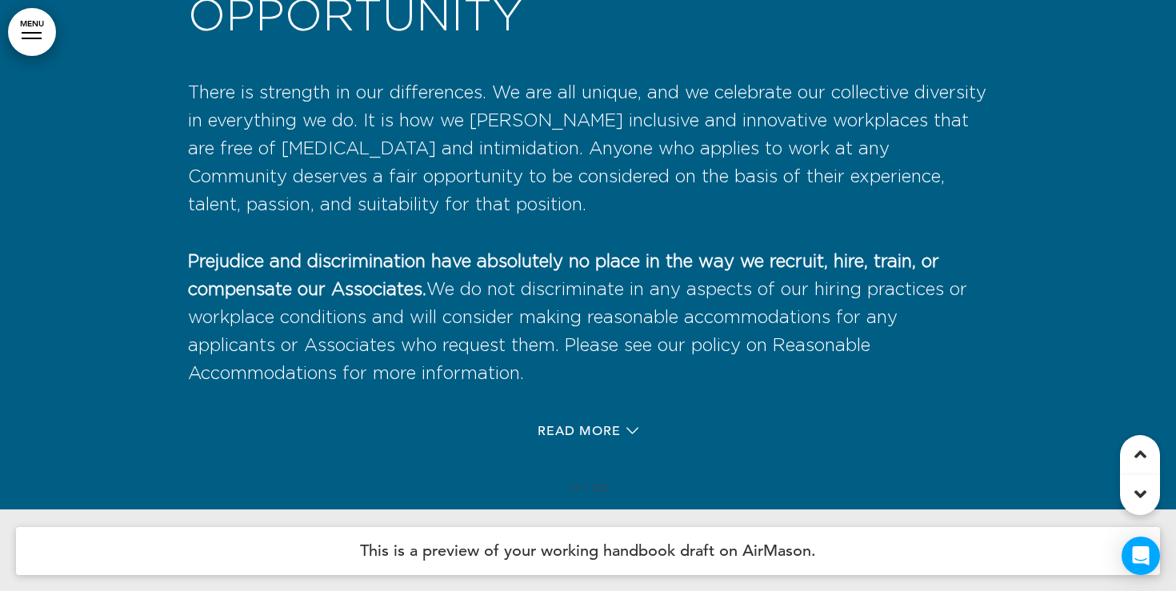
scroll to position [12191, 0]
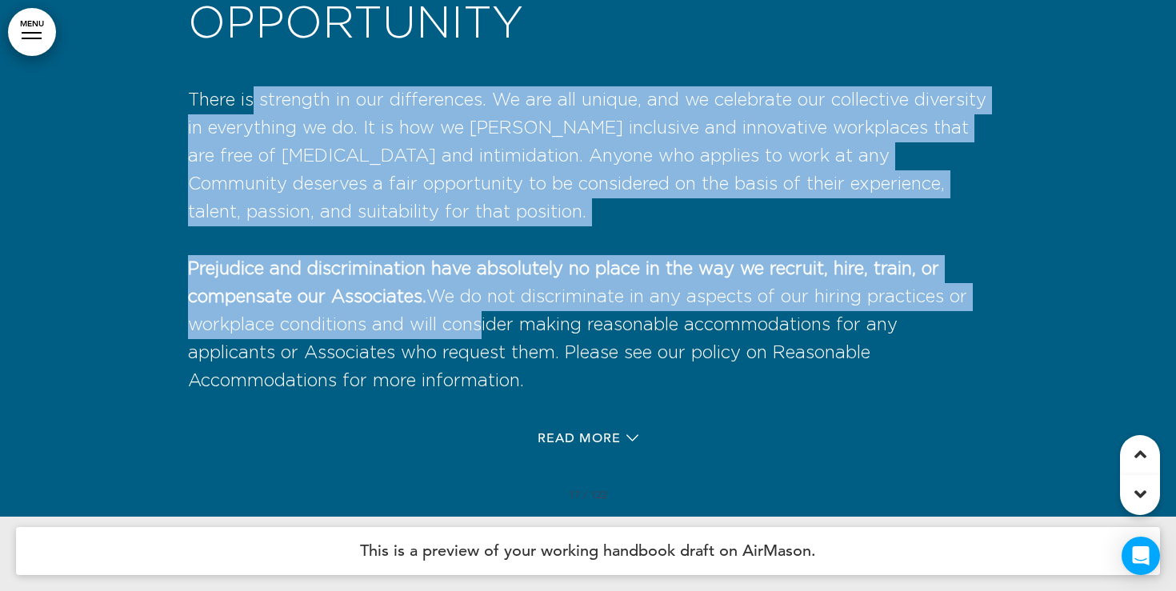
drag, startPoint x: 253, startPoint y: 155, endPoint x: 486, endPoint y: 396, distance: 335.5
click at [486, 395] on div "Equal Employment Opportunity There is strength in our differences. We are all u…" at bounding box center [588, 177] width 800 height 438
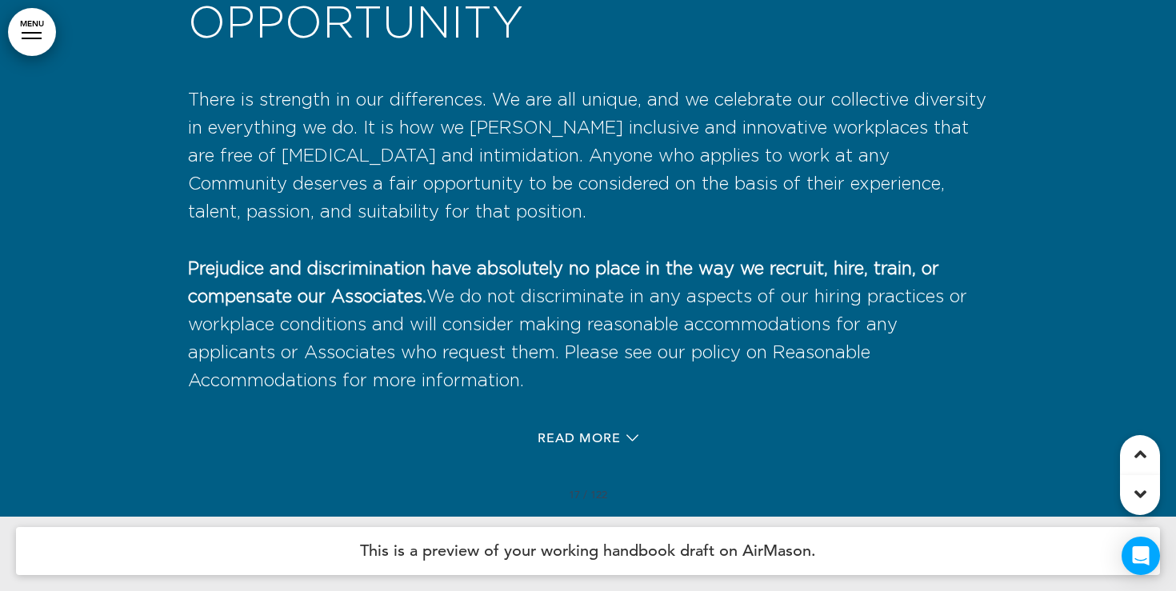
click at [570, 381] on span "Prejudice and discrimination have absolutely no place in the way we recruit, hi…" at bounding box center [577, 325] width 779 height 130
click at [582, 445] on span "Read More" at bounding box center [579, 438] width 83 height 13
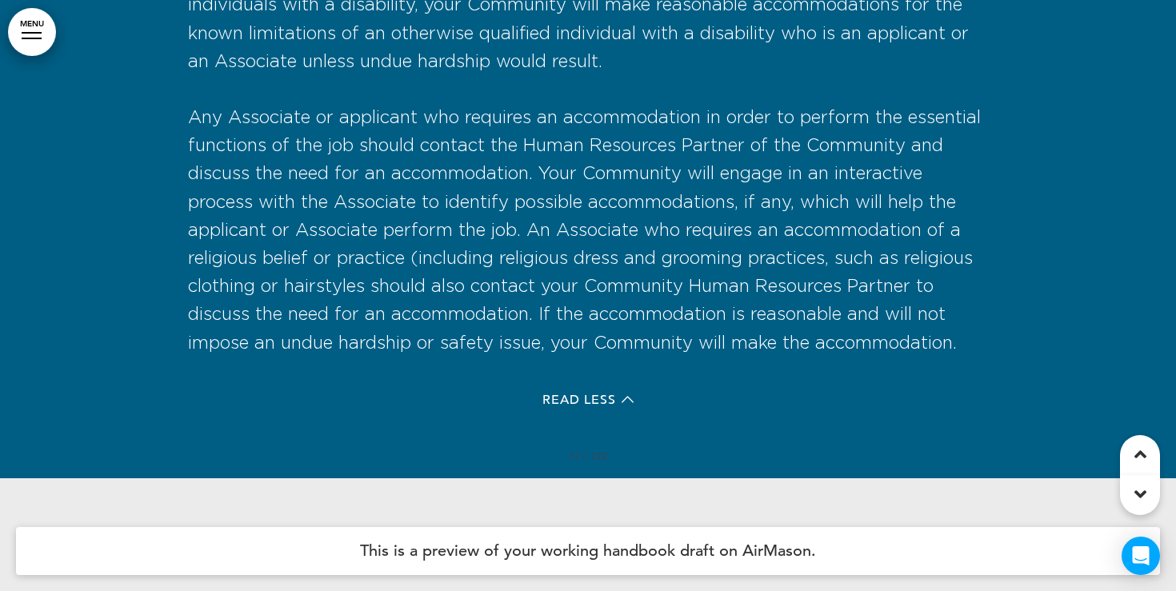
scroll to position [14161, 0]
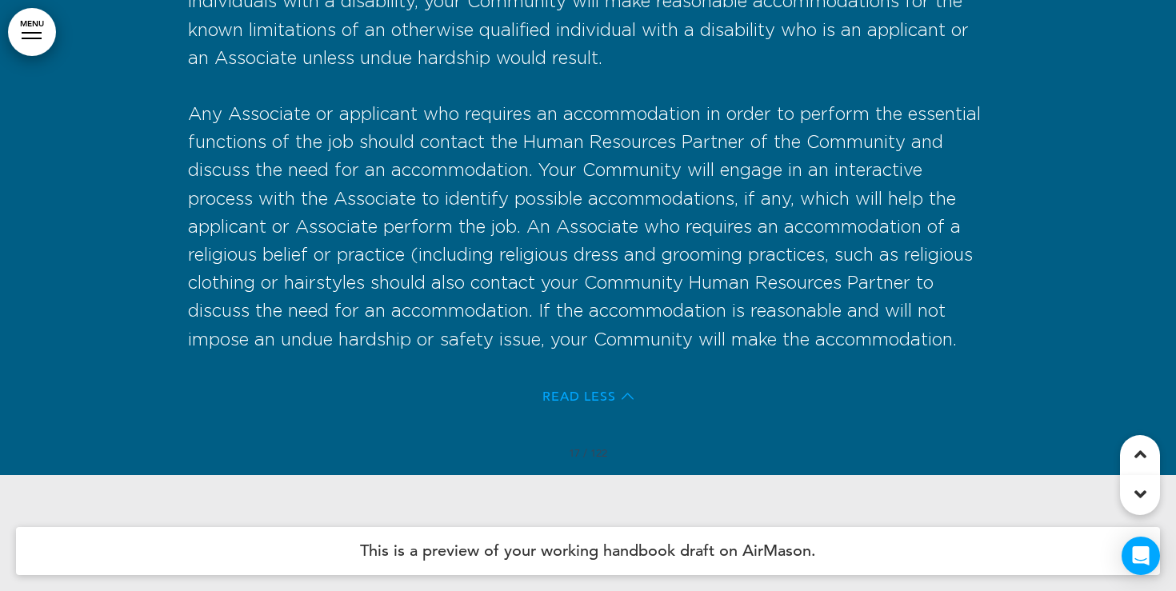
click at [595, 403] on span "Read Less" at bounding box center [579, 396] width 74 height 13
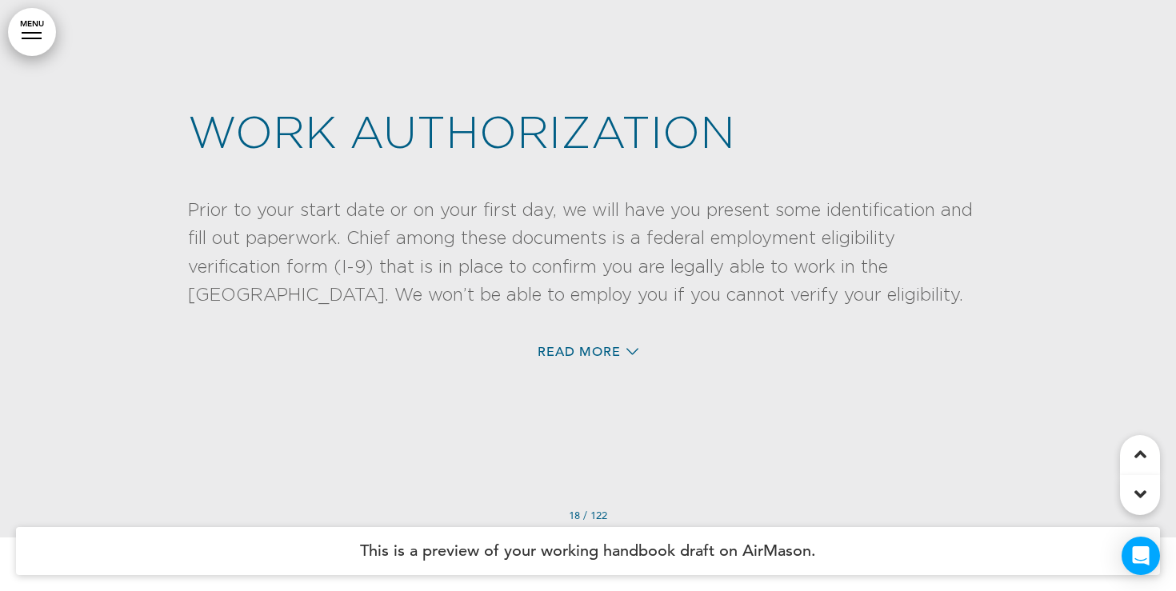
scroll to position [12785, 0]
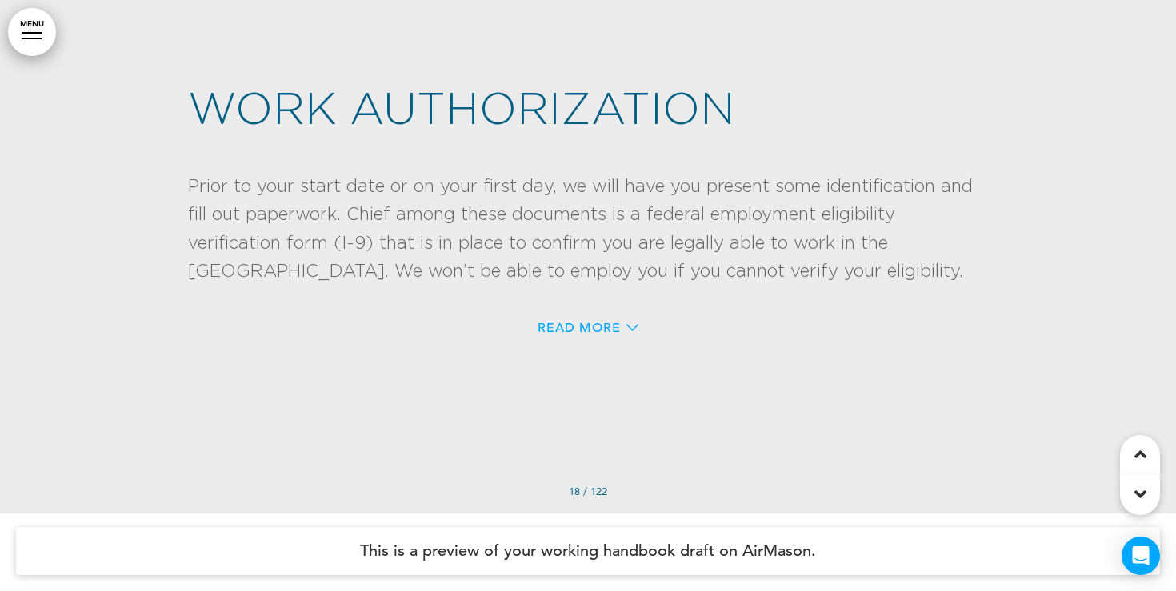
click at [597, 334] on span "Read More" at bounding box center [579, 328] width 83 height 13
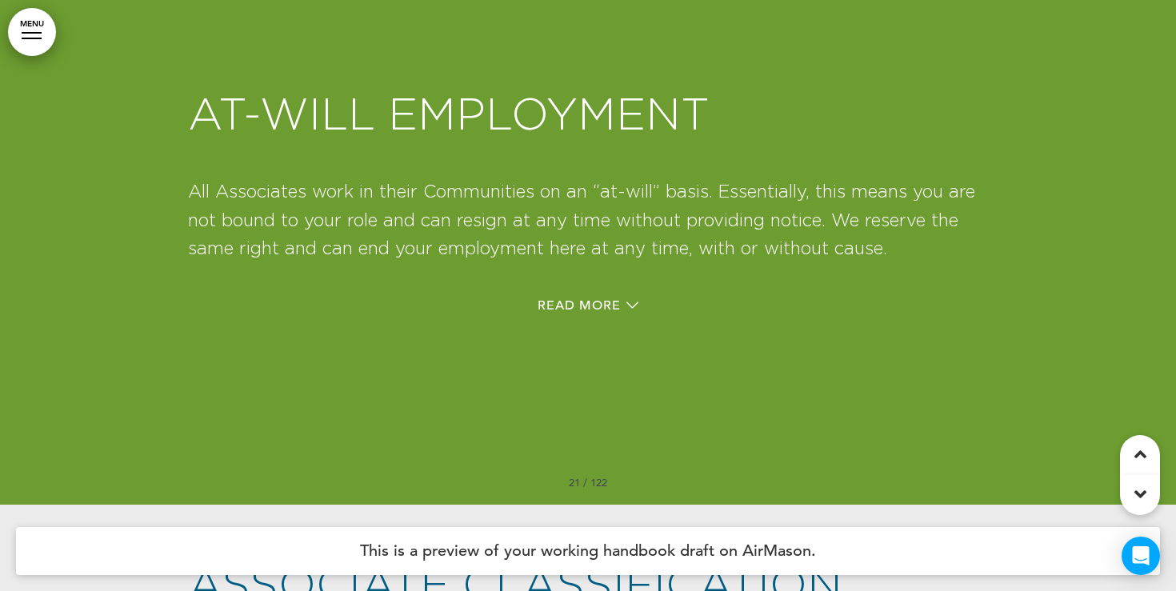
scroll to position [14647, 0]
click at [608, 311] on span "Read More" at bounding box center [579, 304] width 83 height 13
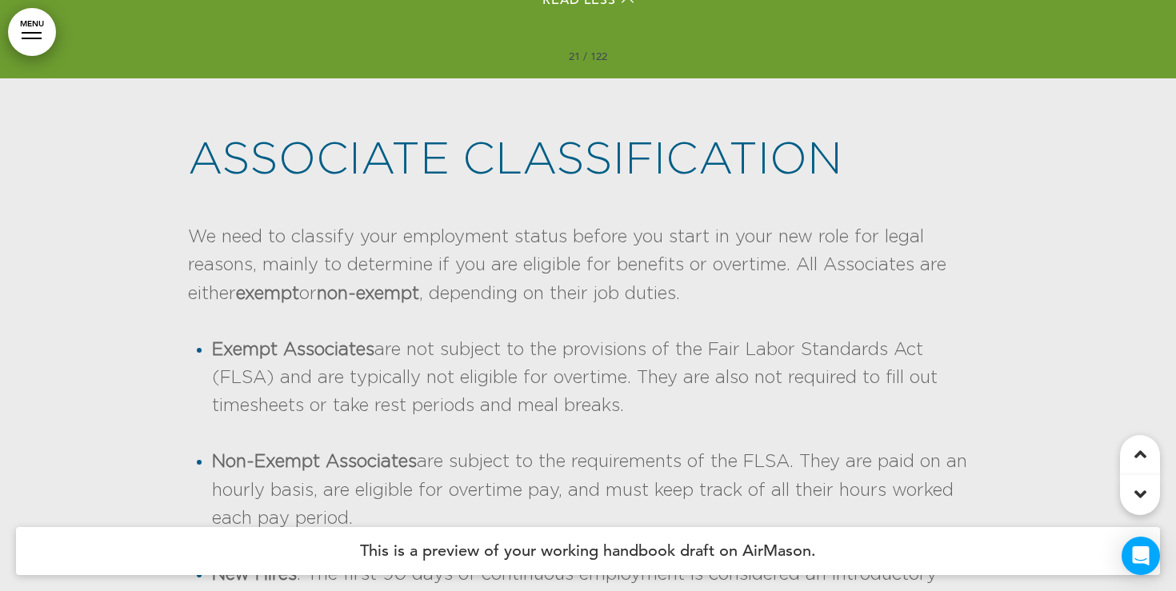
scroll to position [15284, 0]
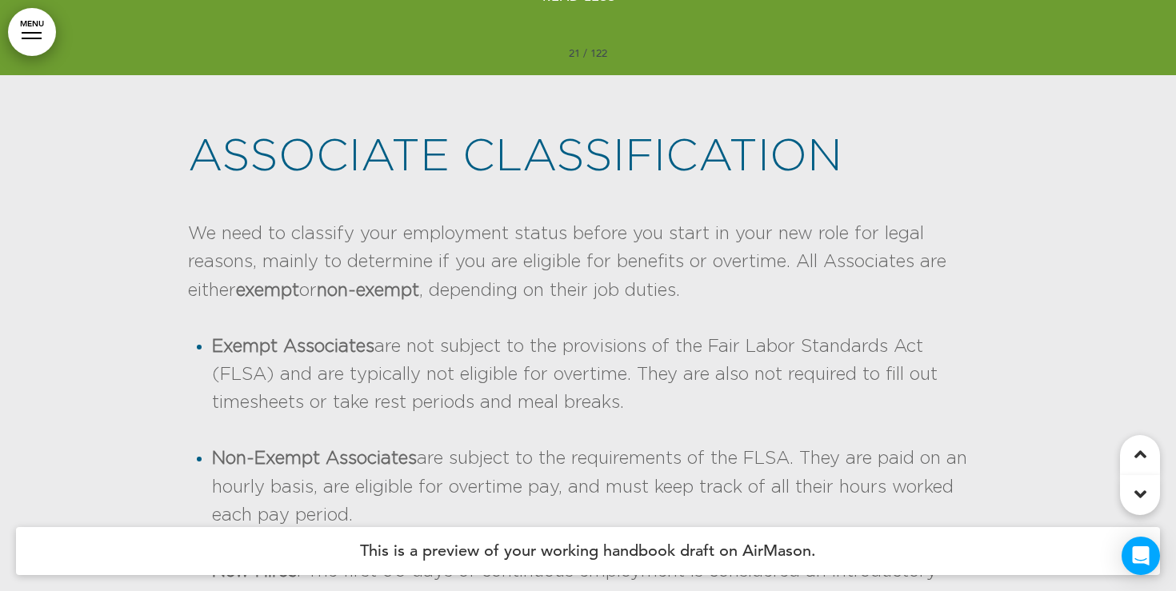
click at [33, 22] on link "MENU" at bounding box center [32, 32] width 48 height 48
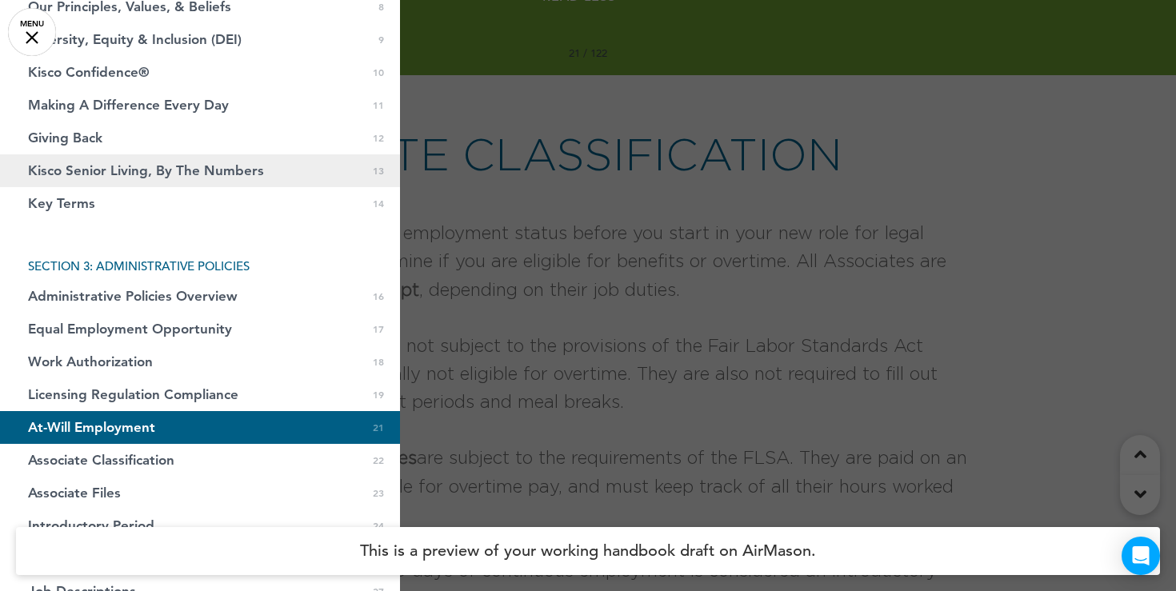
scroll to position [0, 0]
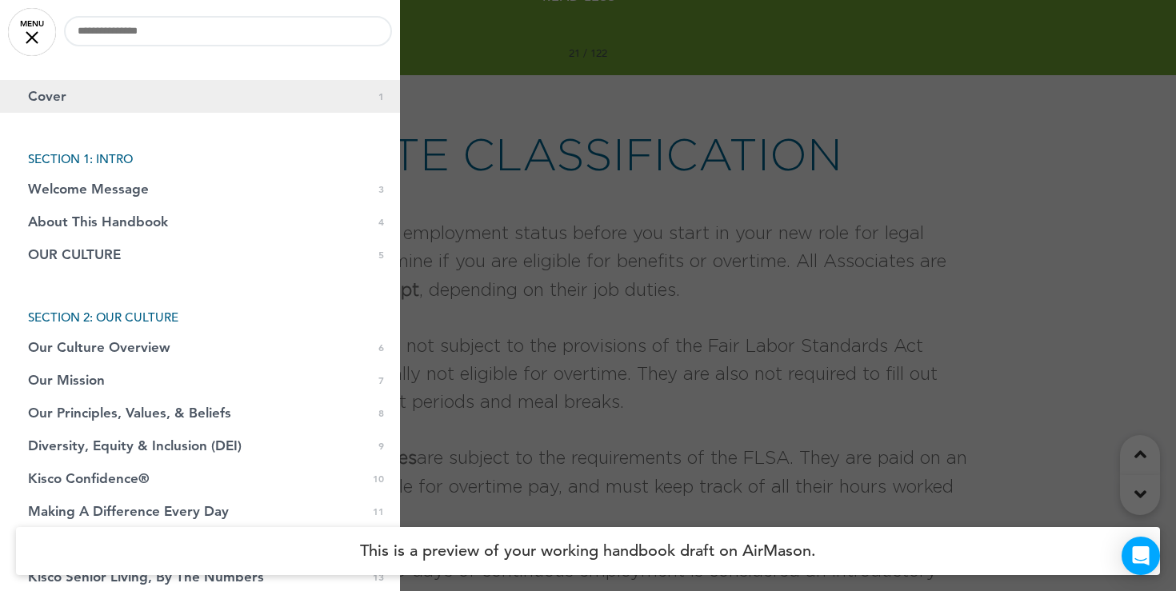
click at [102, 93] on link "Cover 0 1" at bounding box center [200, 96] width 400 height 33
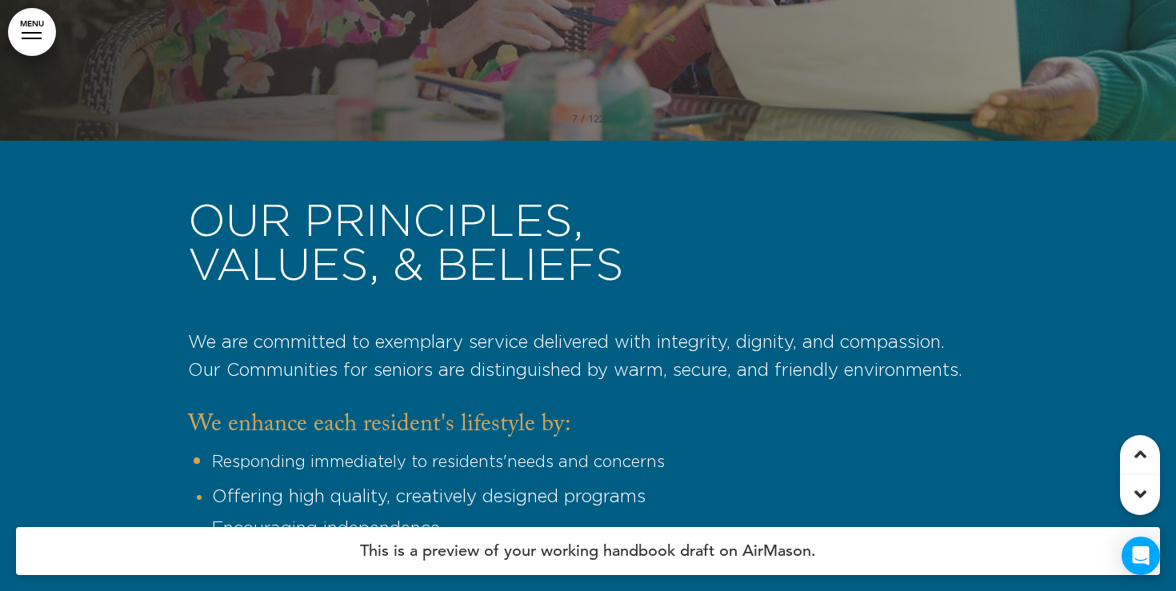
scroll to position [4277, 0]
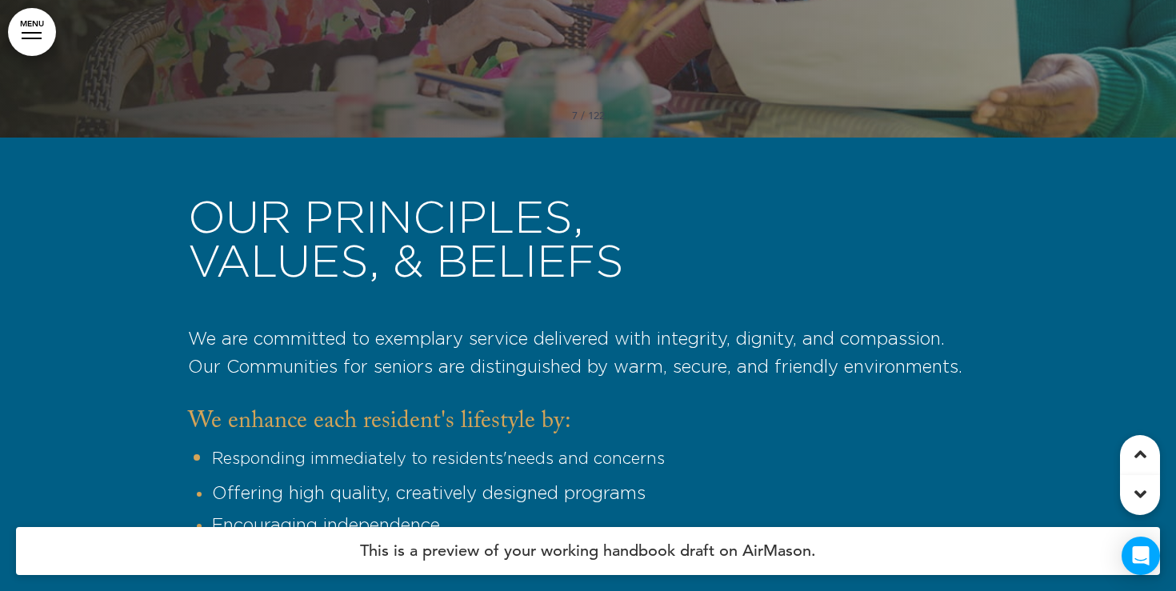
click at [29, 37] on link "MENU" at bounding box center [32, 32] width 48 height 48
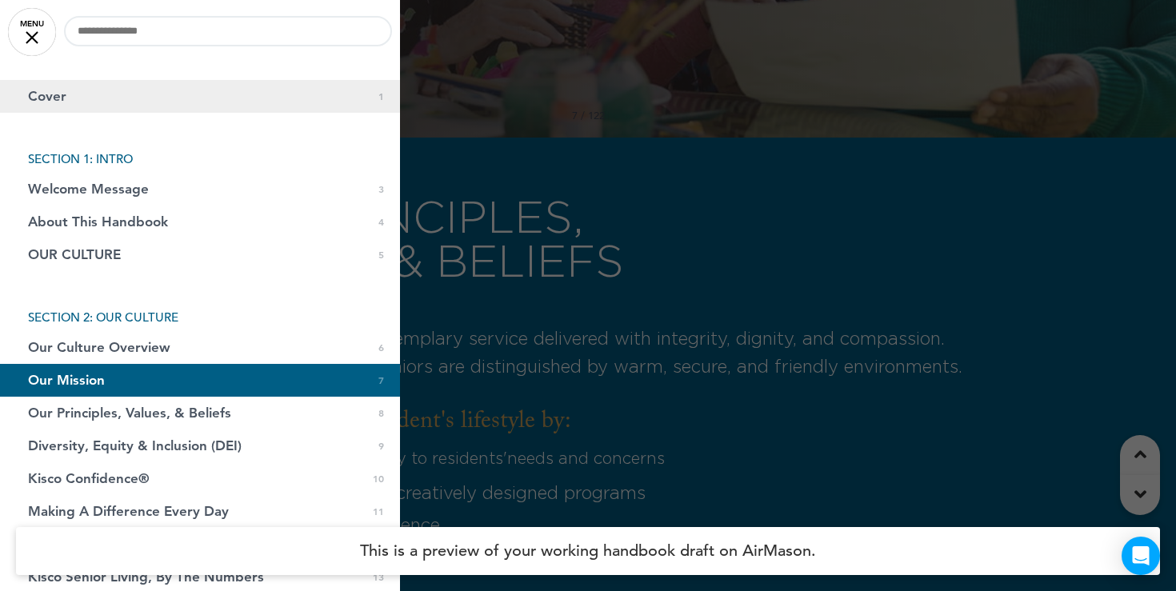
click at [55, 99] on span "Cover" at bounding box center [47, 97] width 38 height 14
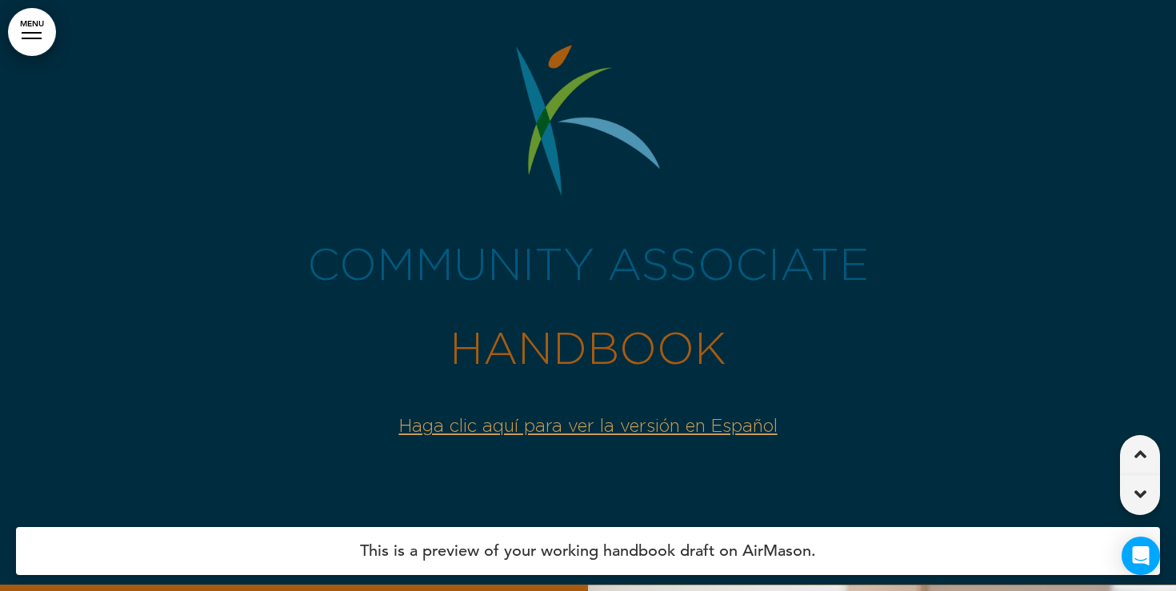
scroll to position [0, 0]
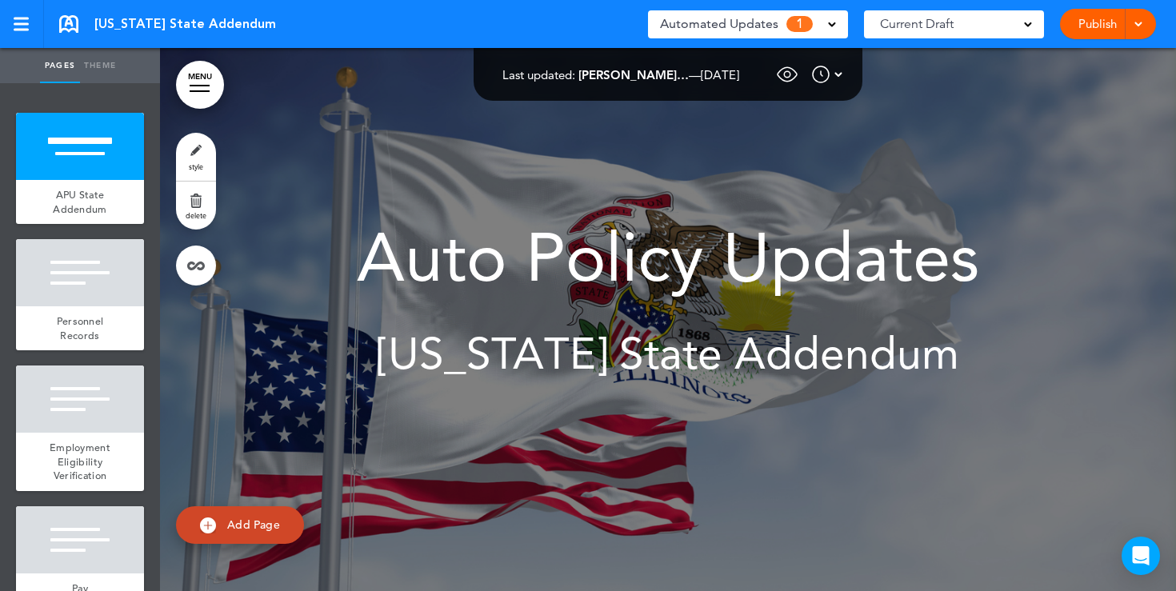
click at [831, 25] on span at bounding box center [832, 23] width 8 height 8
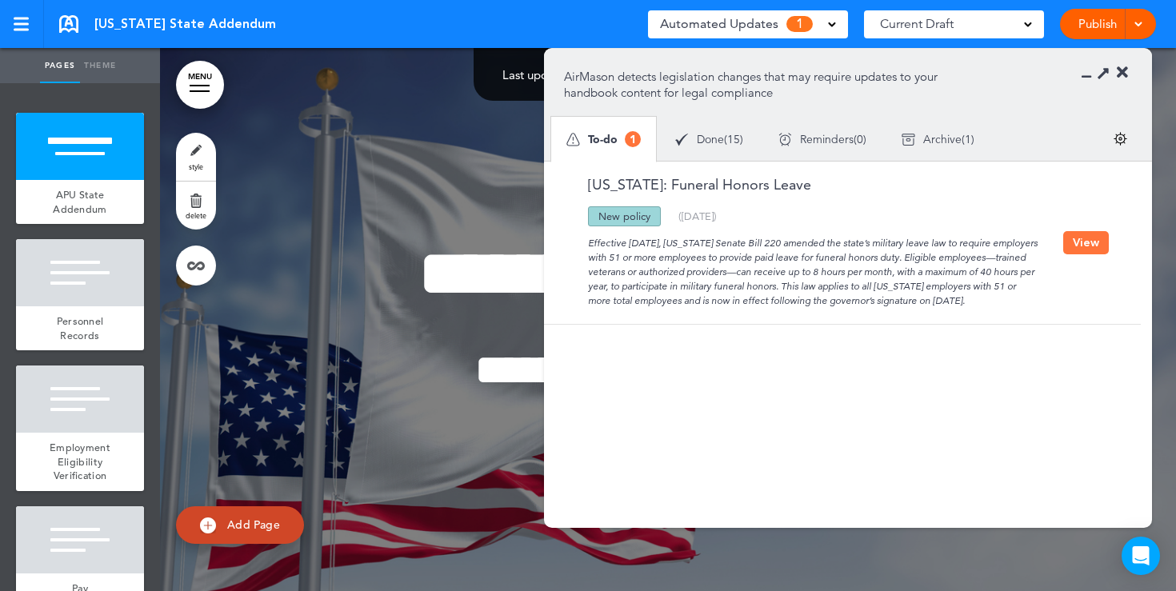
click at [738, 142] on span "15" at bounding box center [733, 139] width 13 height 11
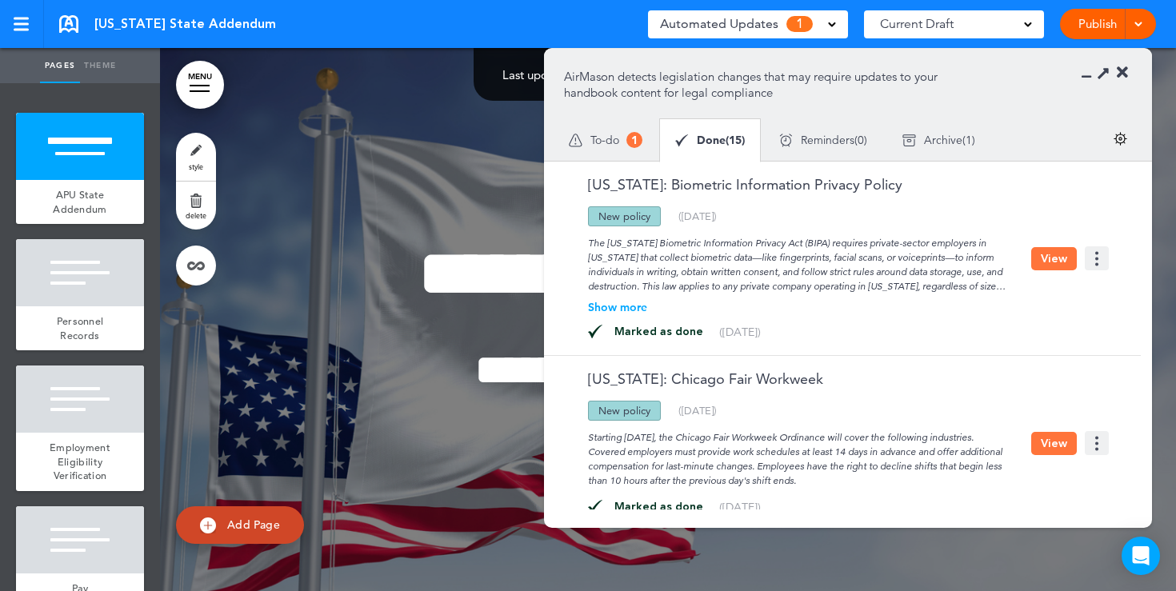
click at [600, 144] on span "To-do" at bounding box center [604, 139] width 29 height 11
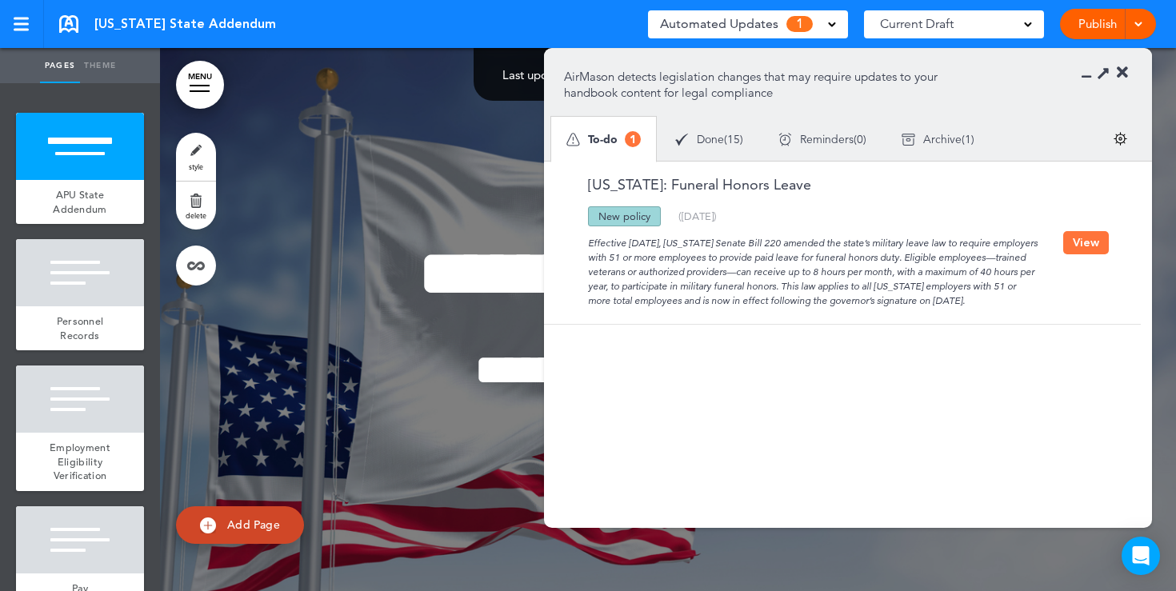
click at [1100, 14] on link "Publish" at bounding box center [1097, 24] width 50 height 30
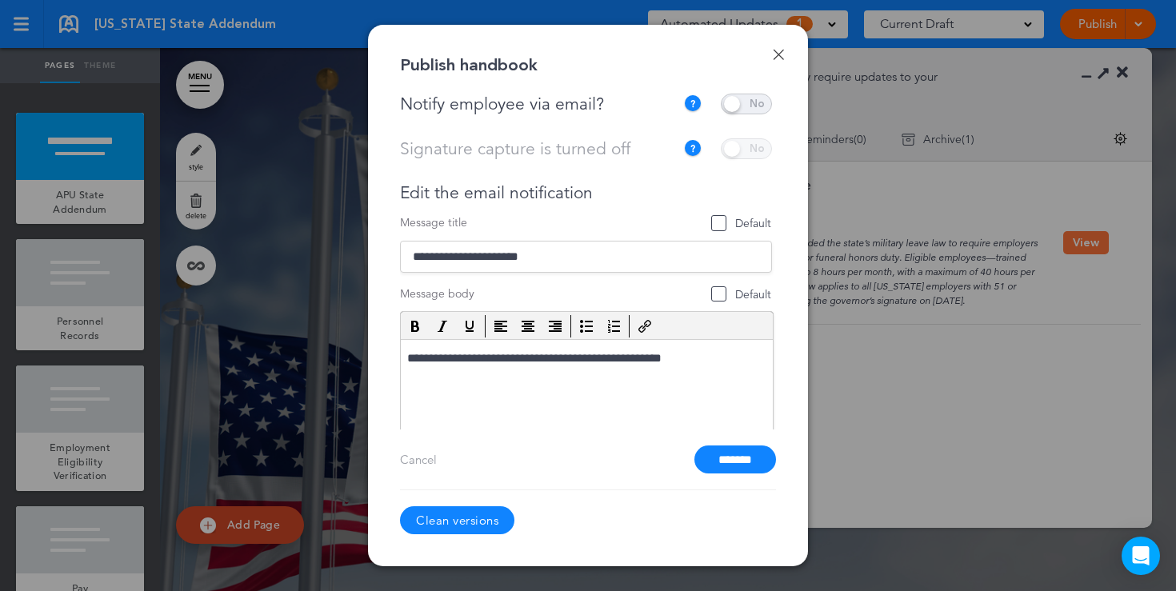
click at [777, 58] on link "Done" at bounding box center [778, 54] width 11 height 11
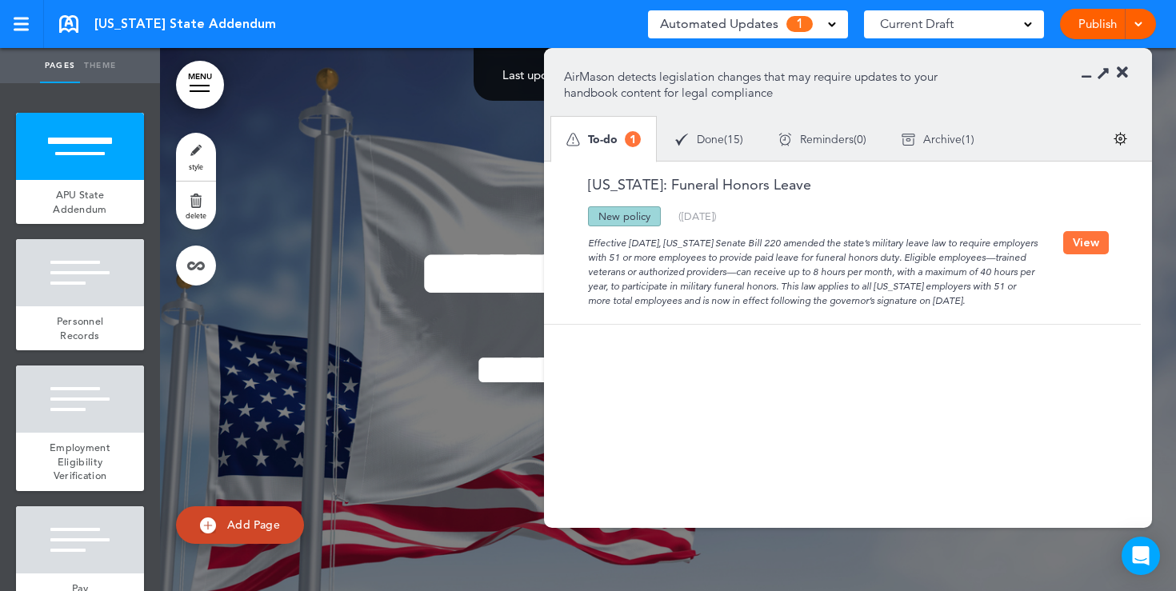
click at [726, 140] on div "Done ( 15 )" at bounding box center [709, 139] width 103 height 42
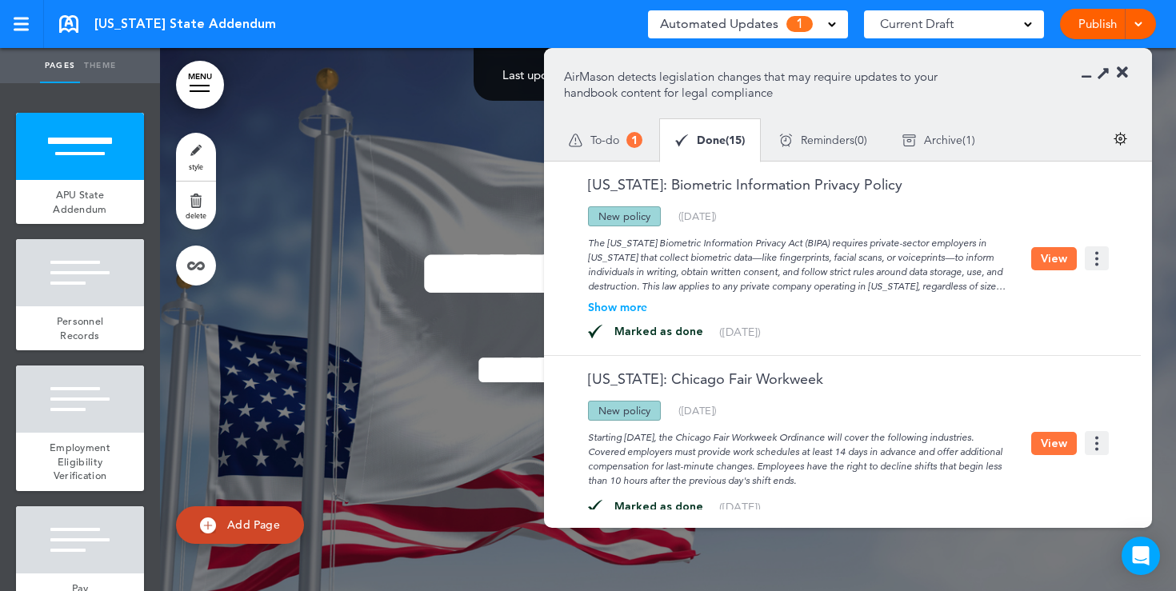
click at [1122, 71] on icon at bounding box center [1122, 73] width 11 height 16
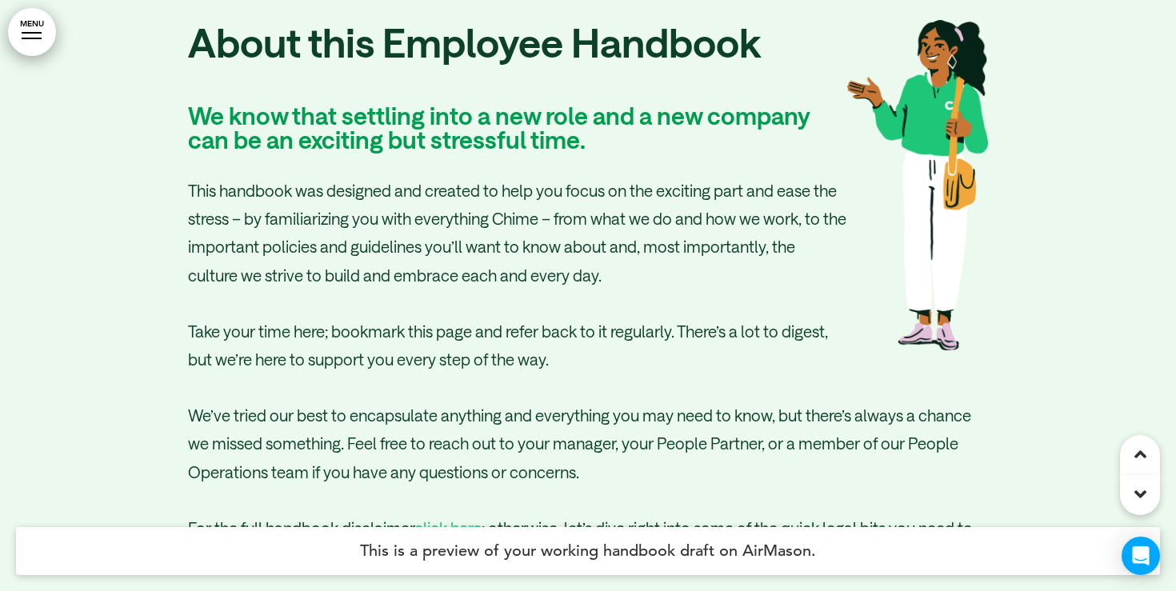
scroll to position [3233, 0]
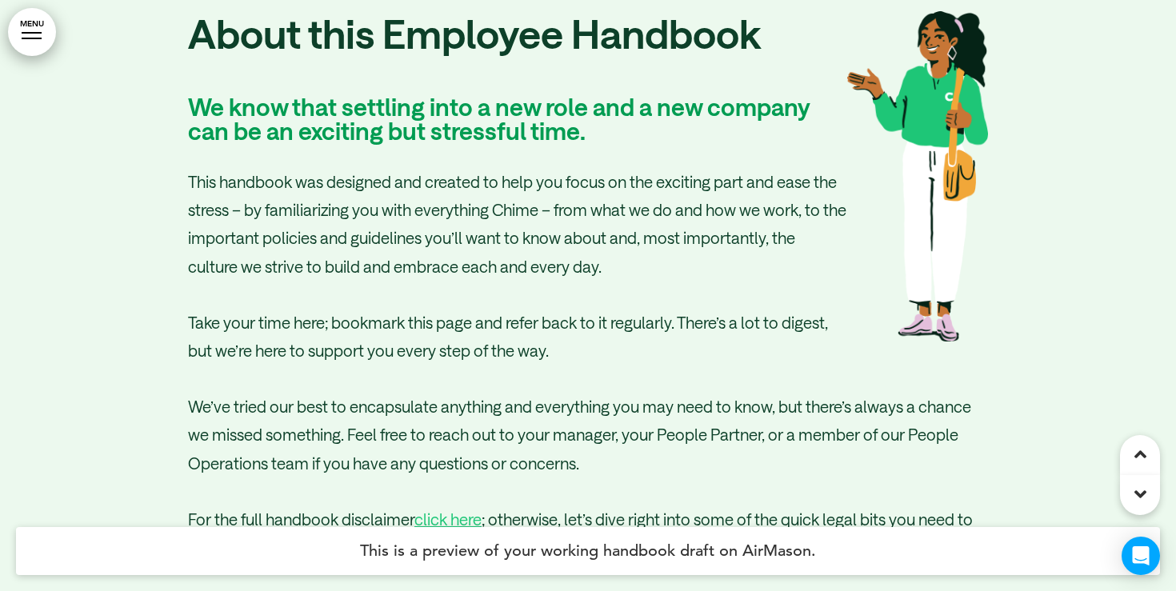
click at [42, 25] on link "MENU" at bounding box center [32, 32] width 48 height 48
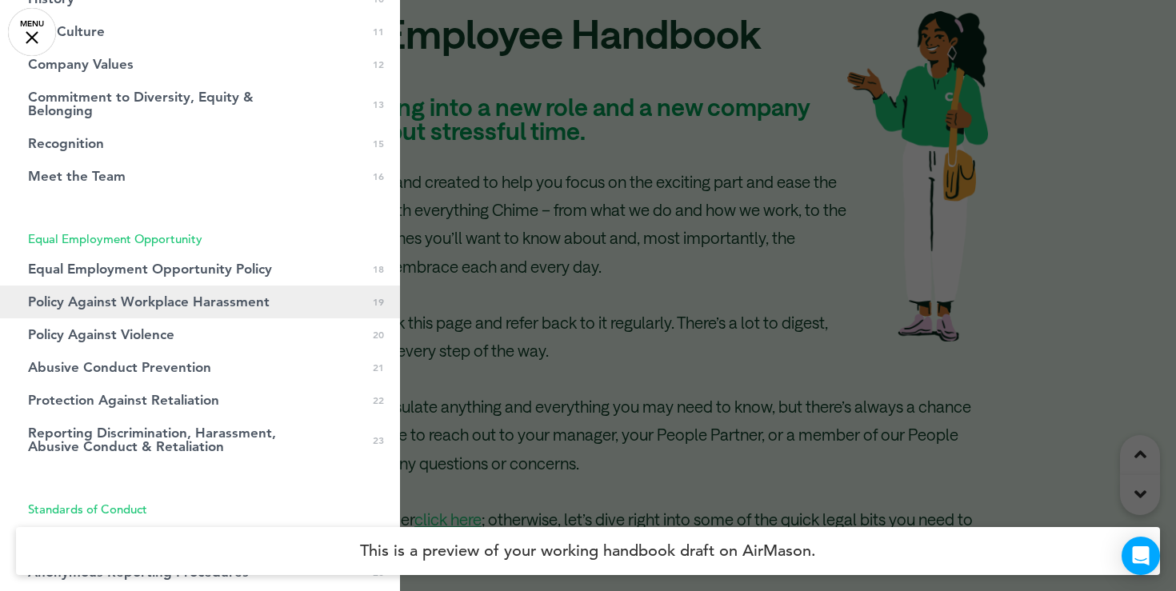
scroll to position [389, 0]
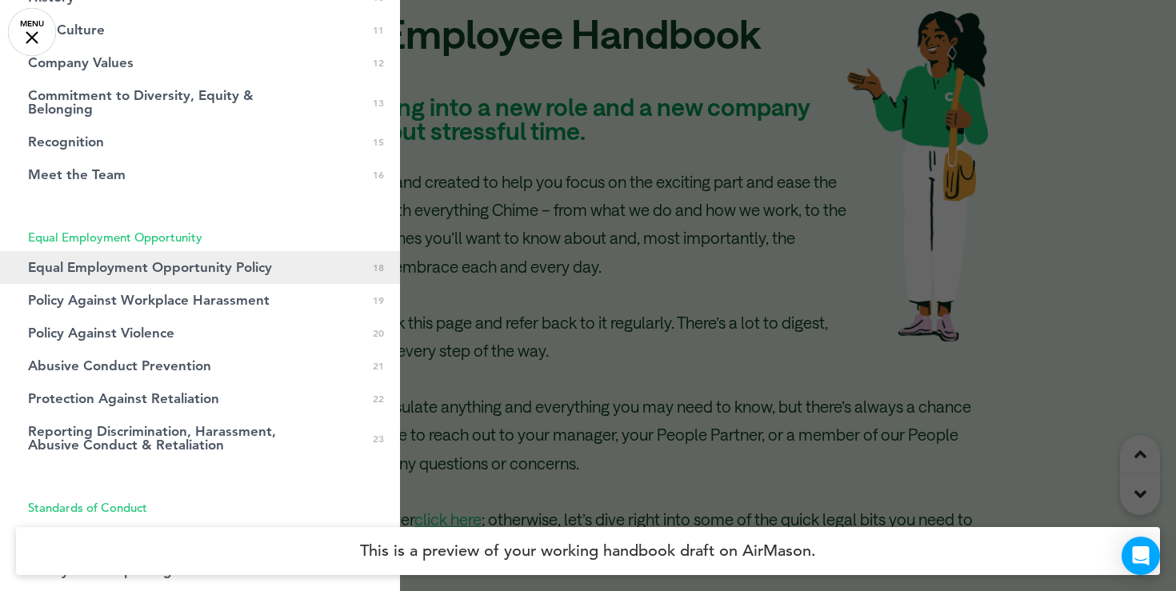
click at [131, 274] on span "Equal Employment Opportunity Policy" at bounding box center [150, 268] width 244 height 14
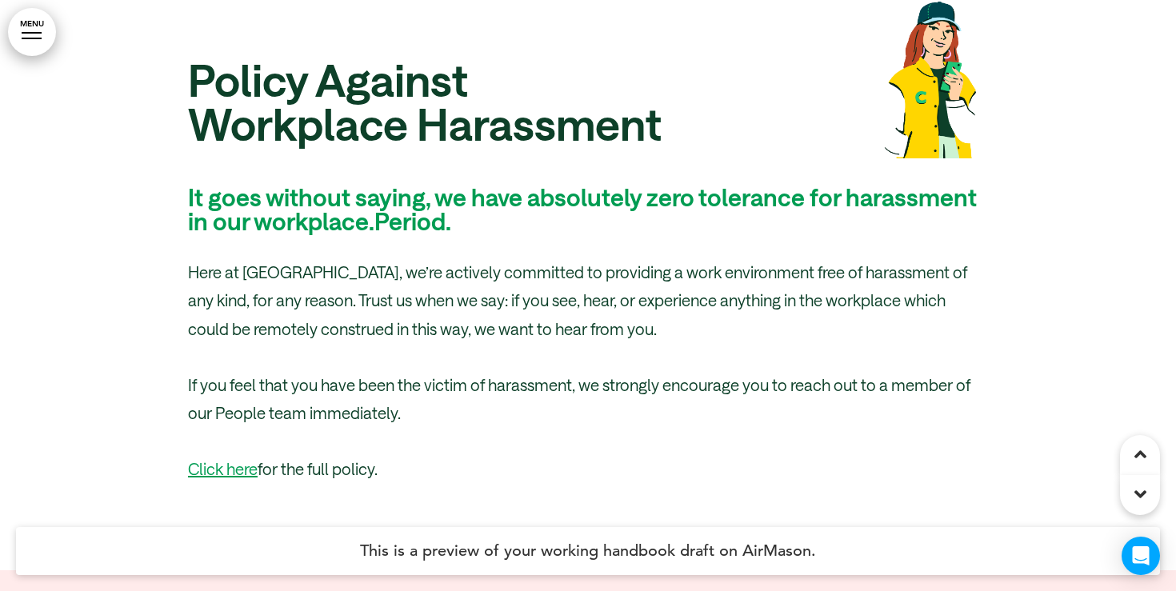
scroll to position [22439, 0]
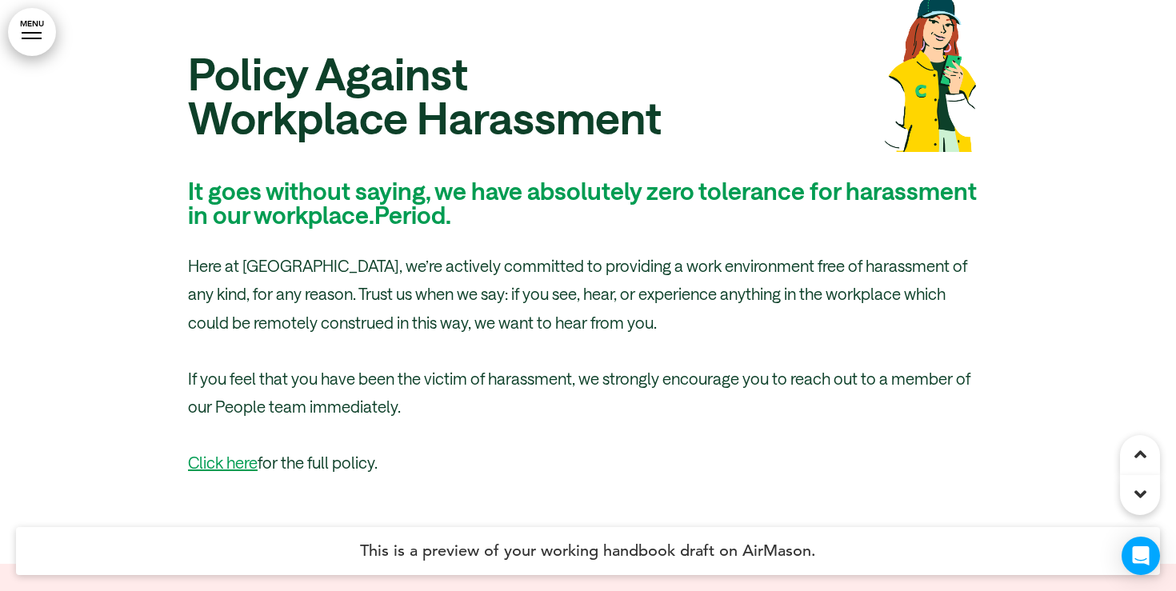
click at [38, 40] on link "MENU" at bounding box center [32, 32] width 48 height 48
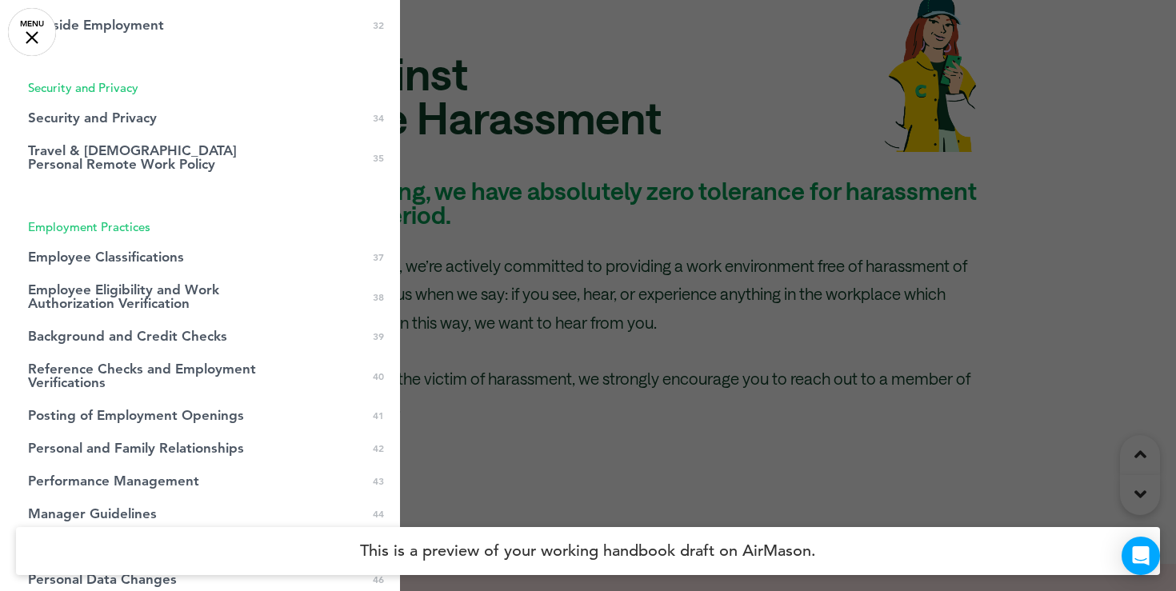
scroll to position [1175, 0]
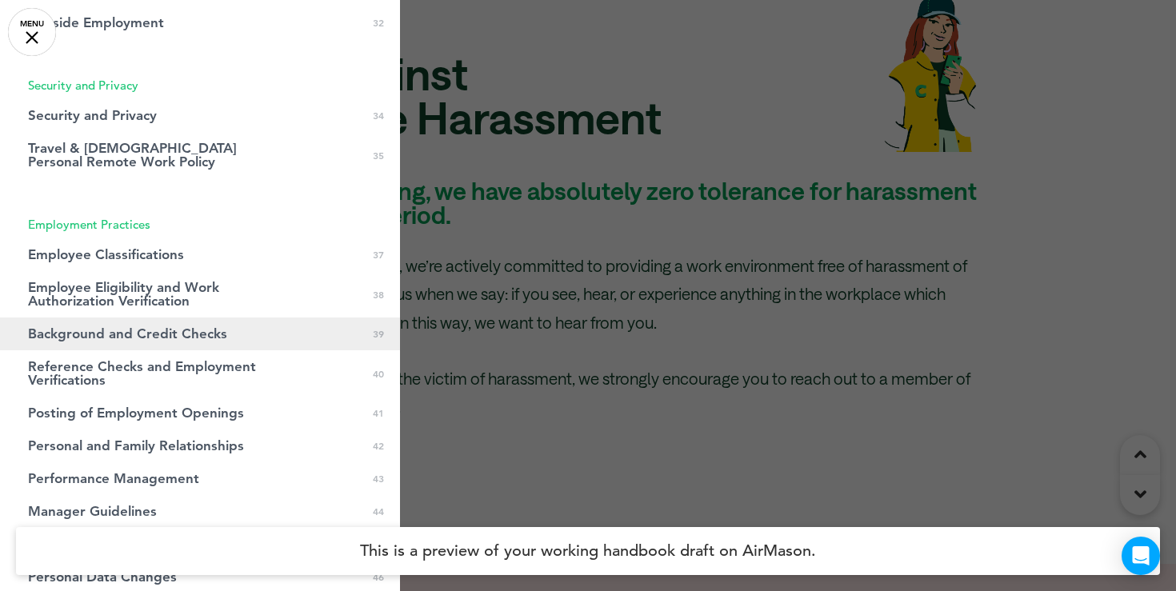
click at [132, 323] on link "Background and Credit Checks 0 39" at bounding box center [200, 334] width 400 height 33
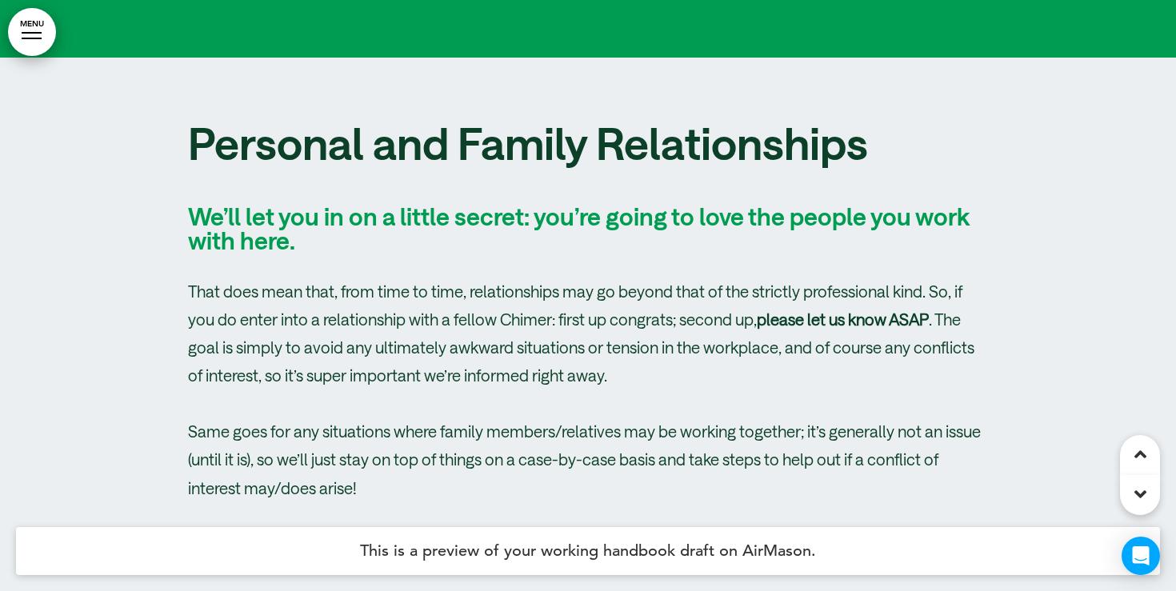
scroll to position [37649, 0]
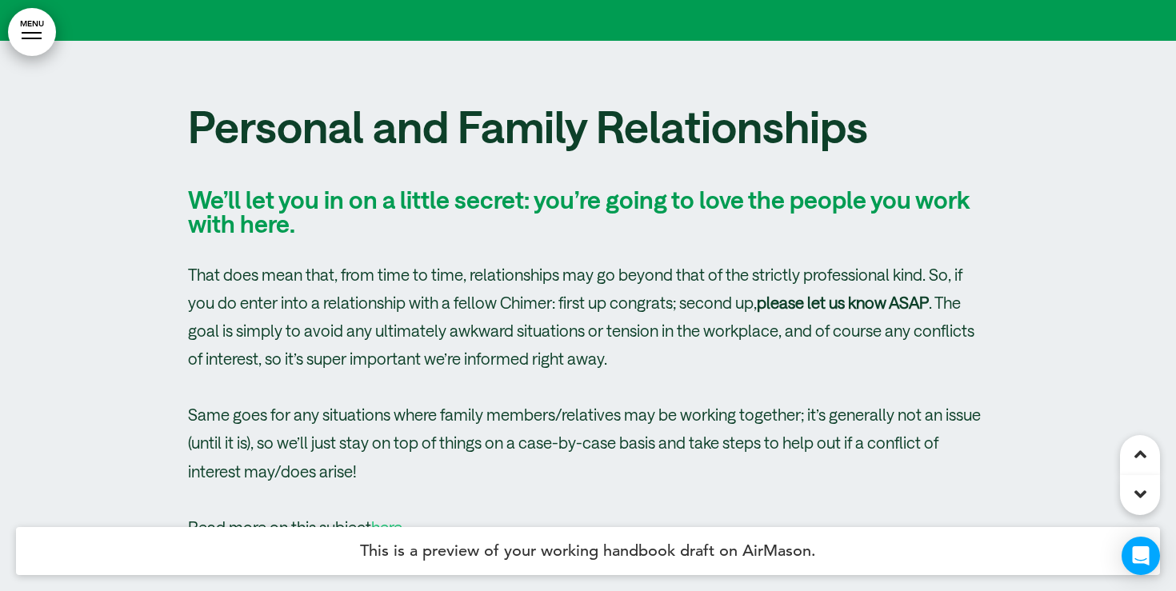
click at [30, 42] on link "MENU" at bounding box center [32, 32] width 48 height 48
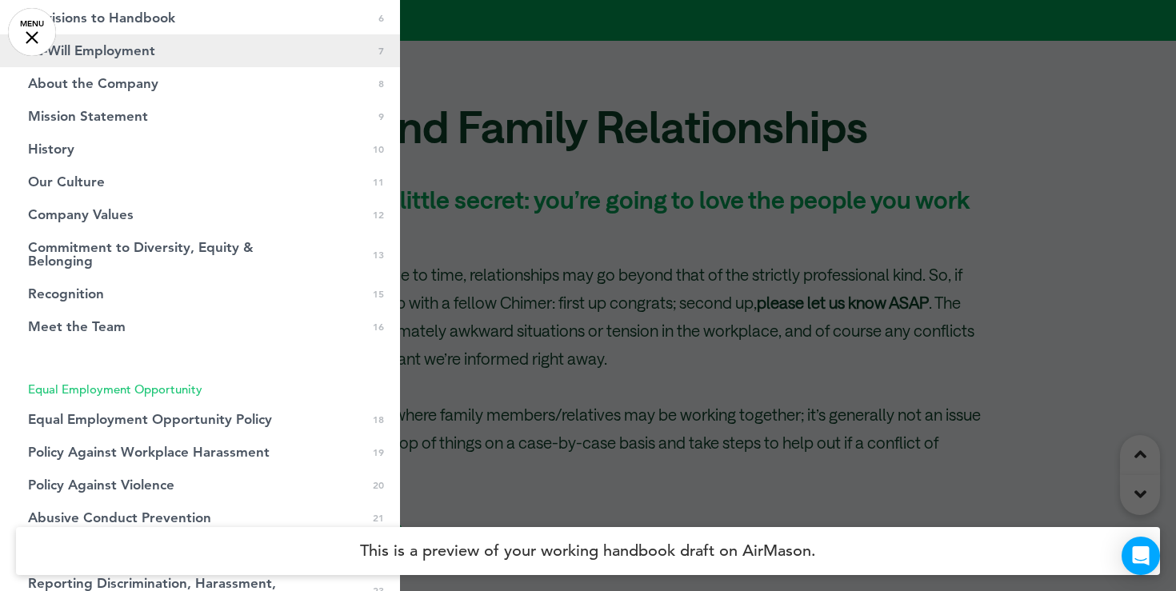
scroll to position [0, 0]
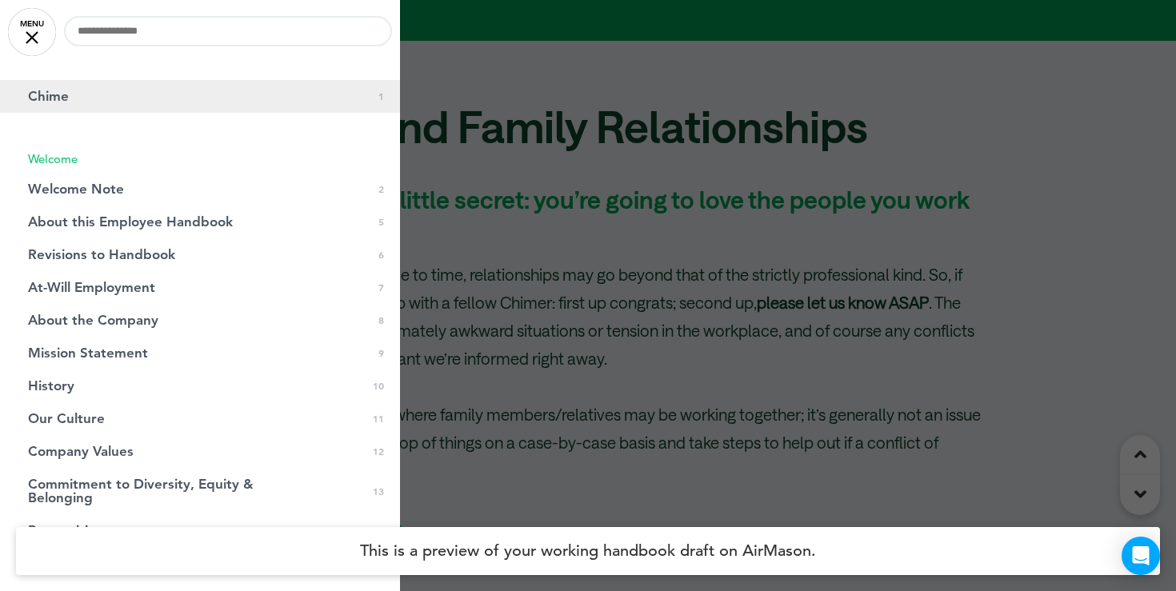
click at [73, 92] on link "Chime 0 1" at bounding box center [200, 96] width 400 height 33
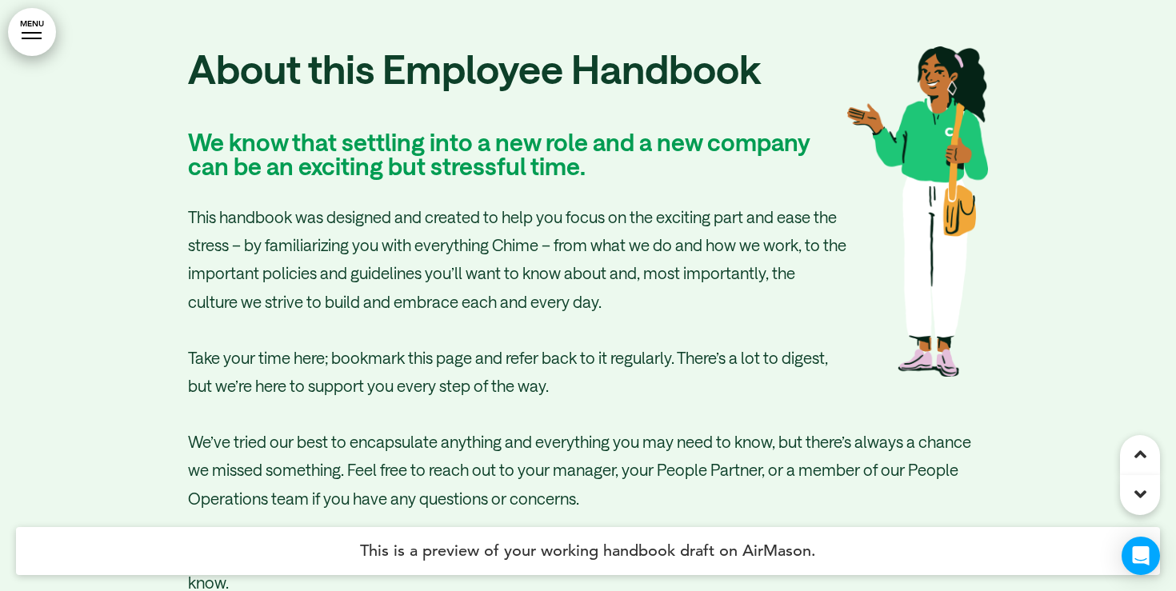
scroll to position [3202, 0]
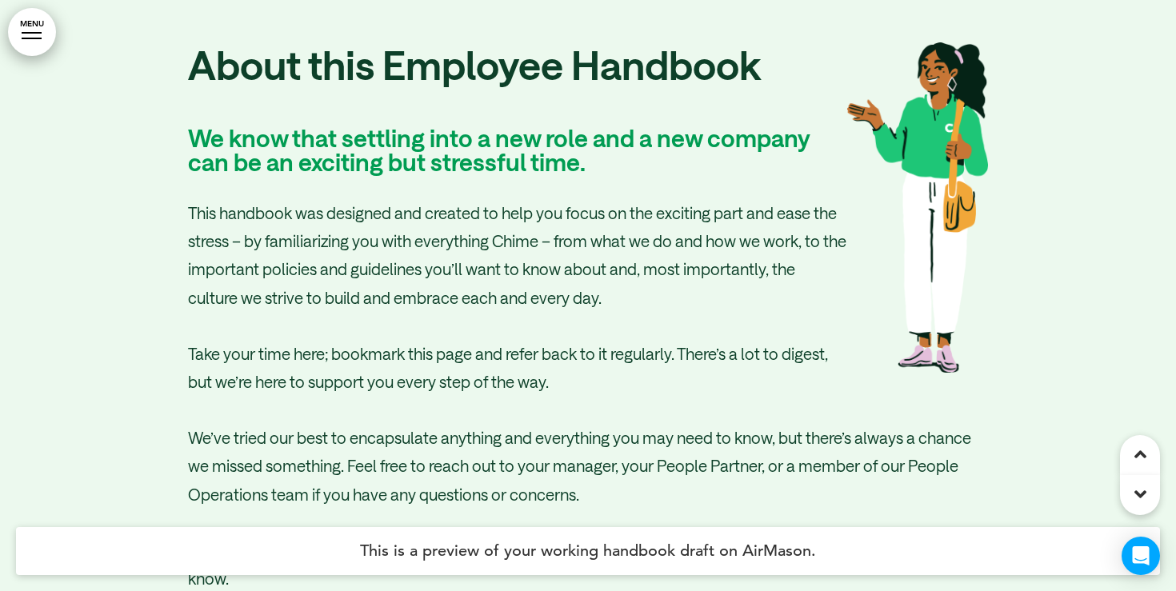
click at [35, 30] on link "MENU" at bounding box center [32, 32] width 48 height 48
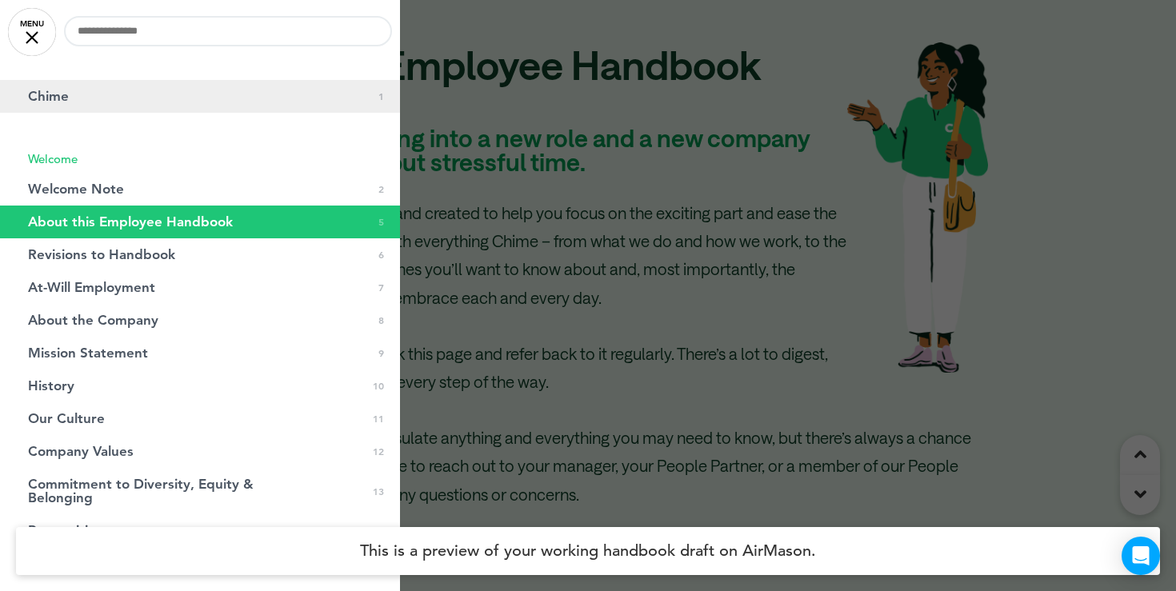
click at [82, 104] on link "Chime 0 1" at bounding box center [200, 96] width 400 height 33
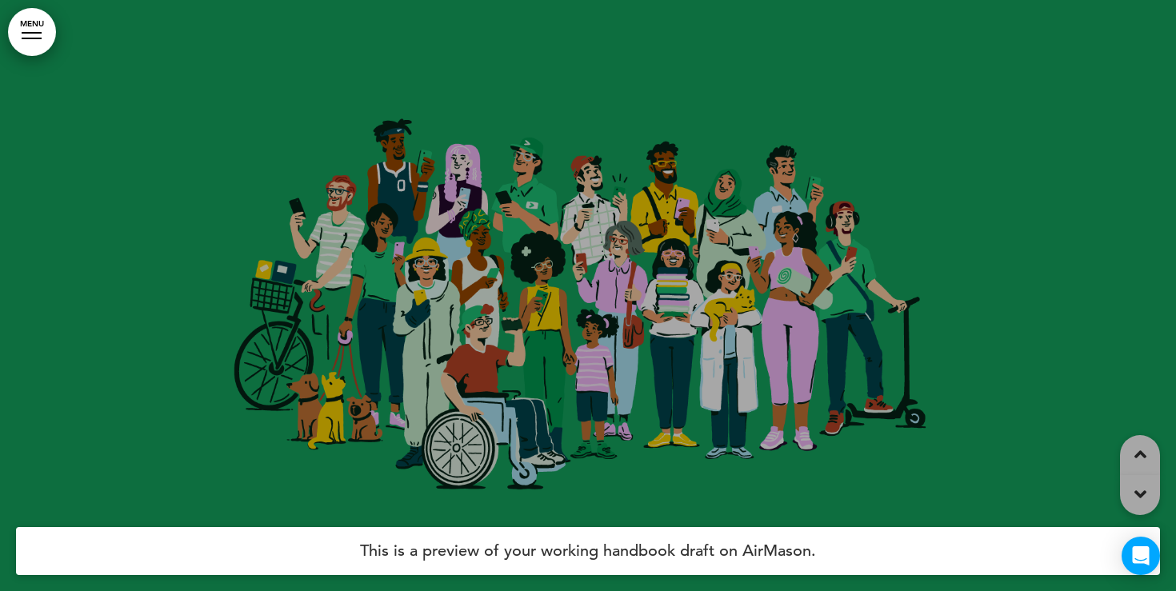
scroll to position [0, 0]
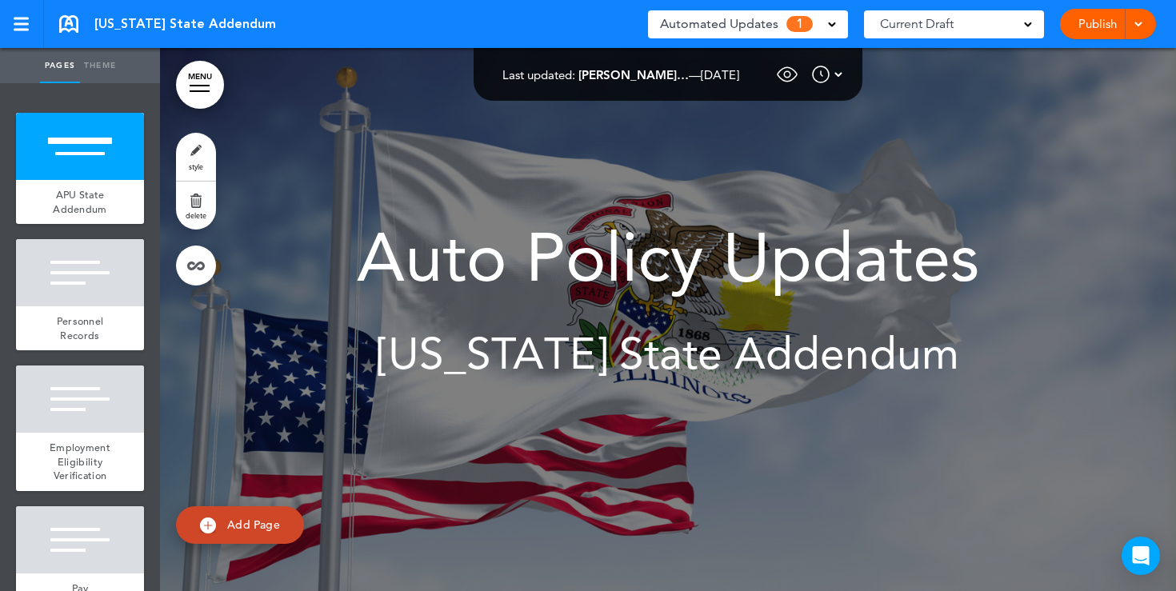
click at [831, 25] on span at bounding box center [832, 23] width 8 height 8
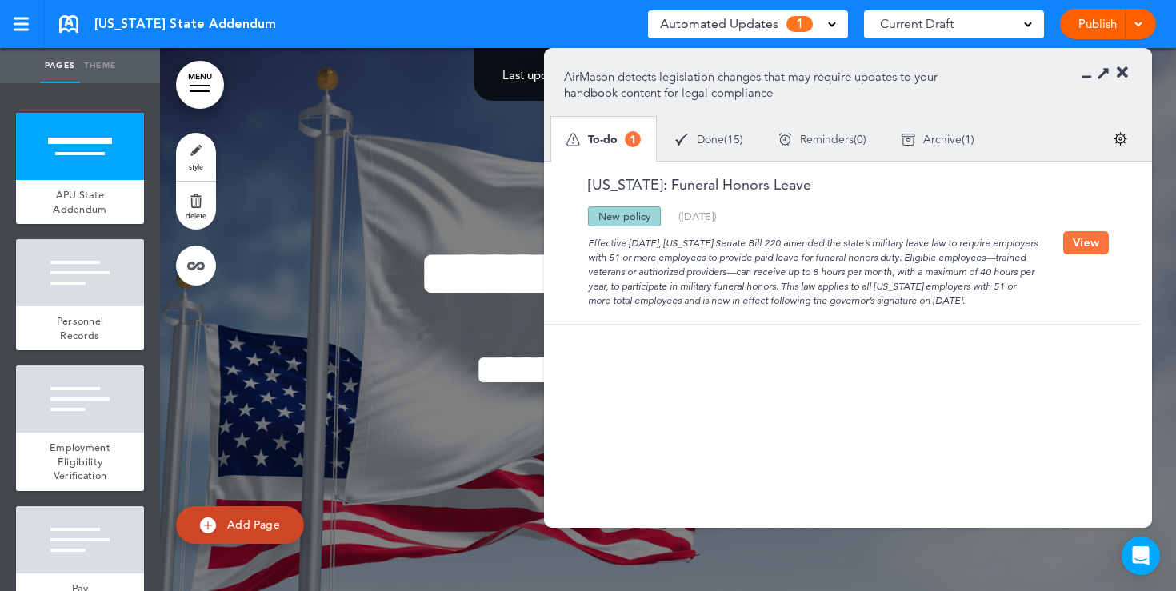
drag, startPoint x: 654, startPoint y: 254, endPoint x: 692, endPoint y: 258, distance: 37.8
click at [692, 258] on div "Effective [DATE], [US_STATE] Senate Bill 220 amended the state’s military leave…" at bounding box center [813, 267] width 499 height 82
drag, startPoint x: 656, startPoint y: 257, endPoint x: 751, endPoint y: 256, distance: 95.2
click at [751, 256] on div "Effective [DATE], [US_STATE] Senate Bill 220 amended the state’s military leave…" at bounding box center [813, 267] width 499 height 82
click at [677, 281] on div "Effective [DATE], [US_STATE] Senate Bill 220 amended the state’s military leave…" at bounding box center [813, 267] width 499 height 82
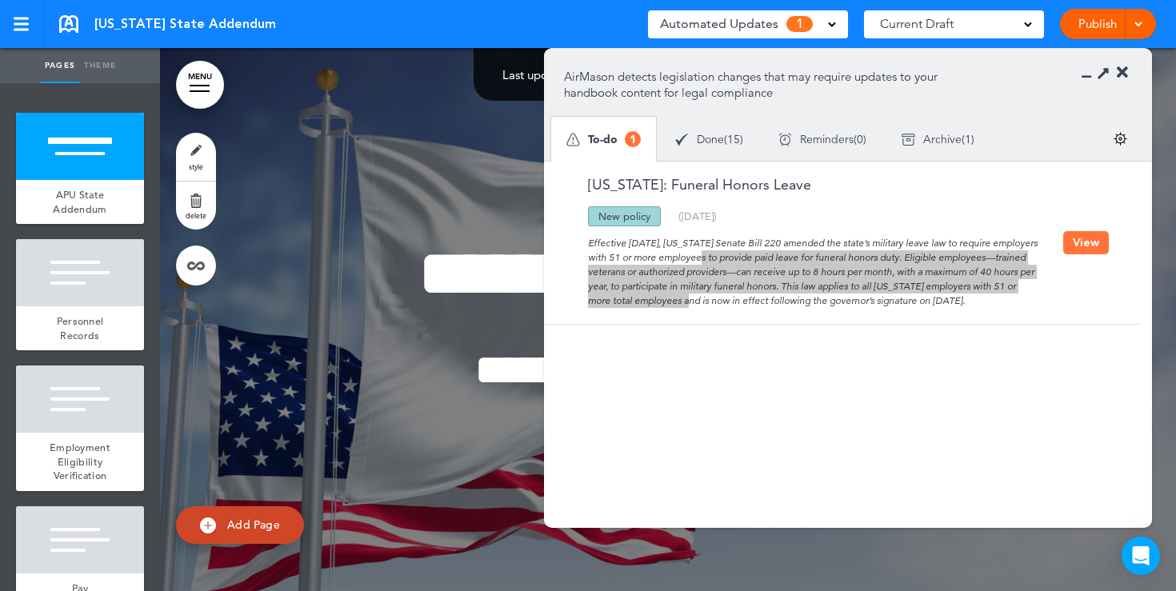
drag, startPoint x: 656, startPoint y: 258, endPoint x: 636, endPoint y: 298, distance: 44.7
click at [636, 298] on div "Effective [DATE], [US_STATE] Senate Bill 220 amended the state’s military leave…" at bounding box center [813, 267] width 499 height 82
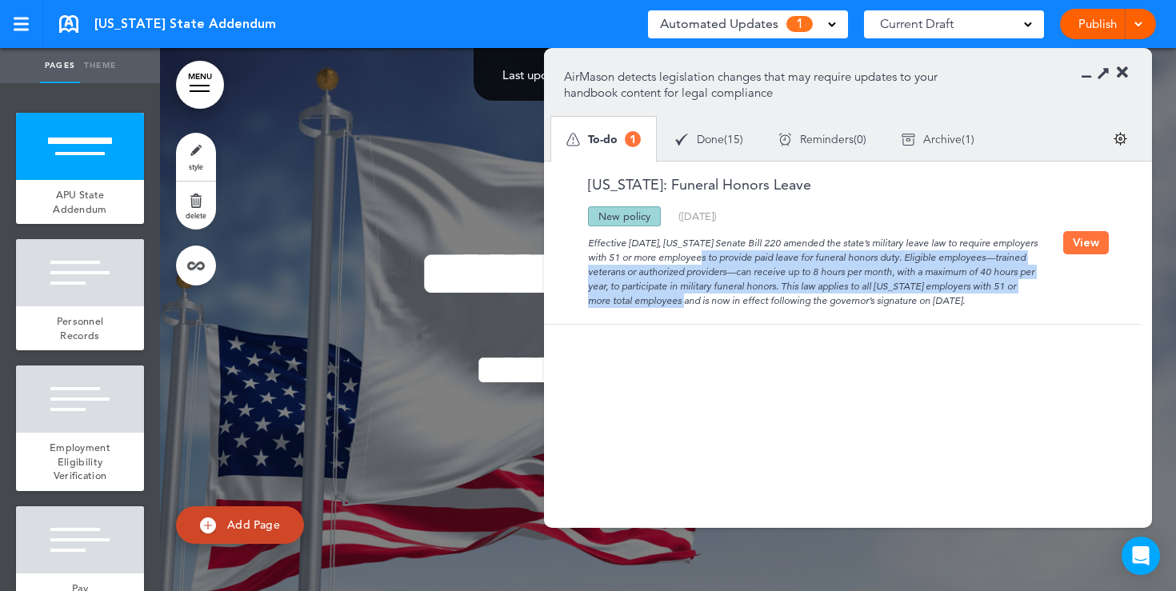
click at [636, 298] on div "Effective [DATE], [US_STATE] Senate Bill 220 amended the state’s military leave…" at bounding box center [813, 267] width 499 height 82
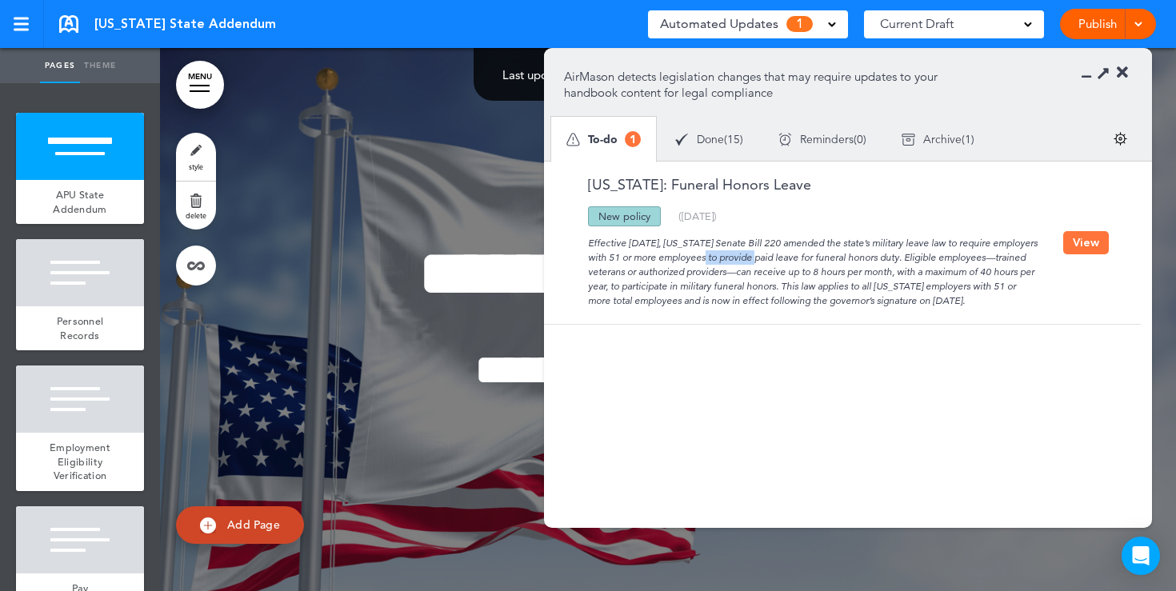
drag, startPoint x: 660, startPoint y: 258, endPoint x: 725, endPoint y: 261, distance: 64.9
click at [725, 261] on div "Effective [DATE], [US_STATE] Senate Bill 220 amended the state’s military leave…" at bounding box center [813, 267] width 499 height 82
click at [837, 304] on div "Effective [DATE], [US_STATE] Senate Bill 220 amended the state’s military leave…" at bounding box center [813, 267] width 499 height 82
drag, startPoint x: 654, startPoint y: 216, endPoint x: 588, endPoint y: 216, distance: 65.6
click at [589, 216] on div "New policy" at bounding box center [624, 216] width 73 height 20
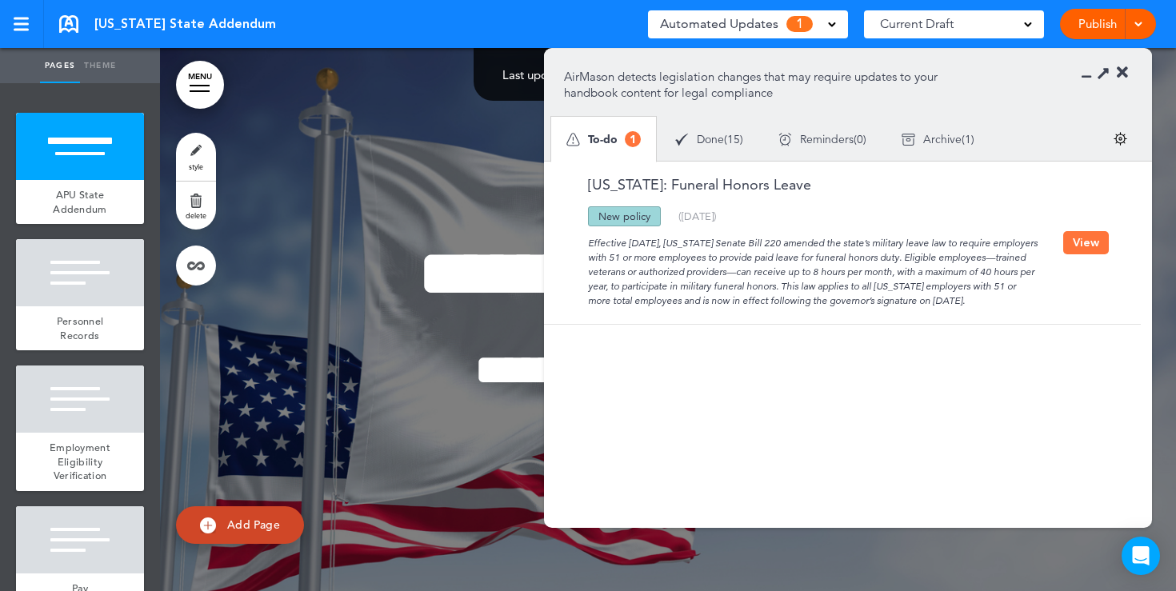
click at [1073, 246] on button "View" at bounding box center [1086, 242] width 46 height 23
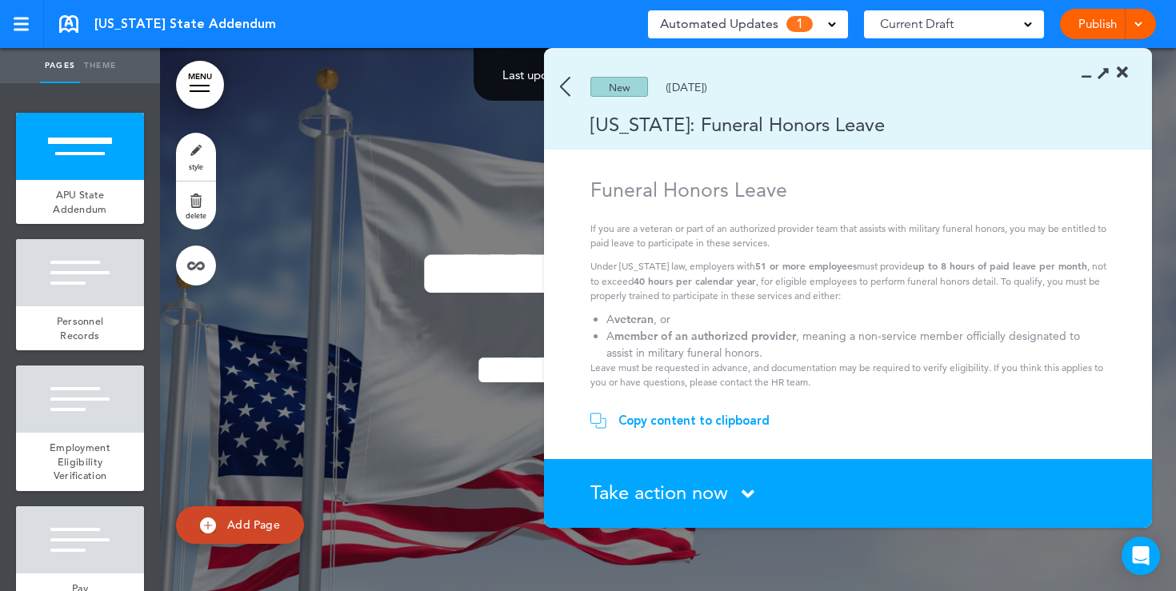
click at [709, 497] on span "Take action now" at bounding box center [659, 492] width 138 height 23
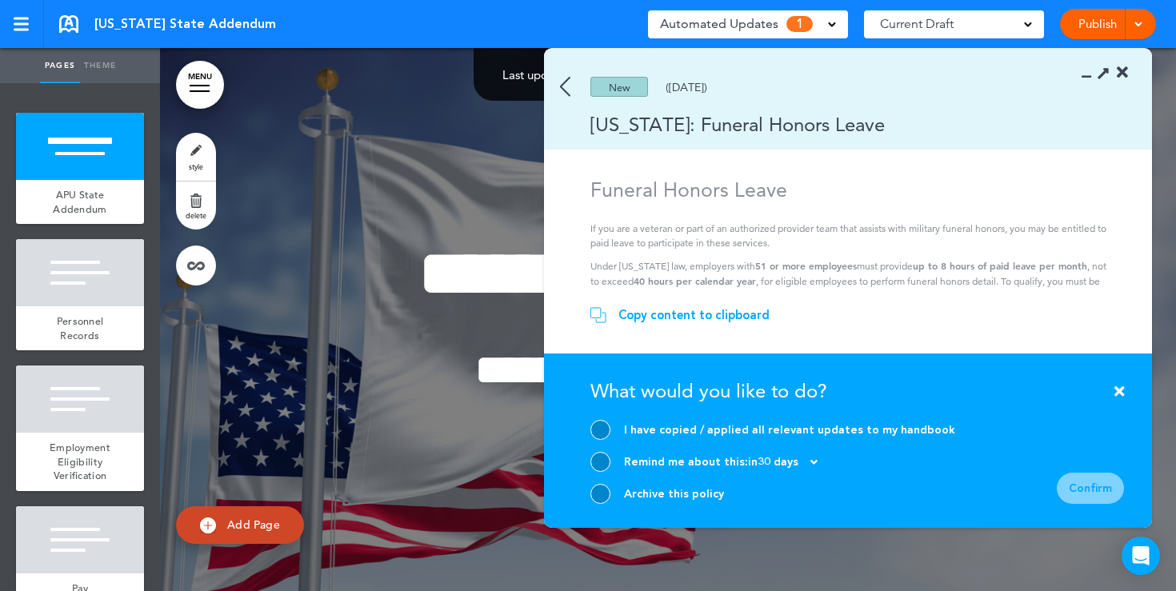
click at [598, 499] on div at bounding box center [600, 494] width 20 height 20
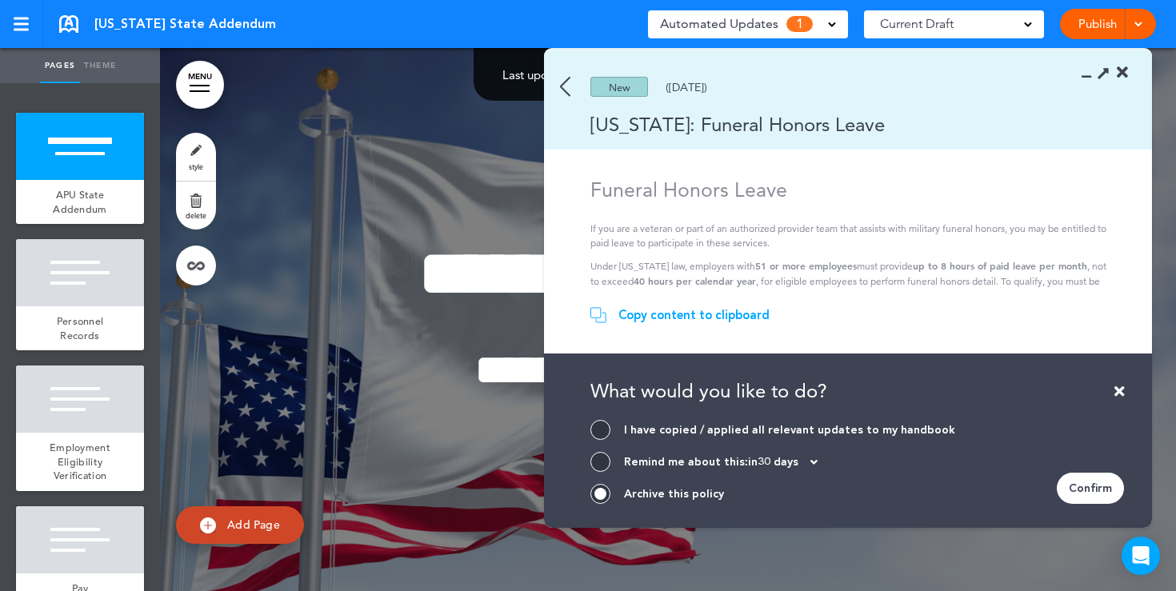
click at [660, 318] on div "Copy content to clipboard" at bounding box center [693, 315] width 151 height 16
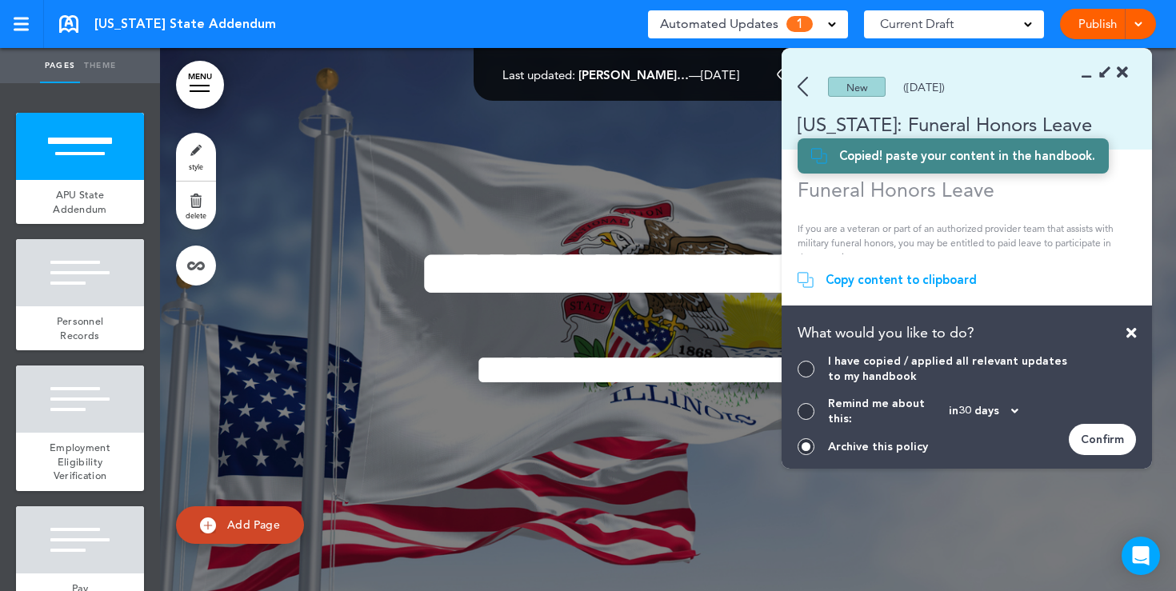
click at [1129, 70] on section "New (08/06/2025) Illinois: Funeral Honors Leave" at bounding box center [967, 99] width 370 height 101
click at [1120, 76] on icon at bounding box center [1122, 73] width 11 height 16
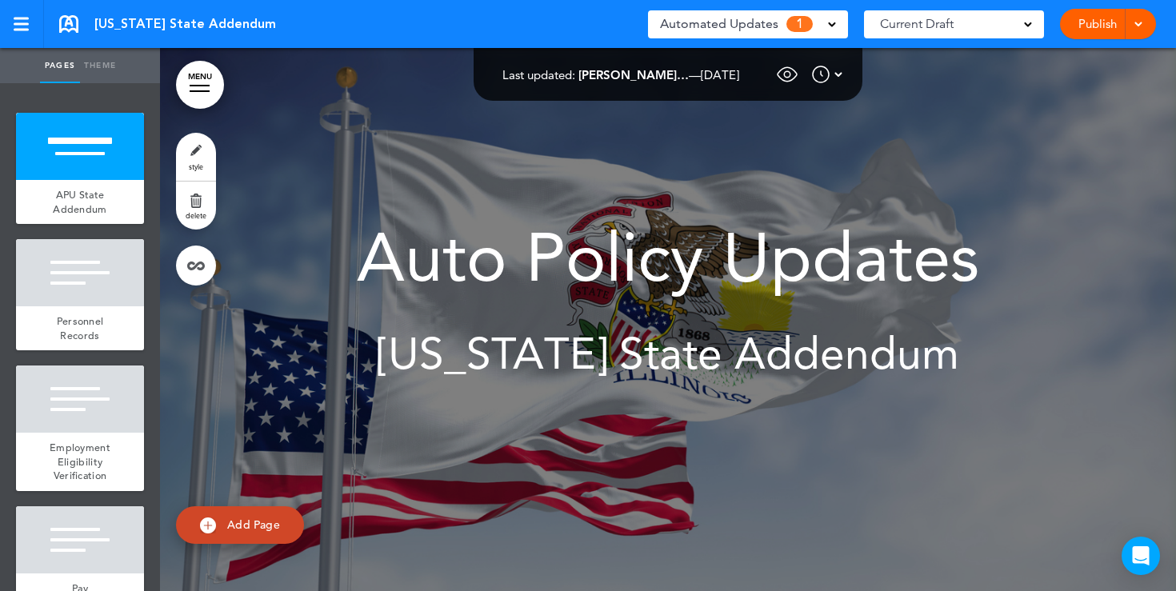
click at [831, 32] on div "Automated Updates 1" at bounding box center [748, 24] width 176 height 22
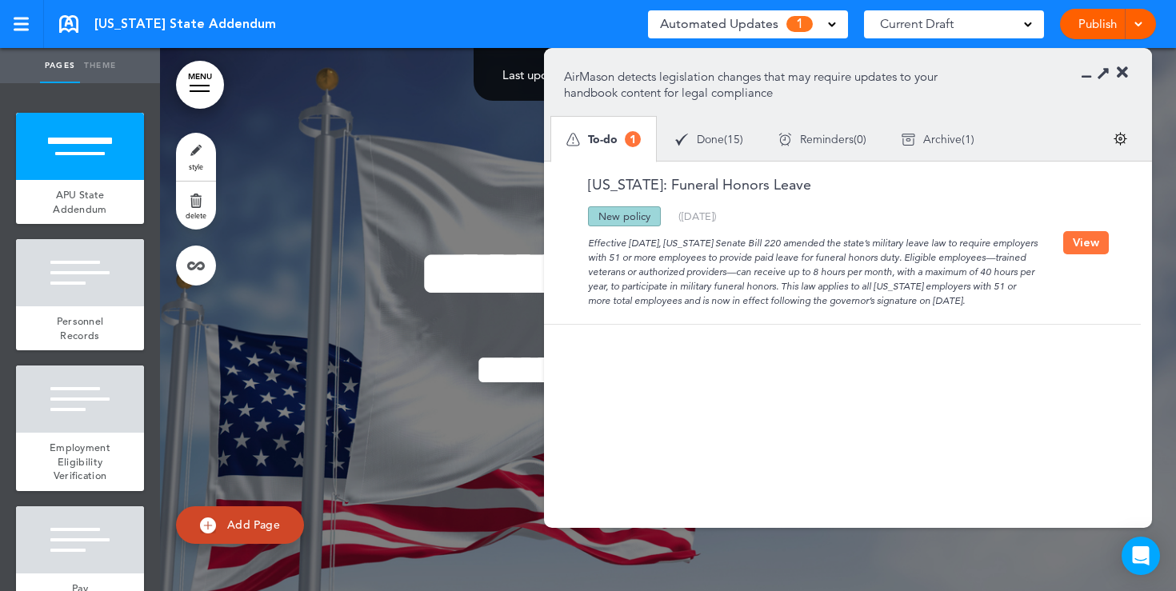
click at [714, 149] on div "Done ( 15 )" at bounding box center [709, 139] width 103 height 42
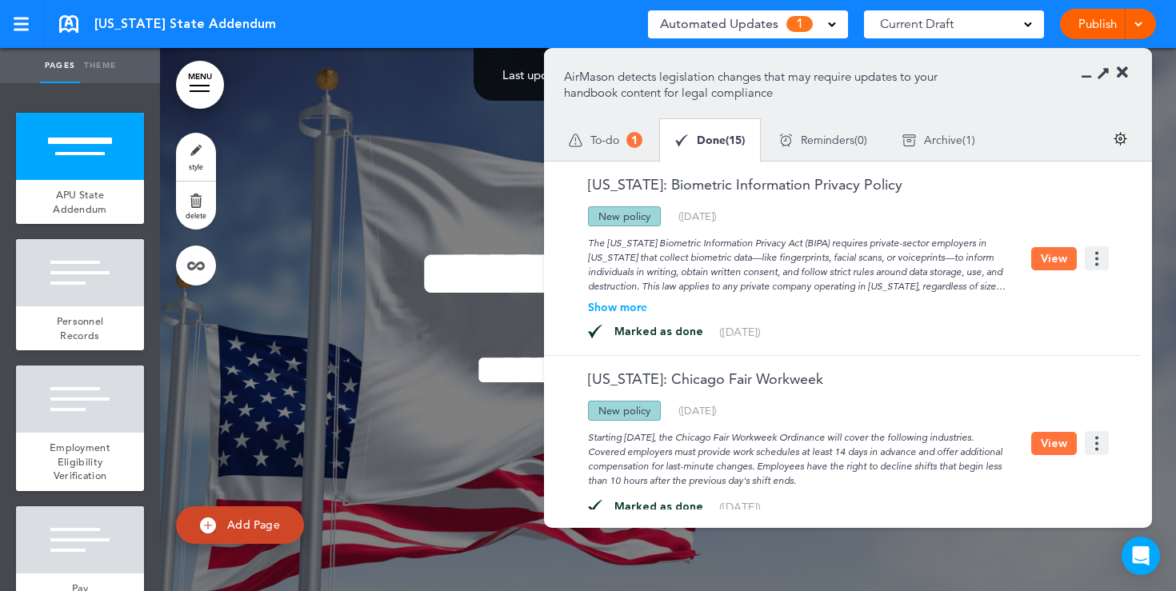
click at [608, 139] on span "To-do" at bounding box center [604, 139] width 29 height 11
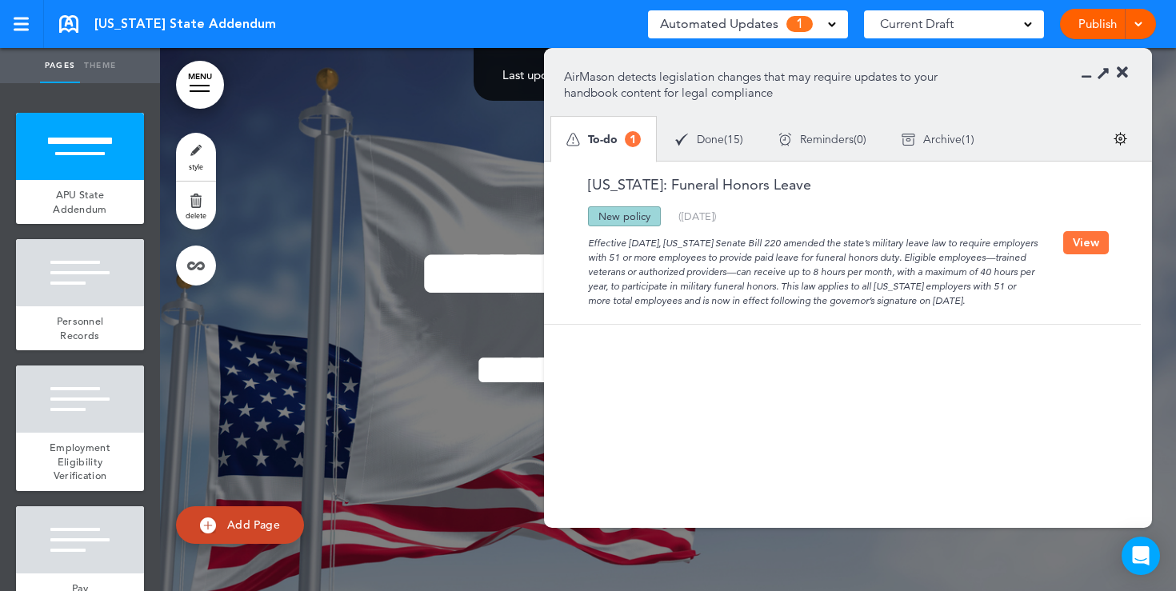
click at [1071, 244] on button "View" at bounding box center [1086, 242] width 46 height 23
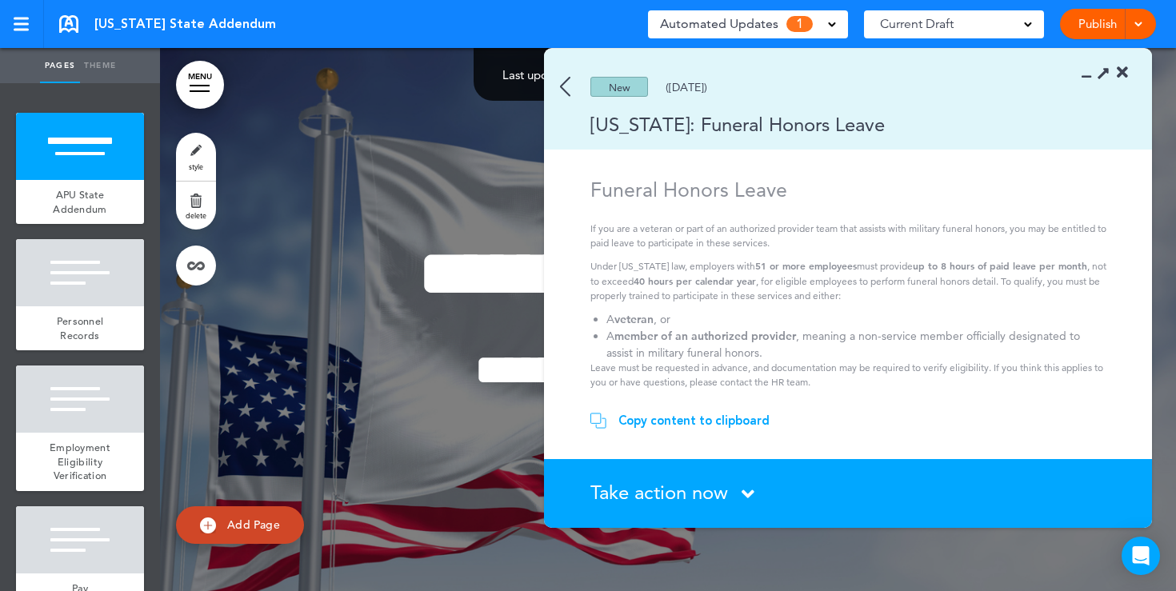
click at [682, 422] on div "Copy content to clipboard" at bounding box center [693, 421] width 151 height 16
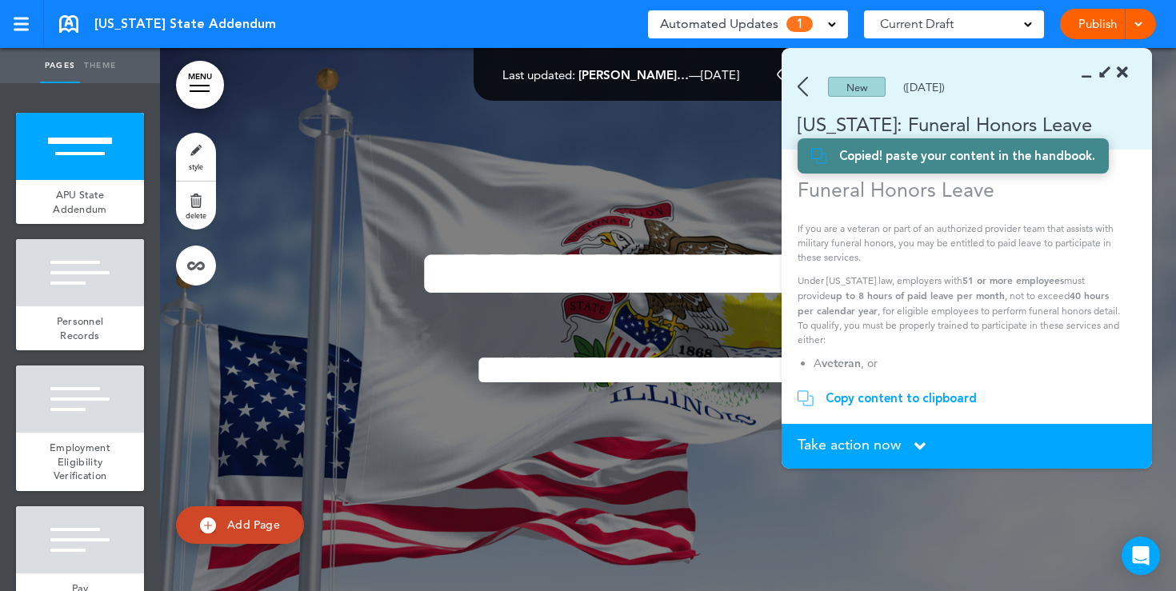
click at [1123, 74] on icon at bounding box center [1122, 73] width 11 height 16
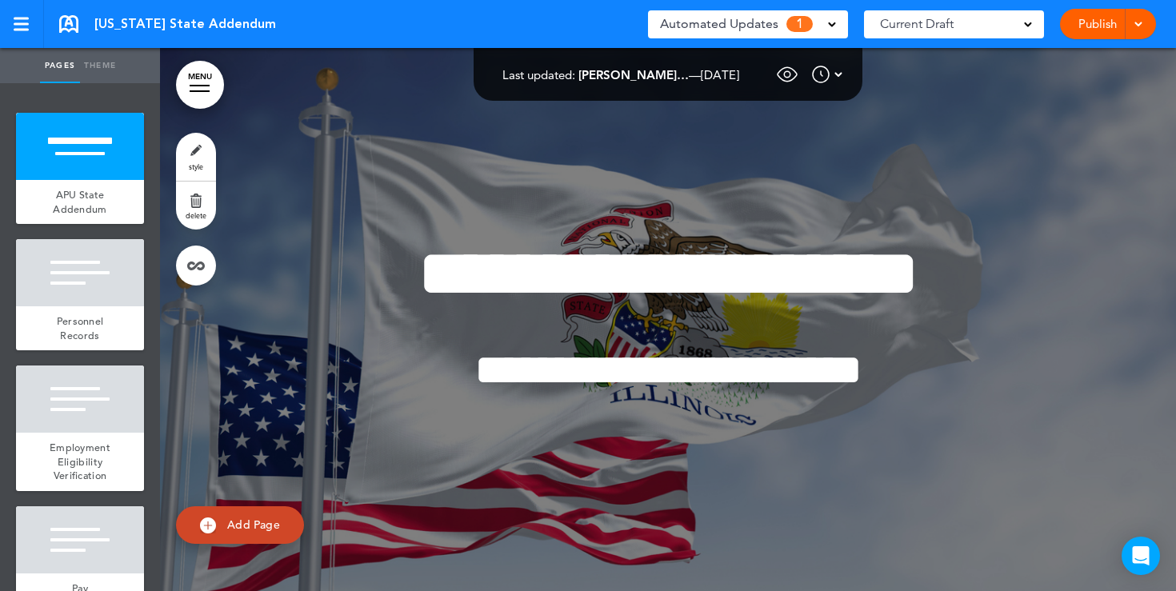
click at [1099, 29] on link "Publish" at bounding box center [1097, 24] width 50 height 30
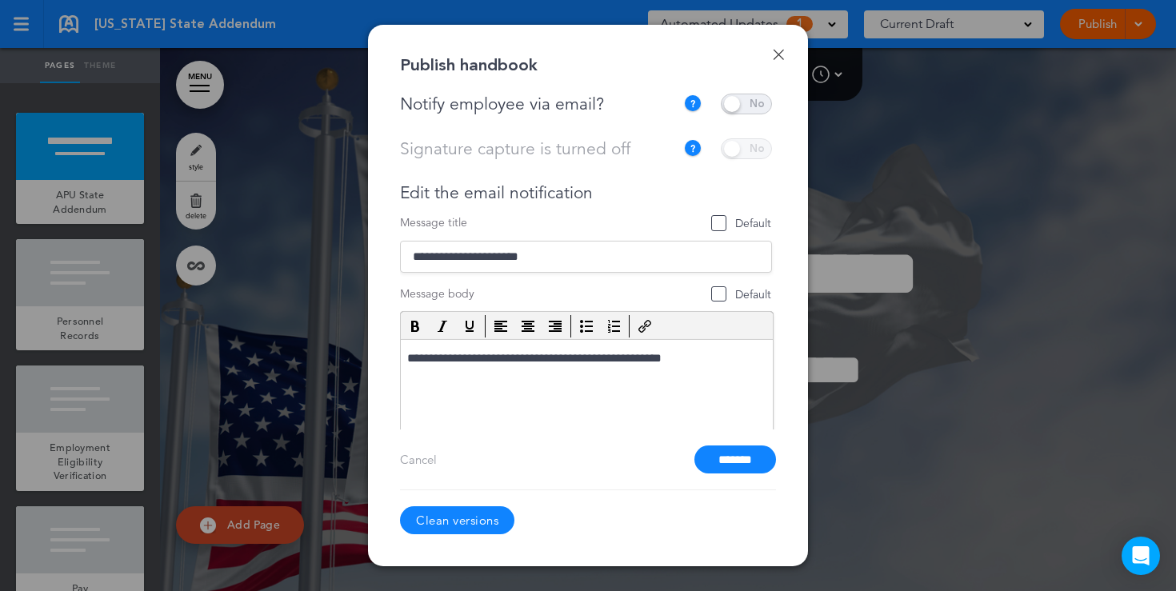
click at [739, 102] on span at bounding box center [746, 104] width 51 height 21
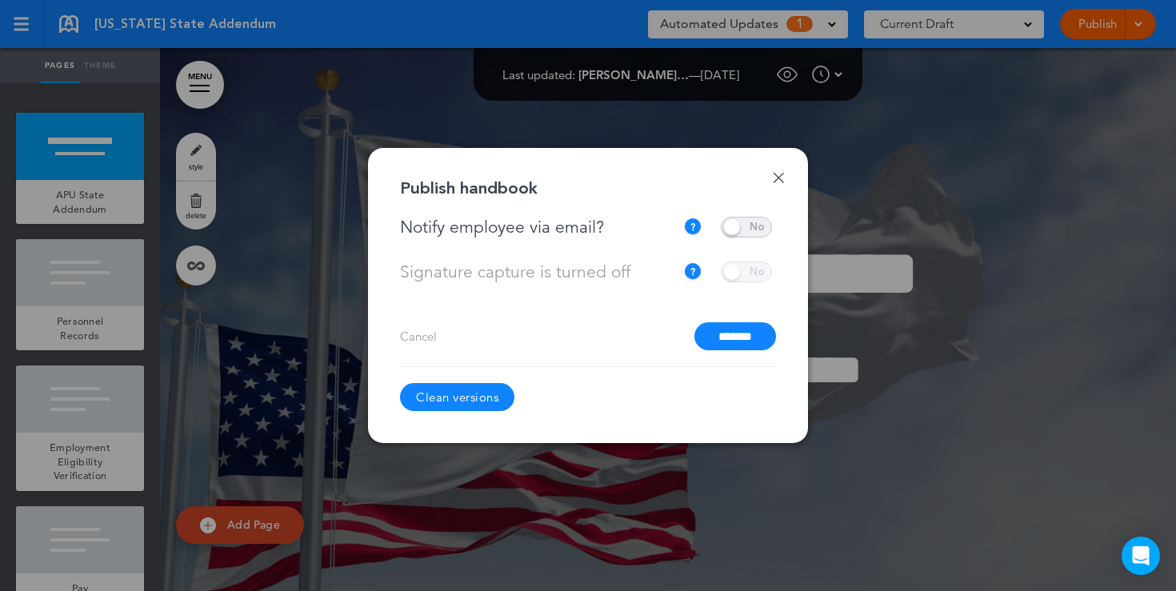
click at [737, 229] on span at bounding box center [746, 227] width 51 height 21
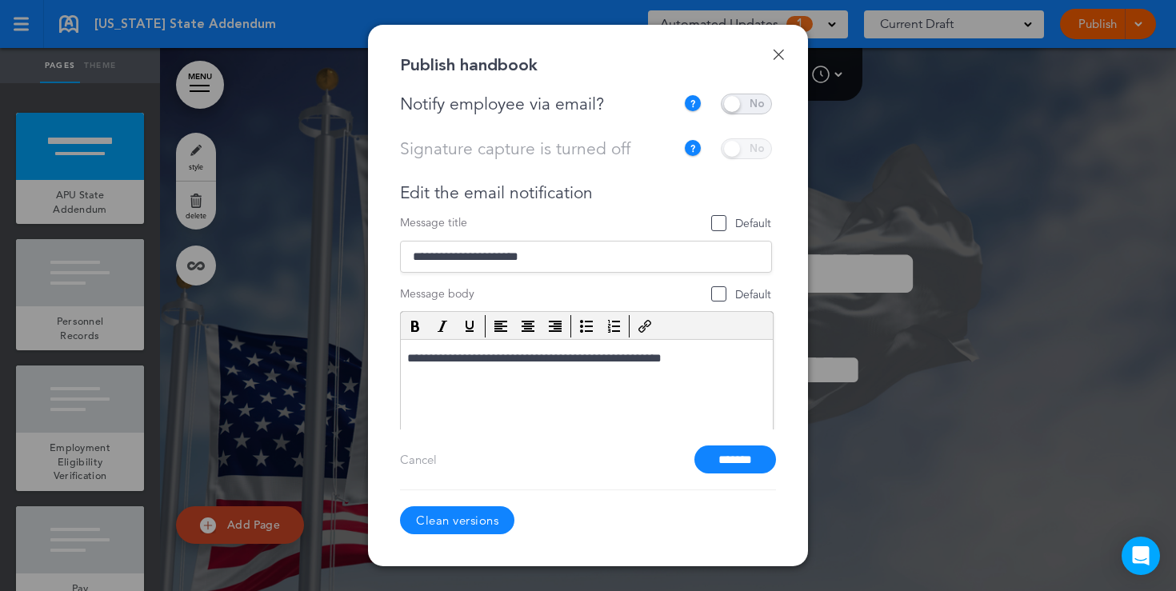
click at [781, 54] on link "Done" at bounding box center [778, 54] width 11 height 11
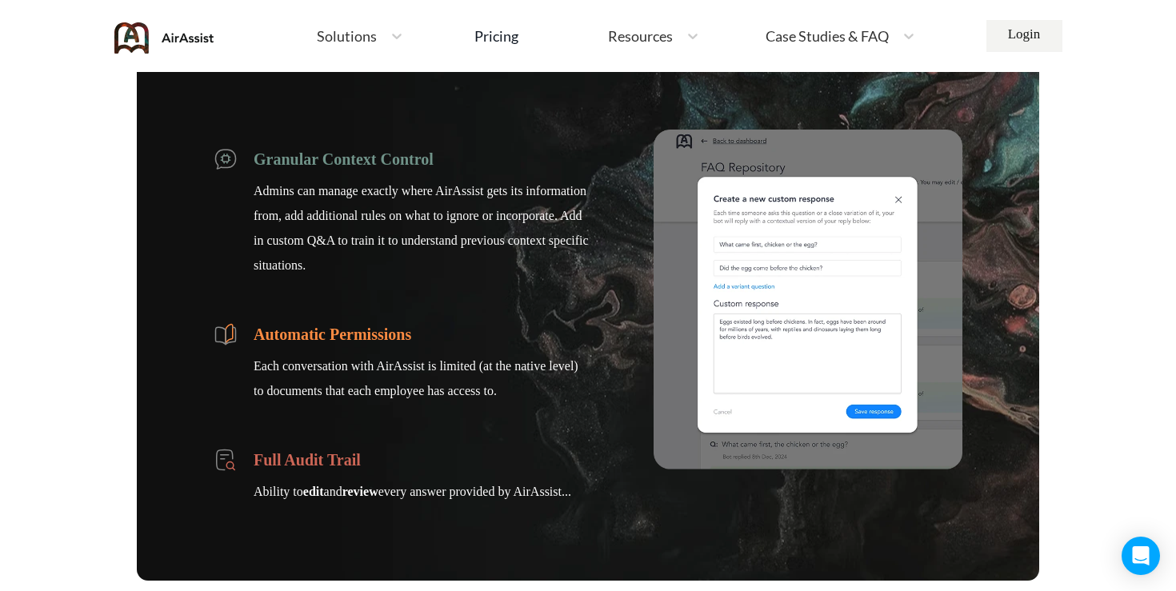
scroll to position [2086, 0]
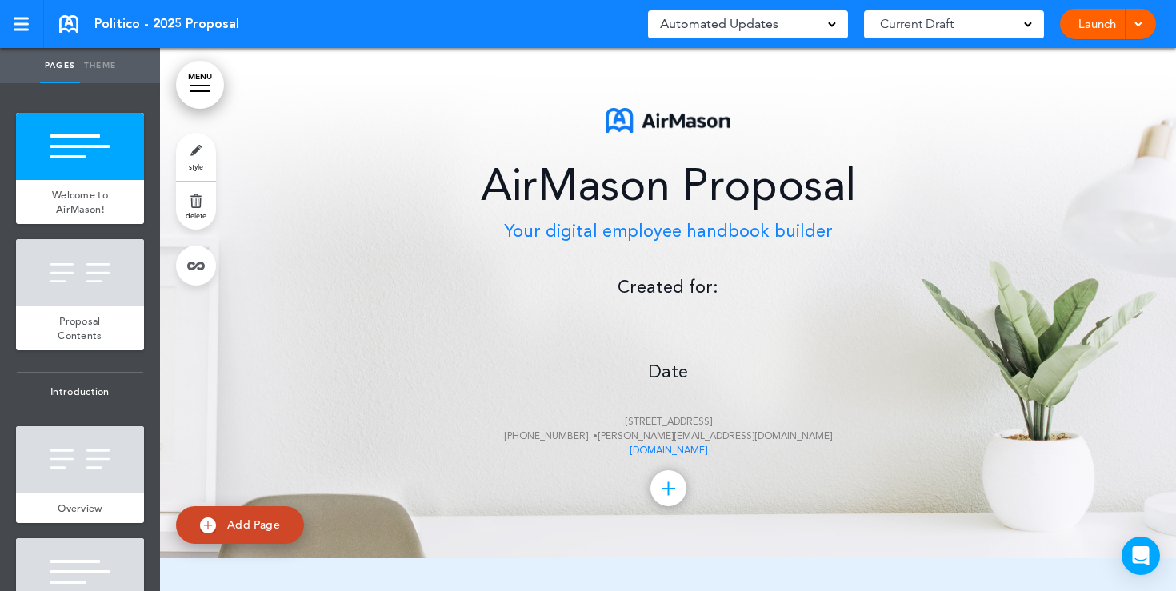
click at [659, 328] on div "AirMason Proposal Your digital employee handbook builder Created for: Date [STR…" at bounding box center [668, 283] width 800 height 350
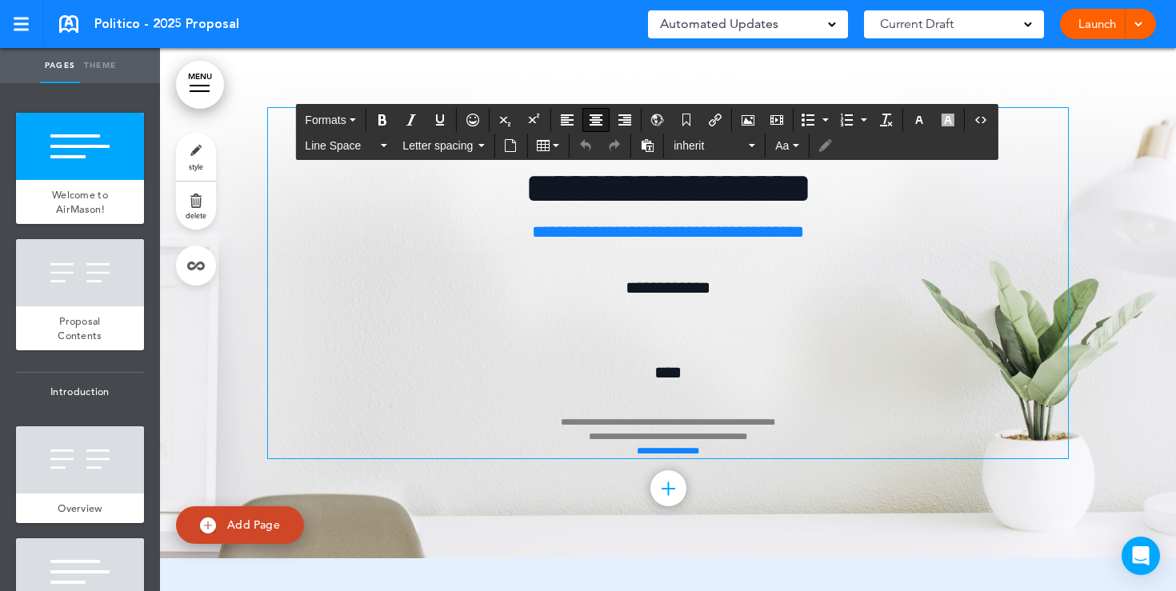
click at [661, 331] on p "**********" at bounding box center [668, 395] width 800 height 128
click at [749, 126] on button "Airmason image" at bounding box center [748, 120] width 26 height 22
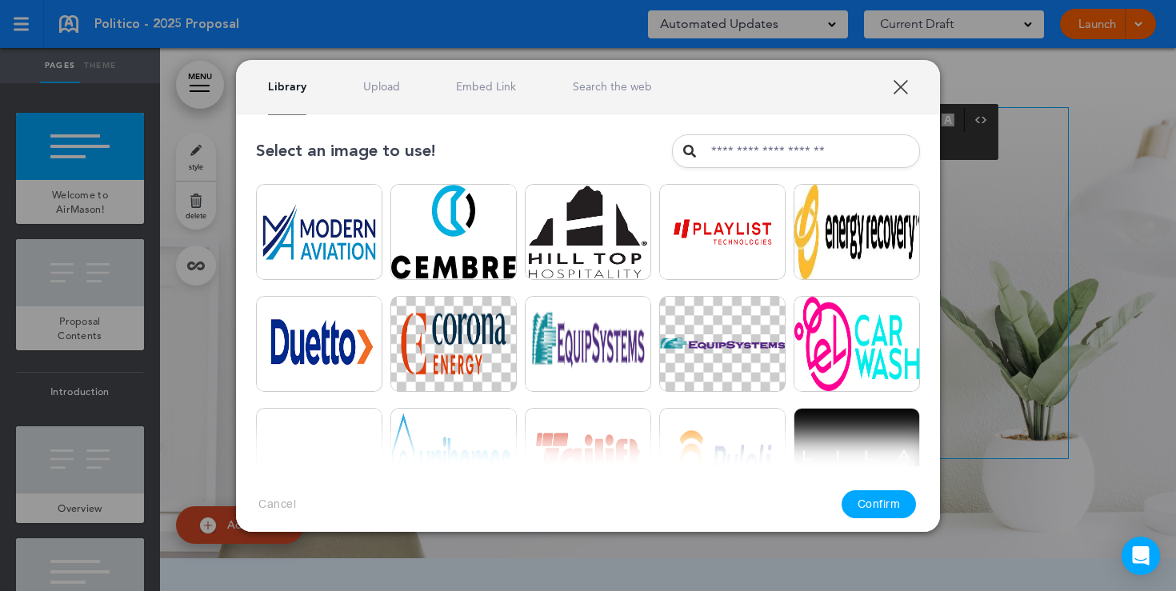
click at [374, 86] on link "Upload" at bounding box center [381, 86] width 37 height 15
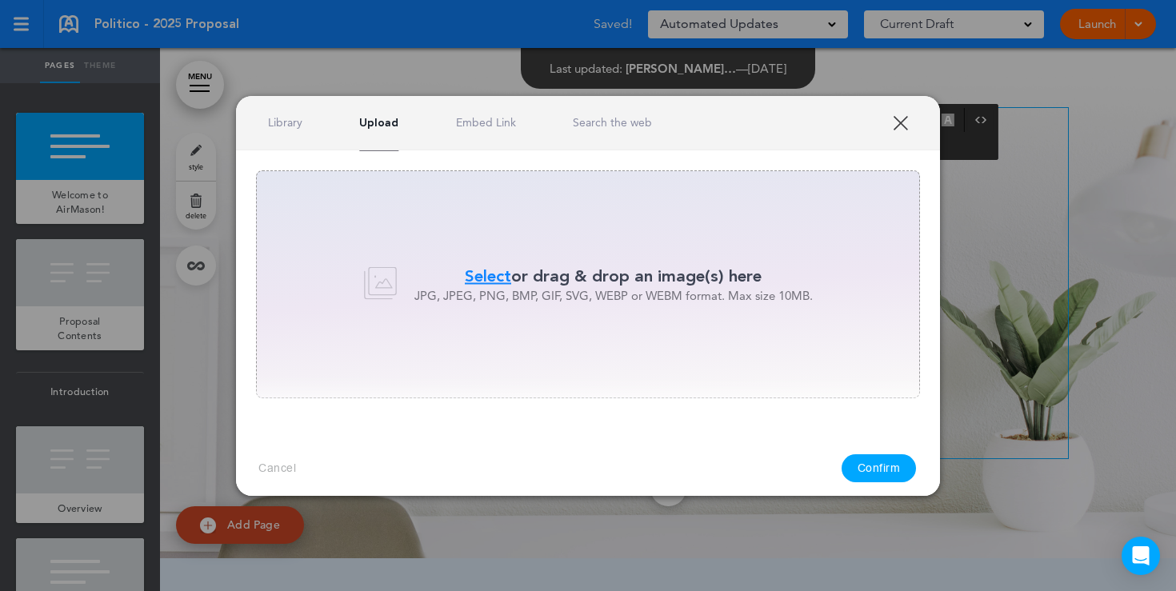
click at [494, 275] on span "Select" at bounding box center [488, 276] width 46 height 23
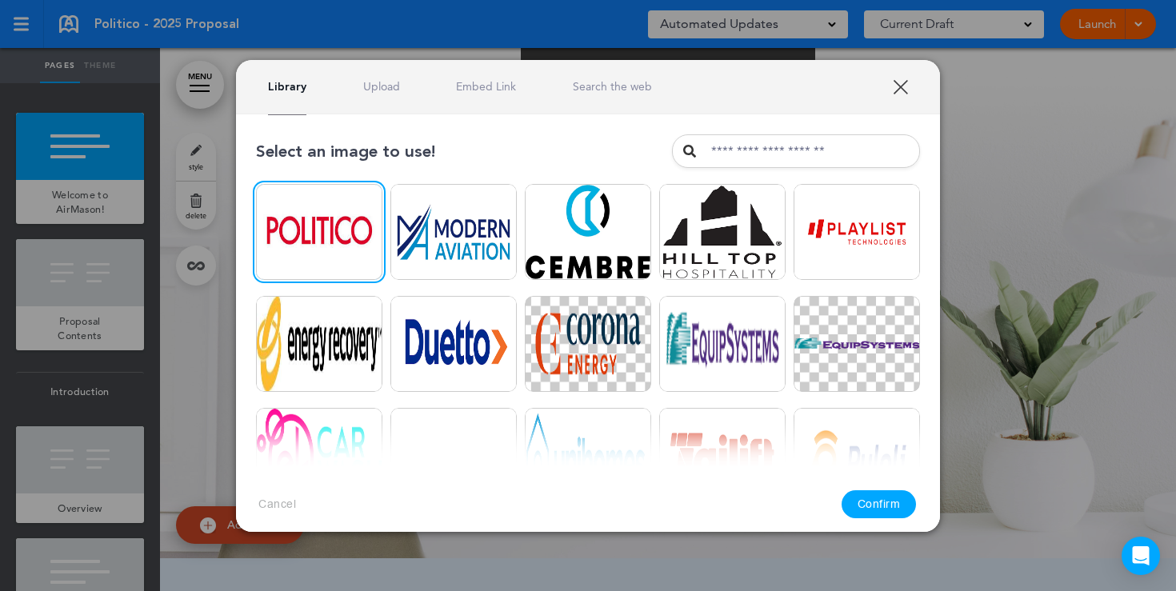
click at [880, 502] on button "Confirm" at bounding box center [879, 504] width 75 height 28
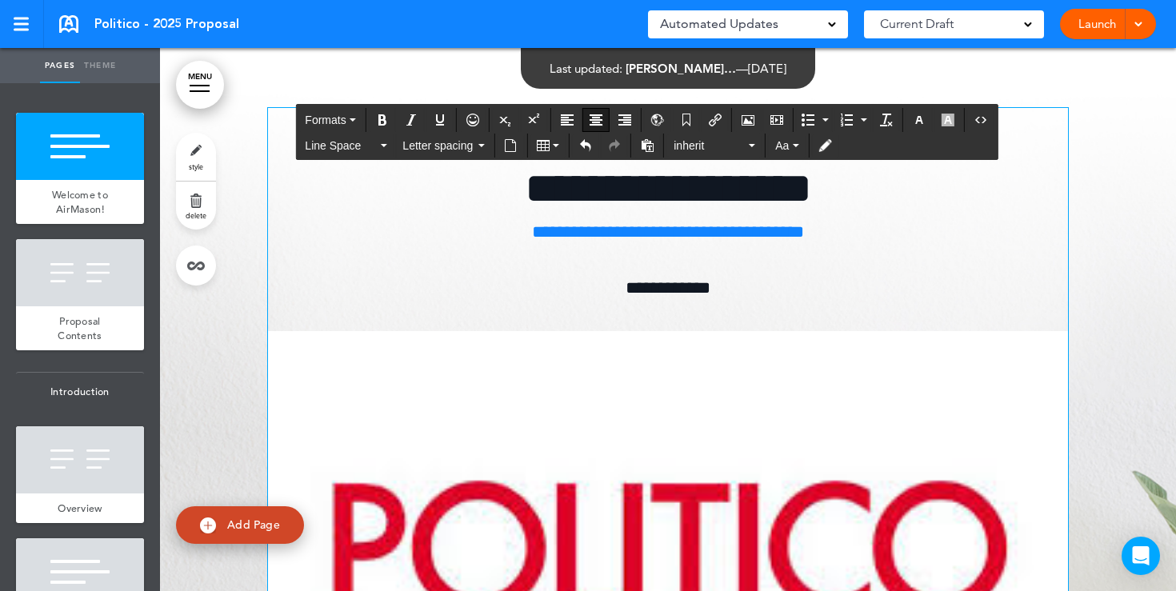
click at [610, 409] on img at bounding box center [668, 556] width 800 height 450
drag, startPoint x: 269, startPoint y: 330, endPoint x: 786, endPoint y: 539, distance: 557.8
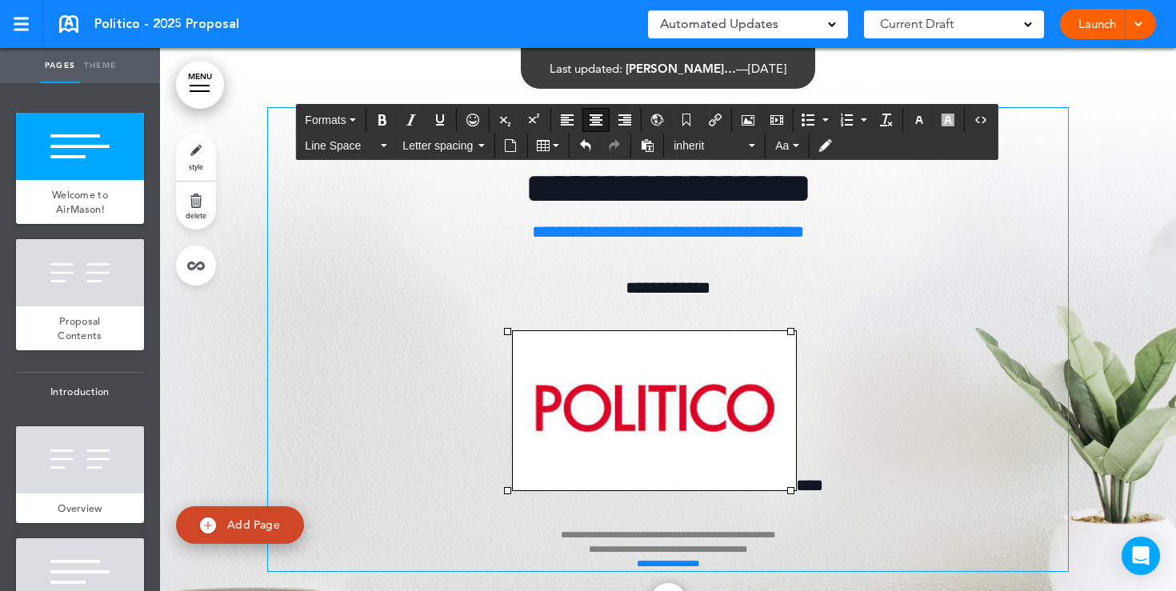
click at [852, 343] on p "**********" at bounding box center [668, 451] width 800 height 240
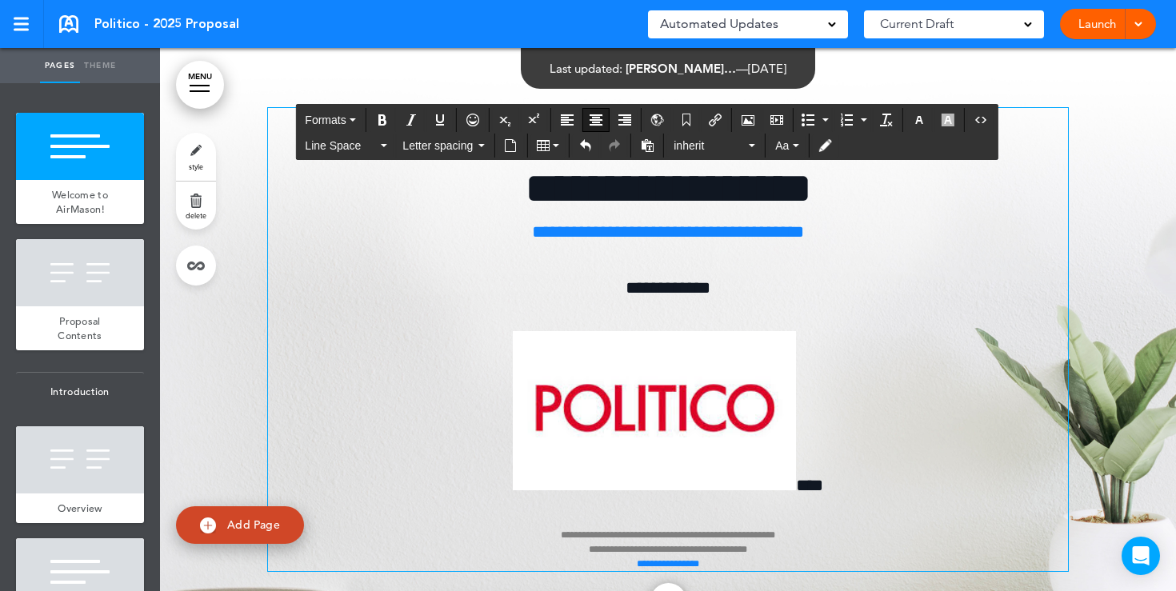
click at [702, 433] on img at bounding box center [654, 410] width 283 height 159
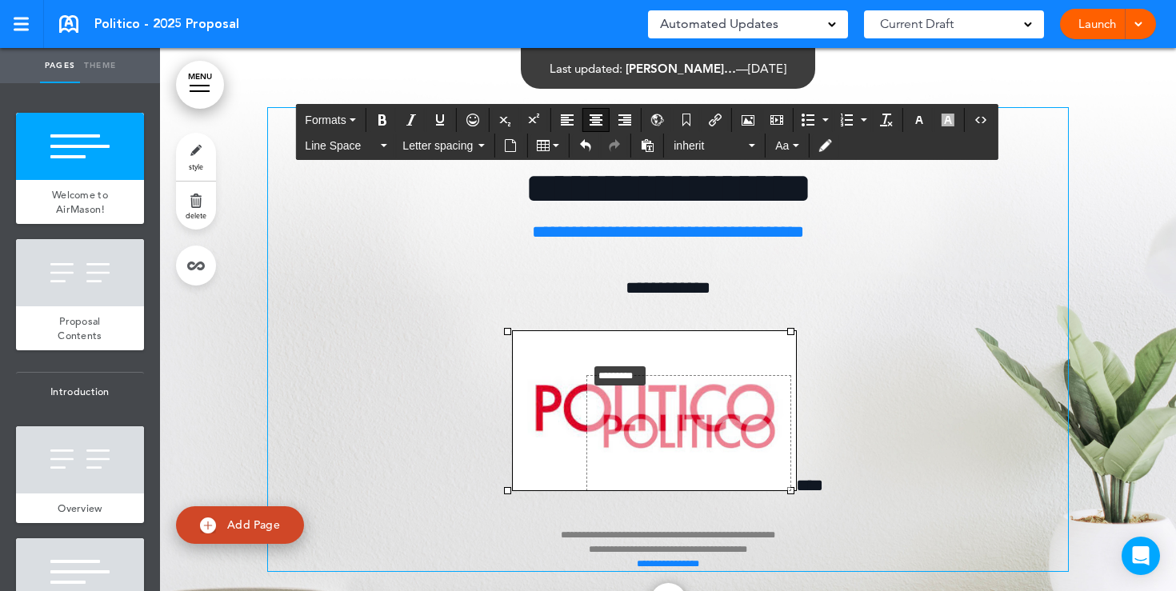
drag, startPoint x: 508, startPoint y: 330, endPoint x: 635, endPoint y: 387, distance: 139.3
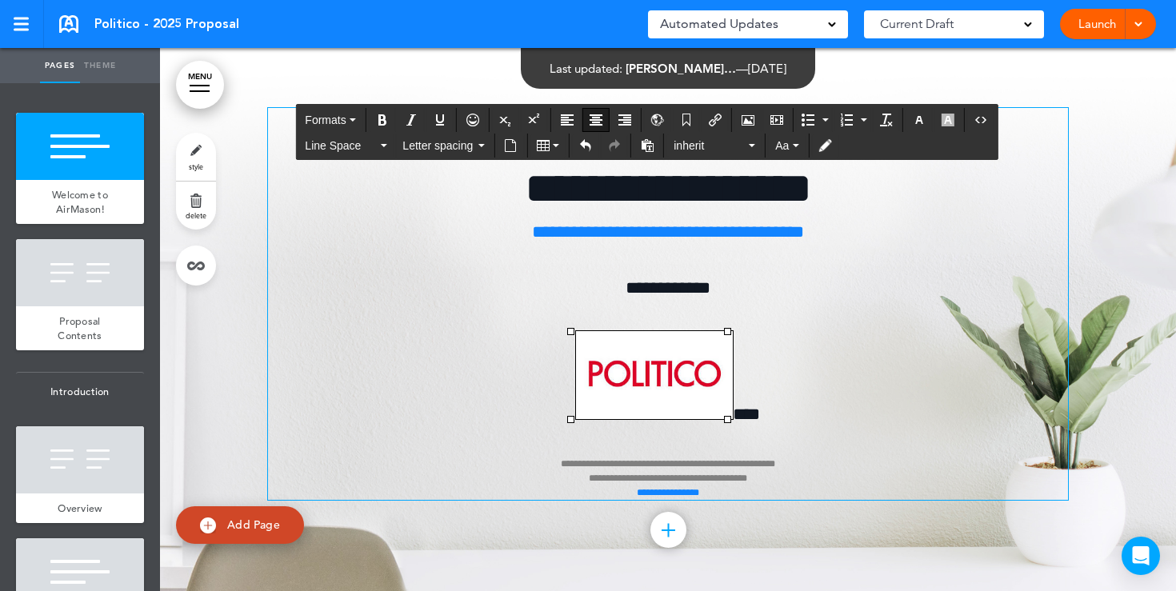
click at [812, 403] on p "**********" at bounding box center [668, 415] width 800 height 169
click at [684, 390] on img at bounding box center [654, 375] width 157 height 88
drag, startPoint x: 570, startPoint y: 331, endPoint x: 557, endPoint y: 329, distance: 13.8
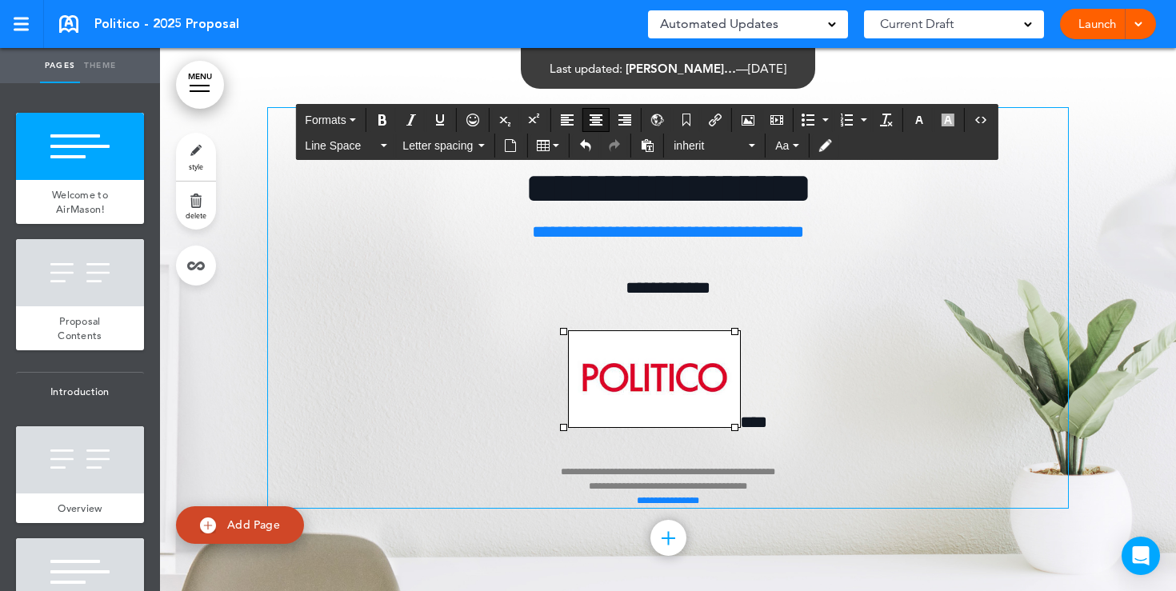
click at [740, 422] on span "****" at bounding box center [753, 423] width 27 height 18
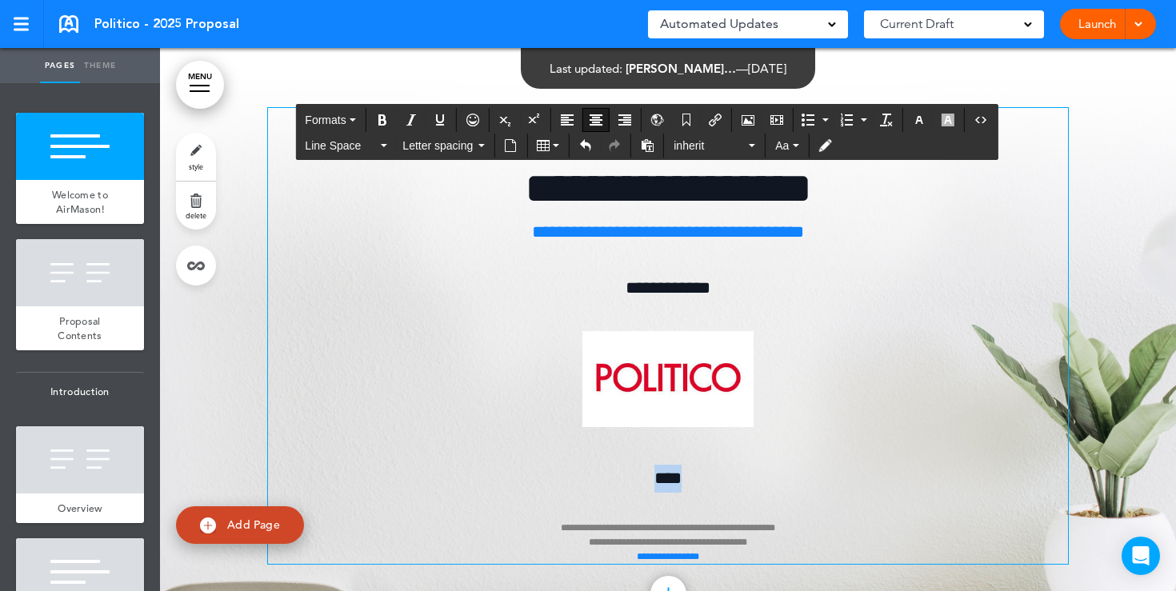
drag, startPoint x: 687, startPoint y: 476, endPoint x: 646, endPoint y: 477, distance: 40.8
click at [646, 477] on p "**********" at bounding box center [668, 514] width 800 height 99
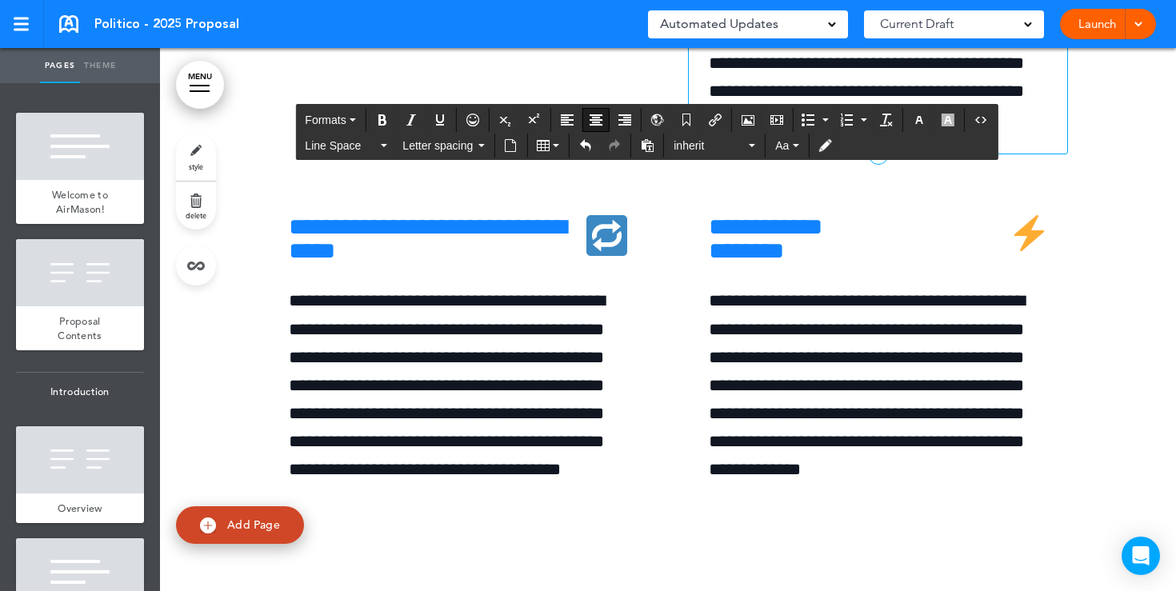
scroll to position [5876, 0]
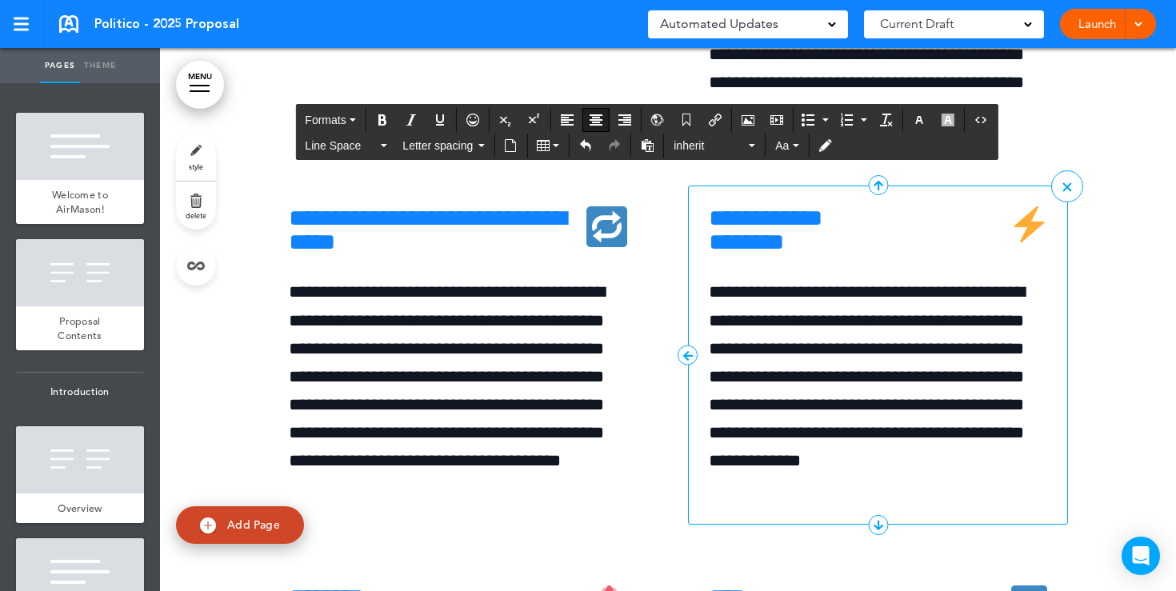
click at [895, 254] on h6 "**********" at bounding box center [878, 230] width 338 height 48
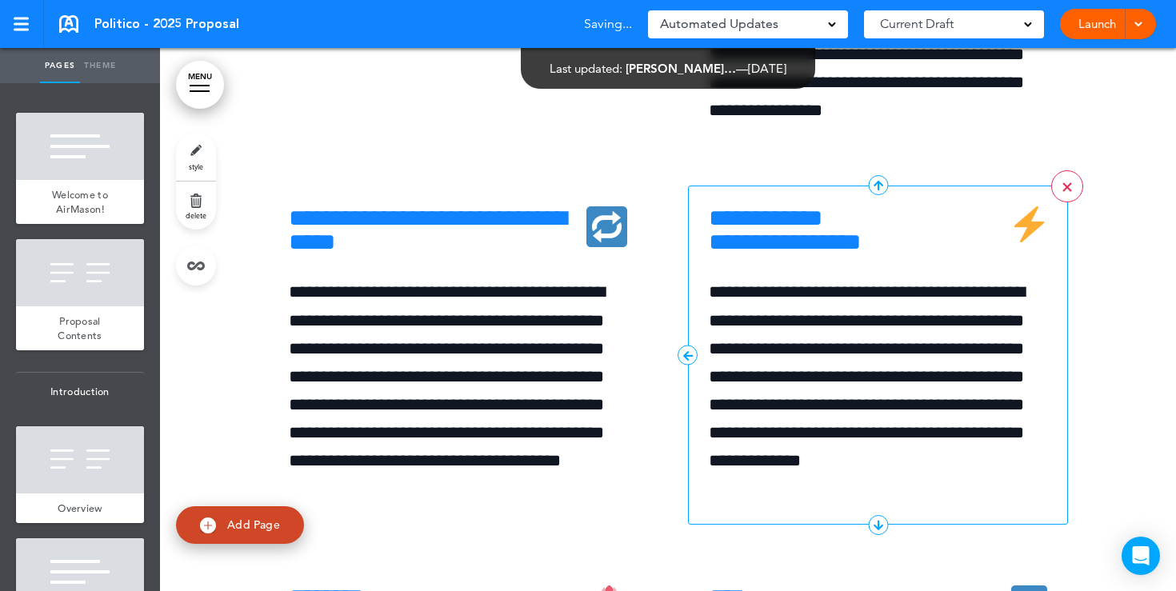
click at [1067, 202] on link ">" at bounding box center [1067, 186] width 32 height 32
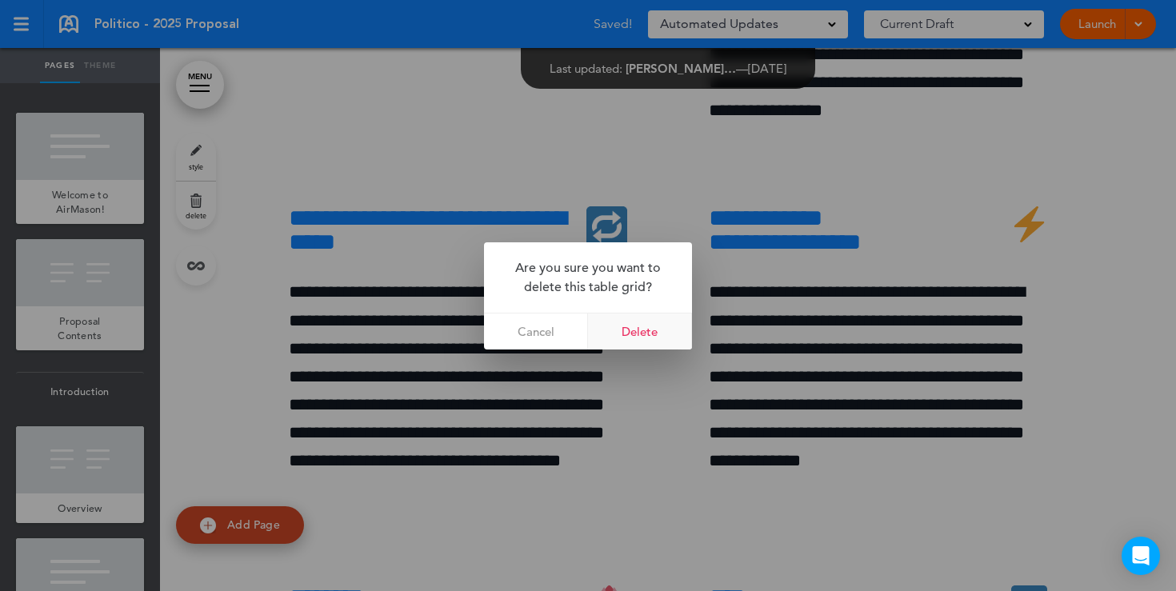
click at [659, 328] on link "Delete" at bounding box center [640, 332] width 104 height 36
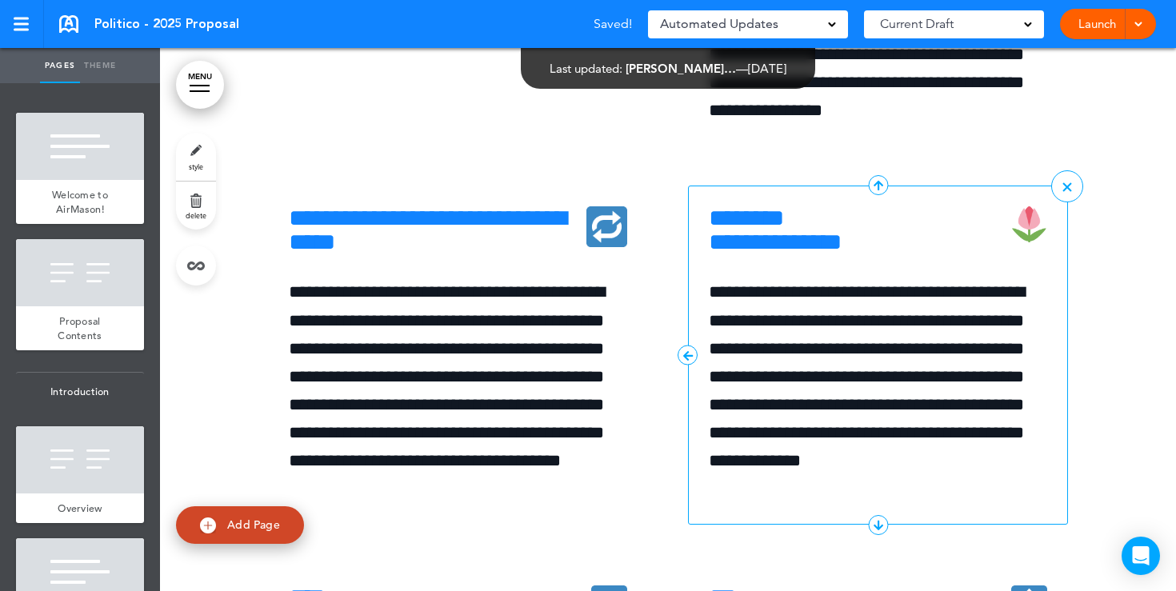
click at [914, 254] on h6 "**********" at bounding box center [878, 230] width 338 height 48
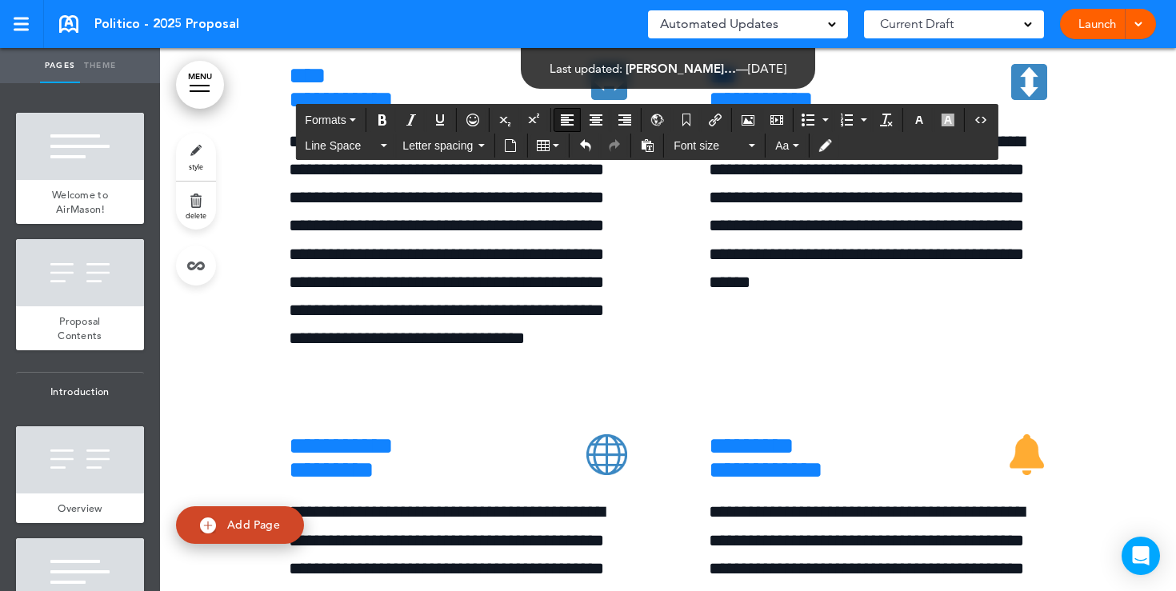
scroll to position [6402, 0]
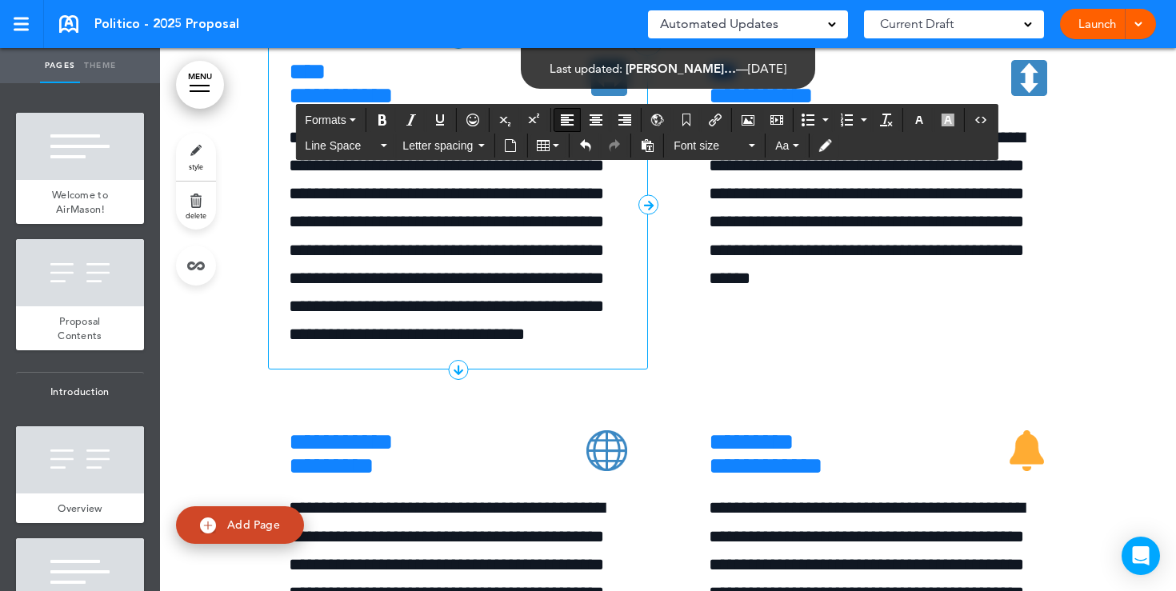
click at [482, 234] on div "**********" at bounding box center [458, 205] width 338 height 290
click at [470, 108] on h6 "**********" at bounding box center [458, 84] width 338 height 48
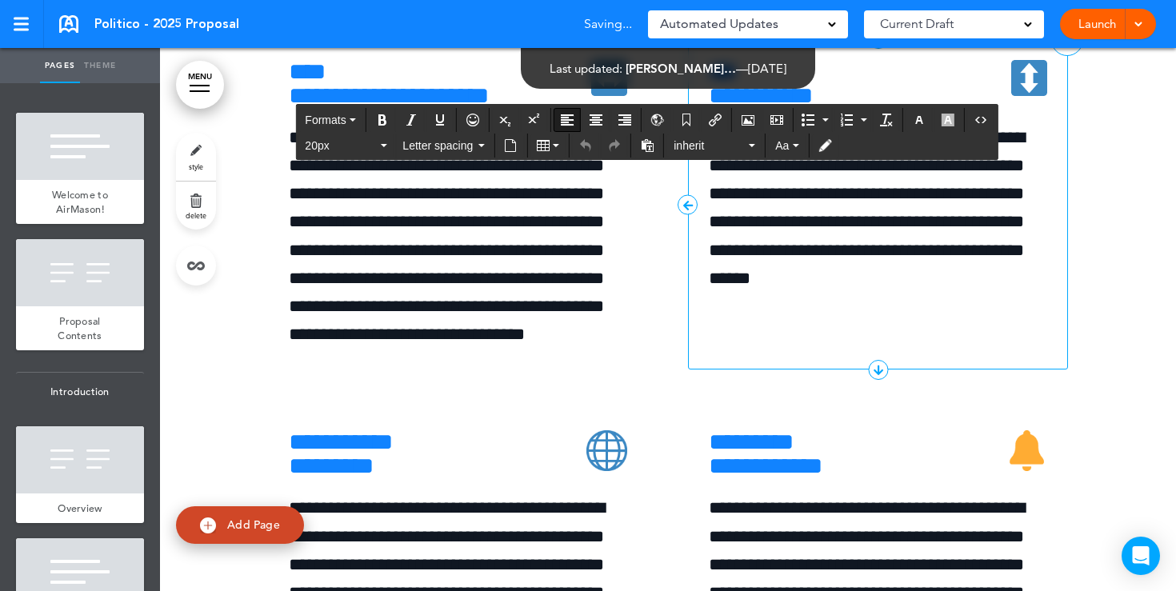
click at [922, 108] on h6 "**********" at bounding box center [878, 84] width 338 height 48
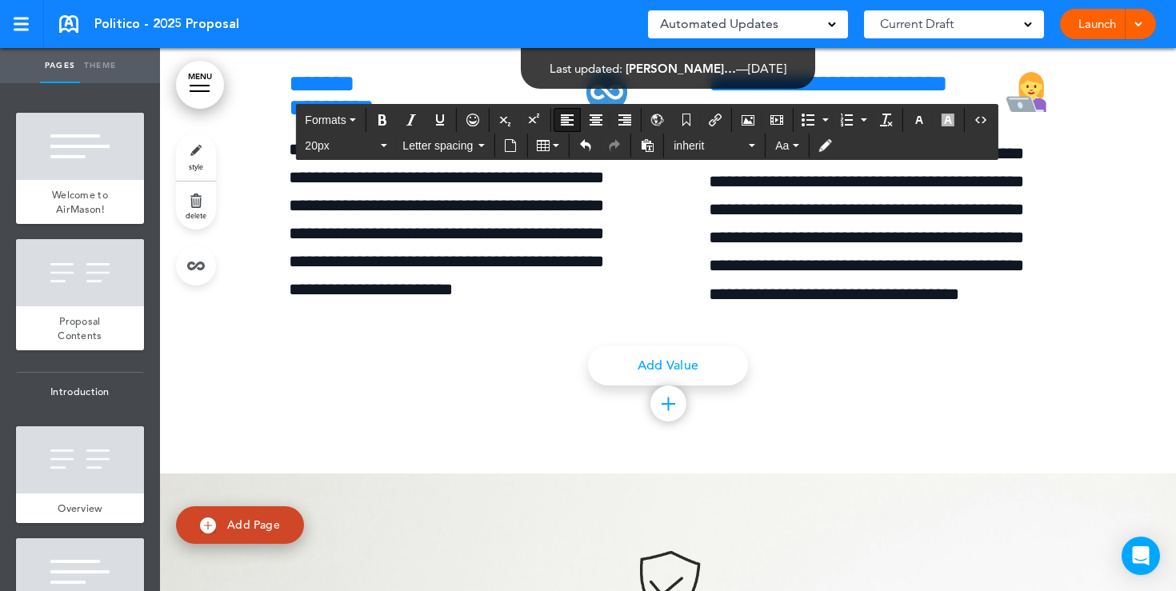
scroll to position [7776, 0]
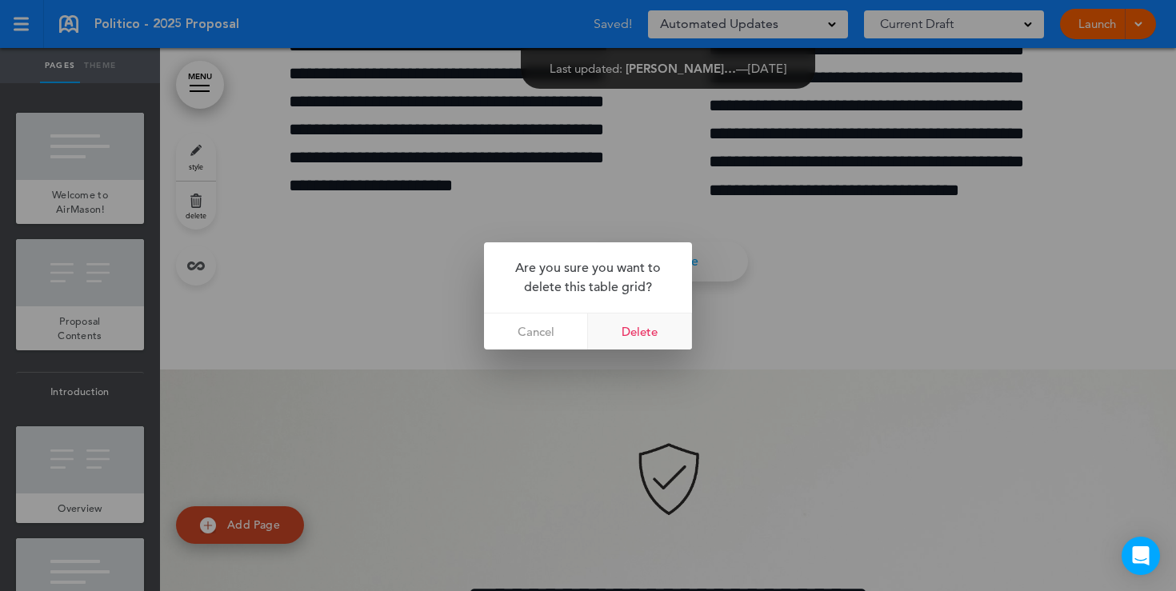
click at [637, 324] on link "Delete" at bounding box center [640, 332] width 104 height 36
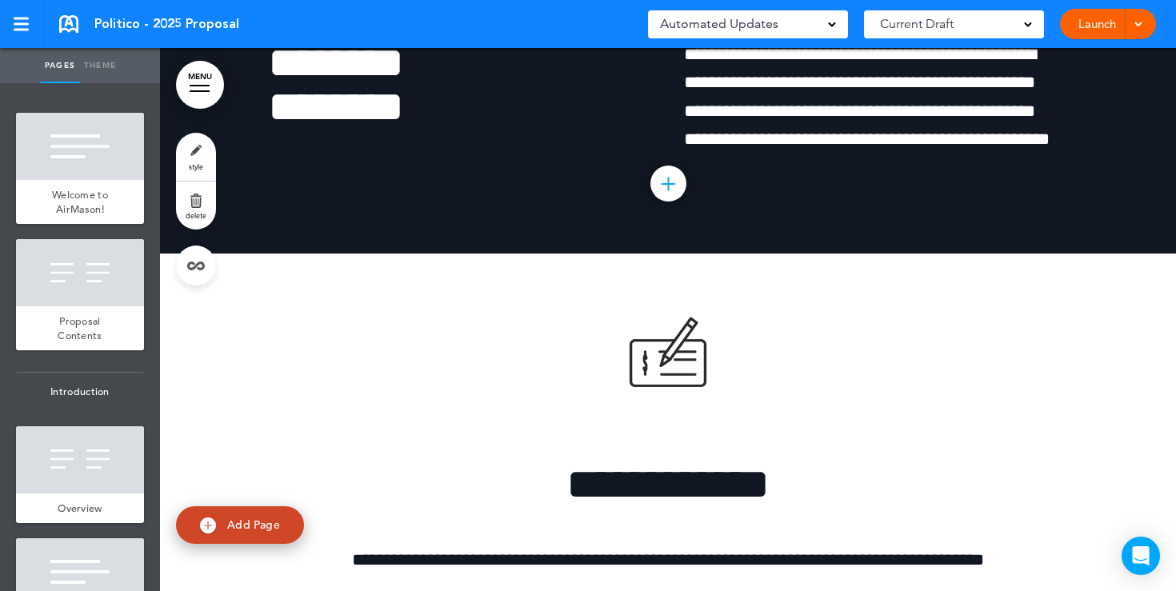
scroll to position [9378, 0]
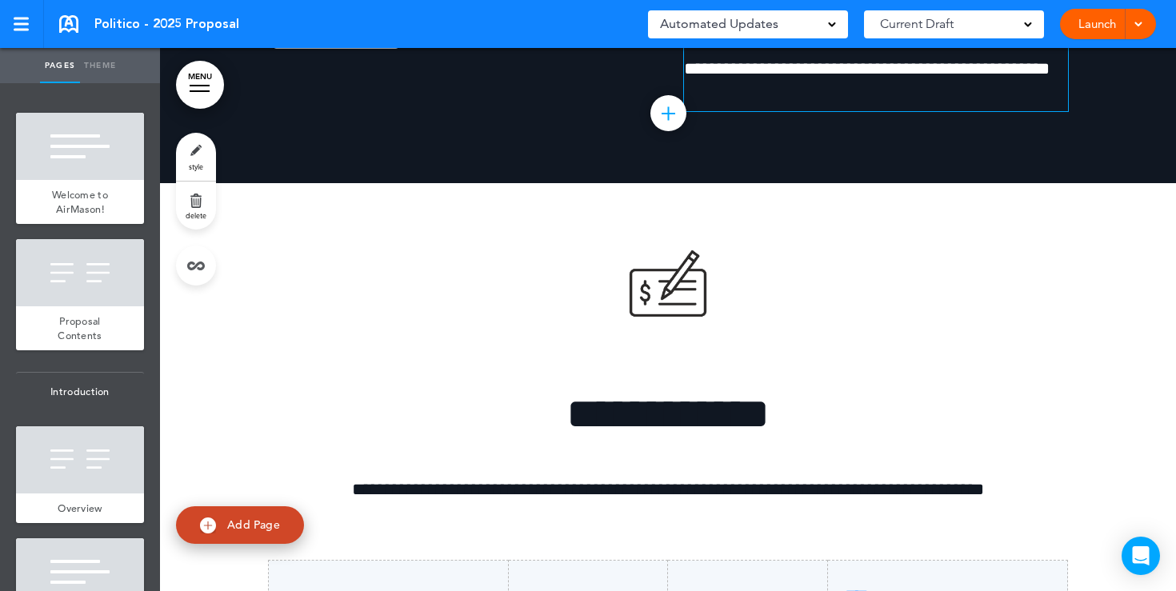
click at [1047, 83] on p "**********" at bounding box center [876, 26] width 384 height 113
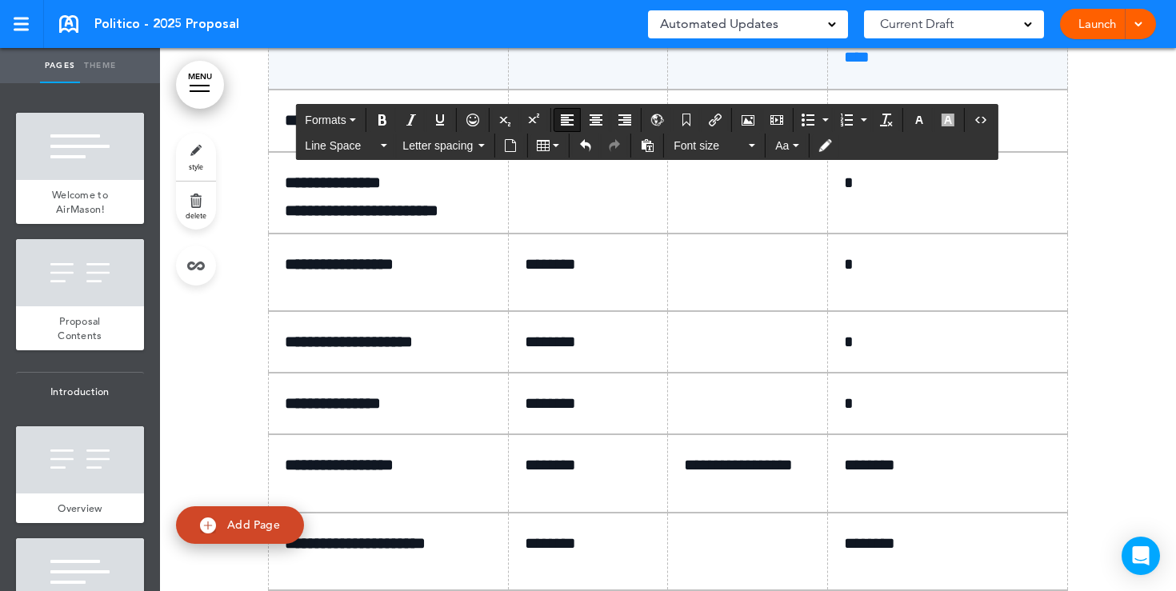
scroll to position [9990, 0]
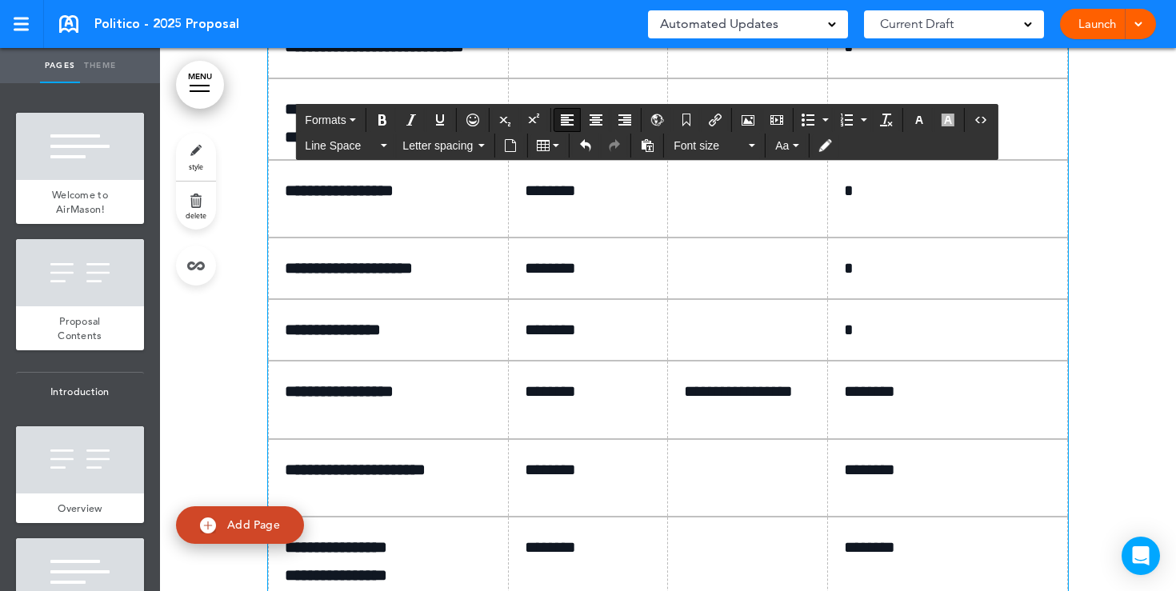
click at [544, 61] on p at bounding box center [594, 47] width 139 height 28
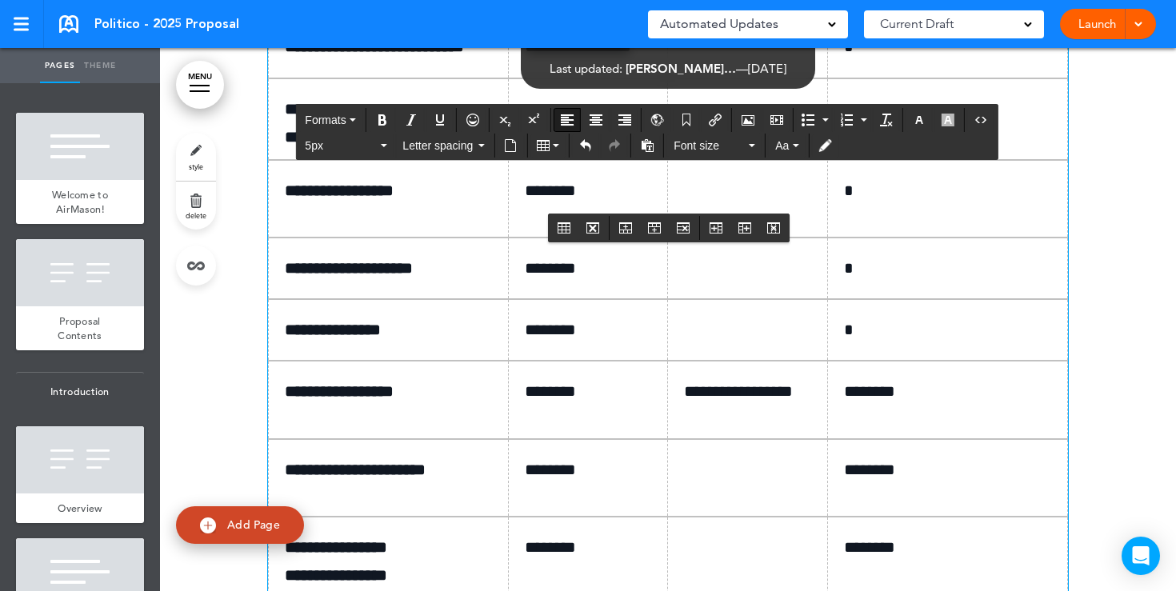
click at [715, 61] on p at bounding box center [753, 47] width 139 height 28
click at [892, 61] on p "*" at bounding box center [953, 47] width 219 height 28
click at [577, 123] on p at bounding box center [594, 109] width 139 height 28
click at [715, 123] on p at bounding box center [753, 109] width 139 height 28
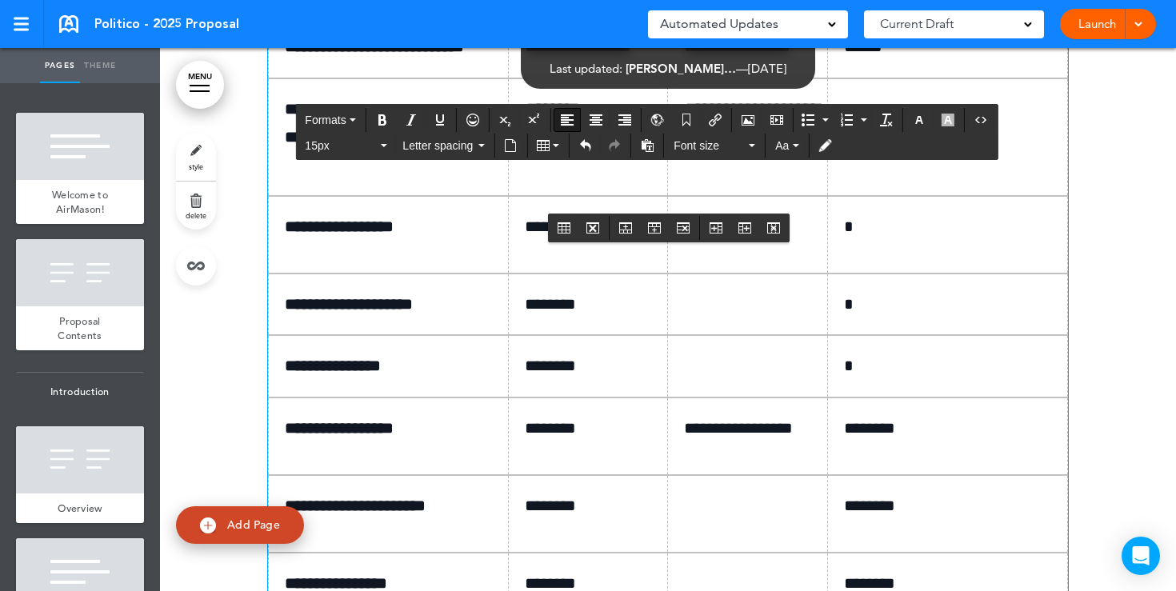
click at [868, 123] on p "*" at bounding box center [953, 109] width 219 height 28
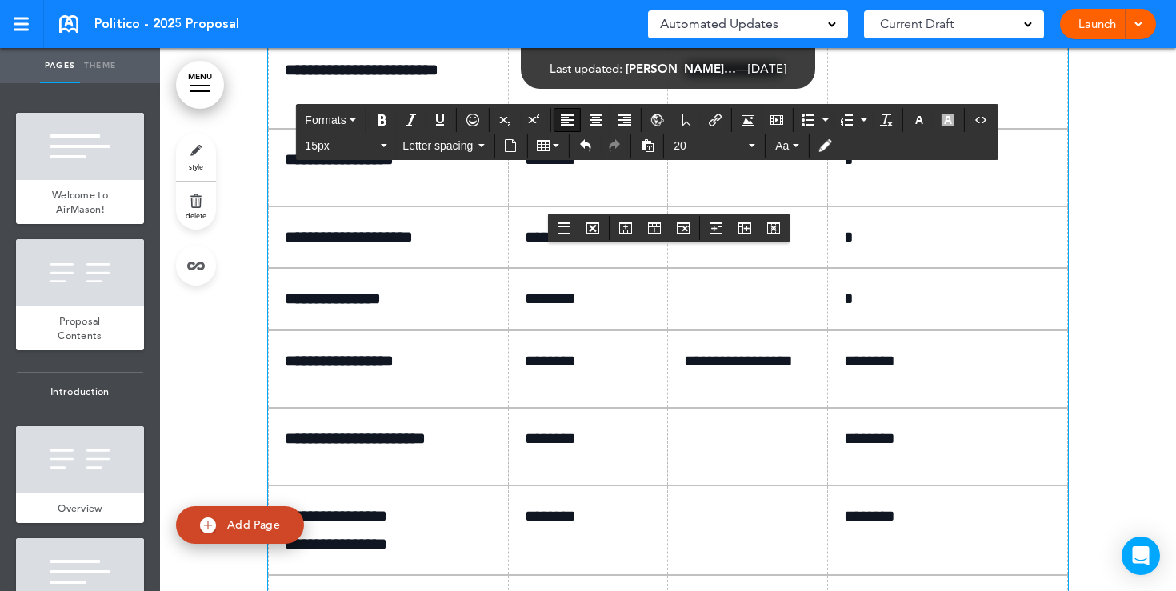
scroll to position [10072, 0]
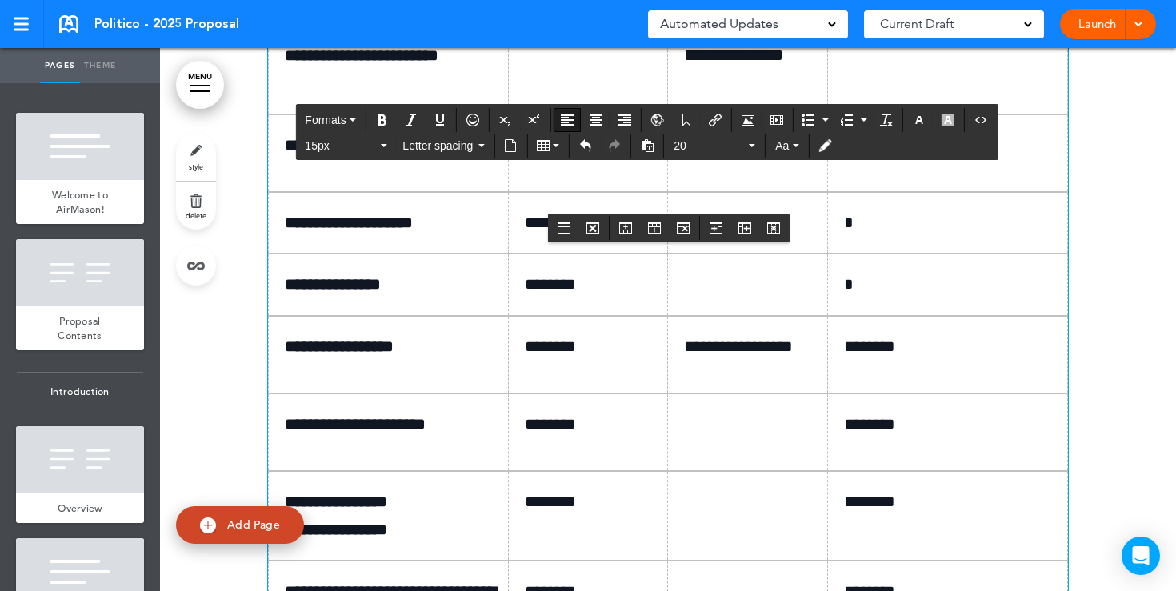
click at [444, 159] on p "**********" at bounding box center [394, 145] width 219 height 28
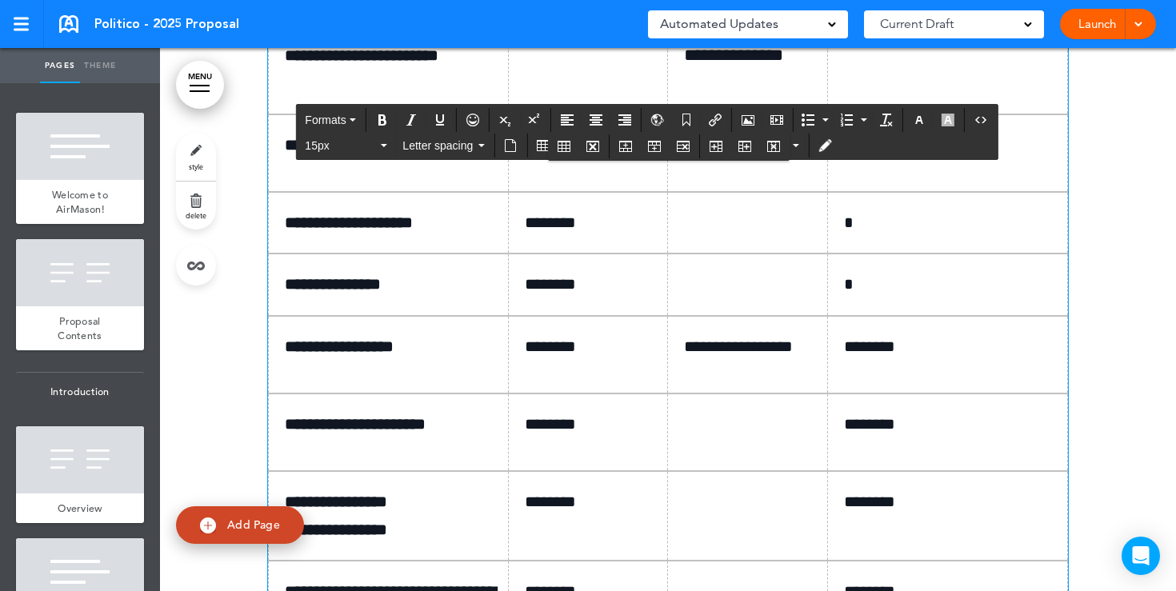
click at [719, 192] on td at bounding box center [748, 153] width 160 height 78
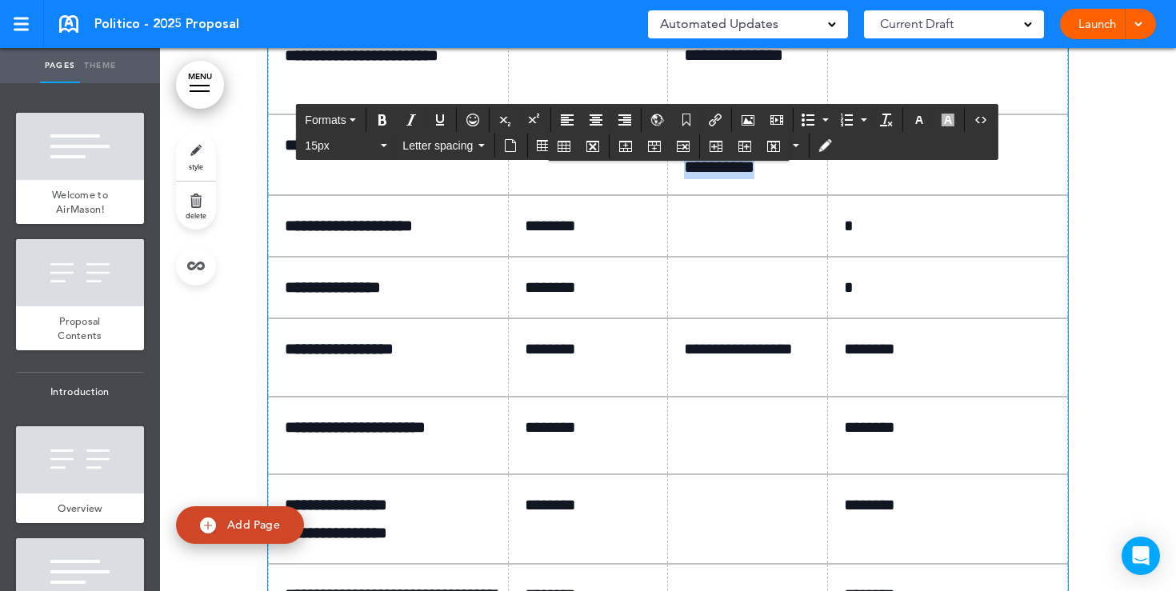
drag, startPoint x: 818, startPoint y: 462, endPoint x: 690, endPoint y: 442, distance: 129.7
click at [690, 178] on p "**********" at bounding box center [753, 156] width 139 height 44
copy p "**********"
click at [721, 257] on td at bounding box center [748, 226] width 160 height 62
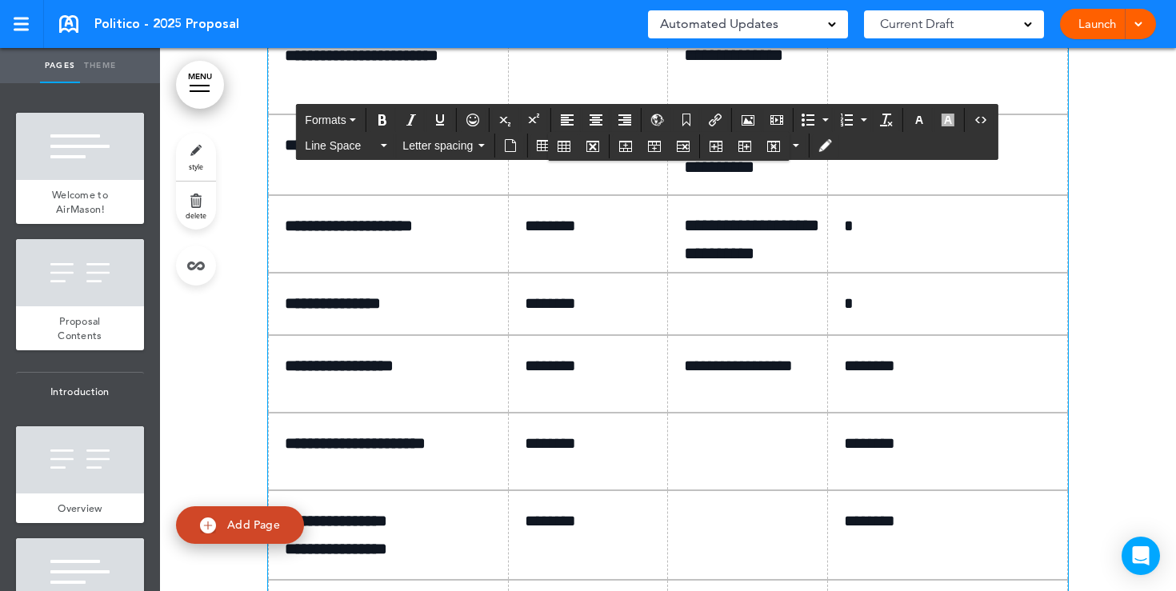
scroll to position [10171, 0]
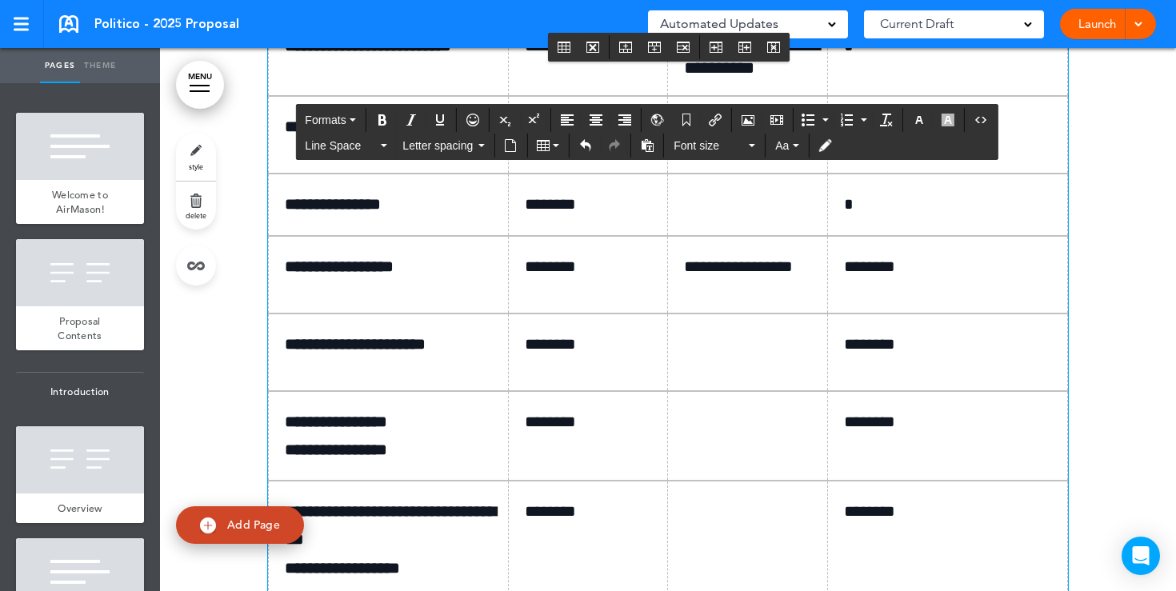
click at [712, 235] on td at bounding box center [748, 205] width 160 height 62
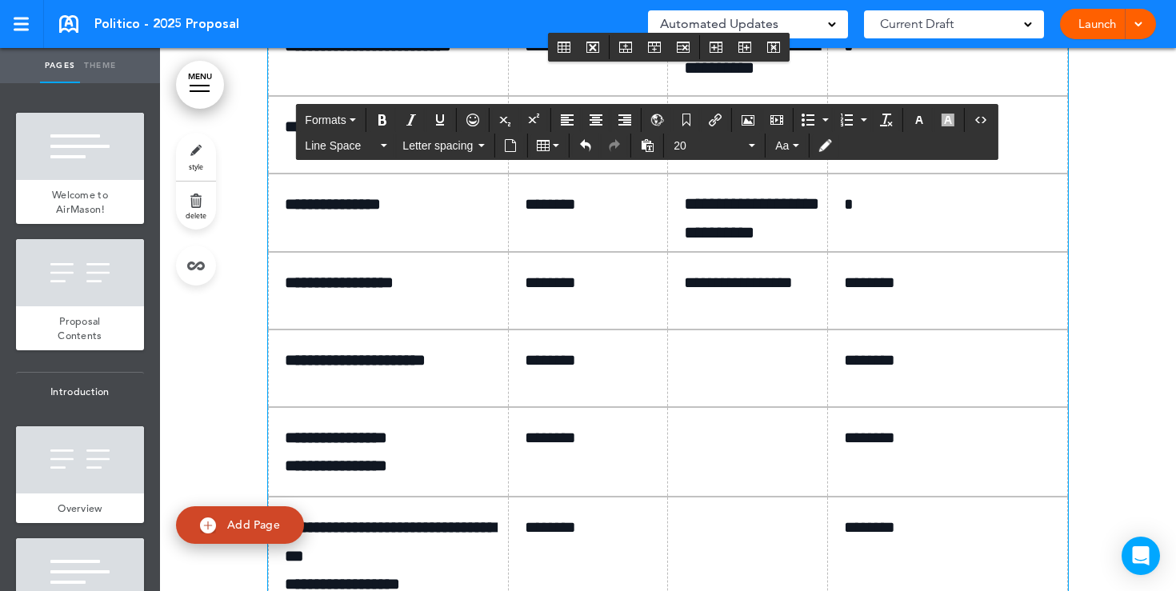
click at [896, 60] on p "*" at bounding box center [953, 46] width 219 height 28
click at [879, 141] on p "*" at bounding box center [953, 127] width 219 height 28
click at [860, 218] on p "*" at bounding box center [953, 204] width 219 height 28
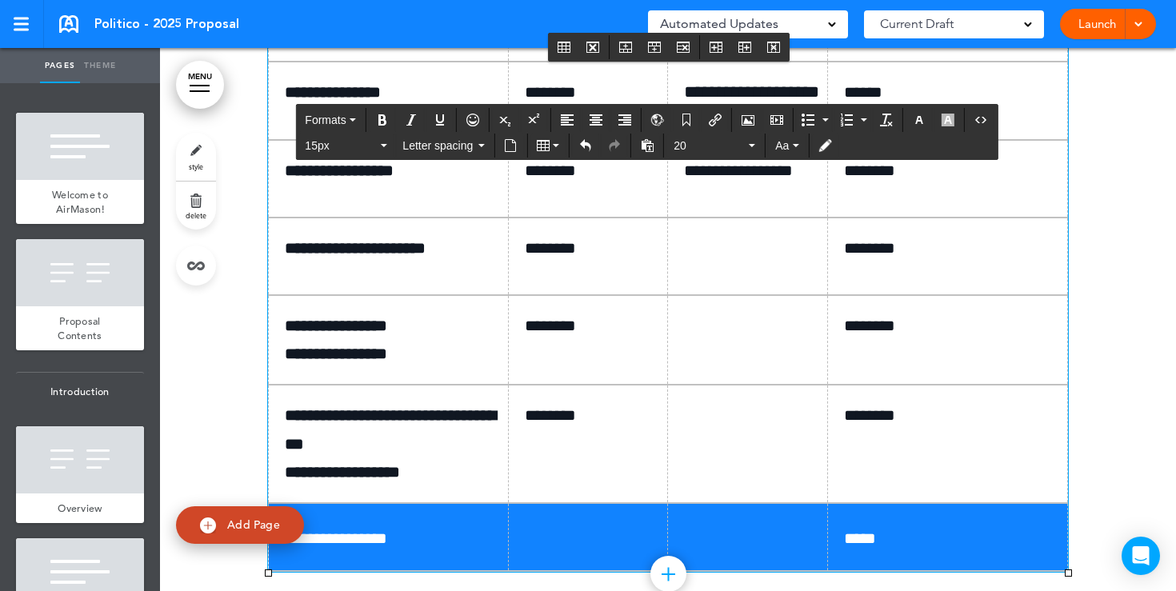
scroll to position [10310, 0]
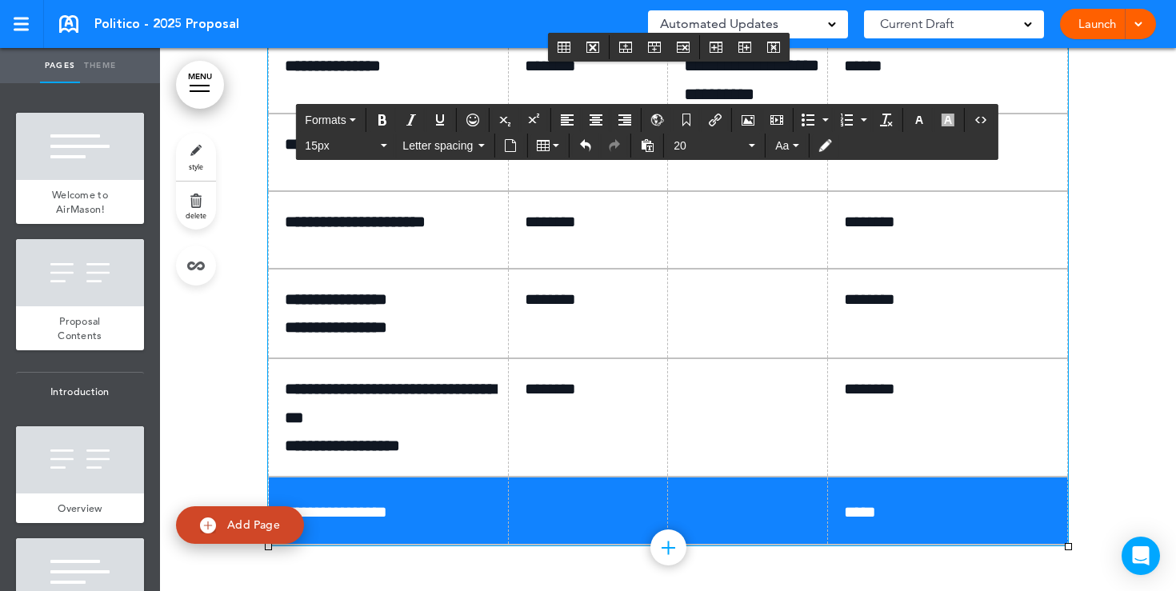
click at [692, 236] on p at bounding box center [753, 222] width 139 height 28
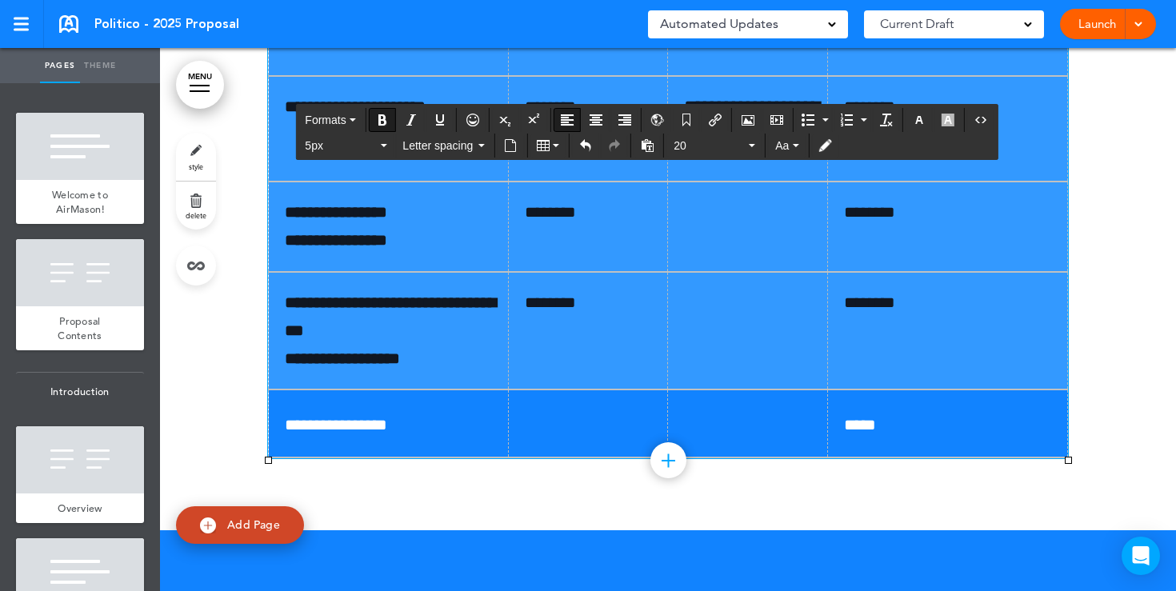
scroll to position [10158, 0]
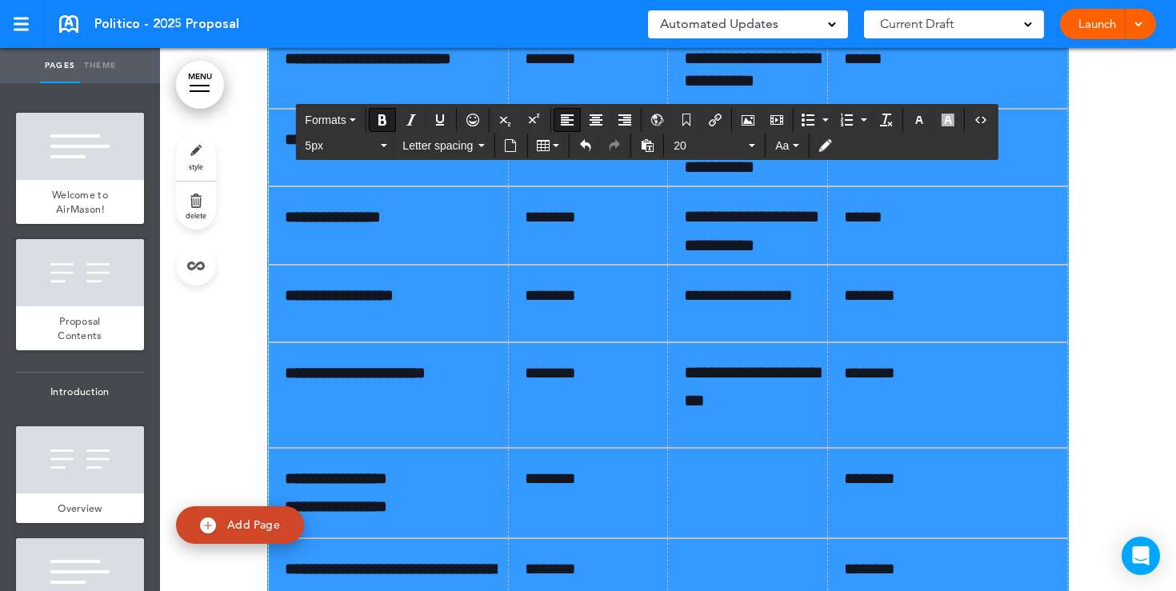
drag, startPoint x: 954, startPoint y: 515, endPoint x: 294, endPoint y: 168, distance: 745.2
click at [294, 168] on tbody "**********" at bounding box center [668, 253] width 799 height 944
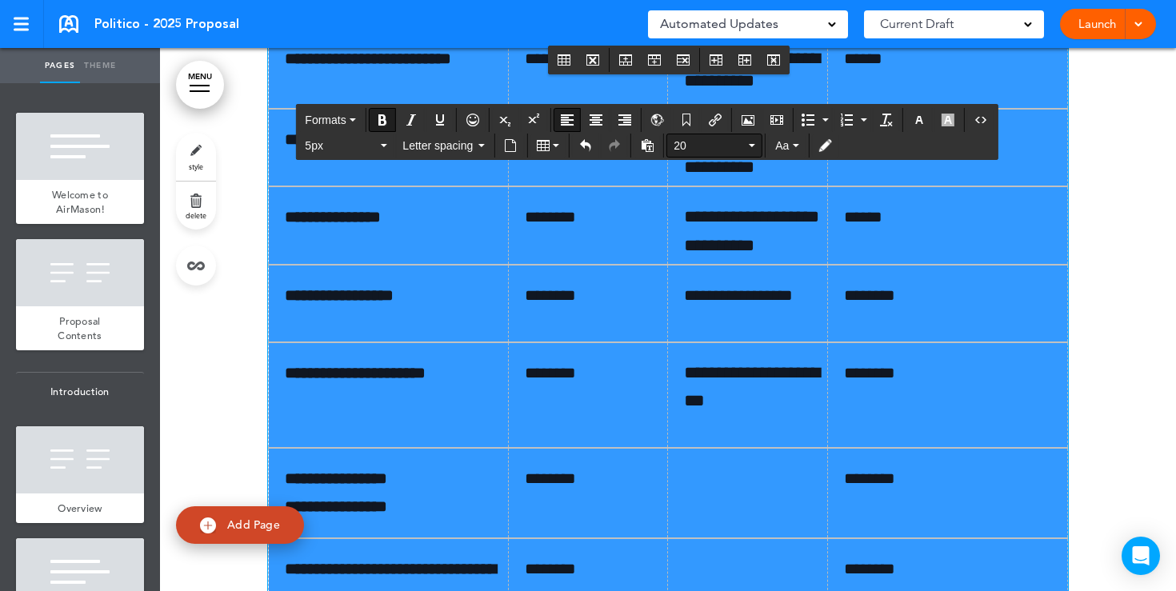
click at [707, 145] on span "20" at bounding box center [710, 146] width 72 height 16
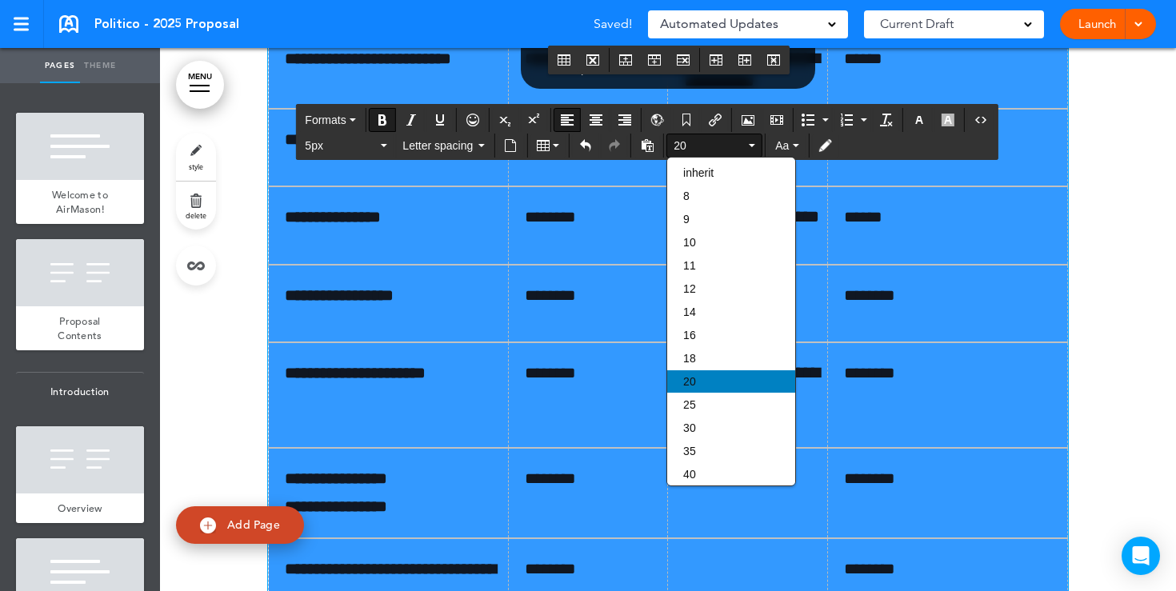
click at [704, 384] on div "20" at bounding box center [731, 381] width 128 height 22
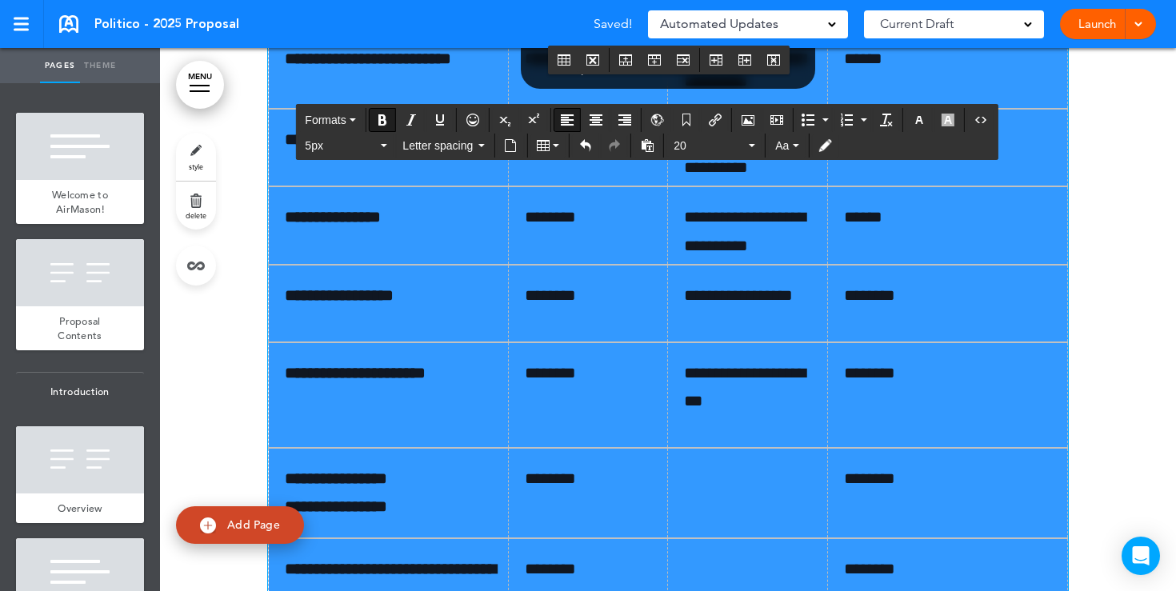
click at [993, 154] on p "******" at bounding box center [953, 140] width 219 height 28
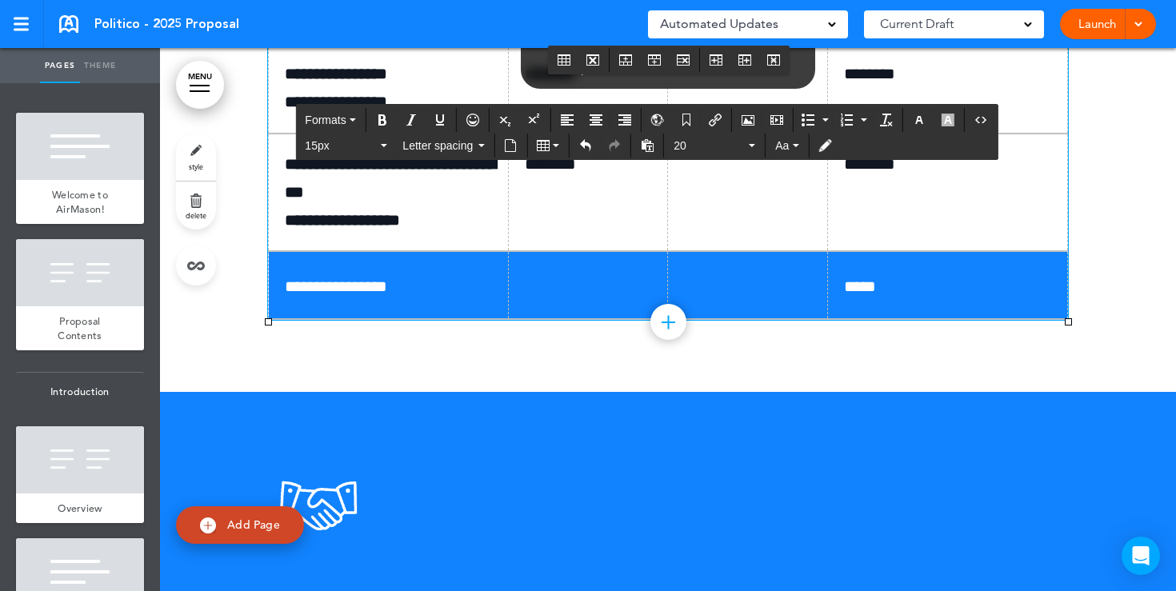
scroll to position [10665, 0]
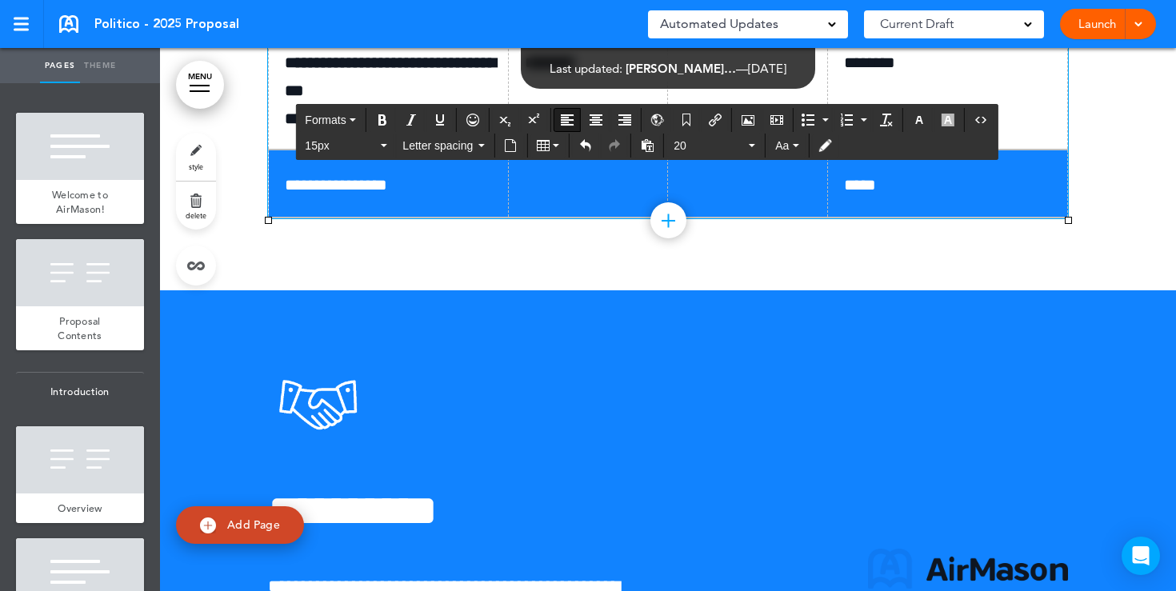
click at [853, 193] on span "*****" at bounding box center [860, 185] width 32 height 16
click at [1099, 20] on link "Launch" at bounding box center [1097, 24] width 50 height 30
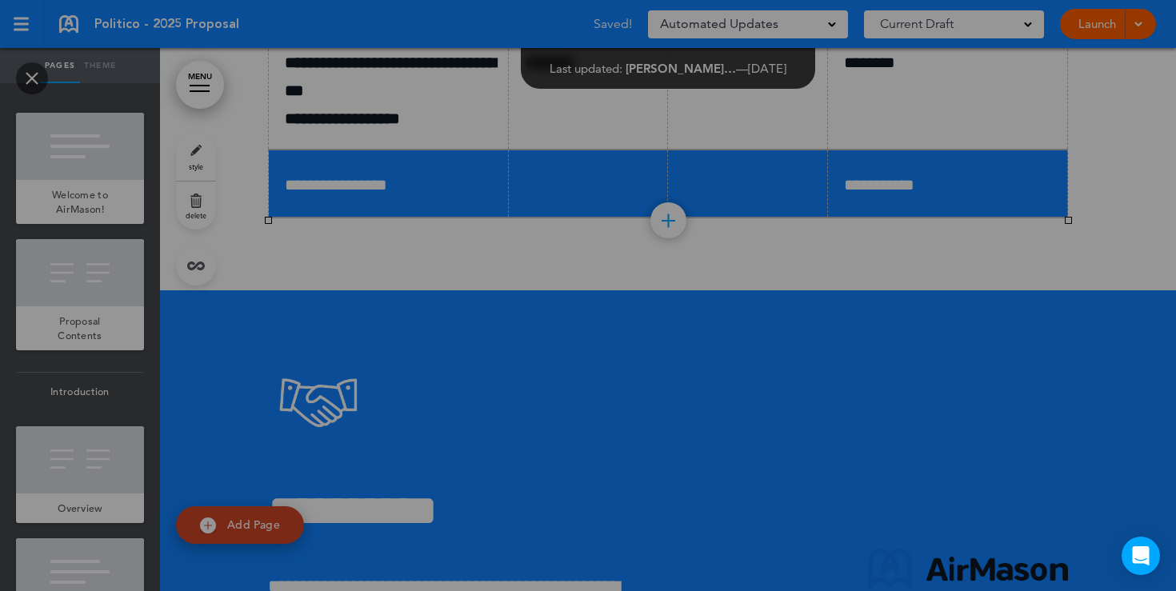
scroll to position [0, 0]
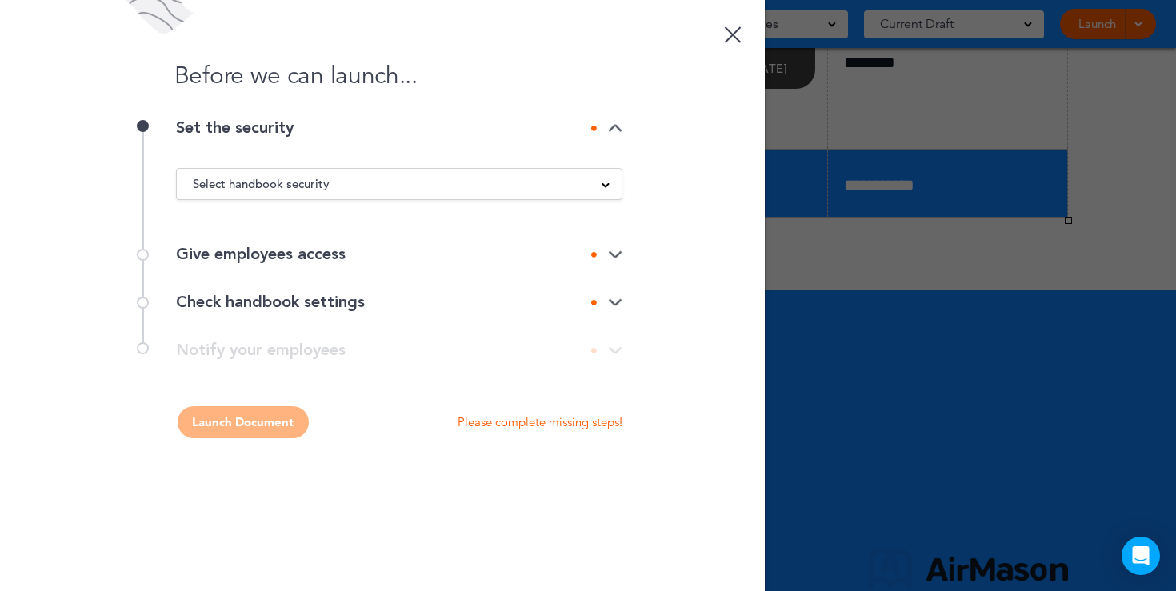
click at [605, 192] on div "Select handbook security" at bounding box center [399, 184] width 445 height 18
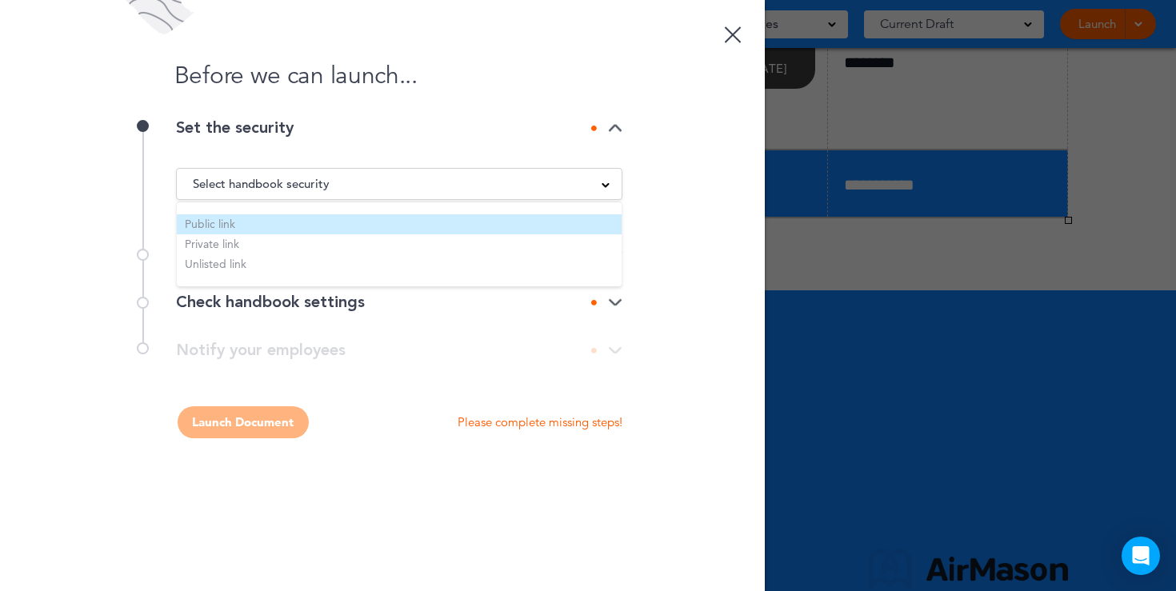
click at [326, 225] on li "Public link" at bounding box center [399, 224] width 445 height 20
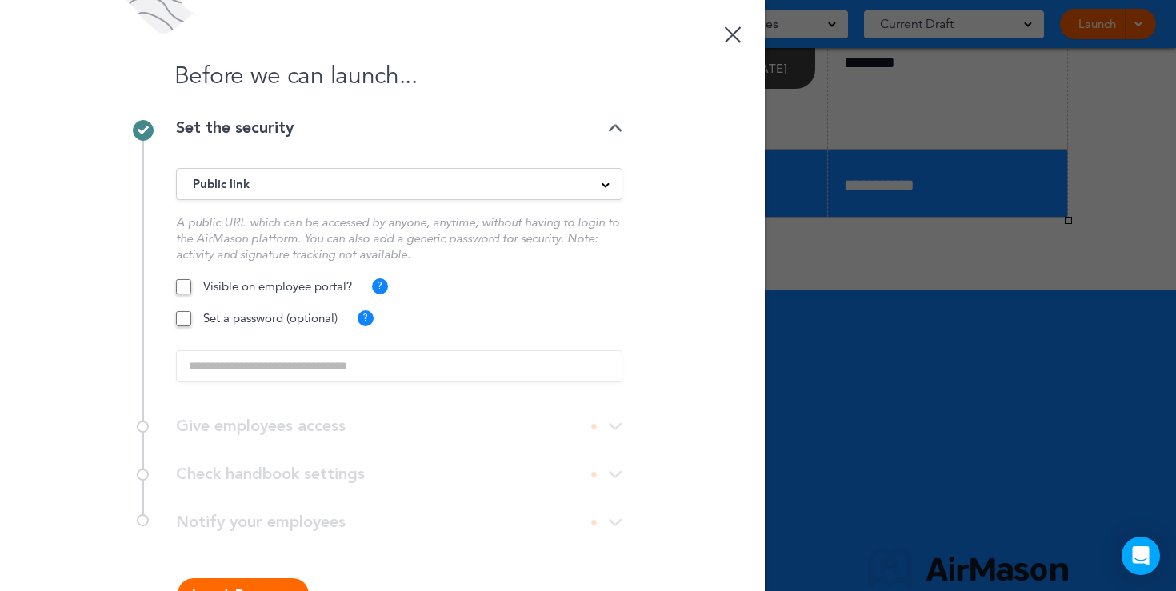
scroll to position [51, 0]
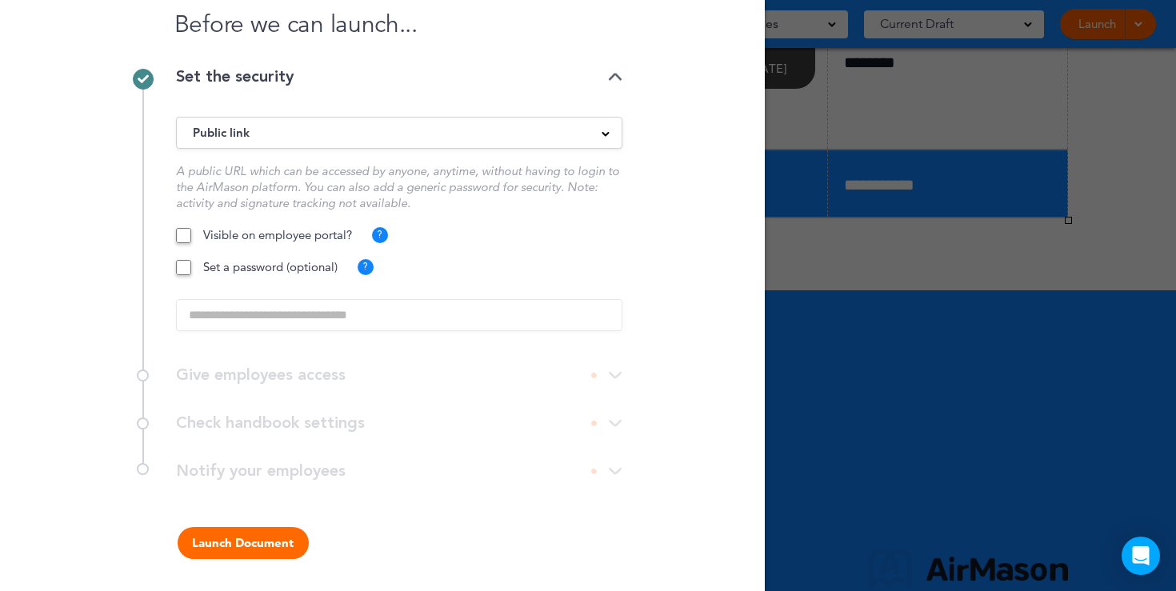
click at [253, 542] on button "Launch Document" at bounding box center [243, 543] width 131 height 32
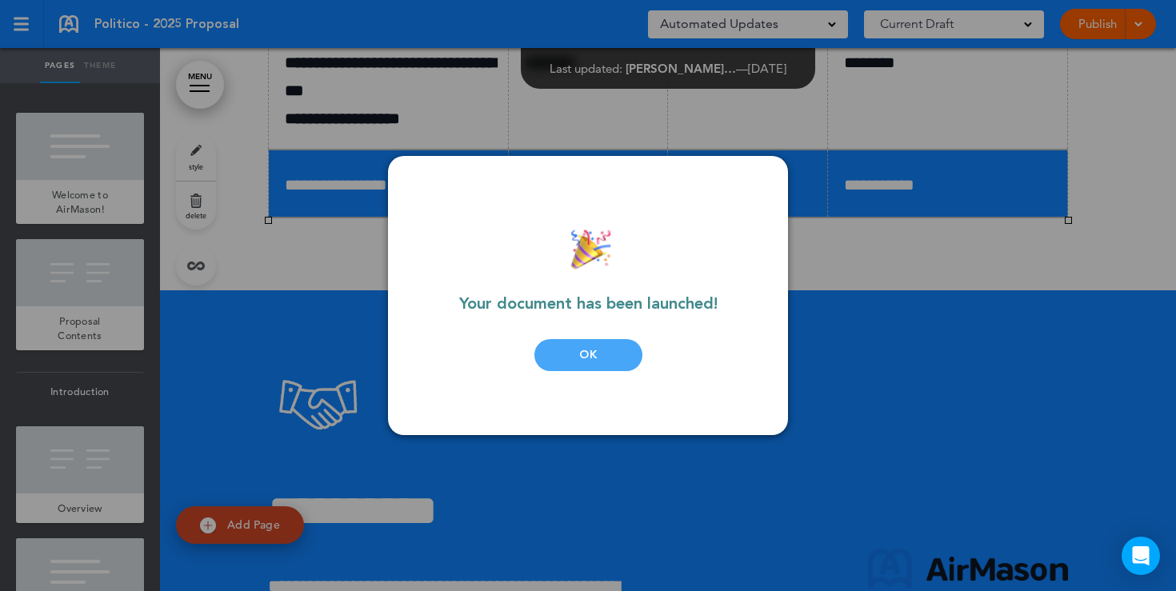
click at [362, 112] on div at bounding box center [588, 295] width 1176 height 591
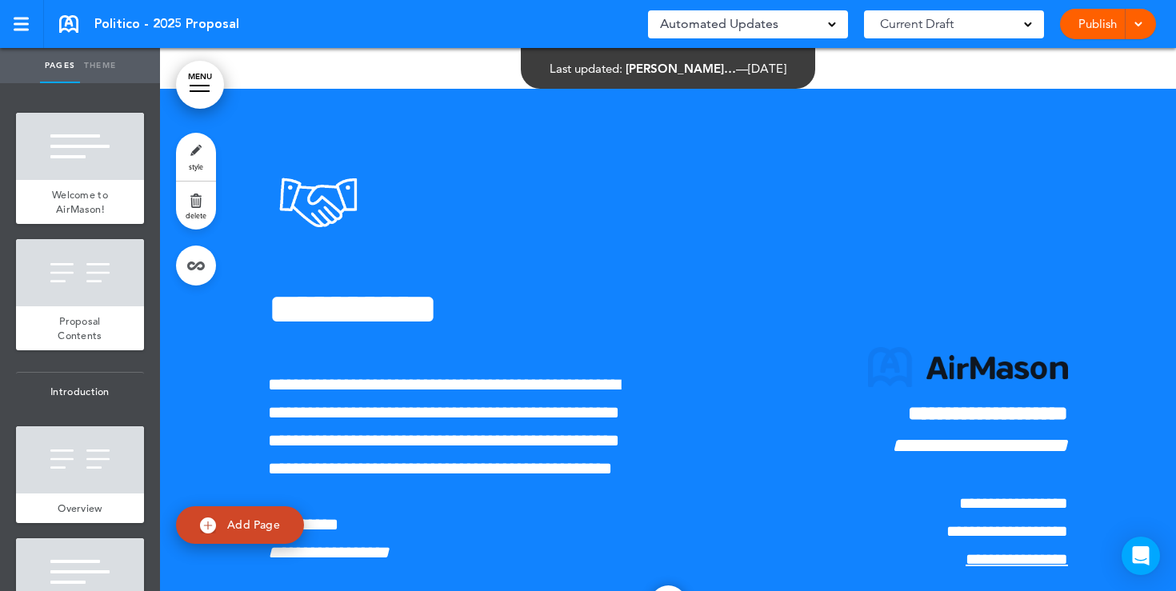
scroll to position [10867, 0]
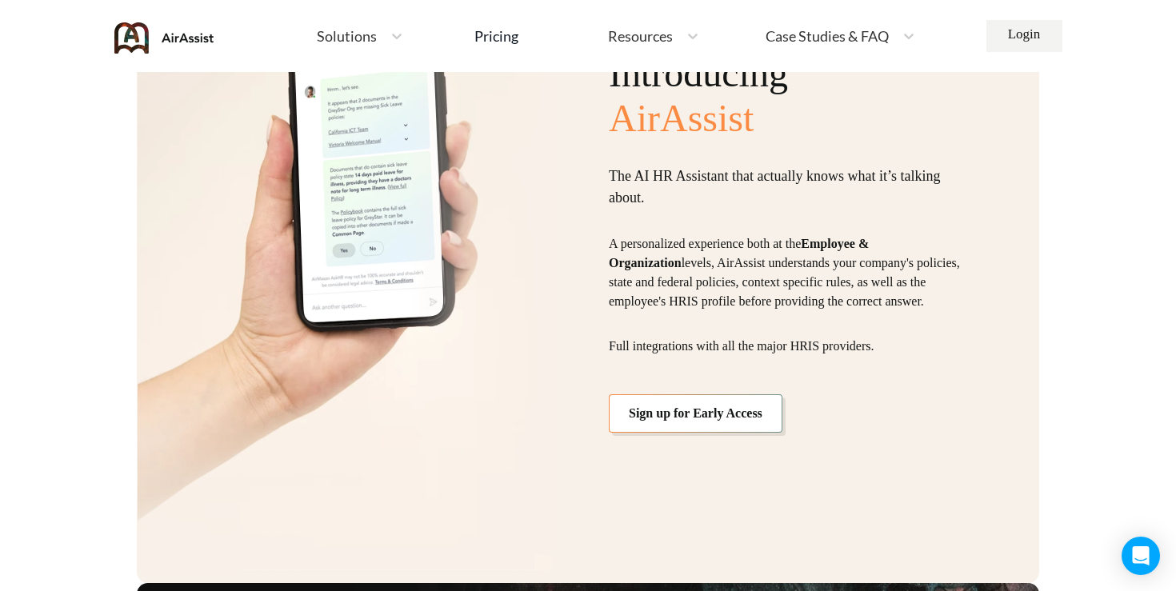
scroll to position [1516, 0]
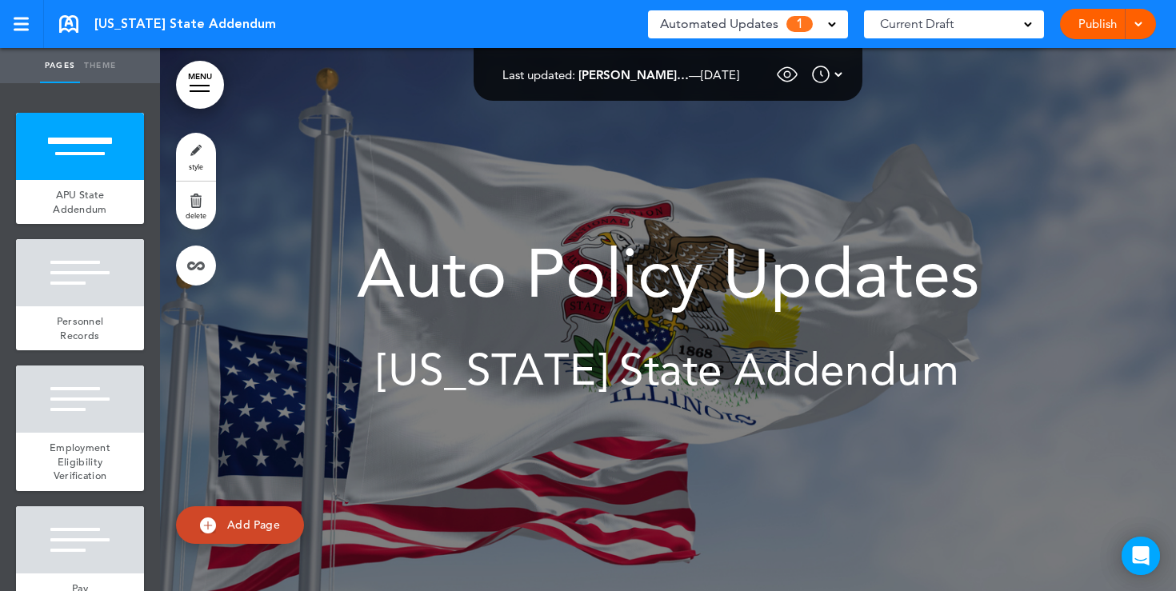
click at [827, 26] on div "Automated Updates 1" at bounding box center [748, 24] width 176 height 22
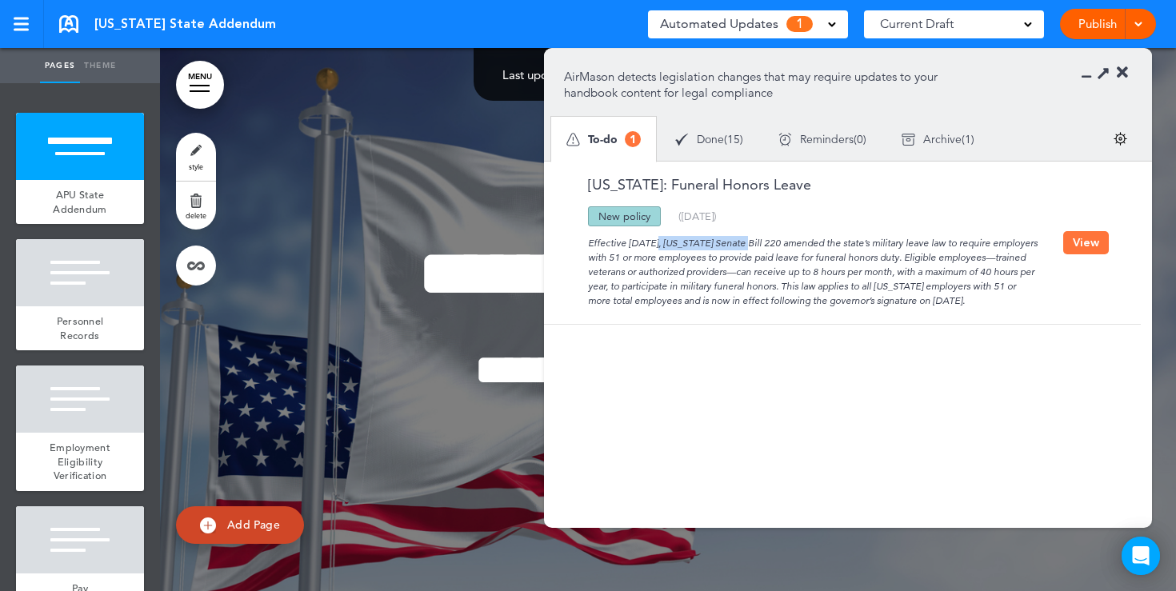
drag, startPoint x: 601, startPoint y: 246, endPoint x: 689, endPoint y: 243, distance: 88.0
click at [689, 243] on div "Effective [DATE], [US_STATE] Senate Bill 220 amended the state’s military leave…" at bounding box center [813, 267] width 499 height 82
drag, startPoint x: 658, startPoint y: 258, endPoint x: 724, endPoint y: 258, distance: 66.4
click at [724, 258] on div "Effective [DATE], [US_STATE] Senate Bill 220 amended the state’s military leave…" at bounding box center [813, 267] width 499 height 82
click at [1089, 236] on button "View" at bounding box center [1086, 242] width 46 height 23
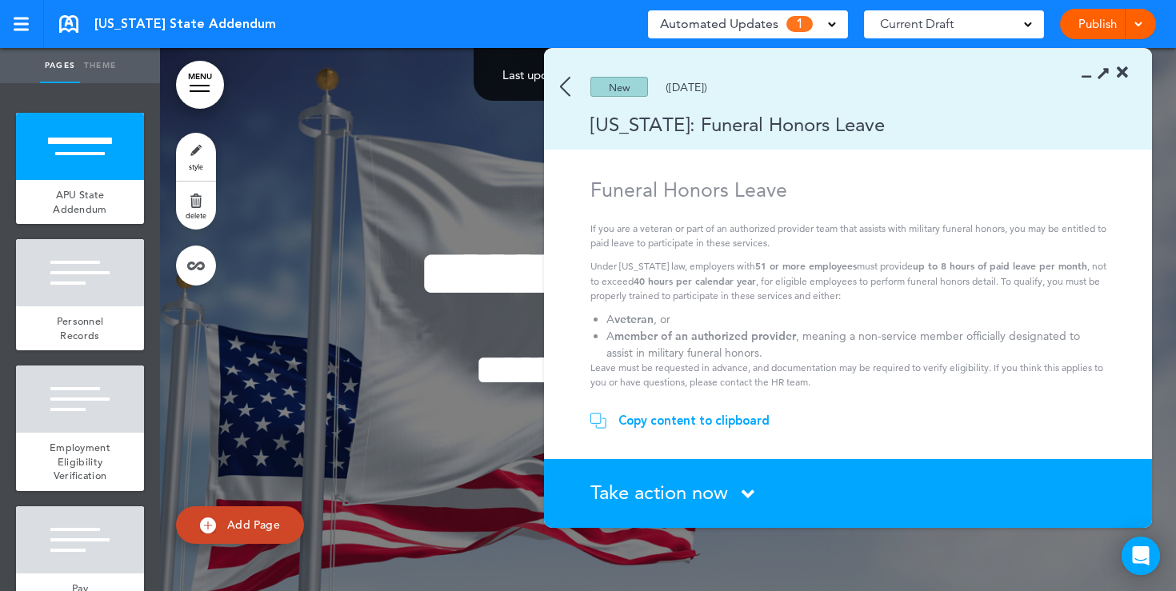
click at [779, 345] on li "A member of an authorized provider , meaning a non-service member officially de…" at bounding box center [850, 344] width 488 height 33
click at [714, 420] on div "Copy content to clipboard" at bounding box center [693, 421] width 151 height 16
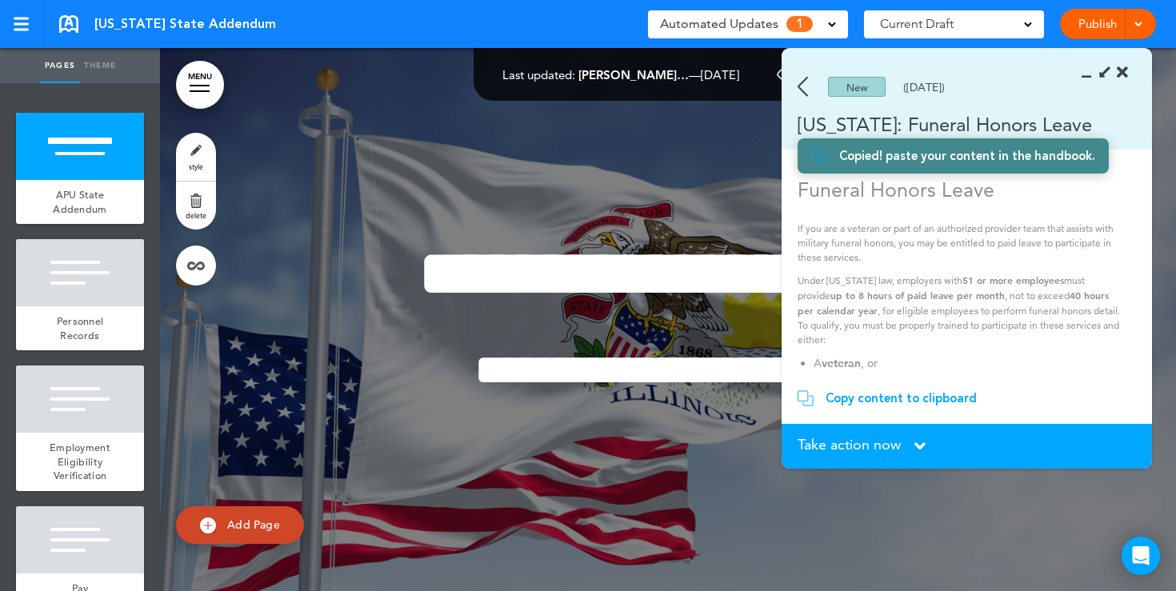
click at [805, 84] on img at bounding box center [803, 87] width 10 height 20
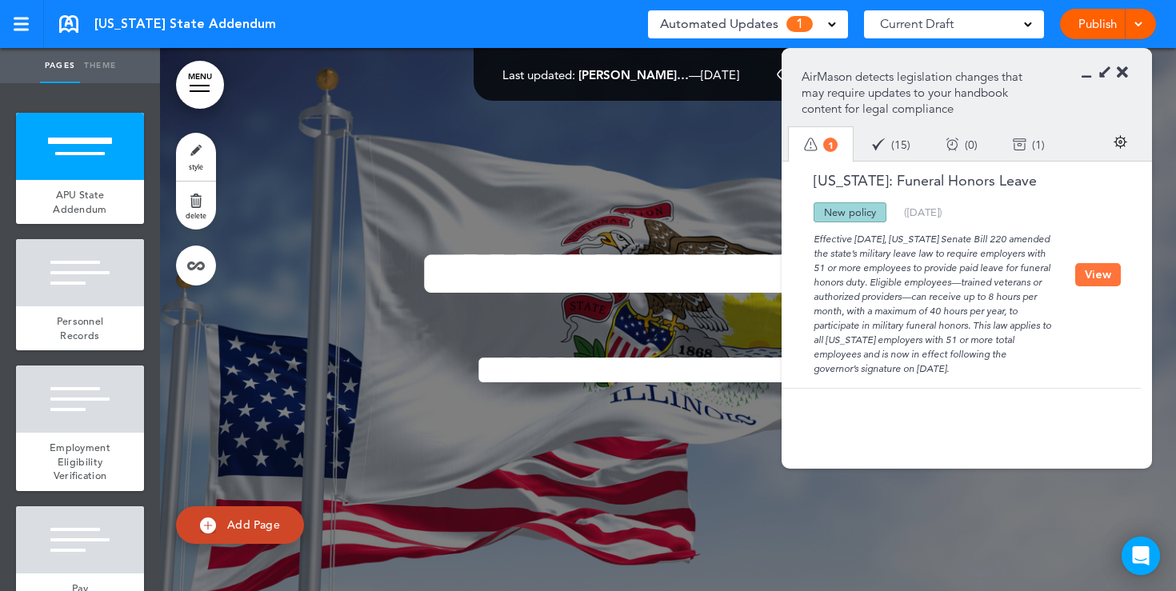
click at [1121, 73] on icon at bounding box center [1122, 73] width 11 height 16
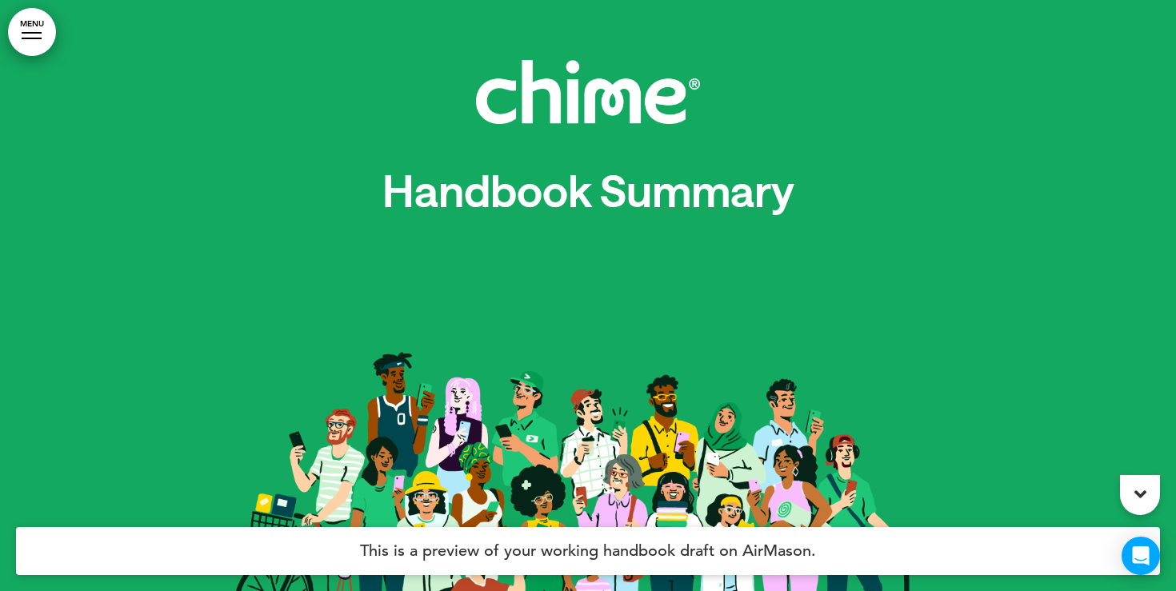
click at [30, 44] on link "MENU" at bounding box center [32, 32] width 48 height 48
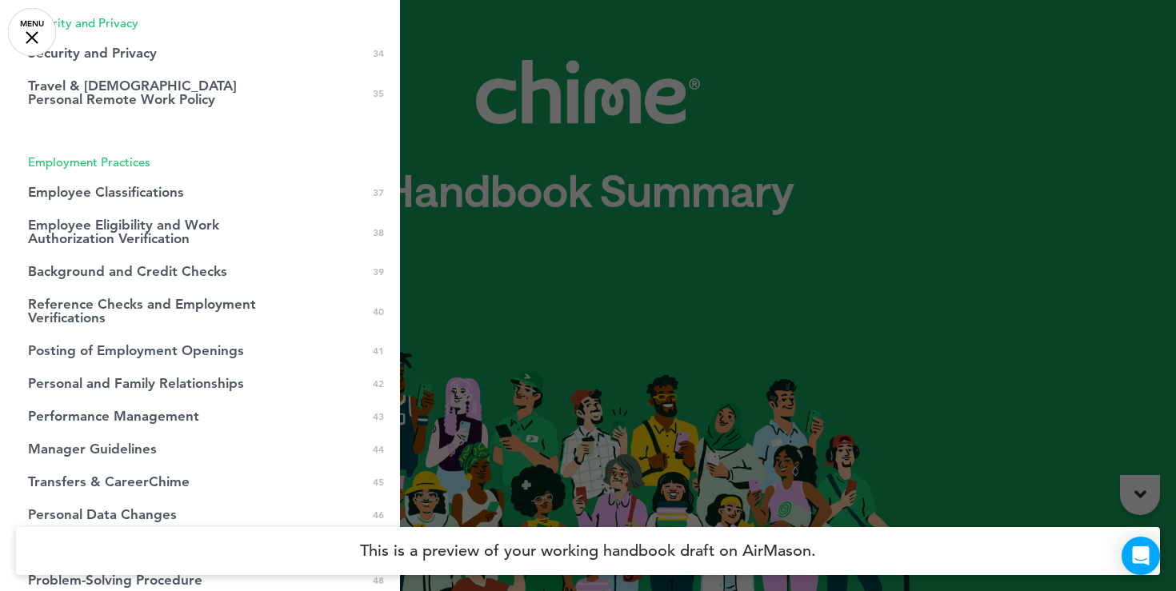
scroll to position [1276, 0]
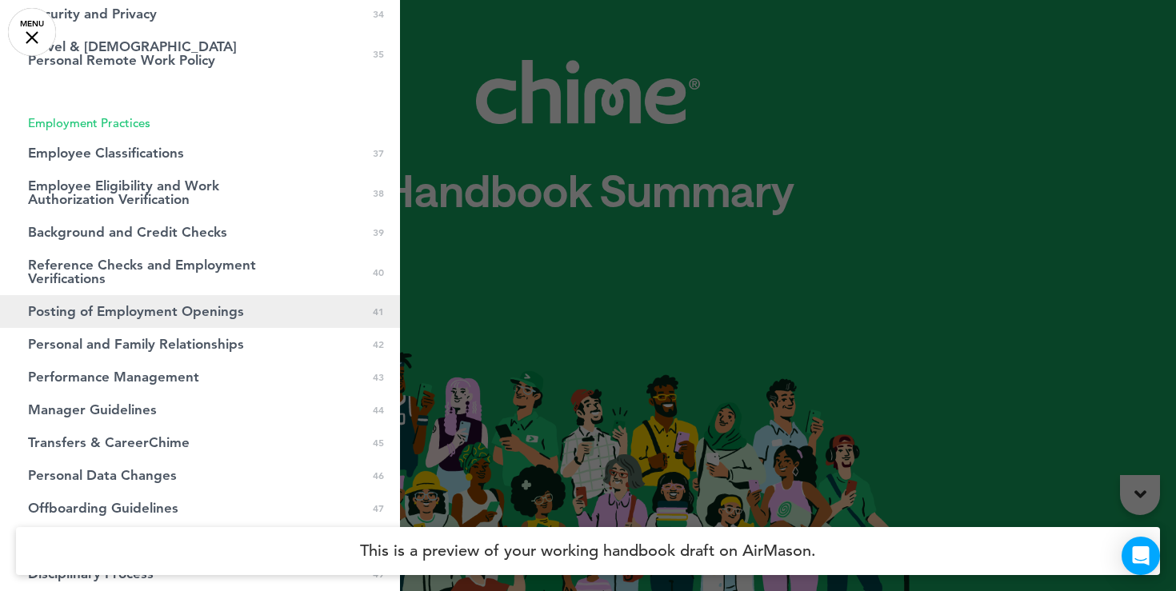
click at [115, 315] on span "Posting of Employment Openings" at bounding box center [136, 312] width 216 height 14
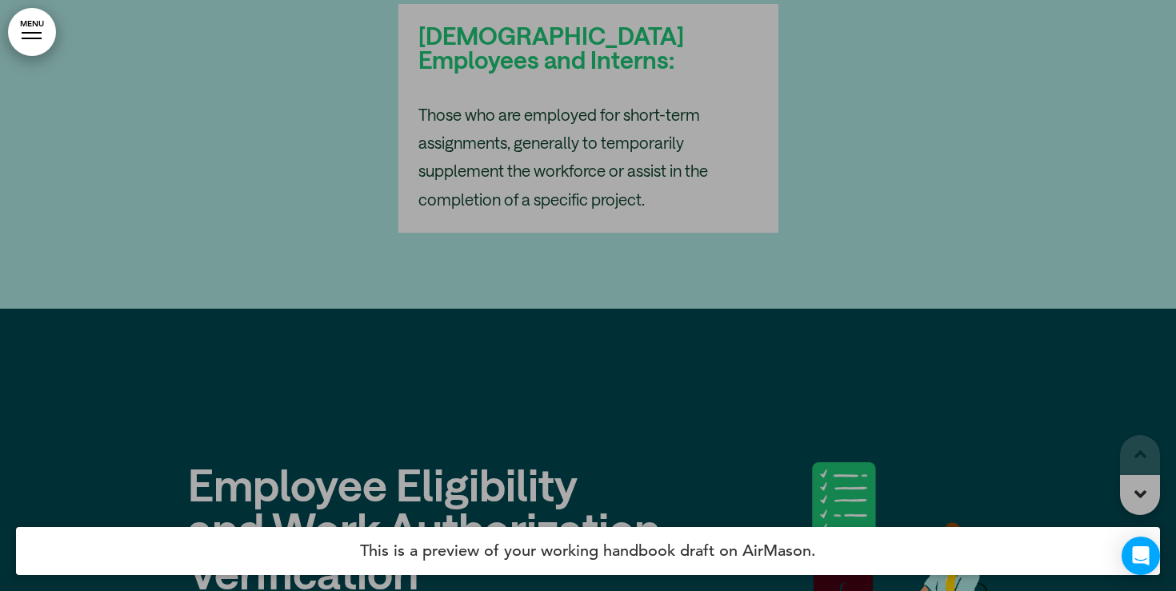
scroll to position [37056, 0]
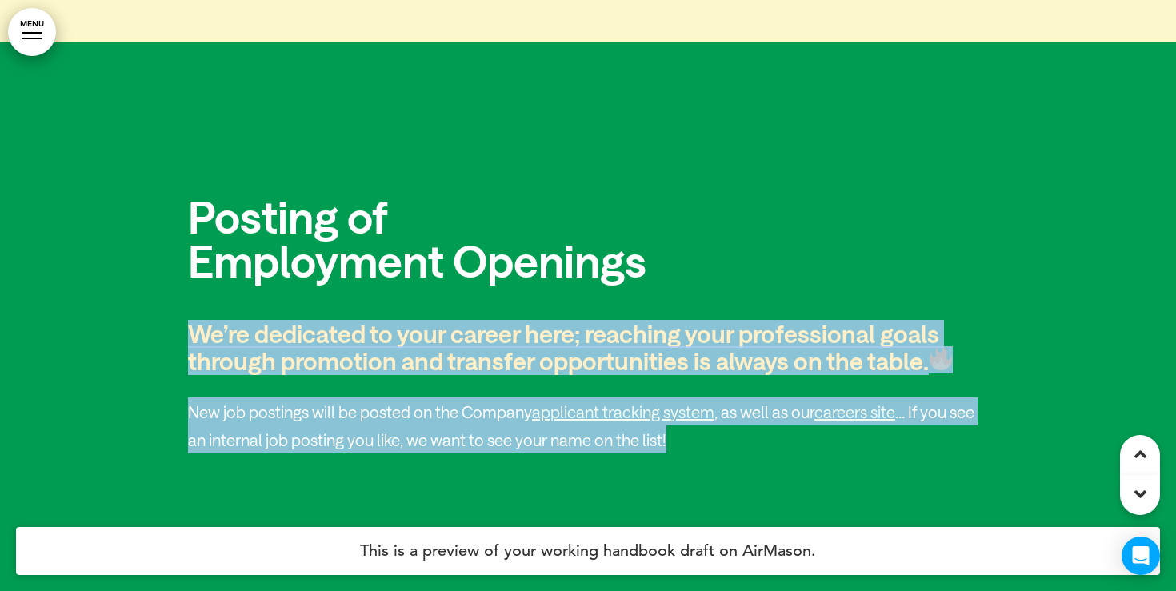
drag, startPoint x: 188, startPoint y: 289, endPoint x: 735, endPoint y: 406, distance: 559.0
click at [735, 406] on div "Posting of Employment Openings We’re dedicated to your career here; reaching yo…" at bounding box center [588, 323] width 800 height 259
click at [735, 406] on p "New job postings will be posted on the Company applicant tracking system , as w…" at bounding box center [588, 426] width 800 height 56
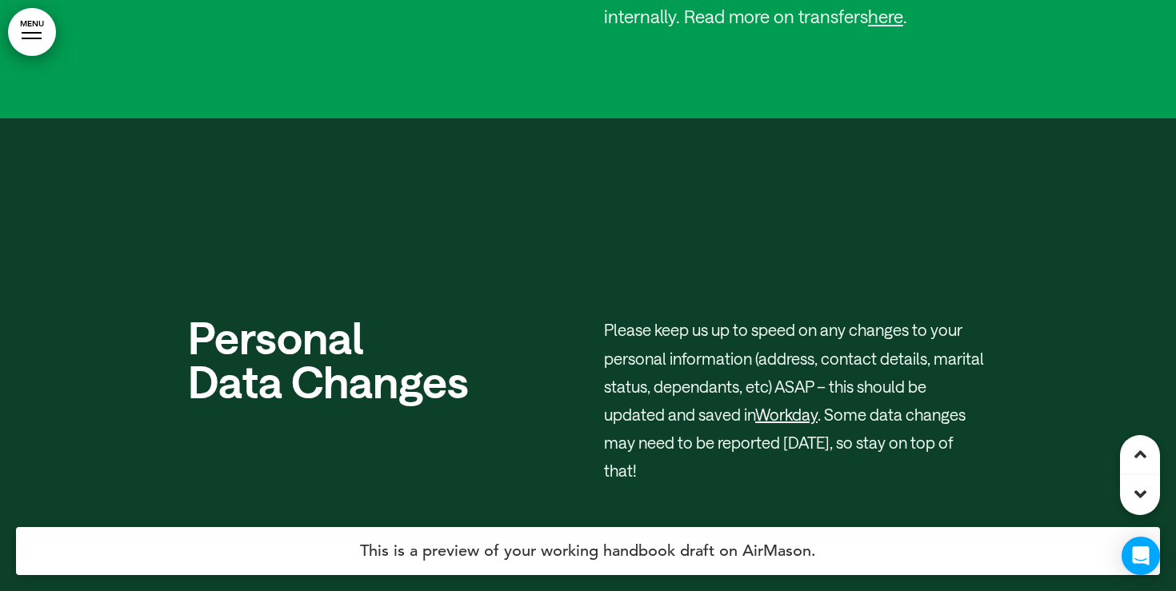
scroll to position [40234, 0]
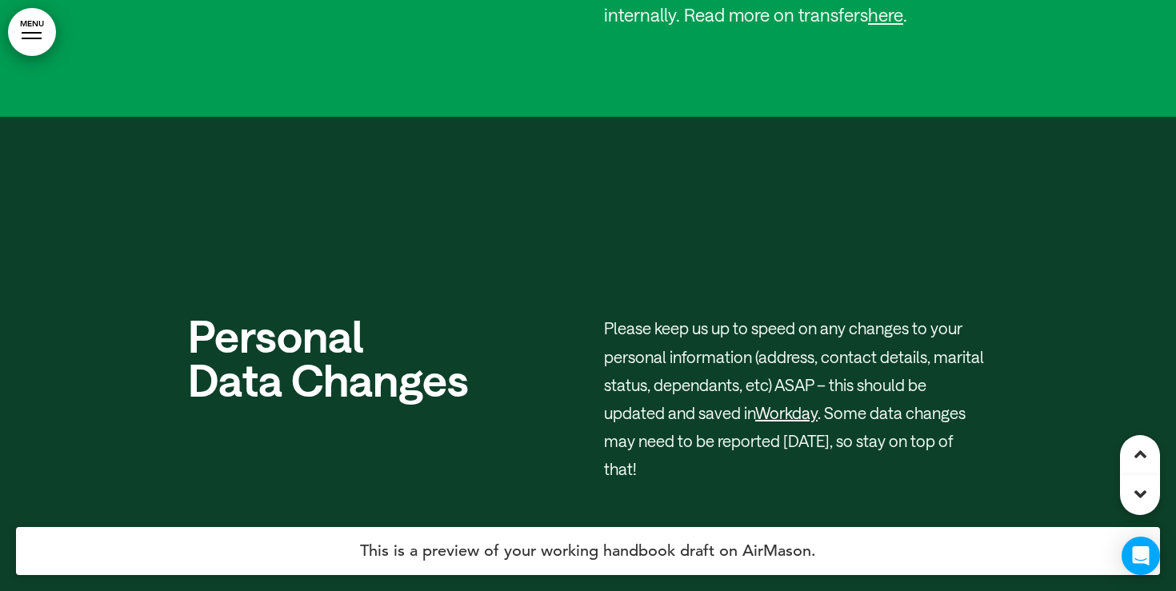
click at [47, 45] on link "MENU" at bounding box center [32, 32] width 48 height 48
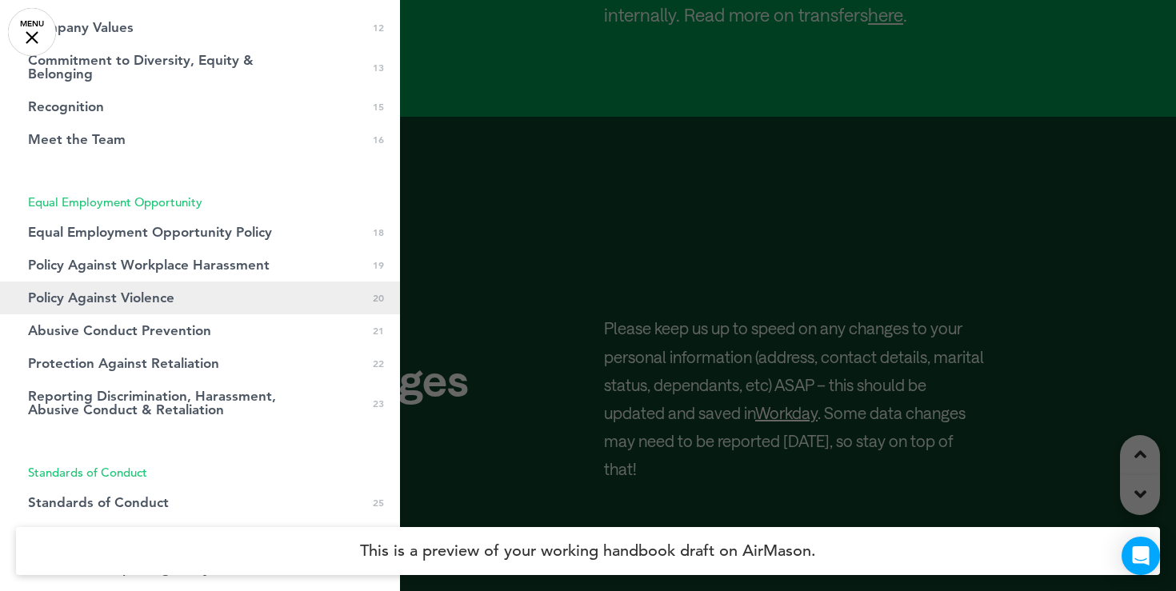
scroll to position [414, 0]
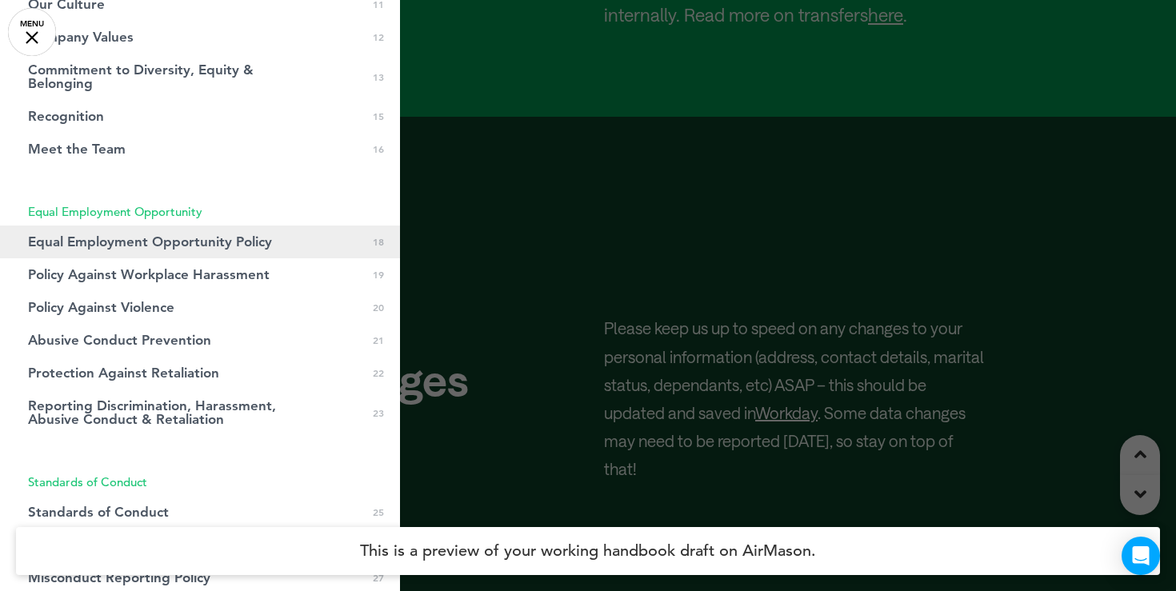
click at [178, 249] on span "Equal Employment Opportunity Policy" at bounding box center [150, 242] width 244 height 14
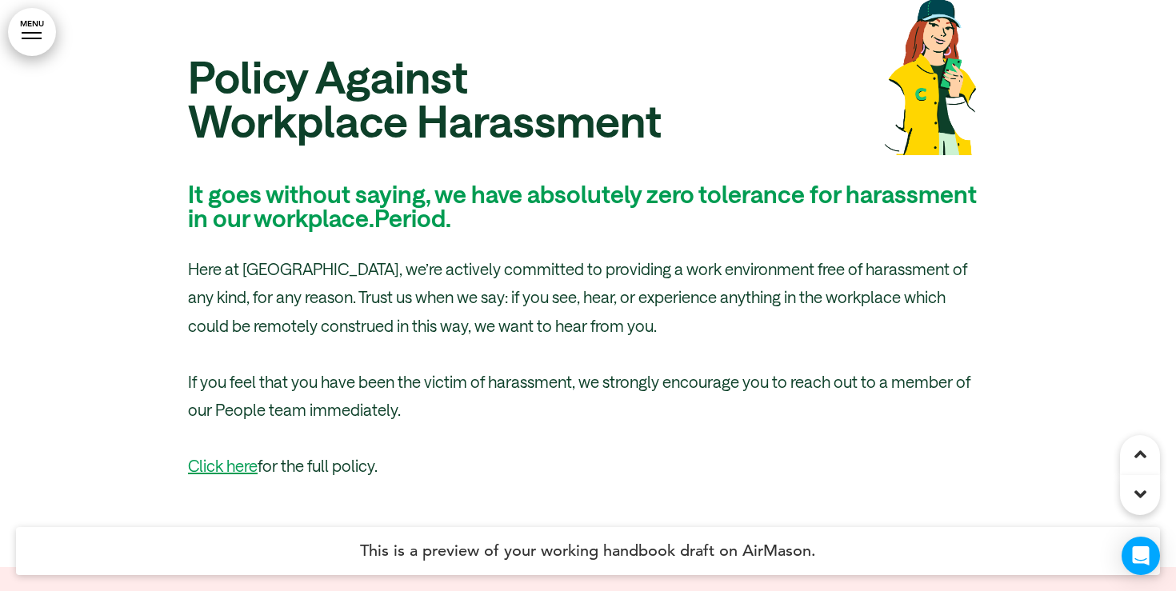
scroll to position [22437, 0]
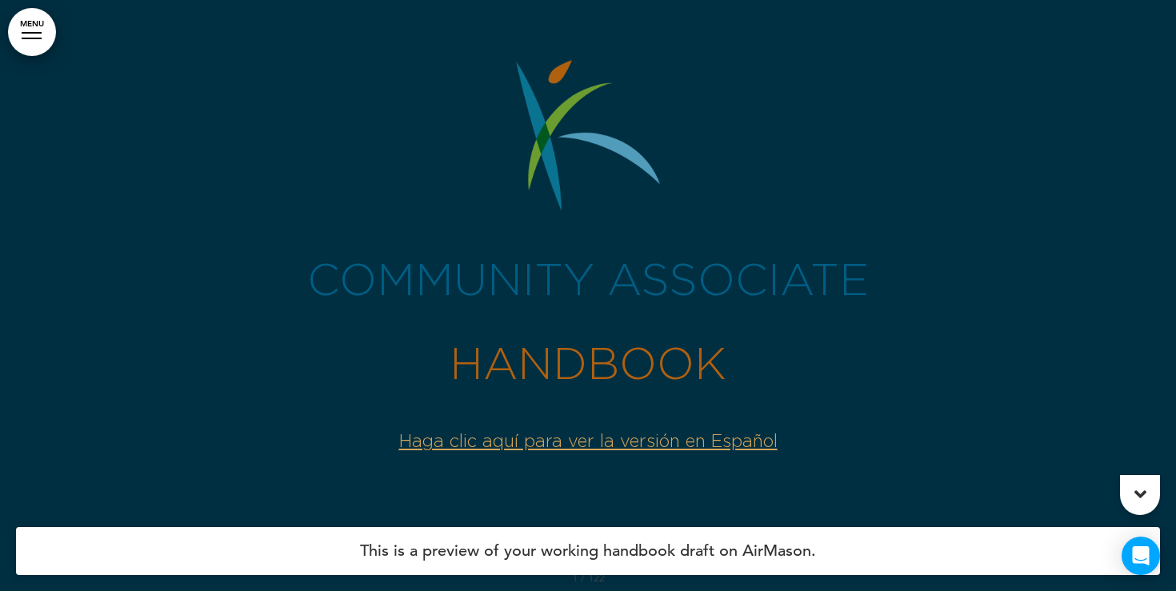
click at [44, 42] on link "MENU" at bounding box center [32, 32] width 48 height 48
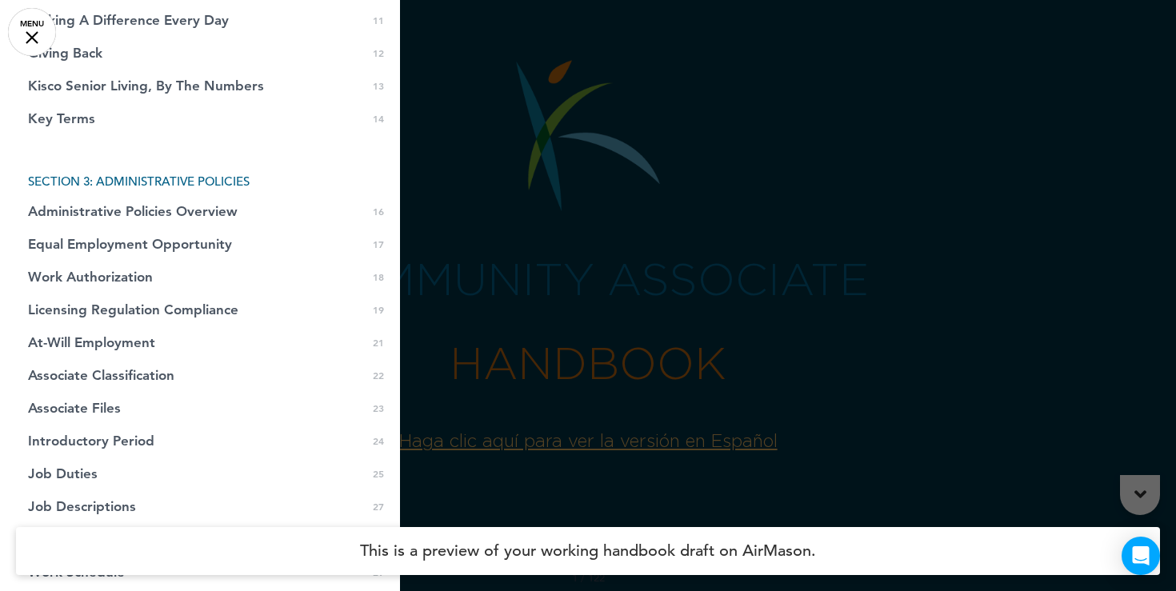
scroll to position [500, 0]
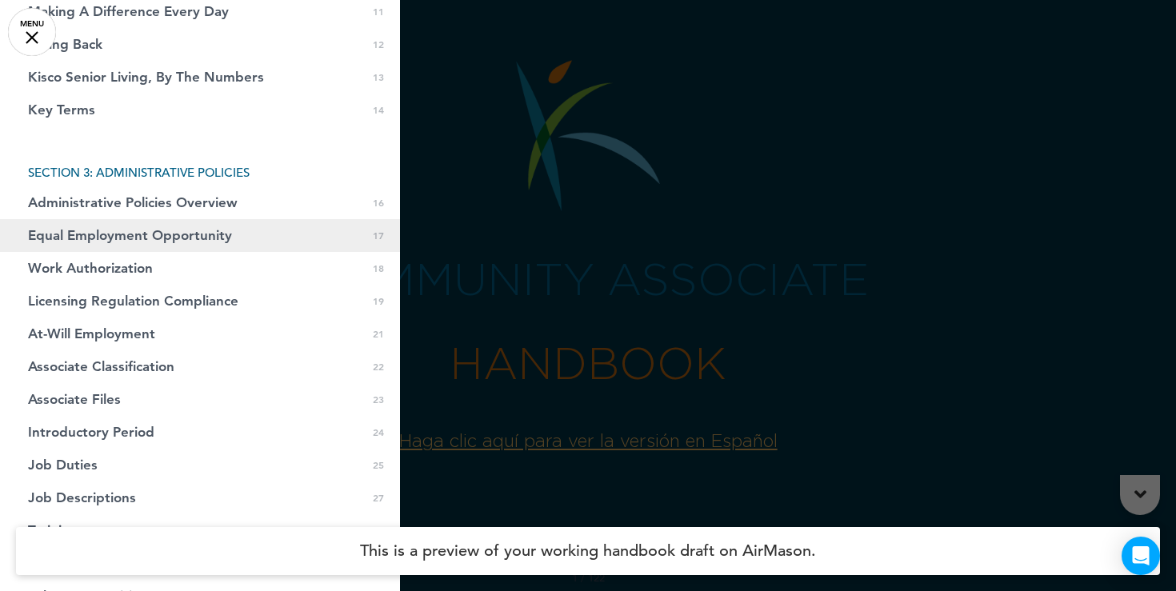
click at [146, 233] on span "Equal Employment Opportunity" at bounding box center [130, 236] width 204 height 14
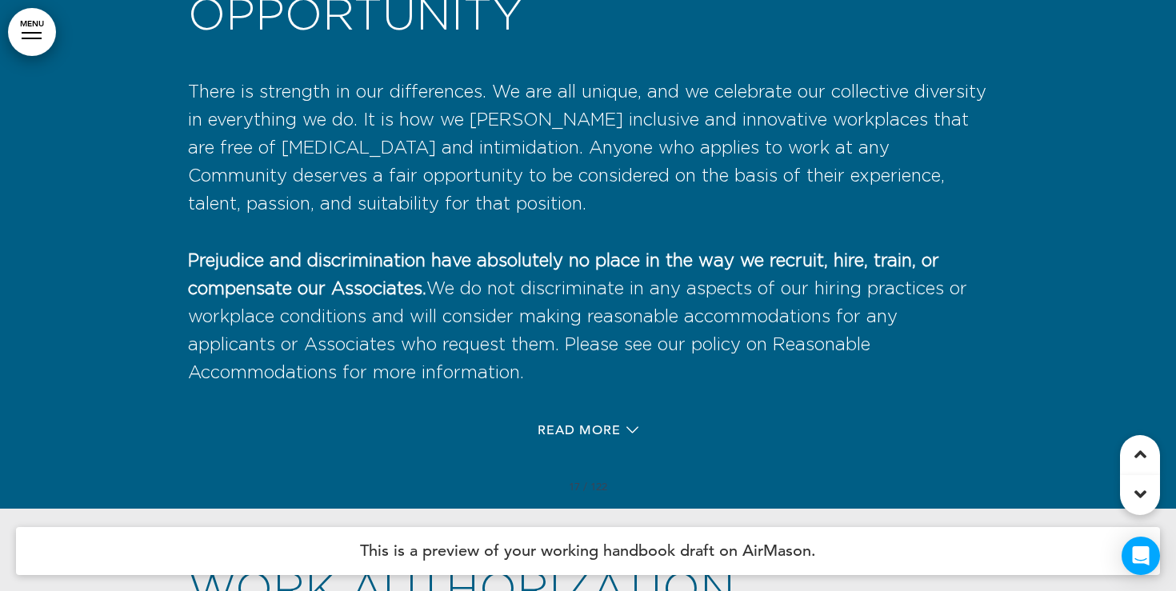
scroll to position [12223, 0]
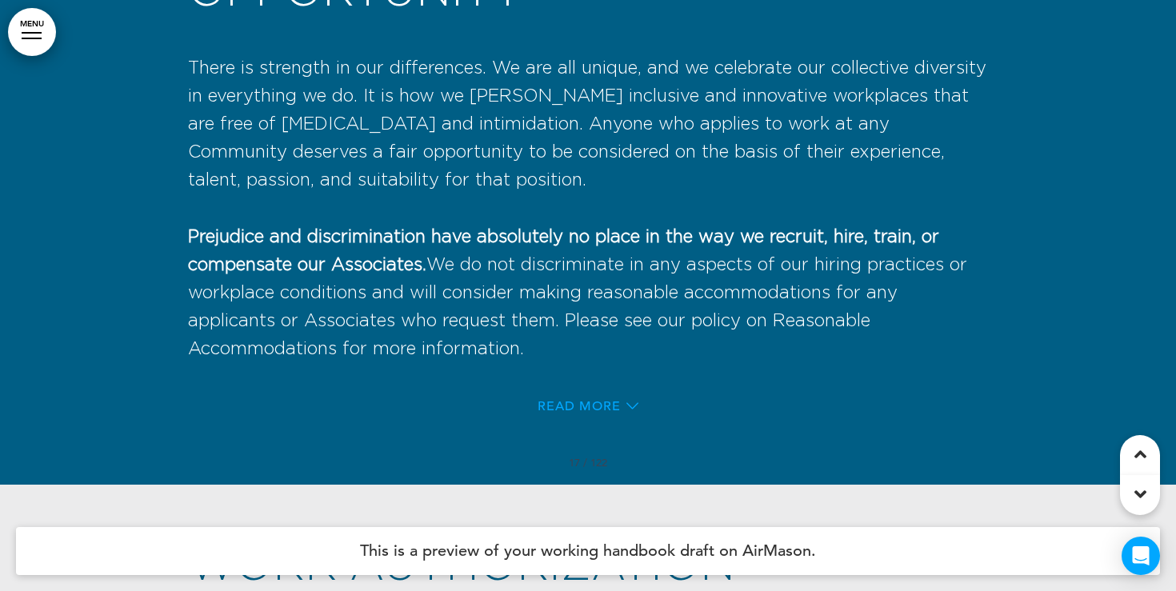
click at [597, 413] on span "Read More" at bounding box center [579, 406] width 83 height 13
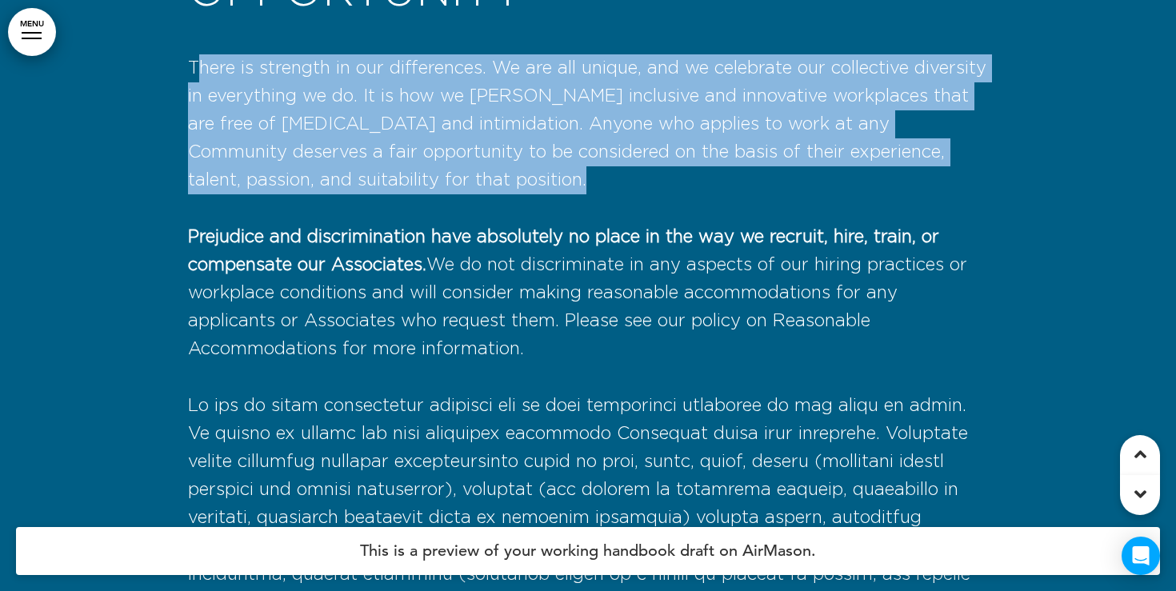
drag, startPoint x: 194, startPoint y: 123, endPoint x: 461, endPoint y: 262, distance: 301.0
click at [461, 262] on div "Equal Employment Opportunity There is strength in our differences. We are all u…" at bounding box center [588, 145] width 800 height 438
click at [518, 268] on div "Equal Employment Opportunity There is strength in our differences. We are all u…" at bounding box center [588, 145] width 800 height 438
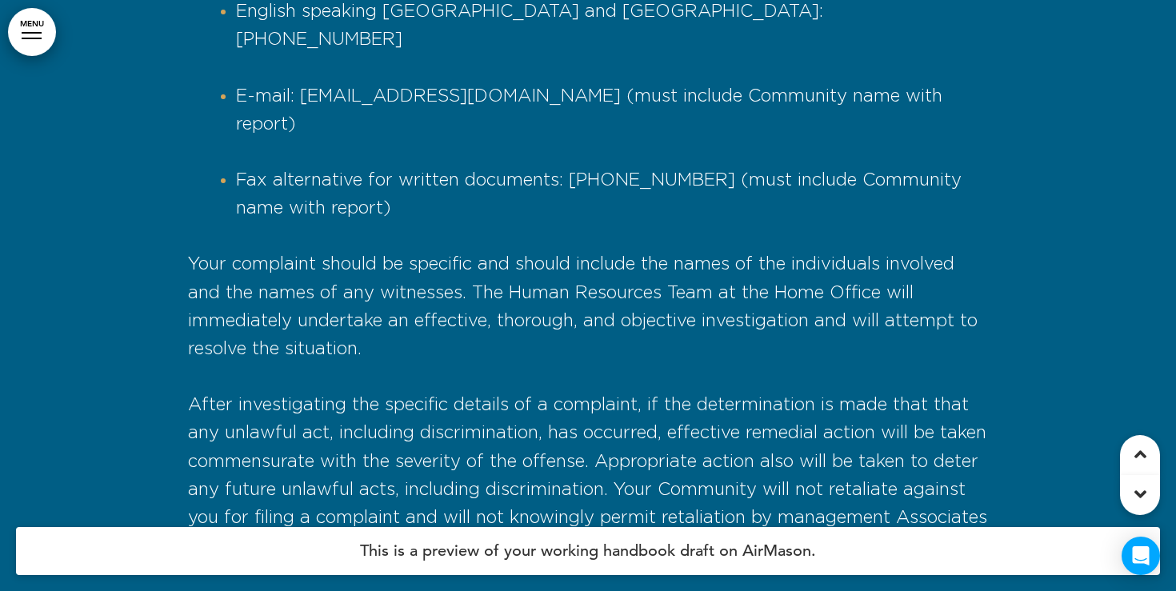
scroll to position [13588, 0]
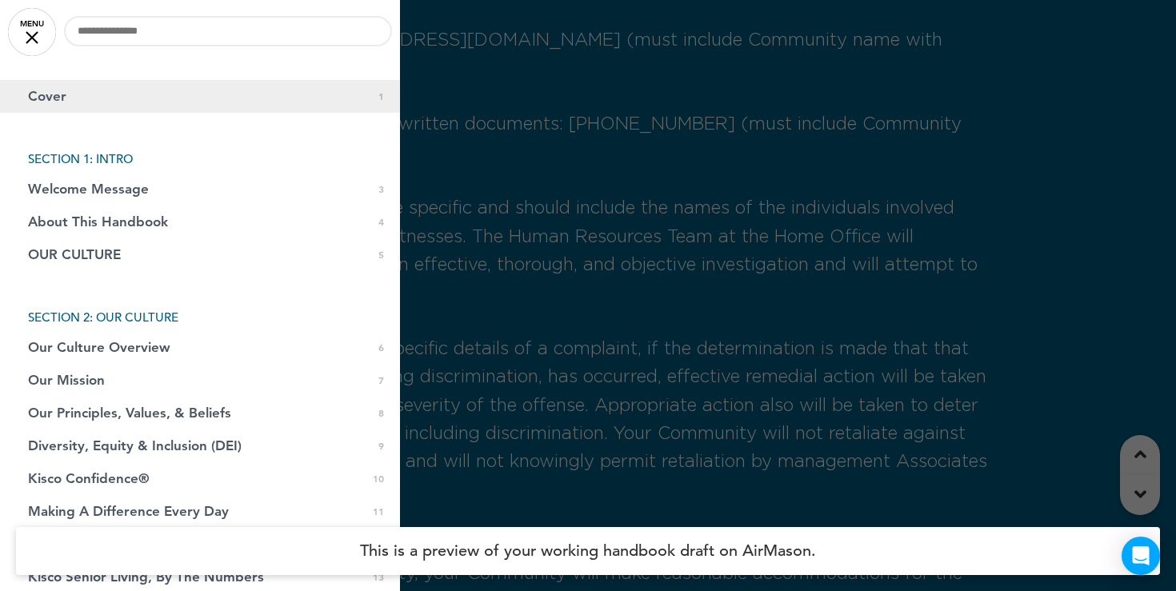
click at [77, 98] on link "Cover 0 1" at bounding box center [200, 96] width 400 height 33
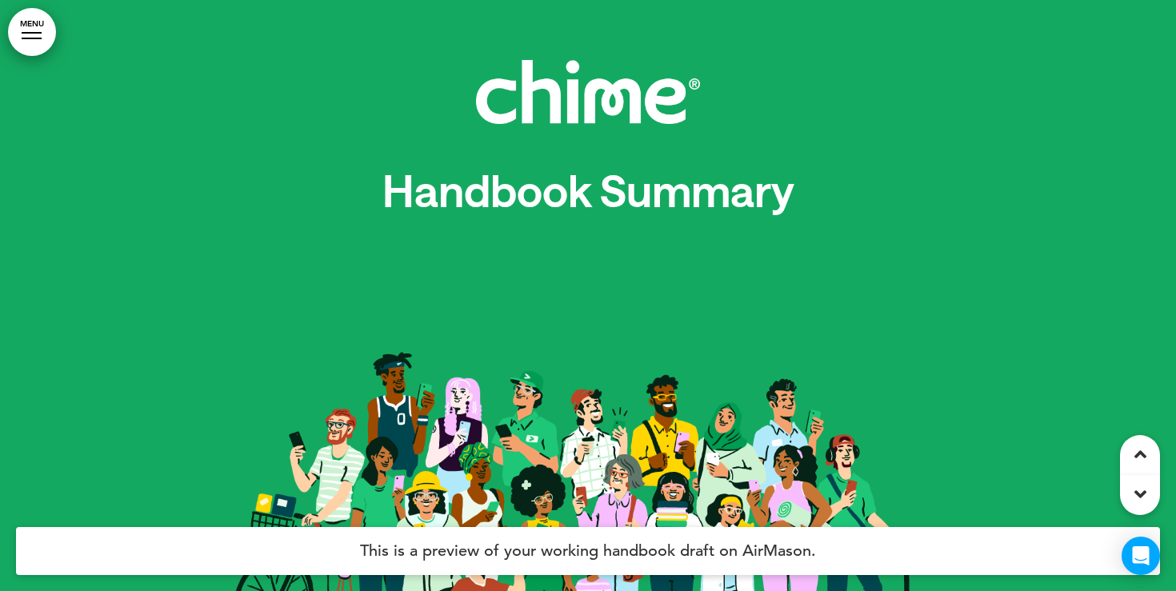
scroll to position [22437, 0]
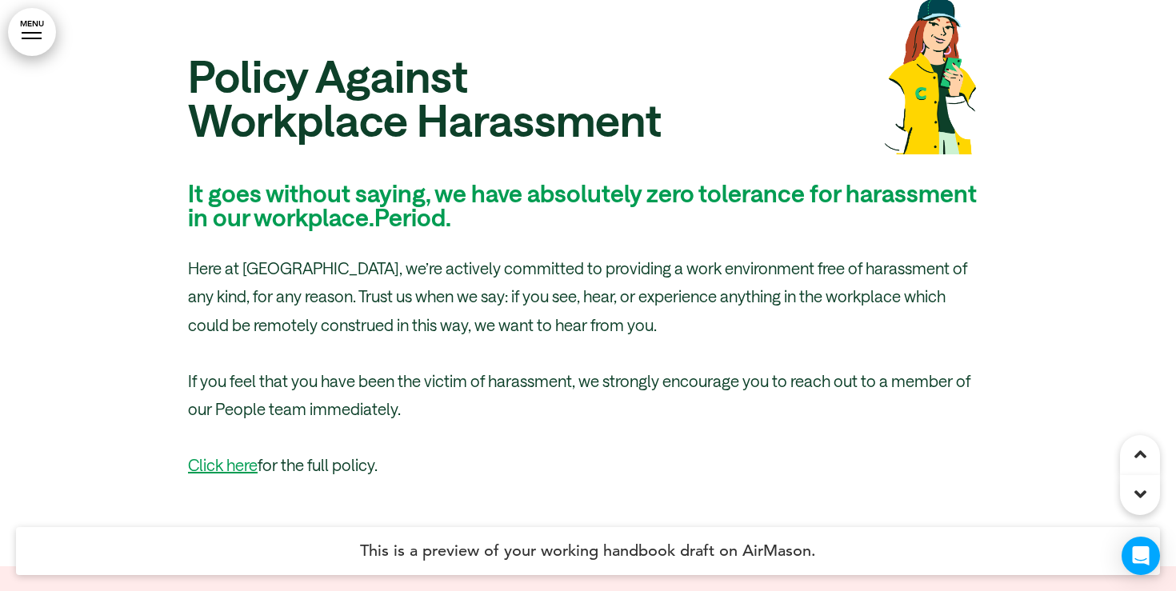
drag, startPoint x: 0, startPoint y: 0, endPoint x: 24, endPoint y: 23, distance: 33.4
click at [24, 23] on link "MENU" at bounding box center [32, 32] width 48 height 48
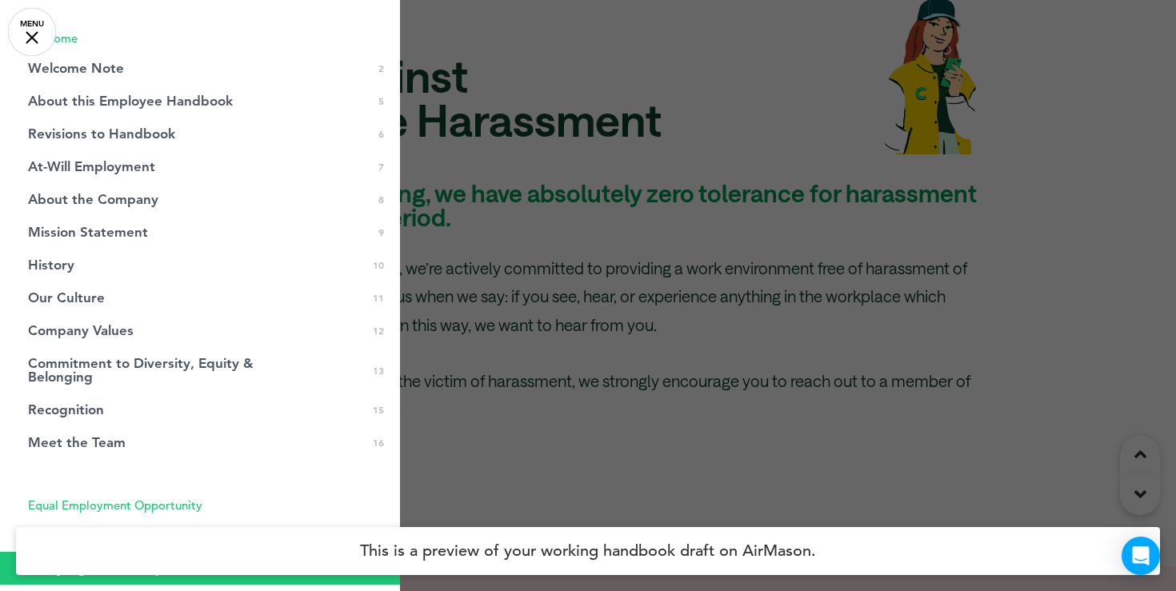
scroll to position [0, 0]
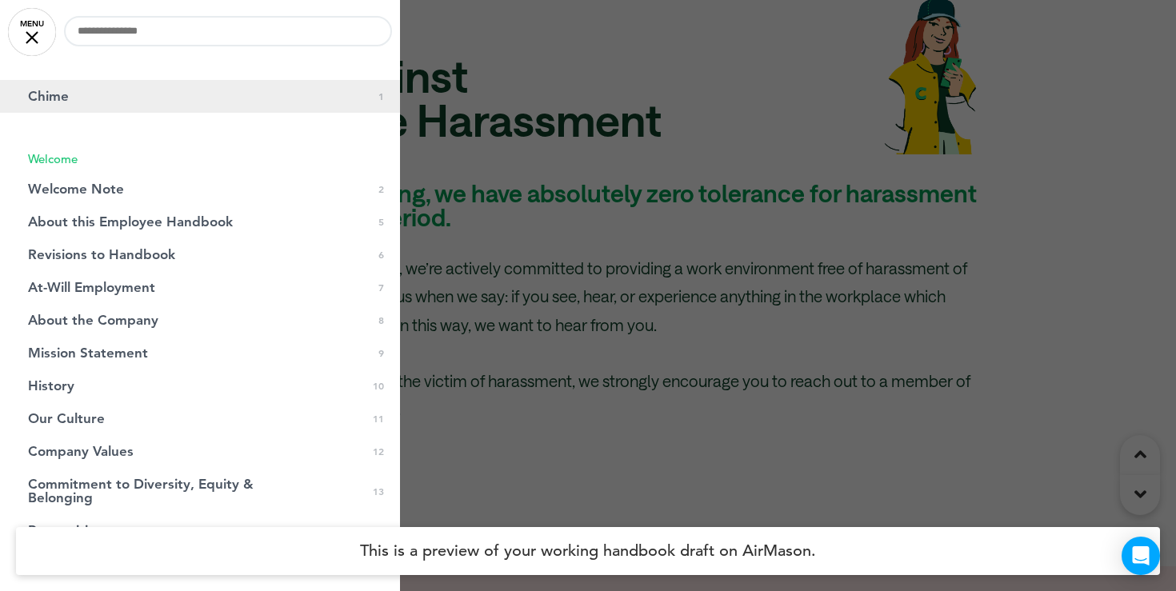
click at [82, 82] on link "Chime 0 1" at bounding box center [200, 96] width 400 height 33
